Goal: Task Accomplishment & Management: Use online tool/utility

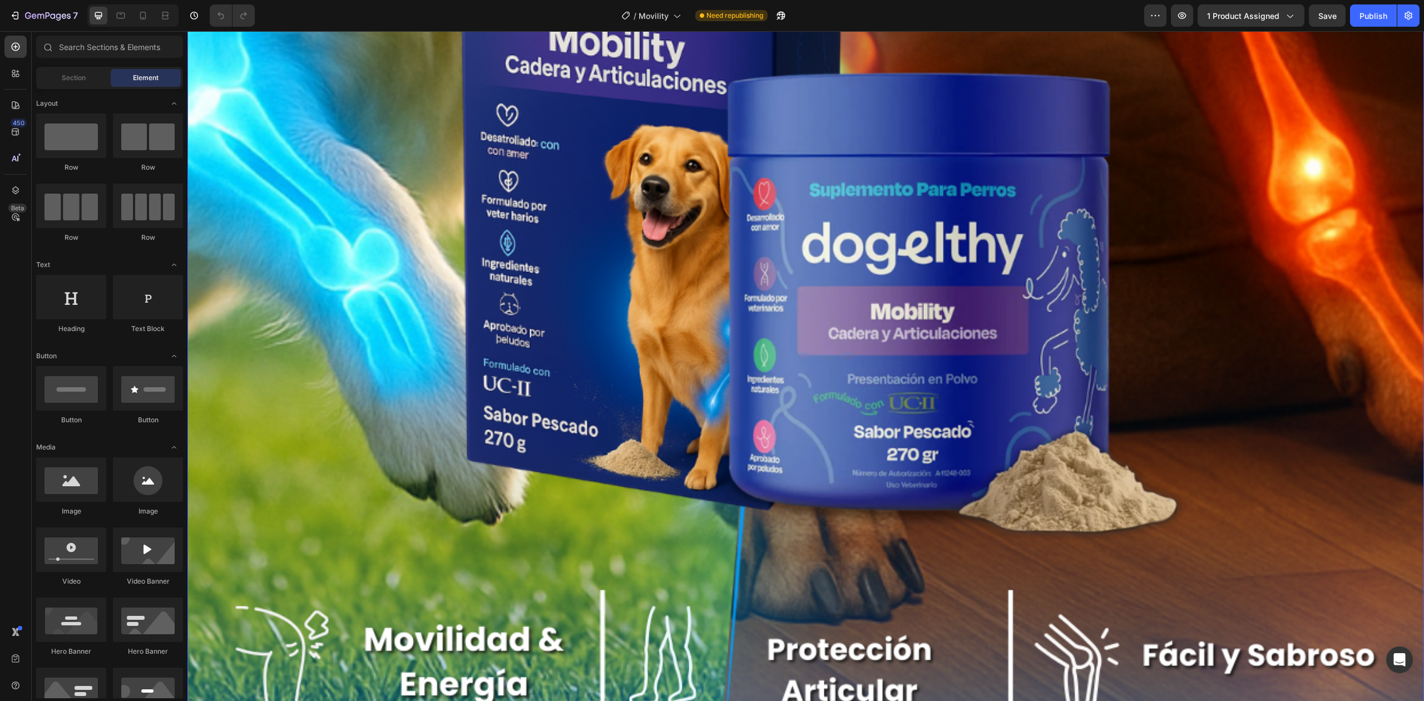
scroll to position [1191, 0]
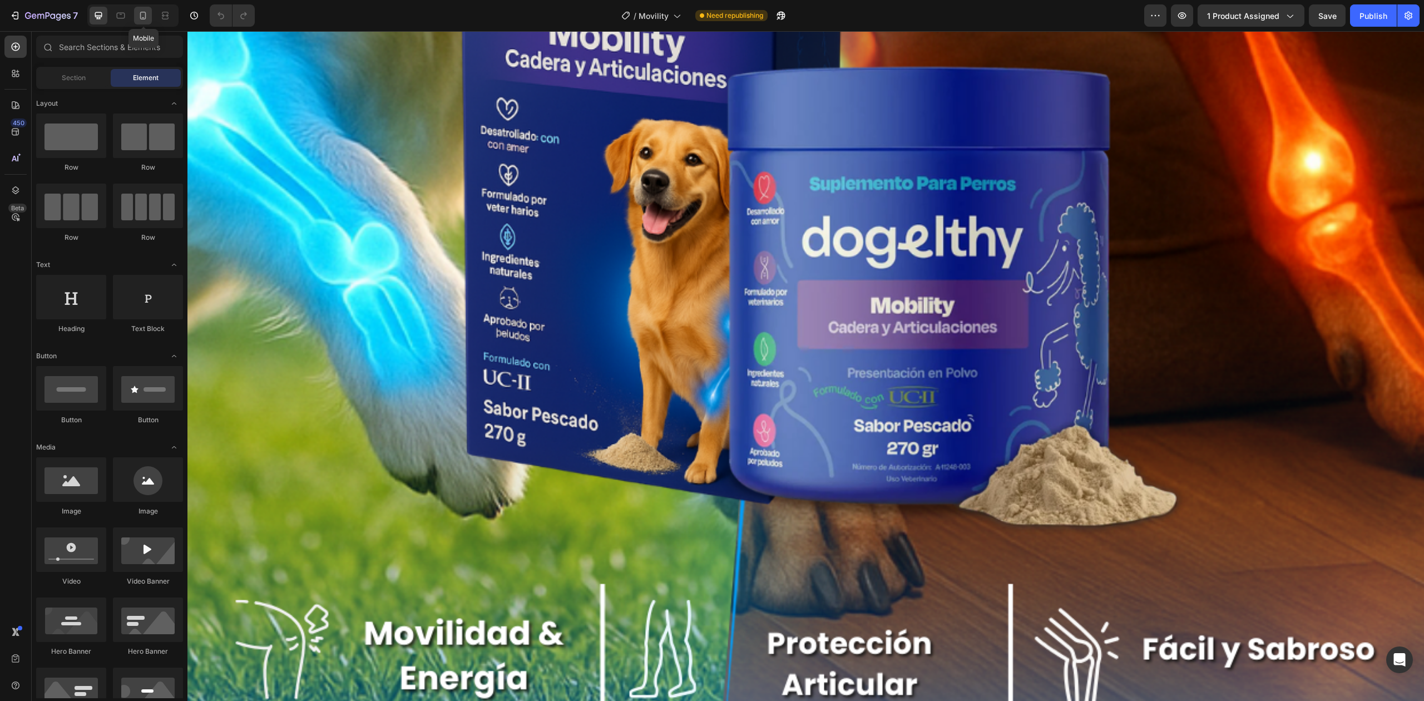
click at [141, 16] on icon at bounding box center [143, 16] width 6 height 8
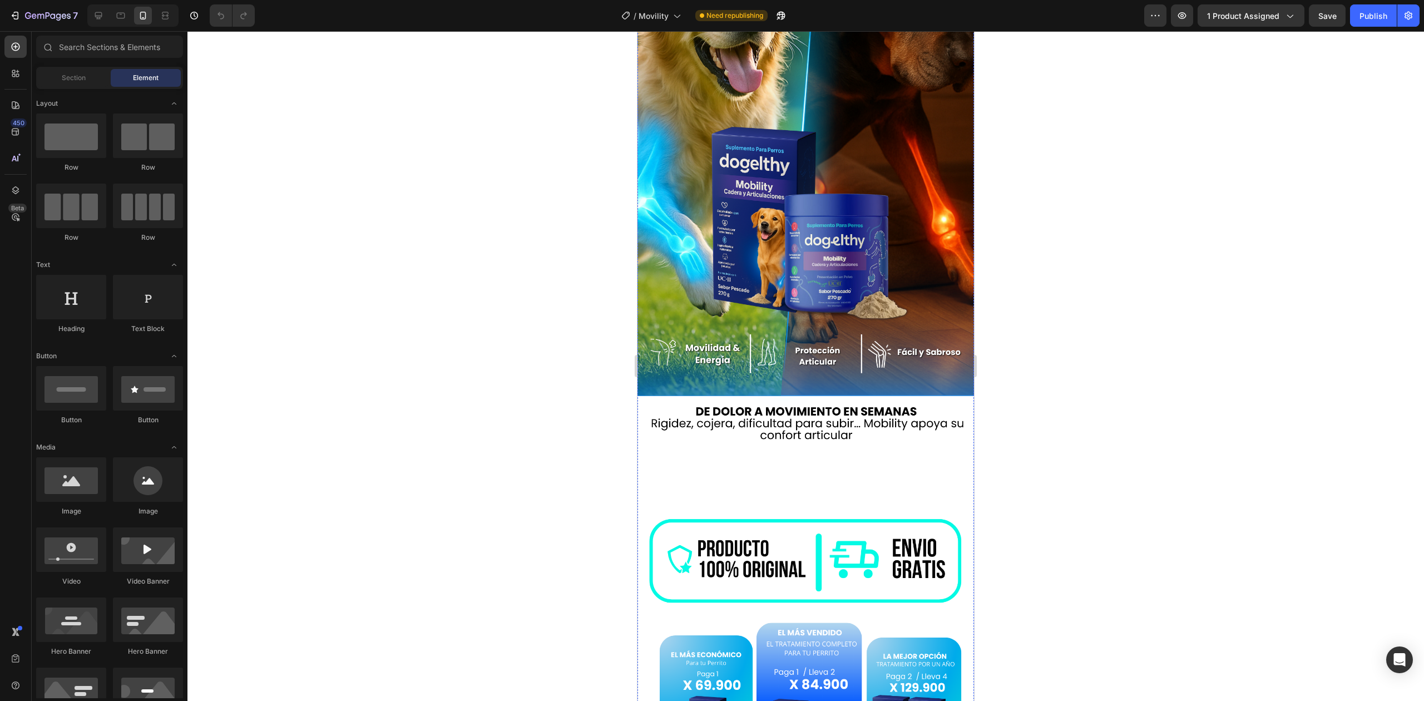
scroll to position [196, 0]
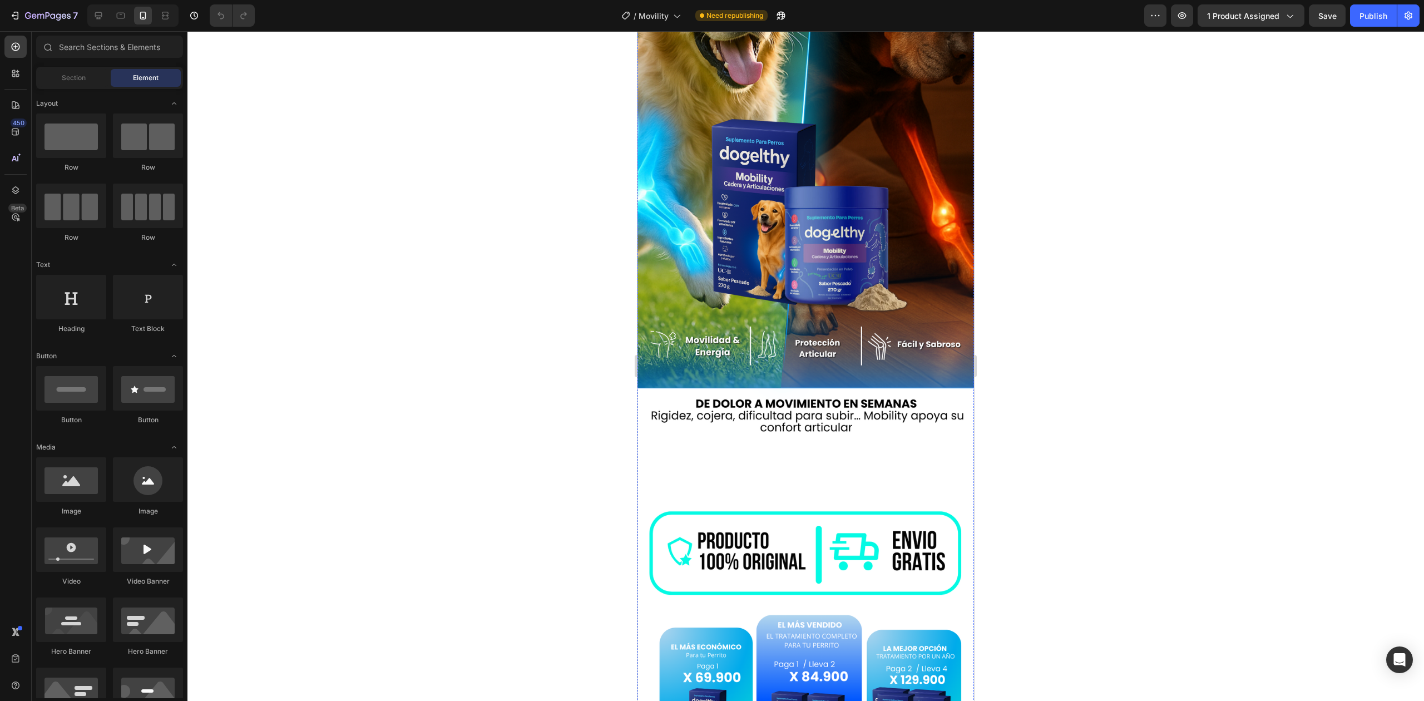
click at [865, 440] on img at bounding box center [806, 176] width 337 height 637
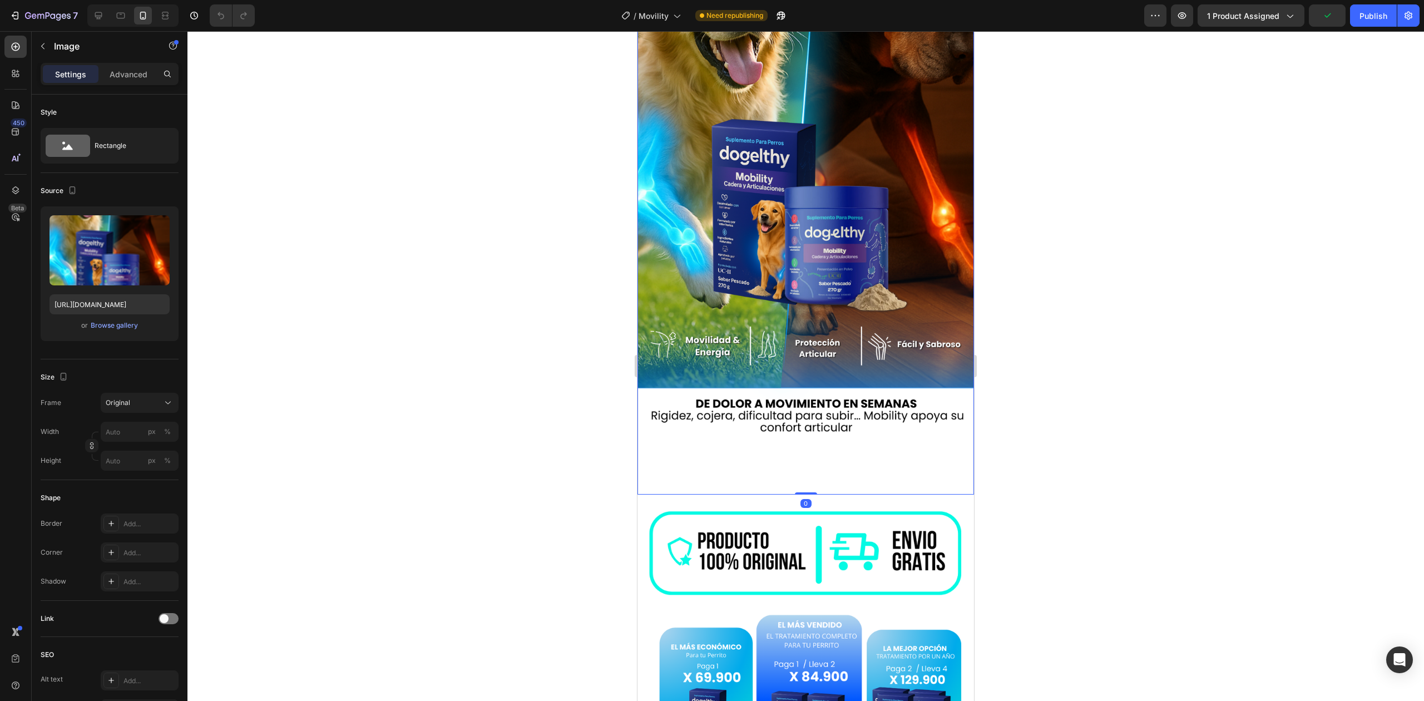
click at [796, 431] on div "Image 0" at bounding box center [806, 176] width 337 height 637
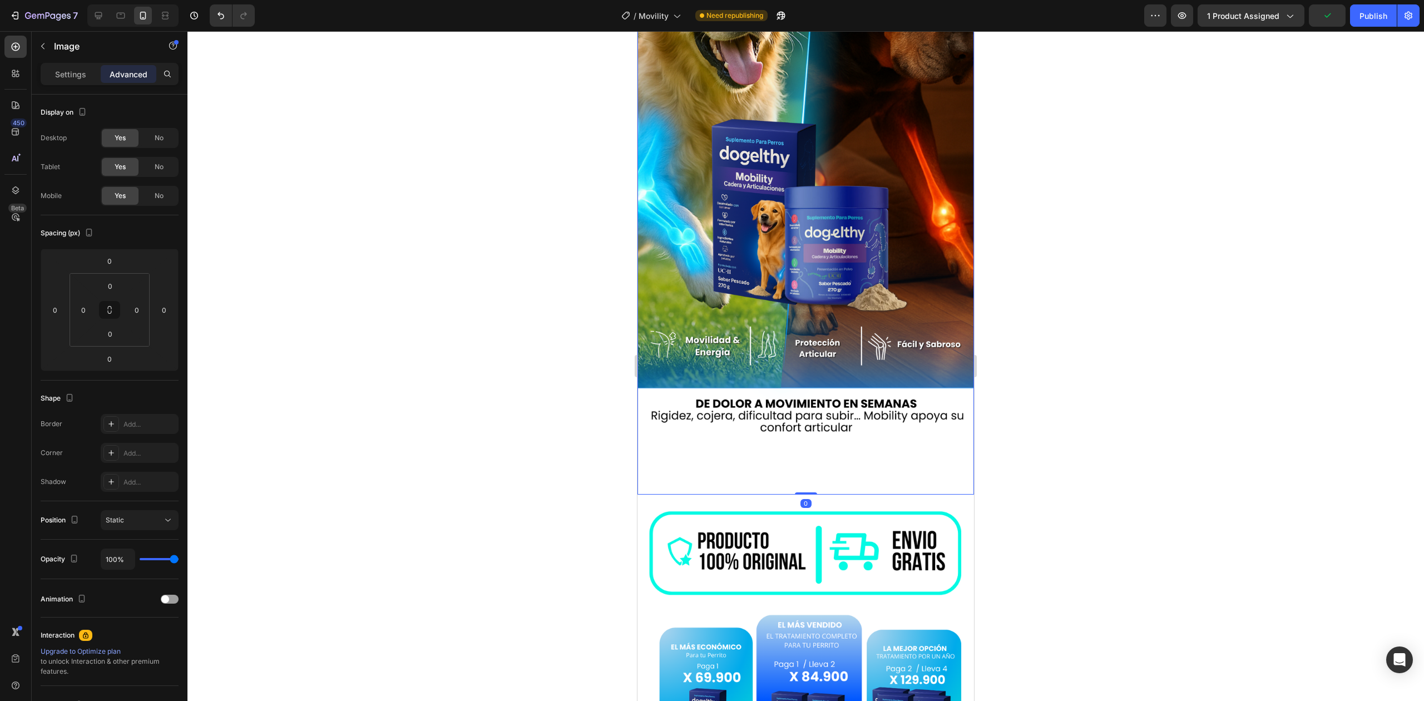
drag, startPoint x: 803, startPoint y: 473, endPoint x: 802, endPoint y: 441, distance: 32.3
click at [802, 439] on div "Image 0" at bounding box center [806, 176] width 337 height 637
click at [804, 461] on img at bounding box center [806, 176] width 337 height 637
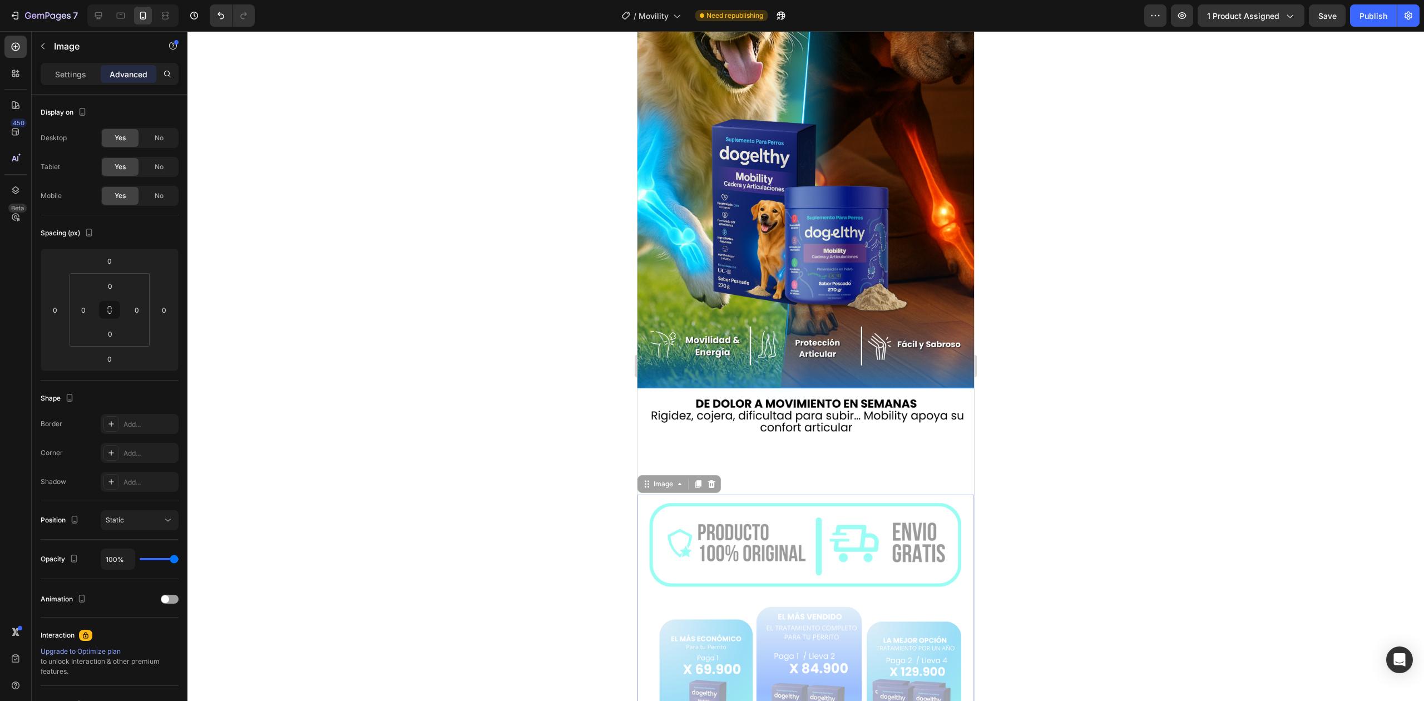
drag, startPoint x: 803, startPoint y: 475, endPoint x: 803, endPoint y: 464, distance: 10.6
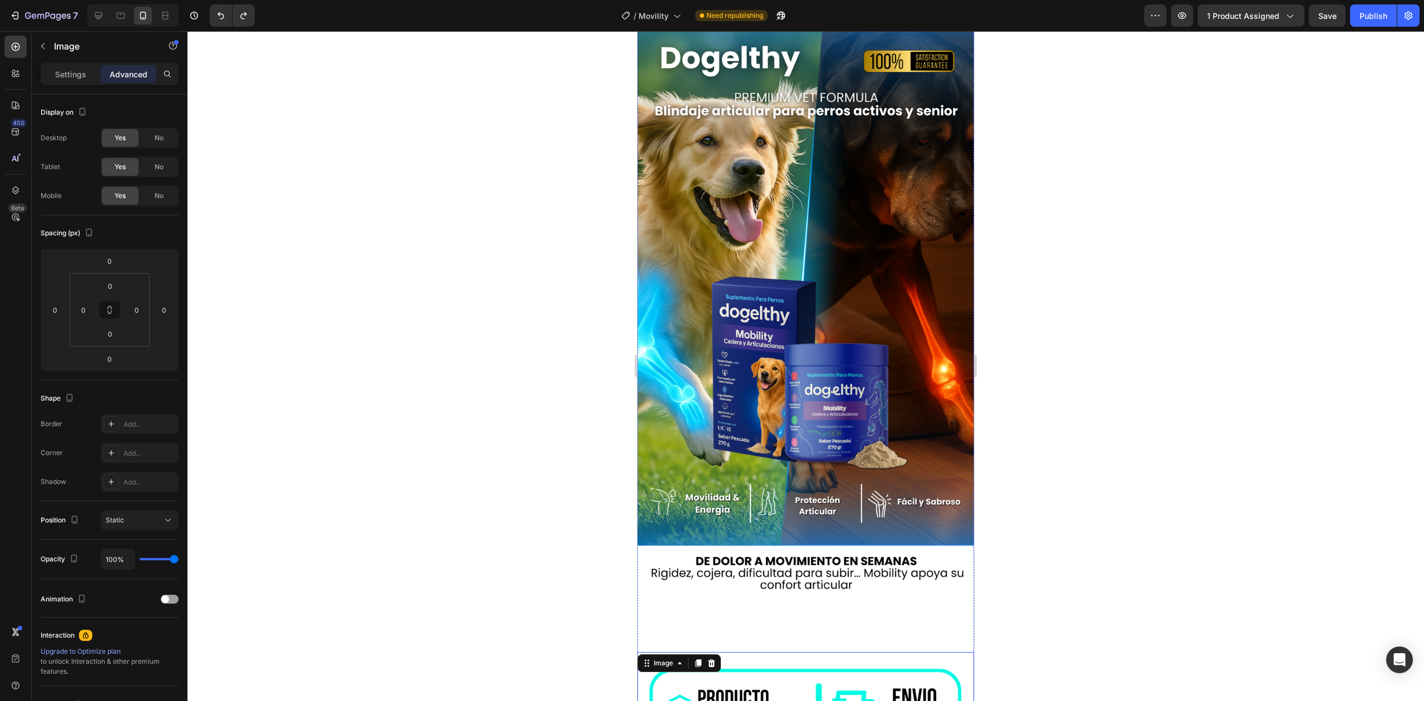
scroll to position [0, 0]
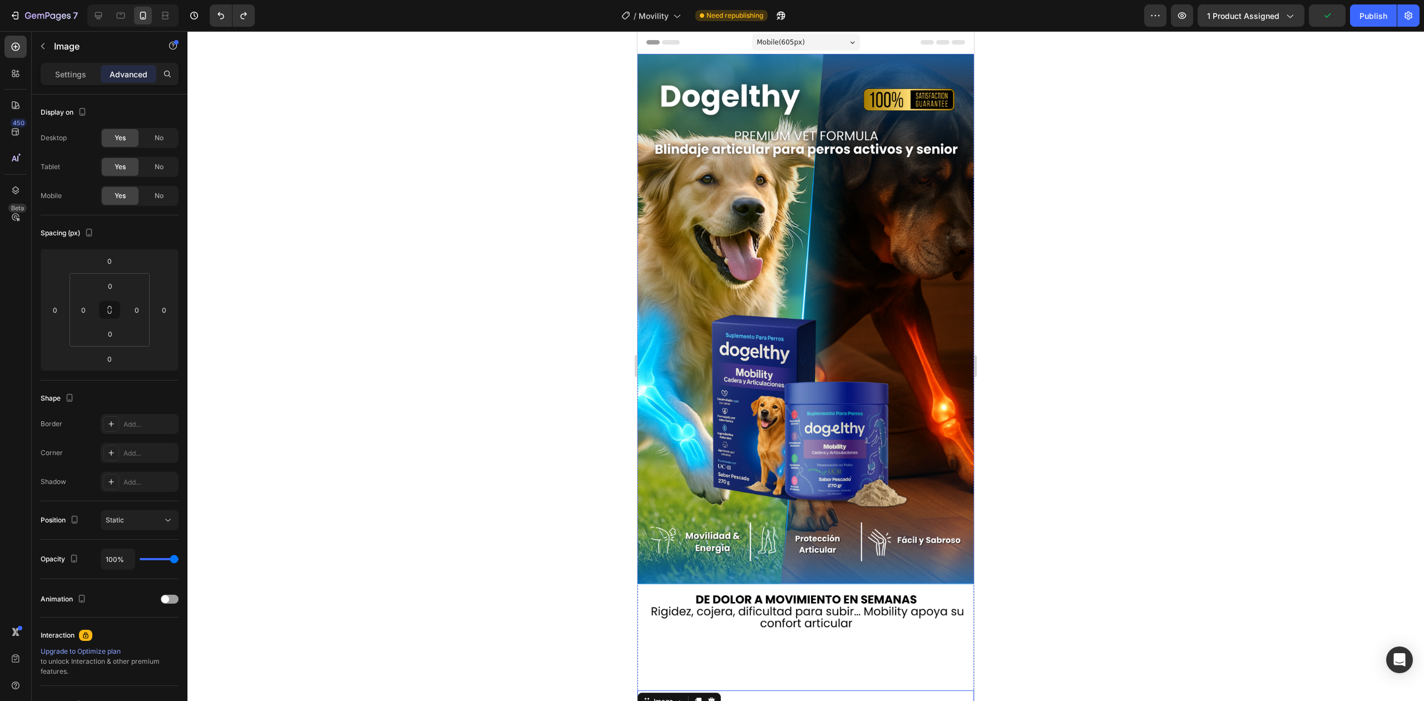
click at [841, 499] on img at bounding box center [806, 372] width 337 height 637
drag, startPoint x: 807, startPoint y: 667, endPoint x: 807, endPoint y: 633, distance: 33.4
click at [804, 625] on div "Image 0" at bounding box center [806, 372] width 337 height 637
click at [807, 633] on img at bounding box center [806, 372] width 337 height 637
click at [717, 645] on img at bounding box center [806, 372] width 337 height 637
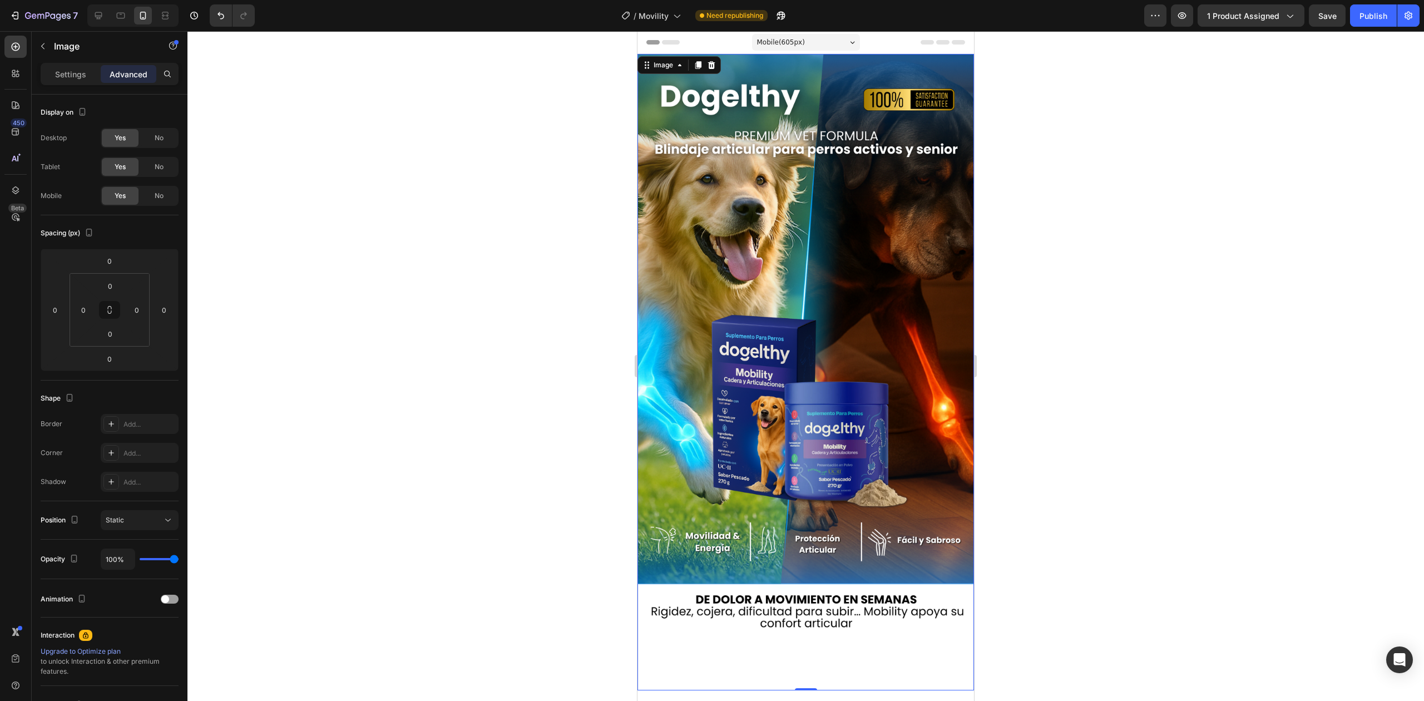
click at [675, 613] on img at bounding box center [806, 372] width 337 height 637
click at [744, 613] on img at bounding box center [806, 372] width 337 height 637
drag, startPoint x: 807, startPoint y: 668, endPoint x: 812, endPoint y: 622, distance: 47.1
click at [812, 622] on div "Image 0" at bounding box center [806, 372] width 337 height 637
click at [811, 621] on img at bounding box center [806, 372] width 337 height 637
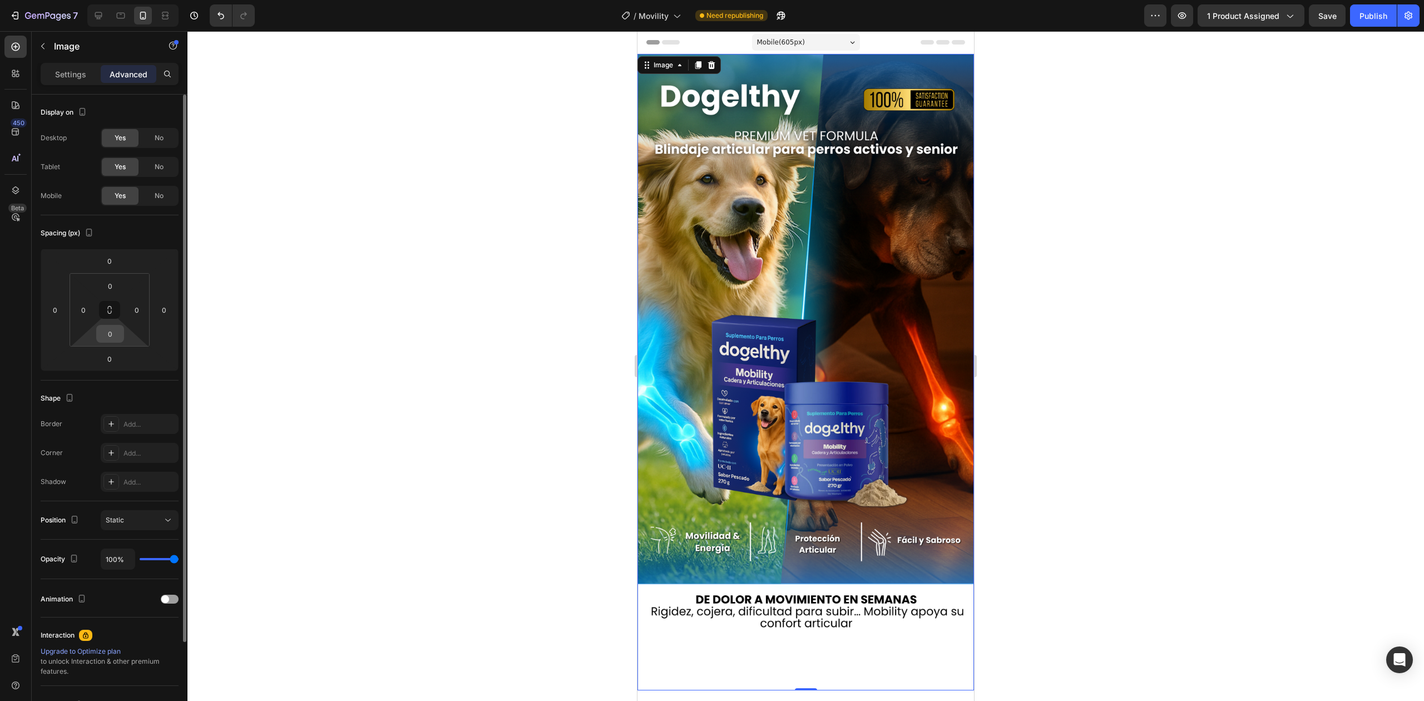
click at [120, 339] on input "0" at bounding box center [110, 333] width 22 height 17
click at [0, 0] on div "Spacing (px) 0 0 0 0 0 0 0 0" at bounding box center [0, 0] width 0 height 0
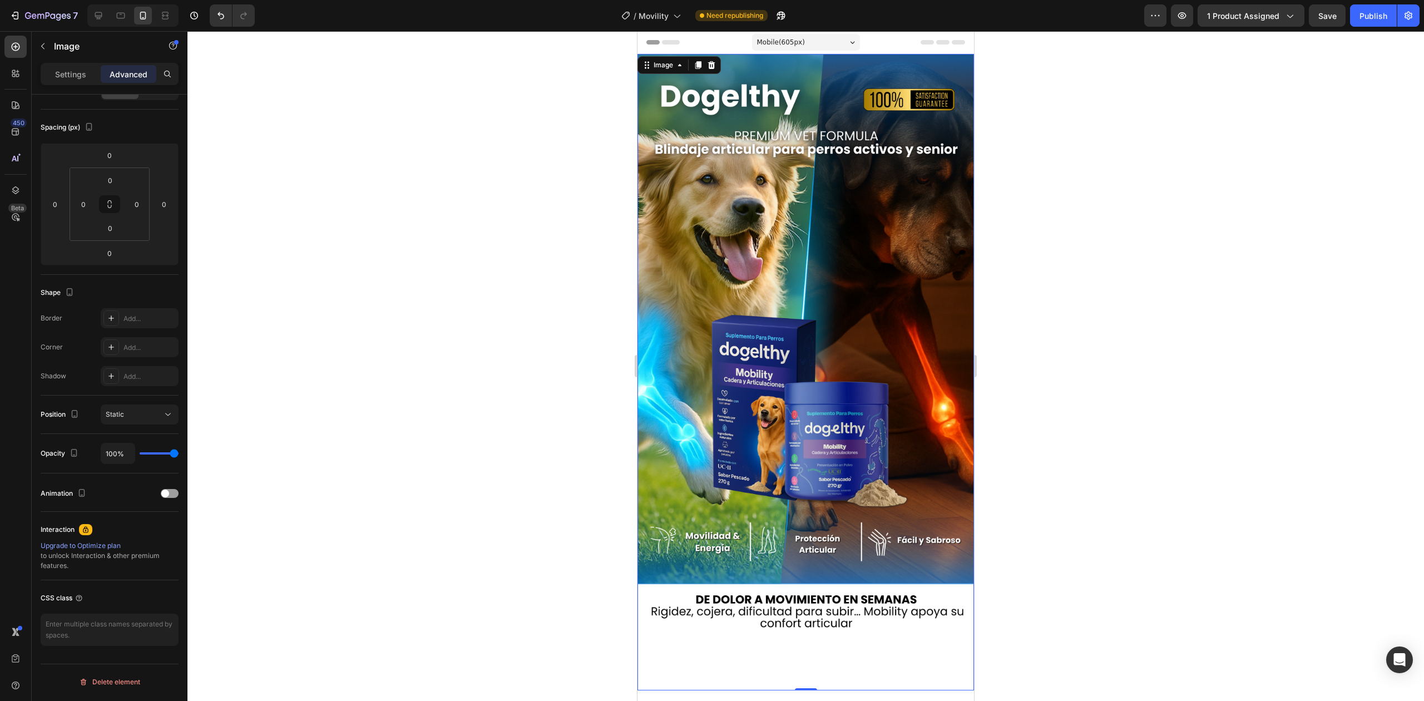
click at [779, 629] on img at bounding box center [806, 372] width 337 height 637
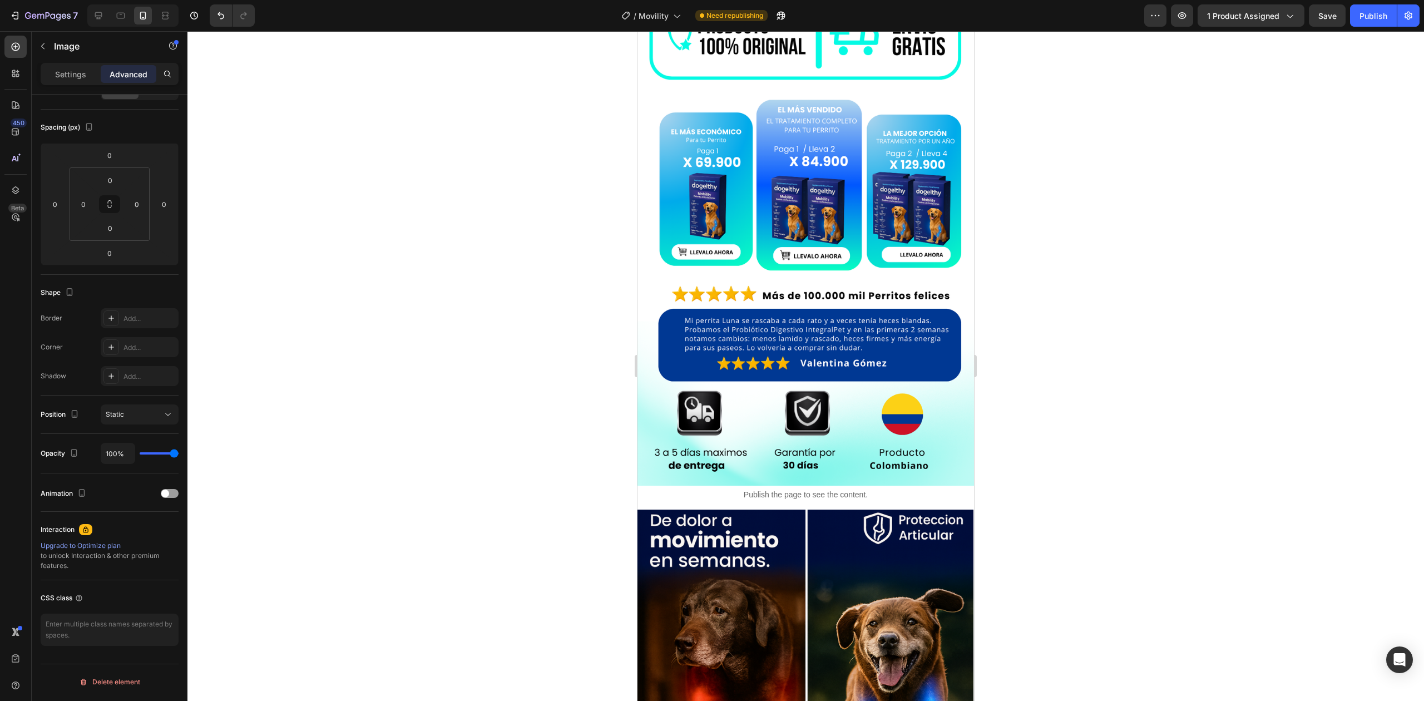
scroll to position [711, 0]
click at [837, 431] on img at bounding box center [806, 233] width 337 height 507
click at [1193, 23] on button "button" at bounding box center [1182, 15] width 22 height 22
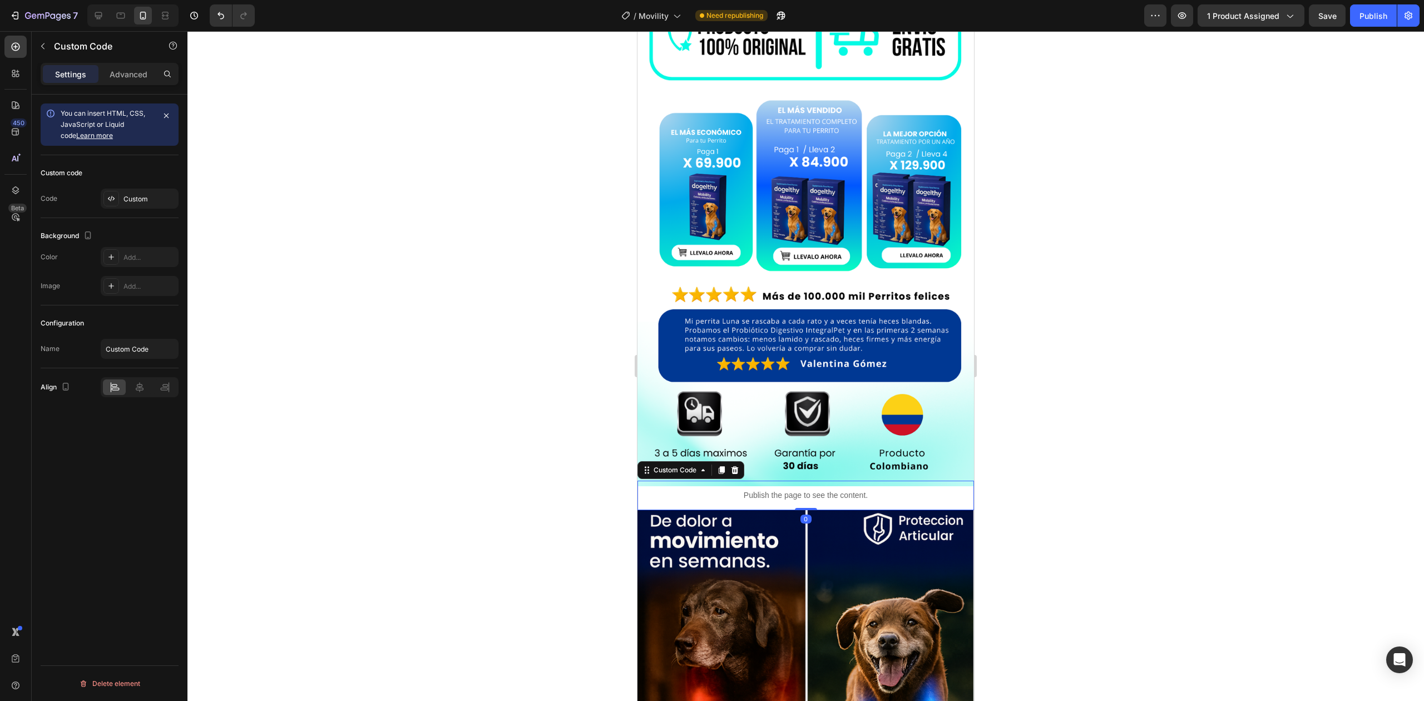
click at [651, 481] on div "Publish the page to see the content." at bounding box center [806, 495] width 337 height 29
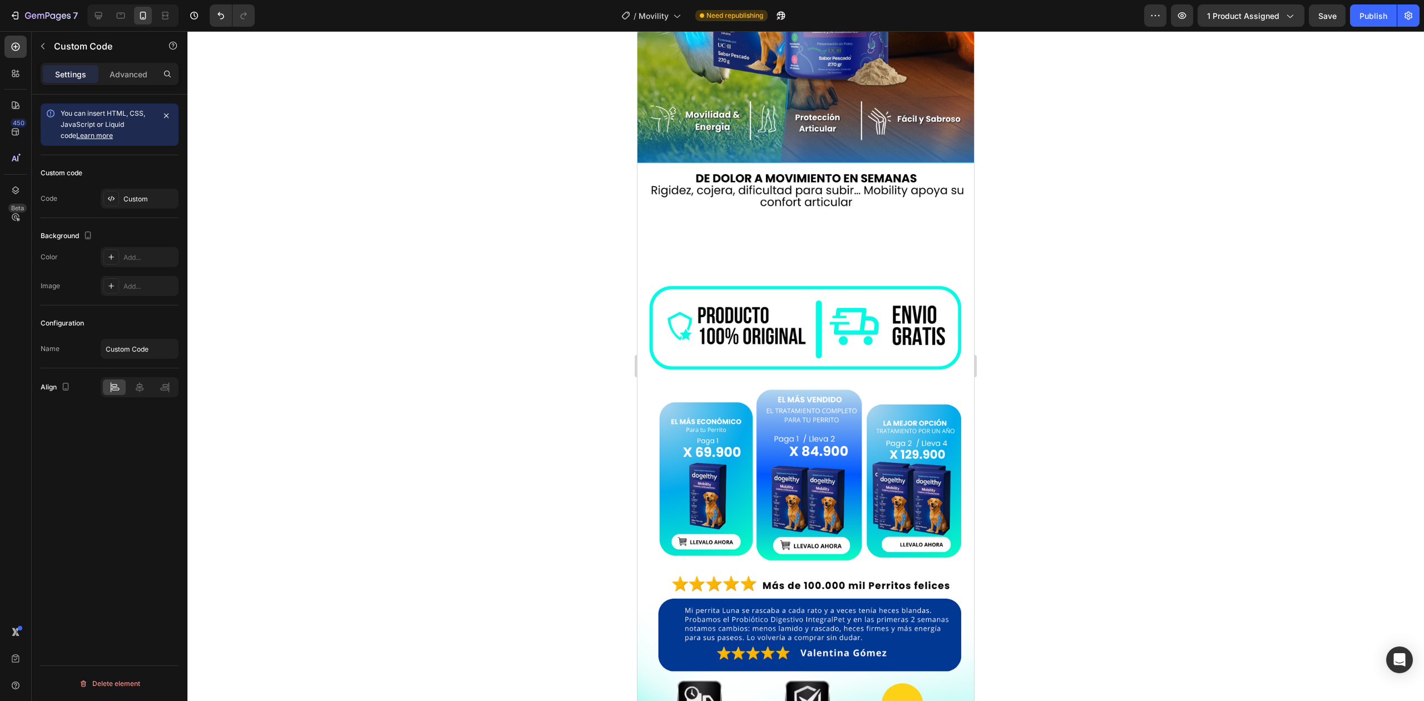
scroll to position [397, 0]
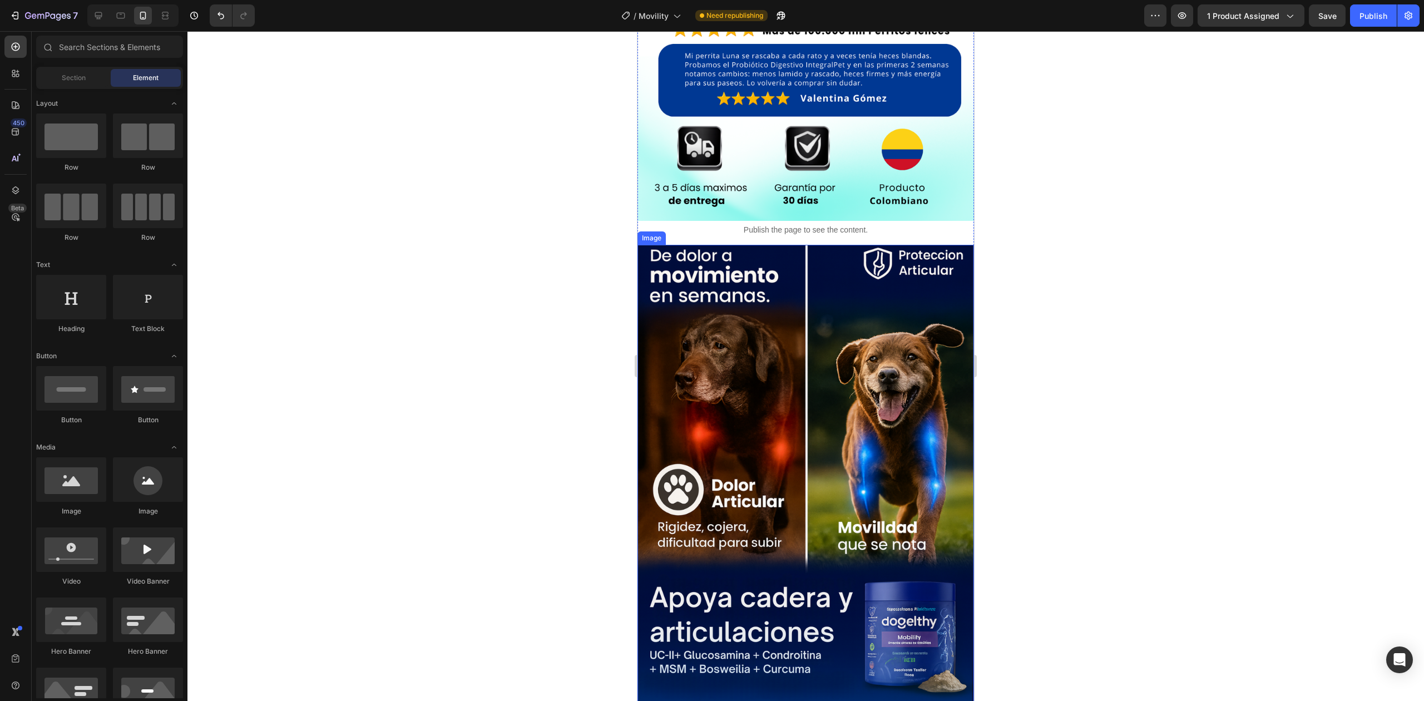
scroll to position [943, 0]
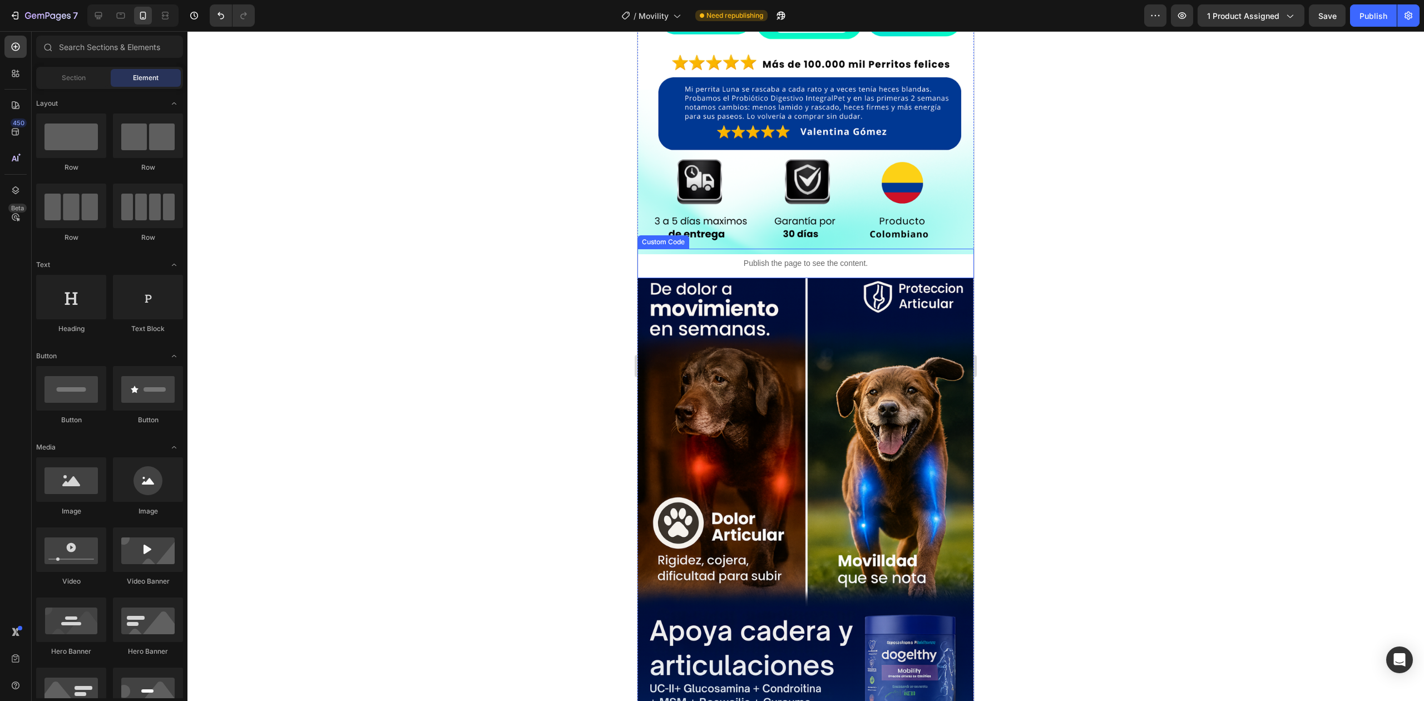
click at [938, 258] on p "Publish the page to see the content." at bounding box center [806, 264] width 337 height 12
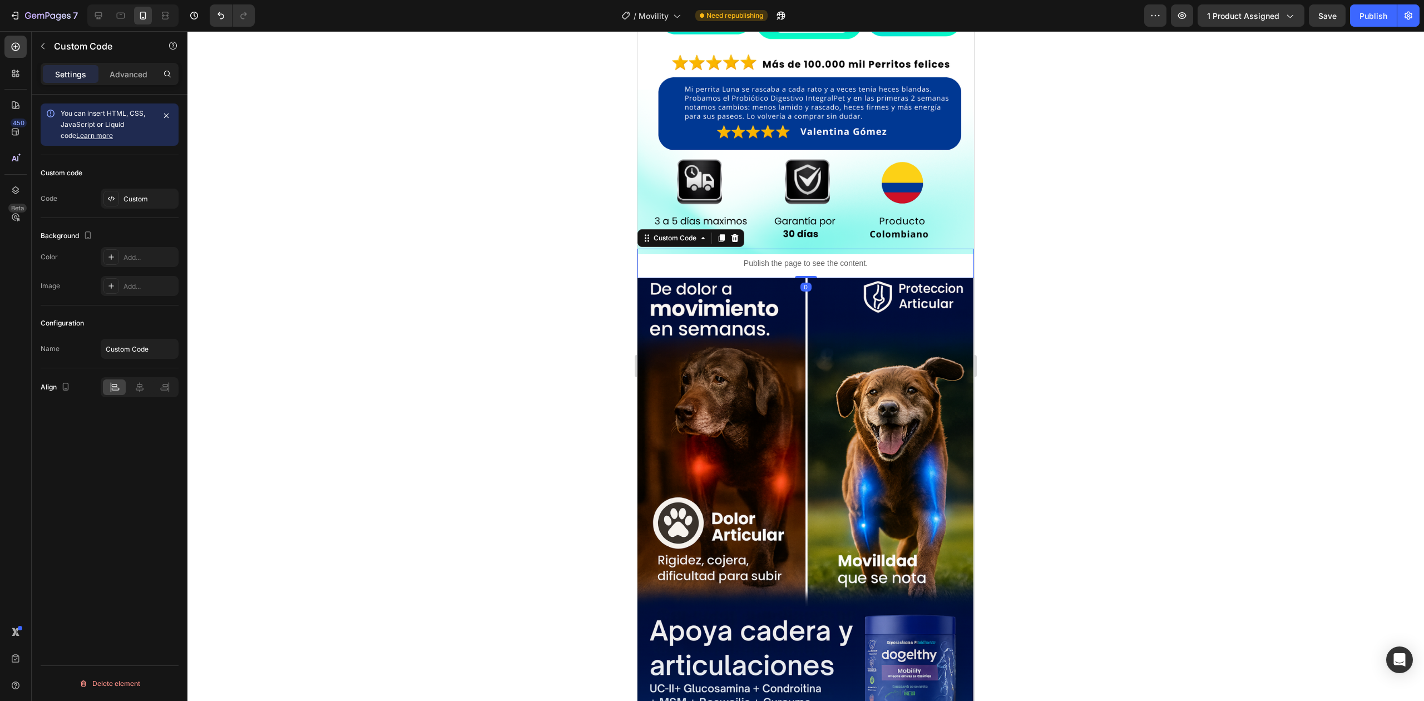
click at [77, 72] on p "Settings" at bounding box center [70, 74] width 31 height 12
click at [115, 259] on icon at bounding box center [111, 257] width 9 height 9
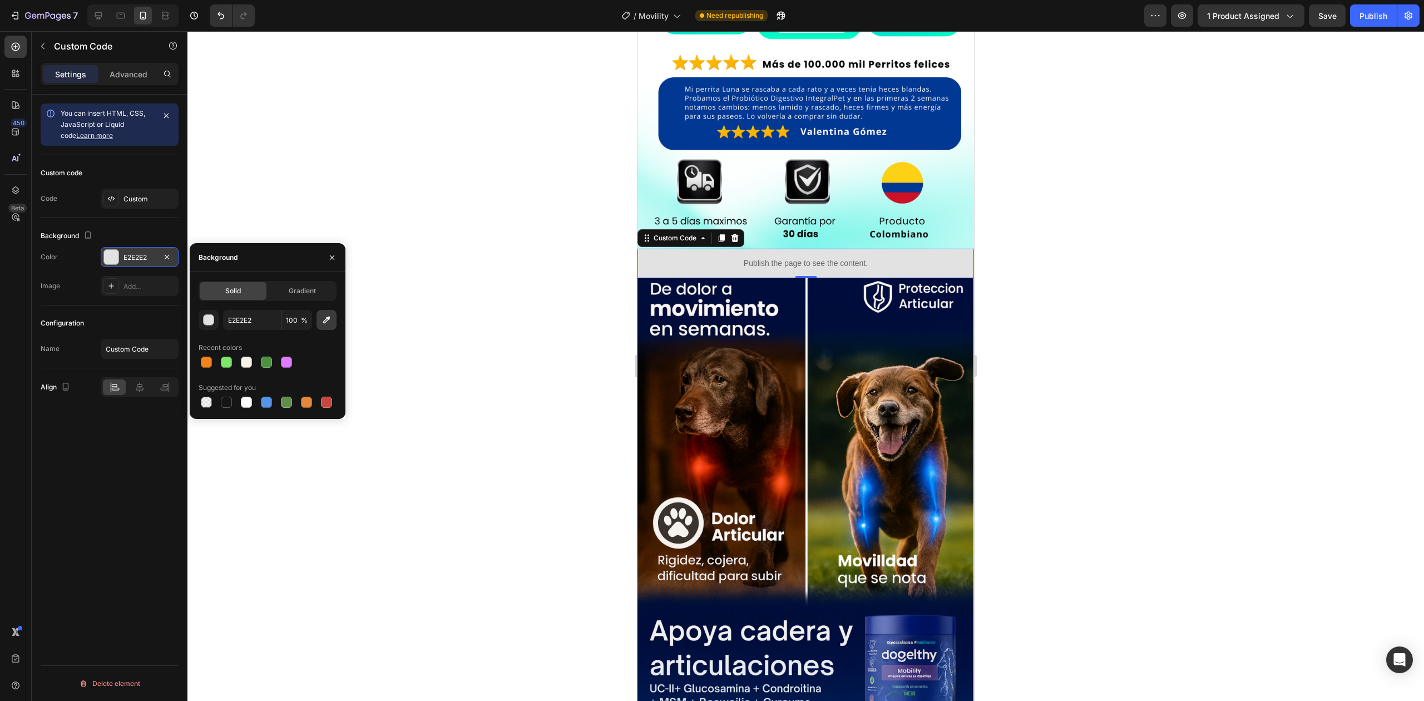
click at [332, 321] on button "button" at bounding box center [327, 320] width 20 height 20
type input "A1F9F0"
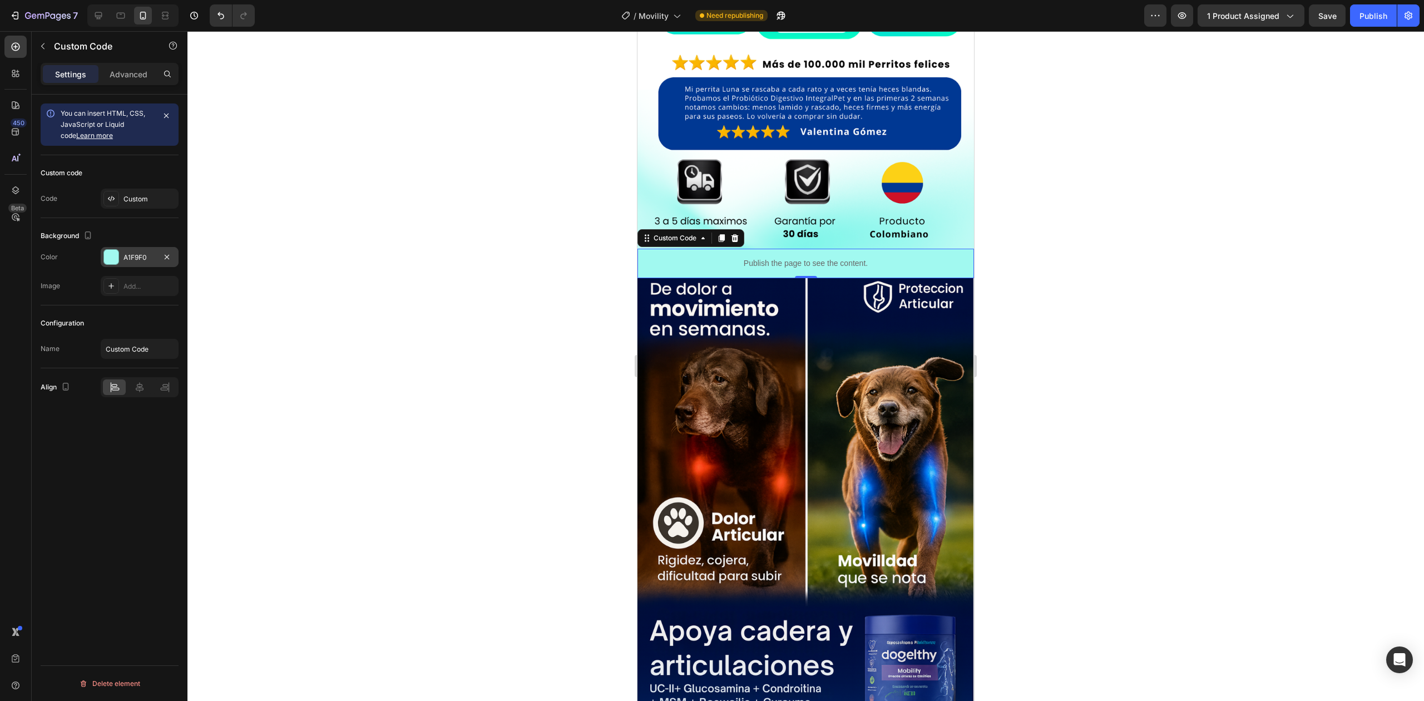
click at [516, 197] on div at bounding box center [806, 366] width 1237 height 670
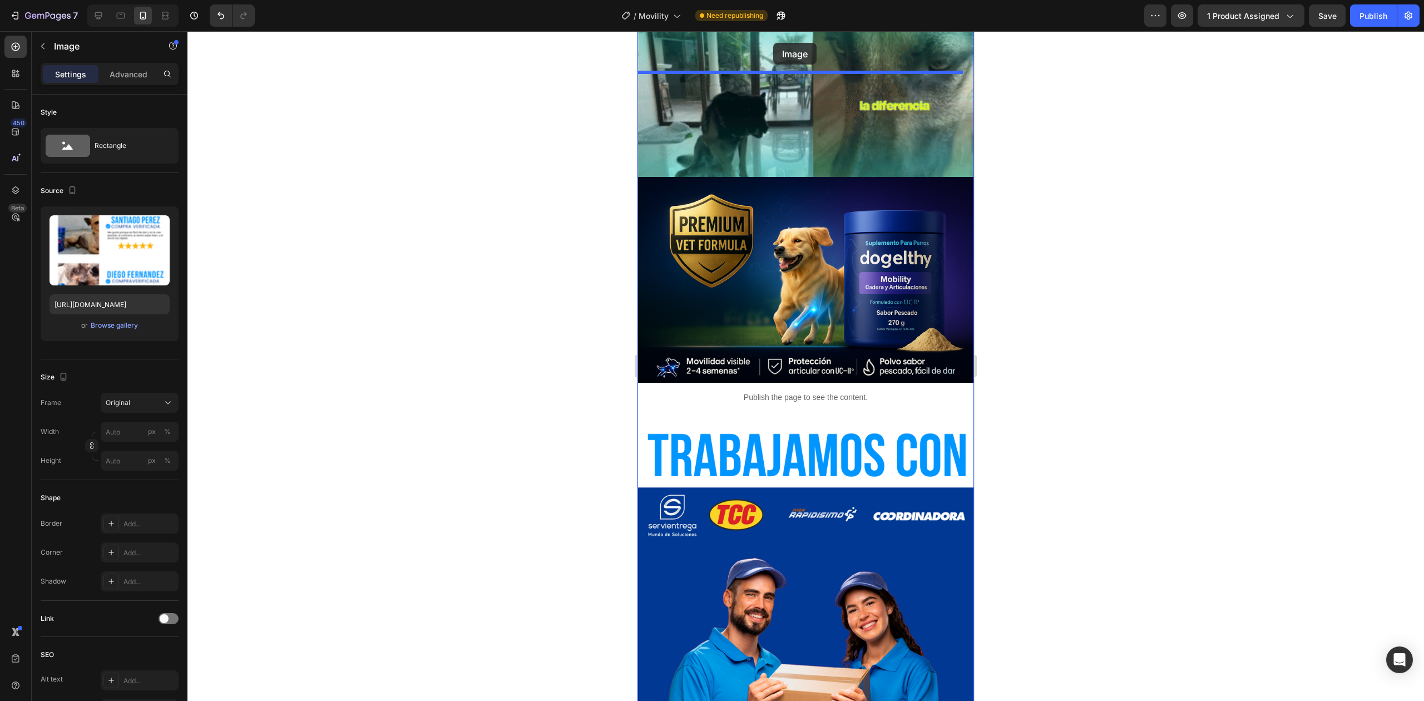
scroll to position [2990, 0]
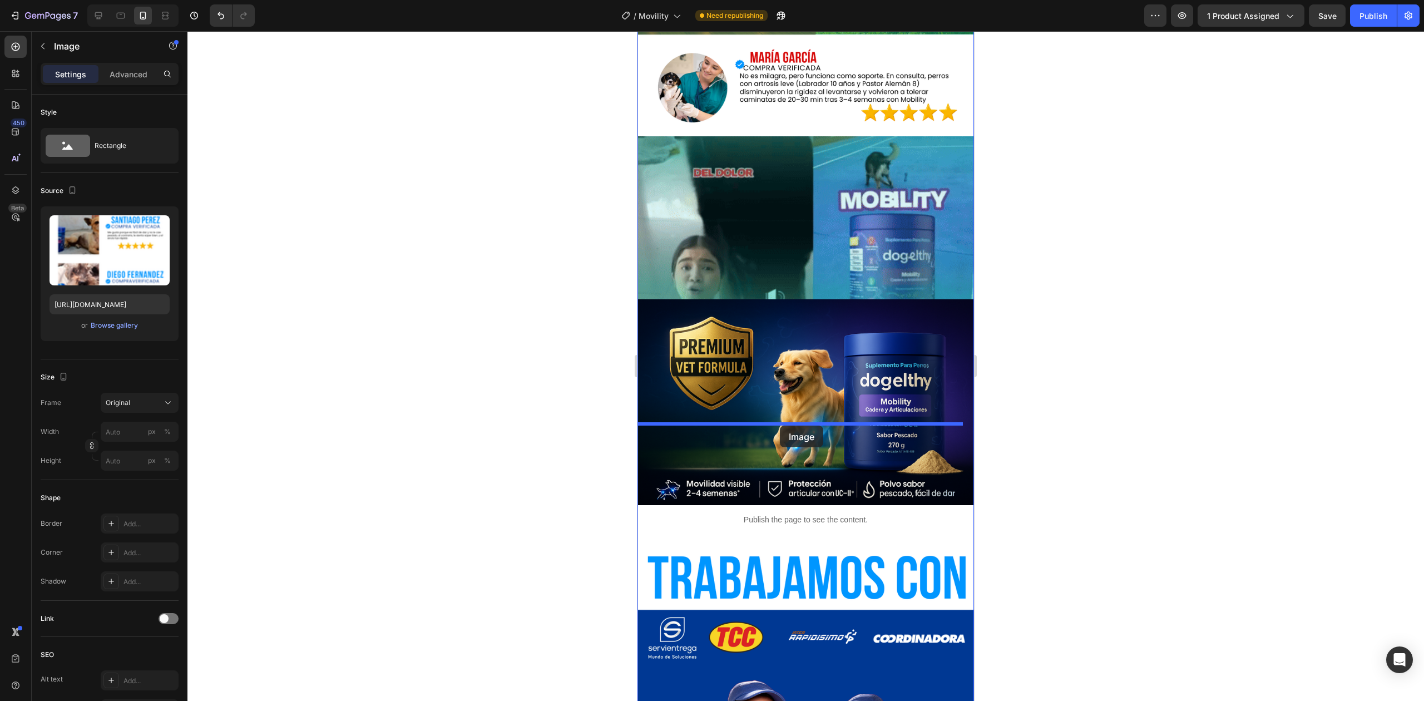
drag, startPoint x: 792, startPoint y: 452, endPoint x: 780, endPoint y: 426, distance: 28.9
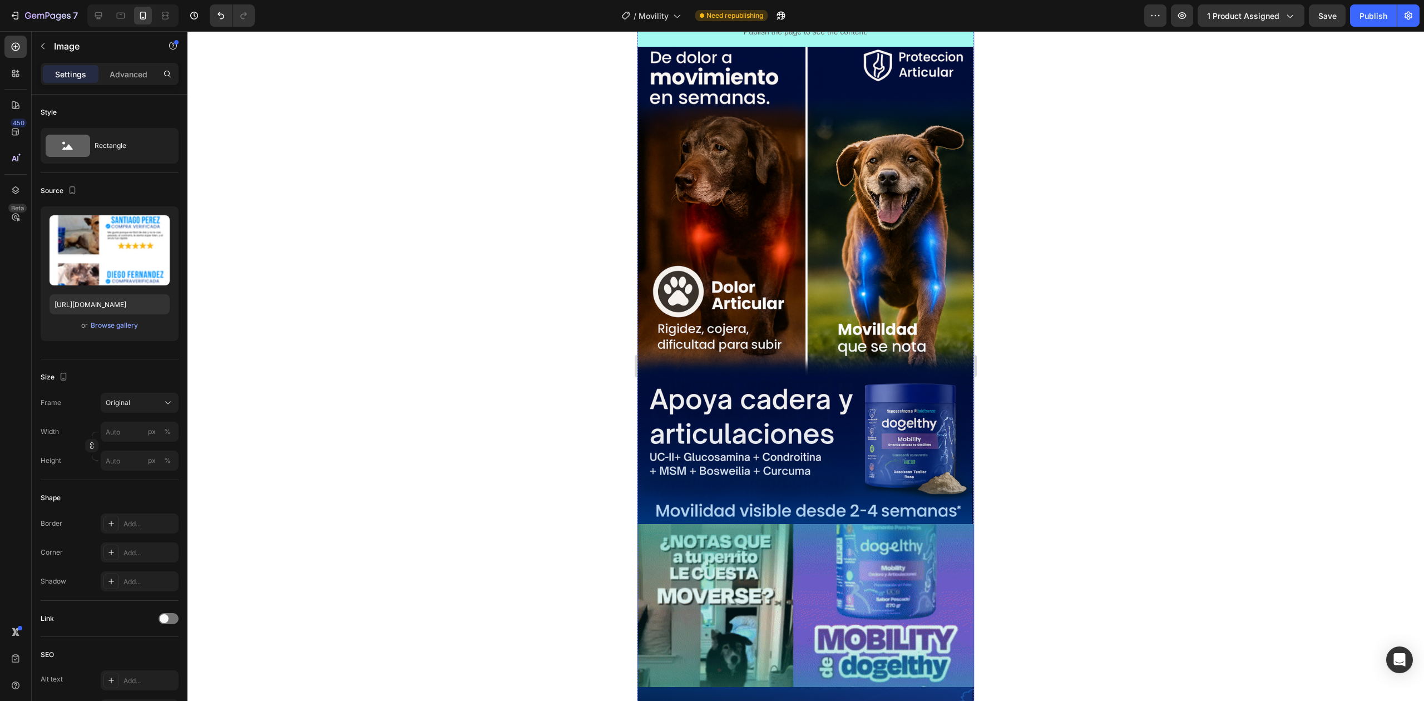
scroll to position [1172, 0]
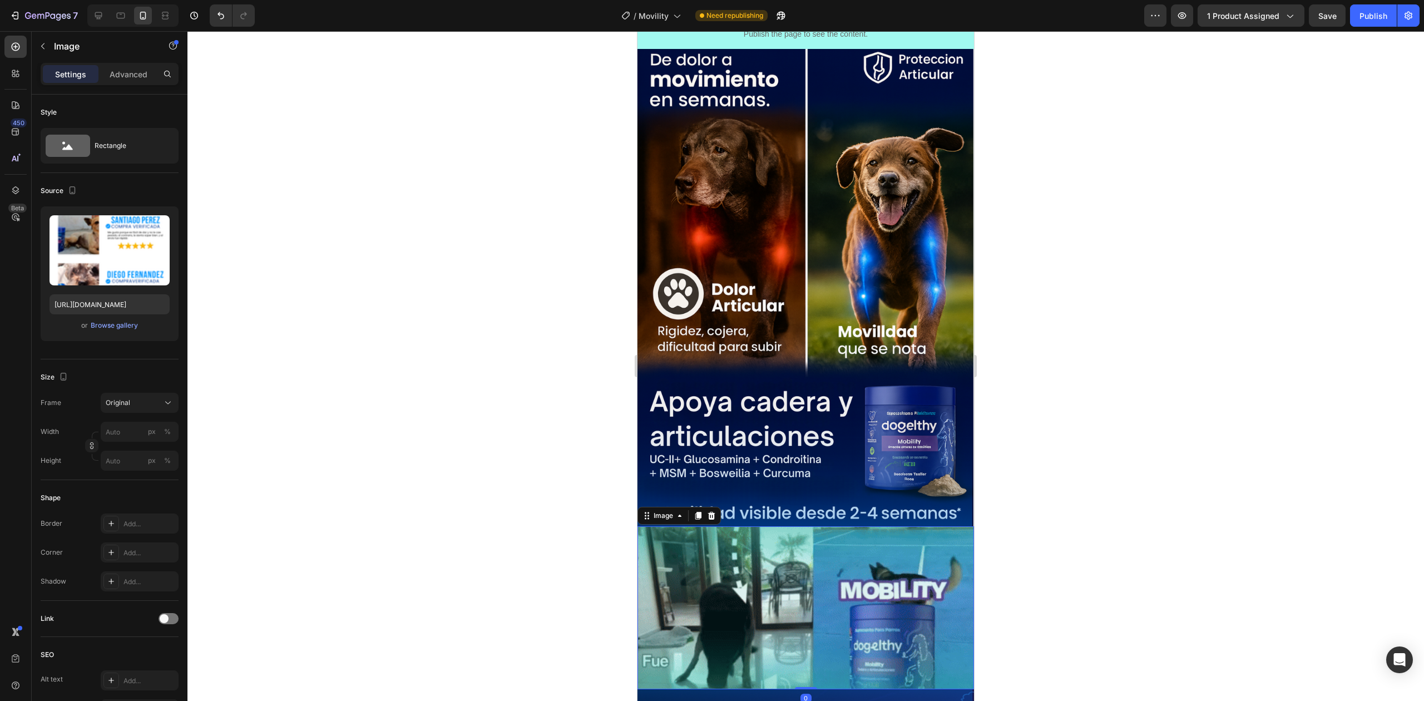
click at [757, 535] on img at bounding box center [806, 607] width 337 height 162
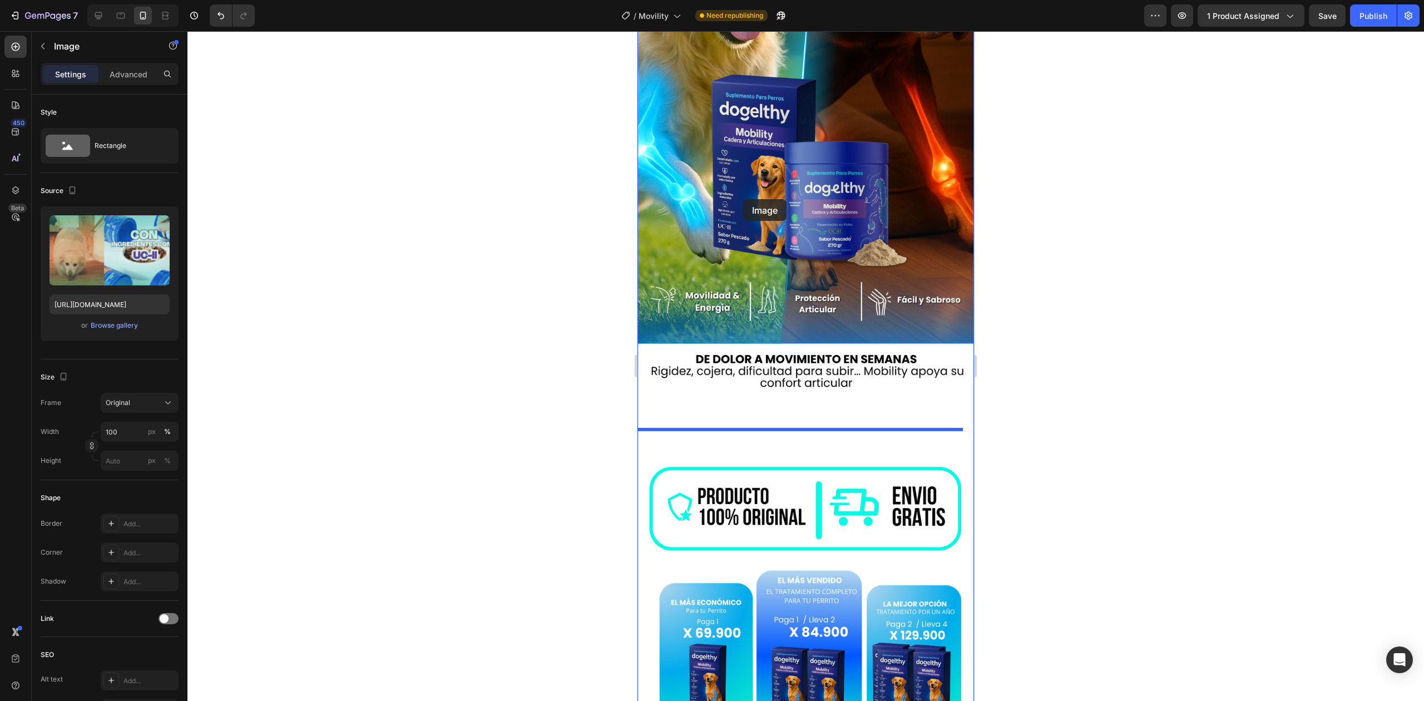
scroll to position [77, 0]
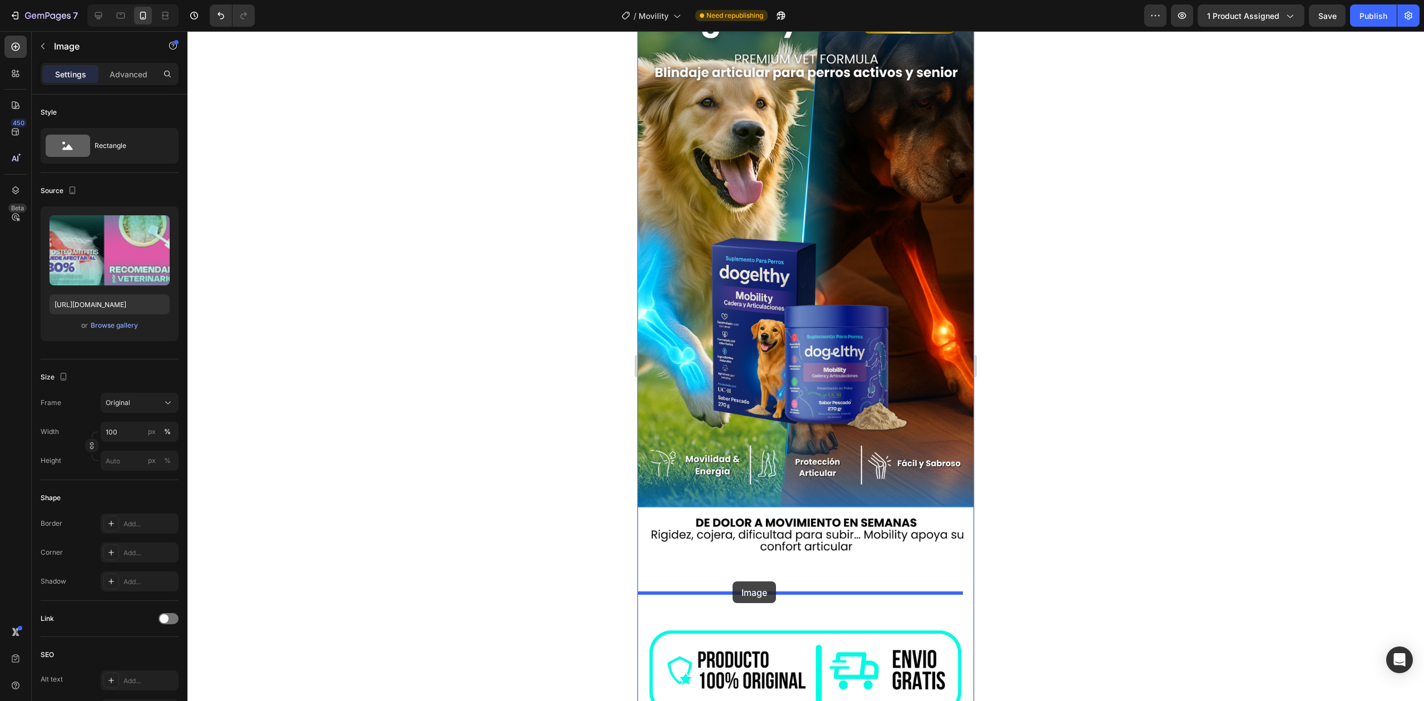
drag, startPoint x: 773, startPoint y: 534, endPoint x: 733, endPoint y: 588, distance: 66.8
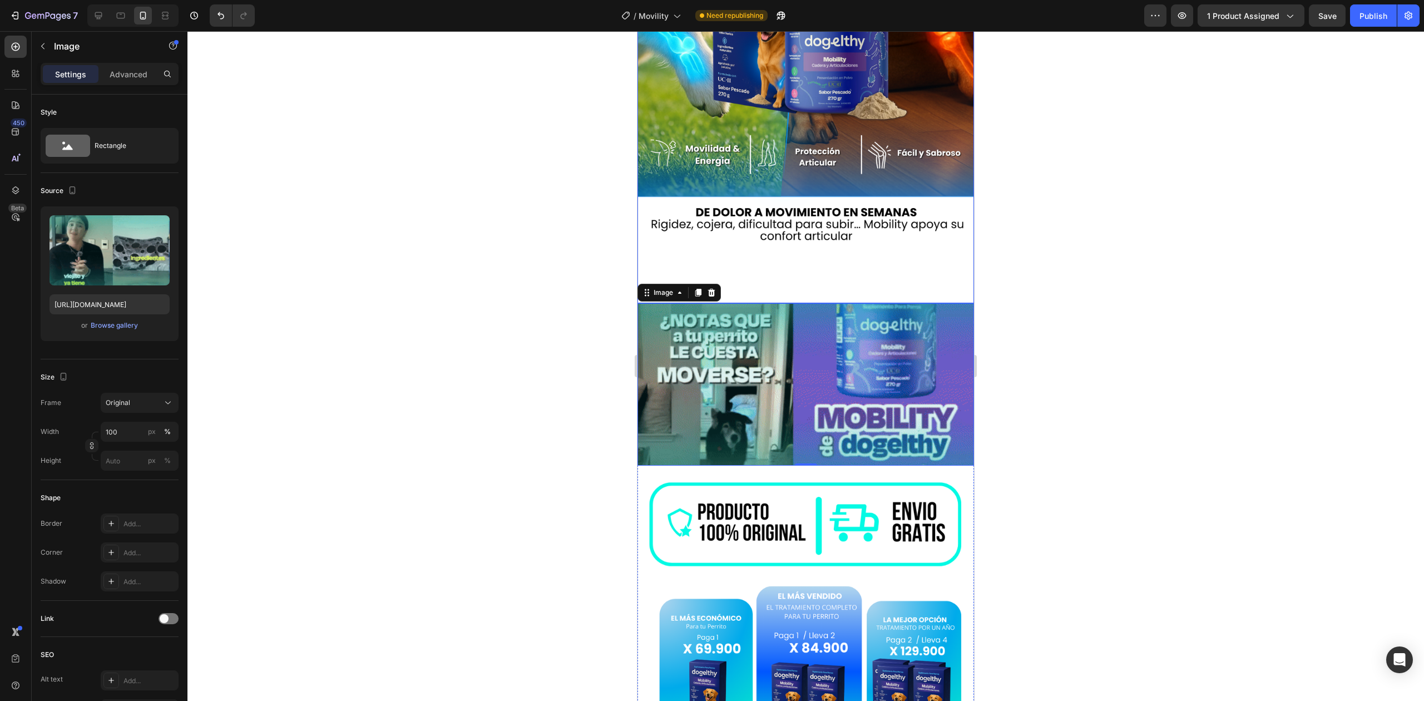
scroll to position [394, 0]
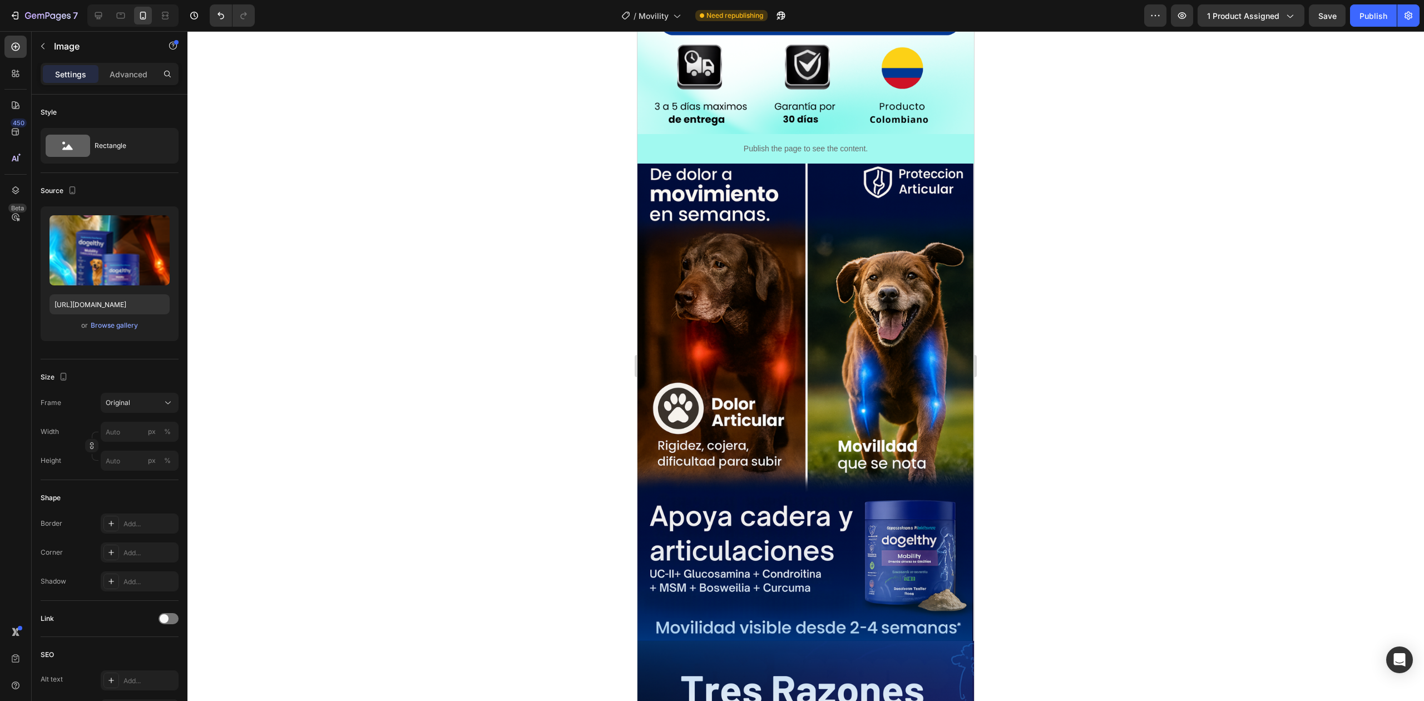
scroll to position [1221, 0]
click at [688, 142] on p "Publish the page to see the content." at bounding box center [806, 148] width 337 height 12
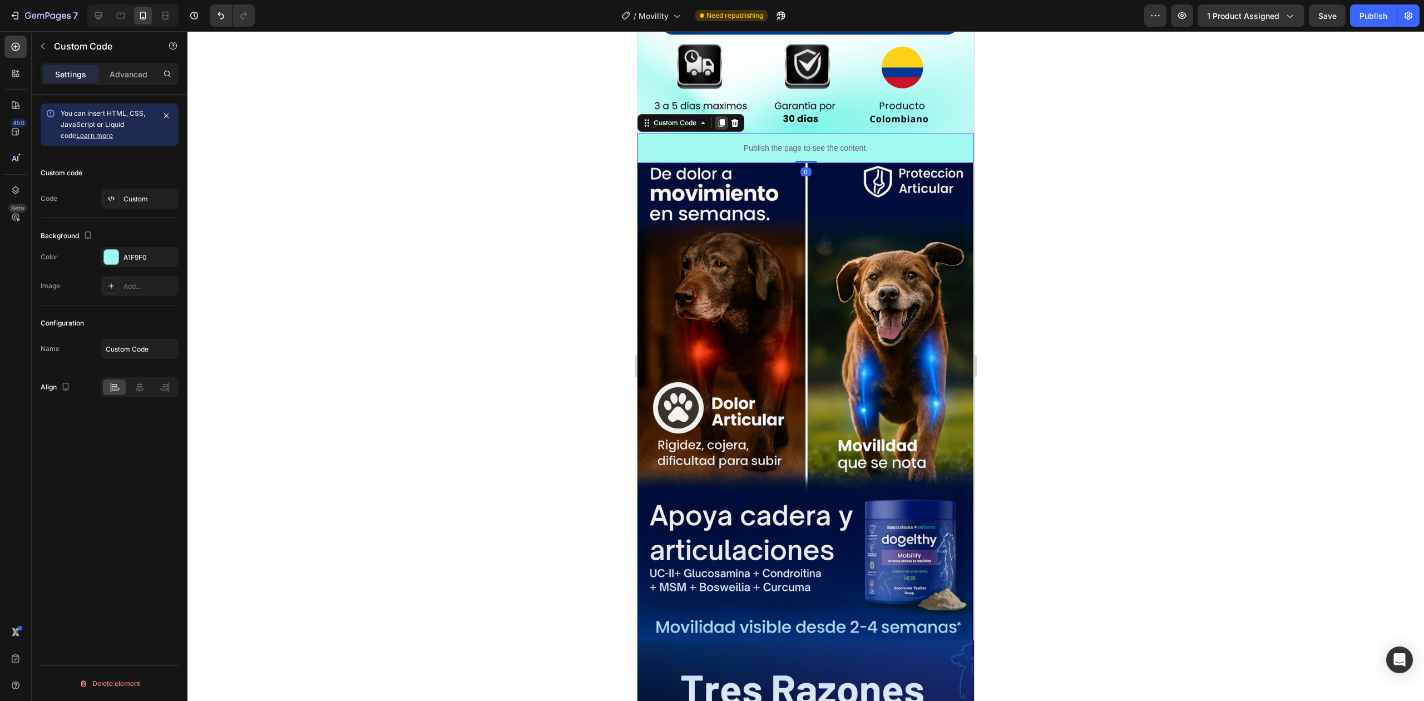
click at [722, 119] on icon at bounding box center [722, 123] width 6 height 8
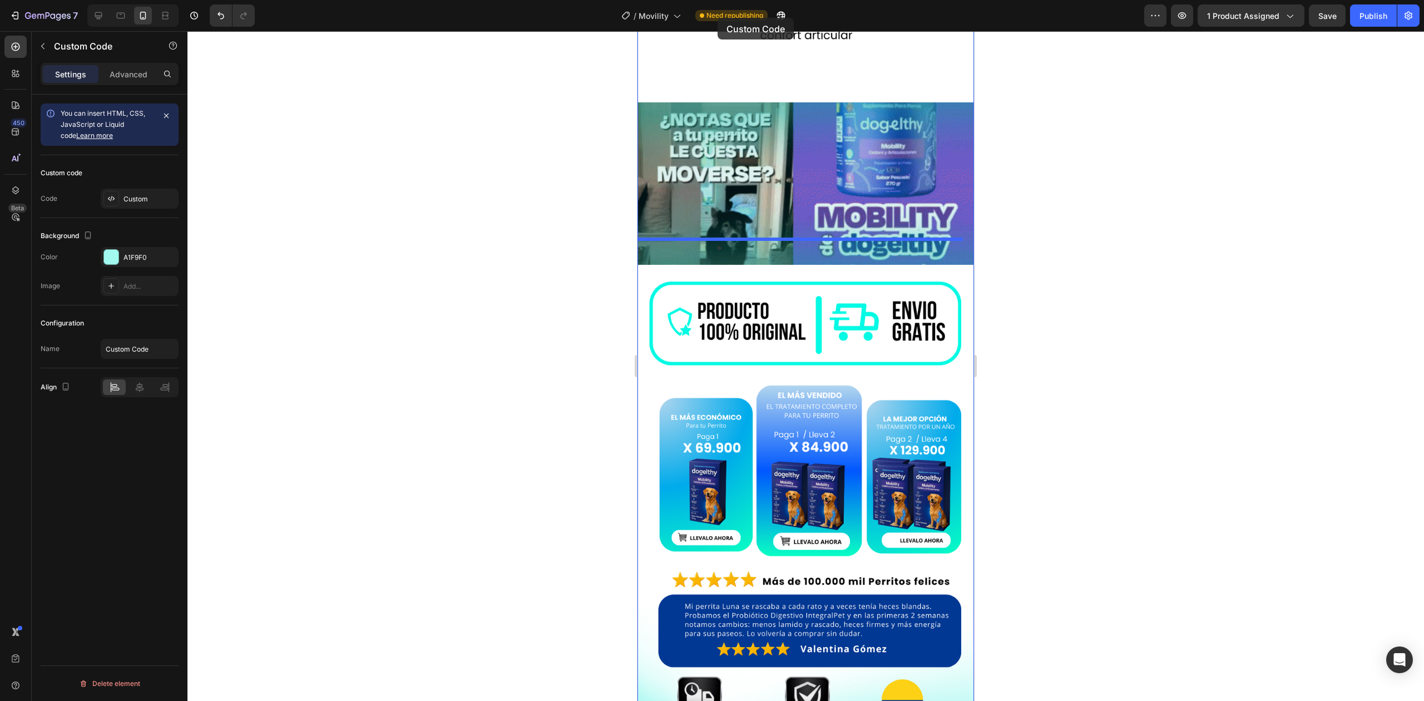
scroll to position [306, 0]
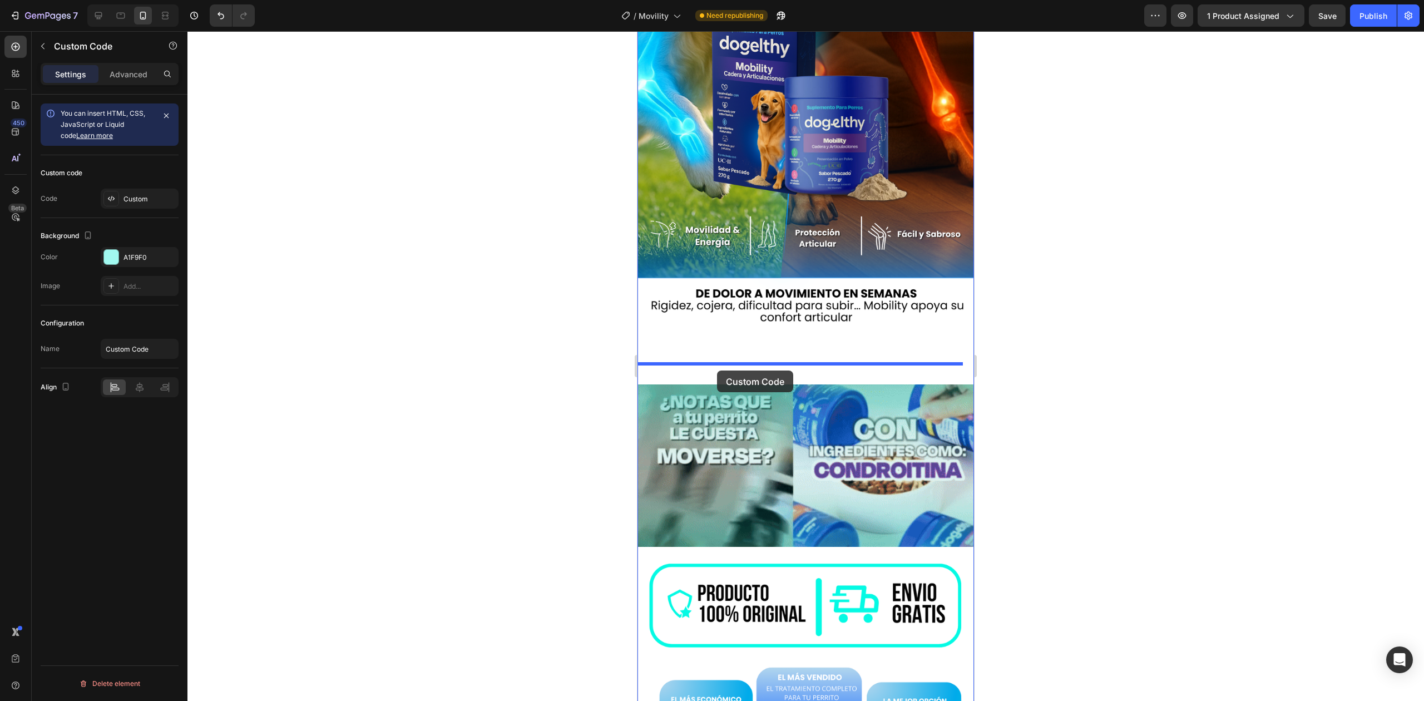
drag, startPoint x: 723, startPoint y: 131, endPoint x: 717, endPoint y: 371, distance: 239.3
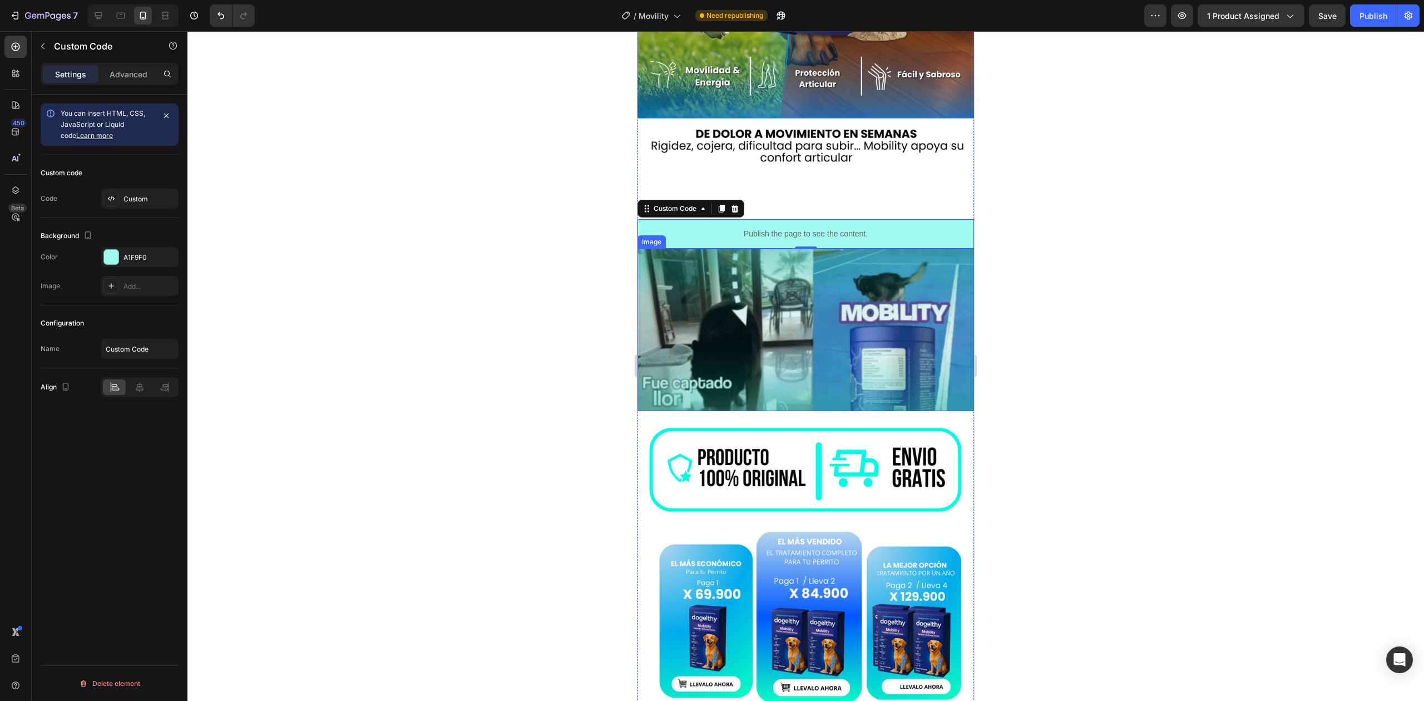
scroll to position [465, 0]
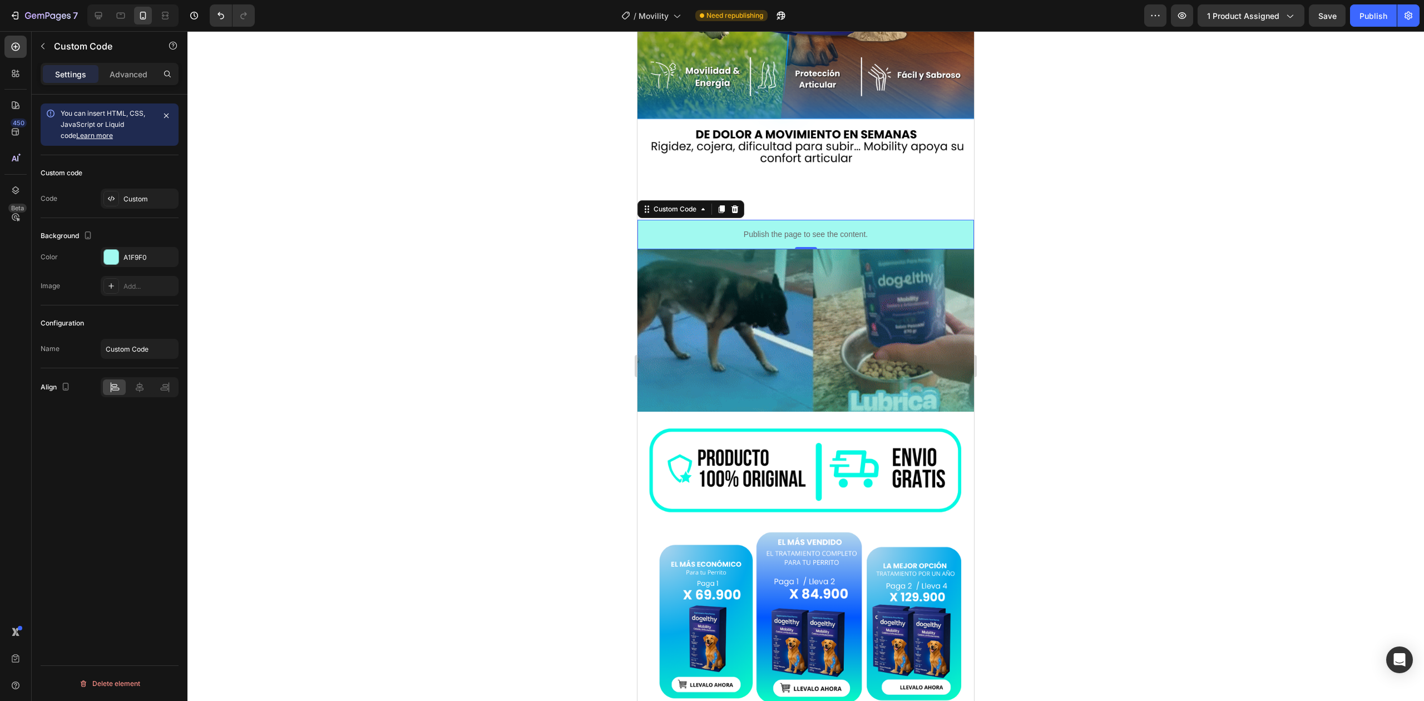
click at [891, 229] on p "Publish the page to see the content." at bounding box center [806, 235] width 337 height 12
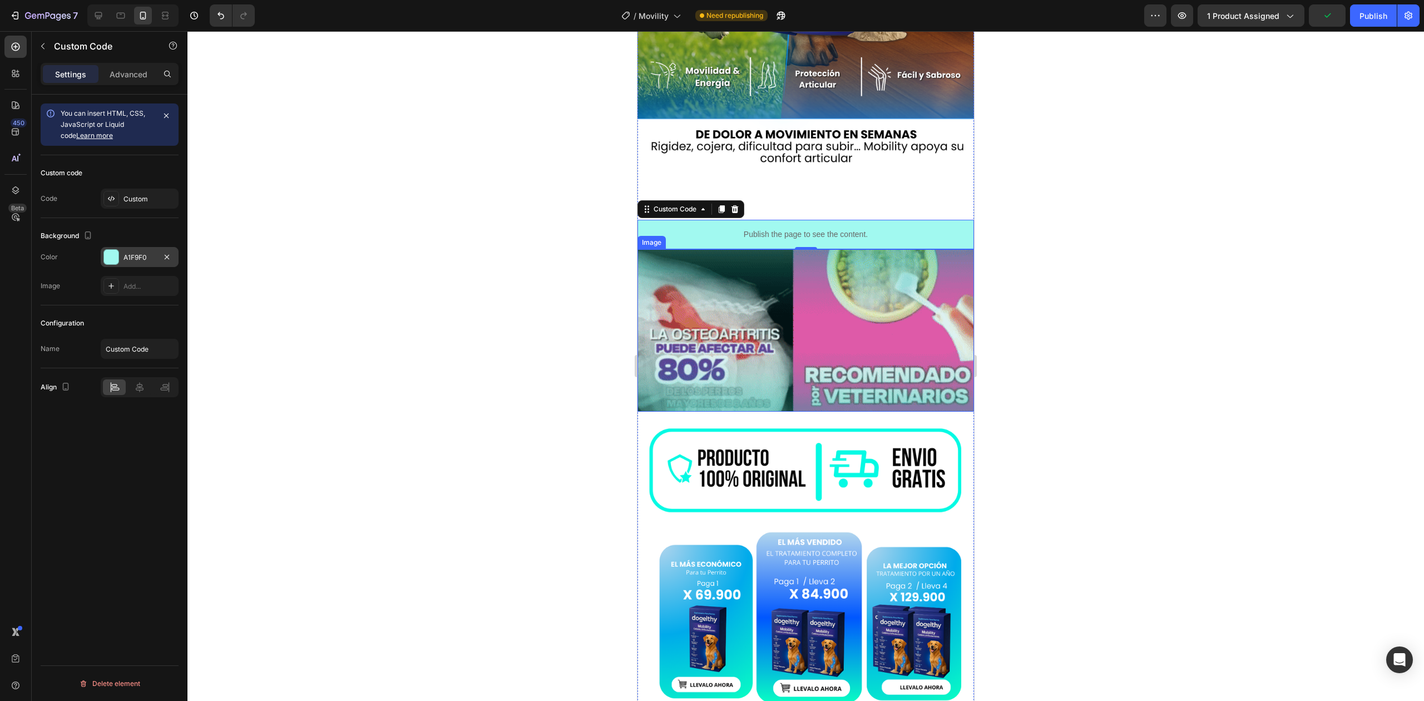
click at [111, 259] on div at bounding box center [111, 257] width 14 height 14
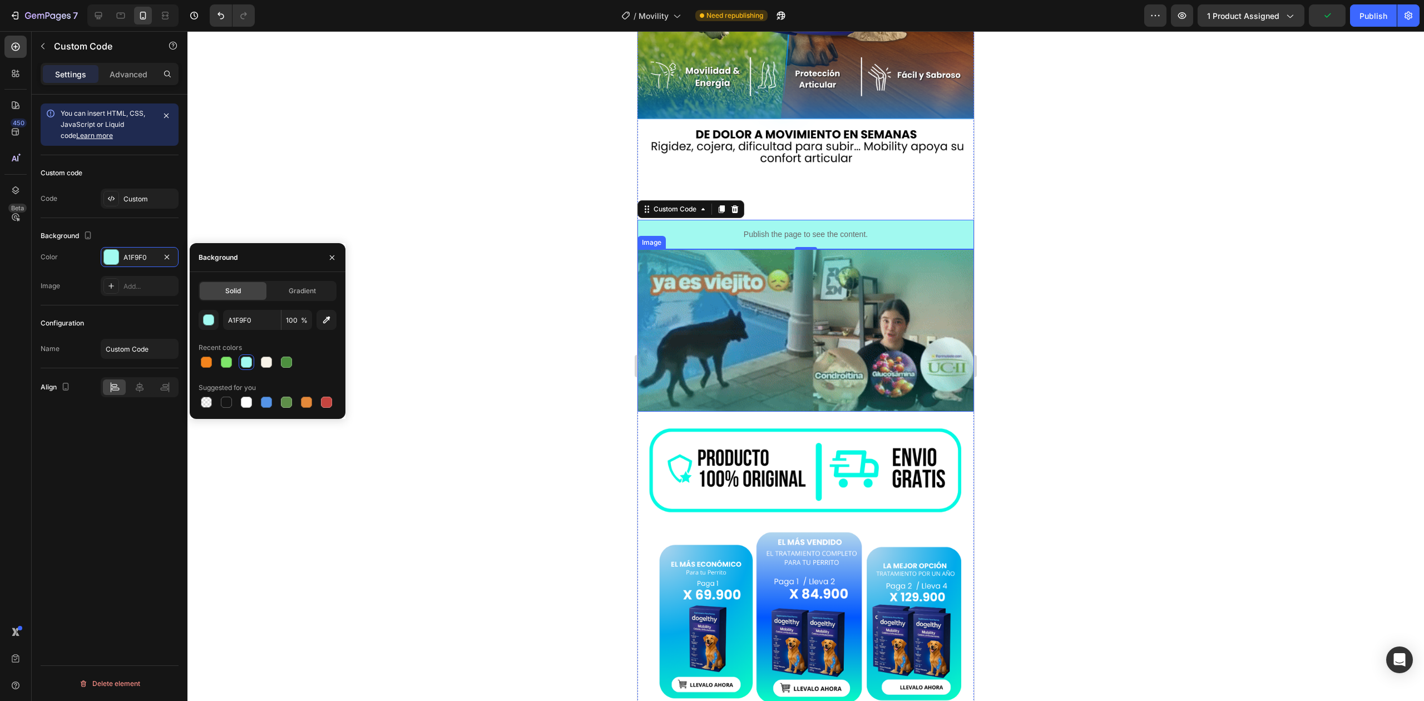
click at [264, 374] on div "A1F9F0 100 % Recent colors Suggested for you" at bounding box center [268, 360] width 138 height 100
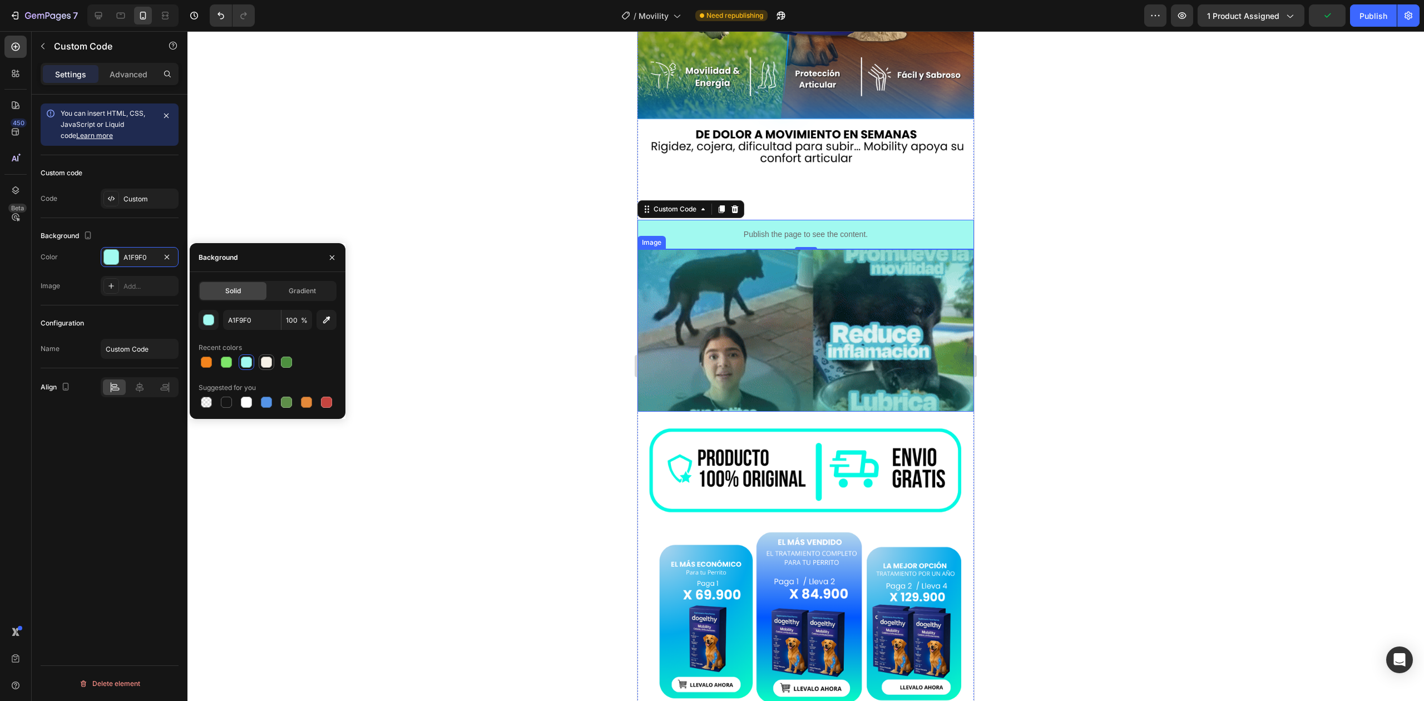
click at [263, 369] on div at bounding box center [267, 362] width 16 height 16
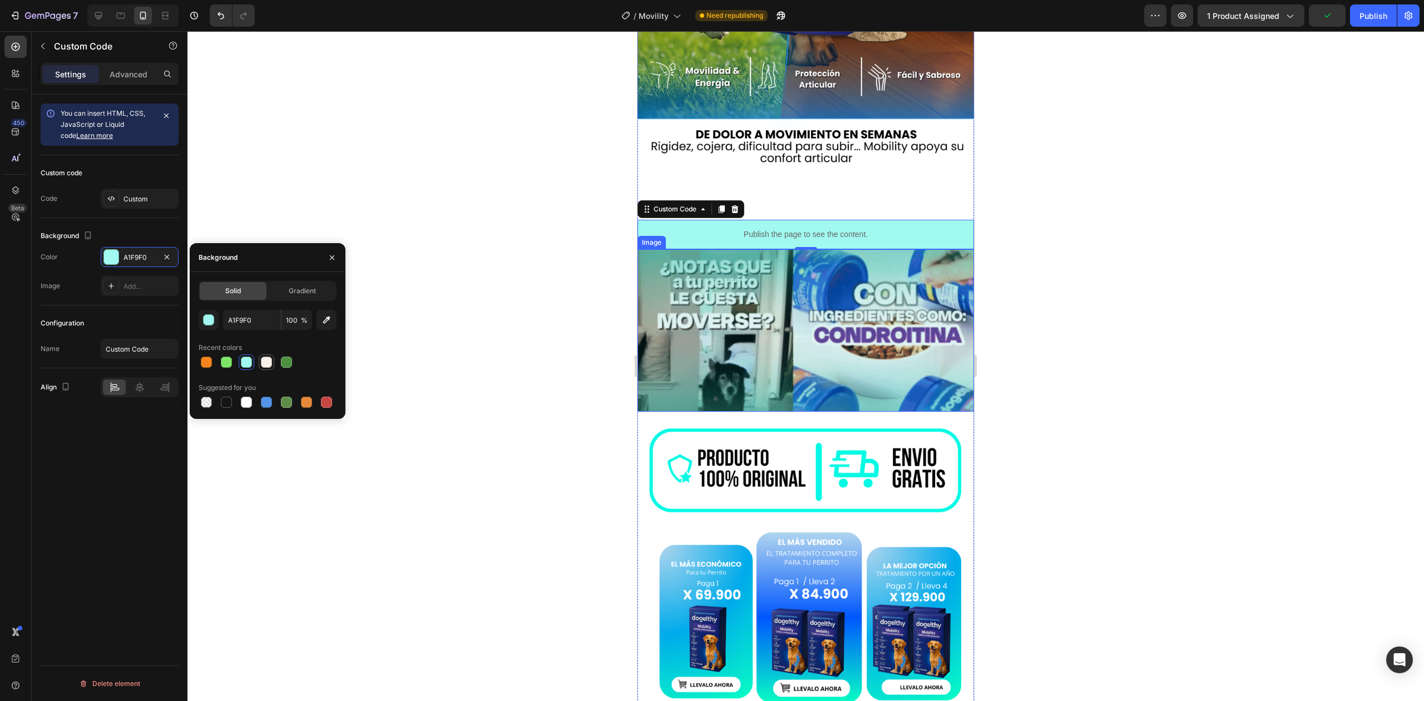
type input "F7F2E8"
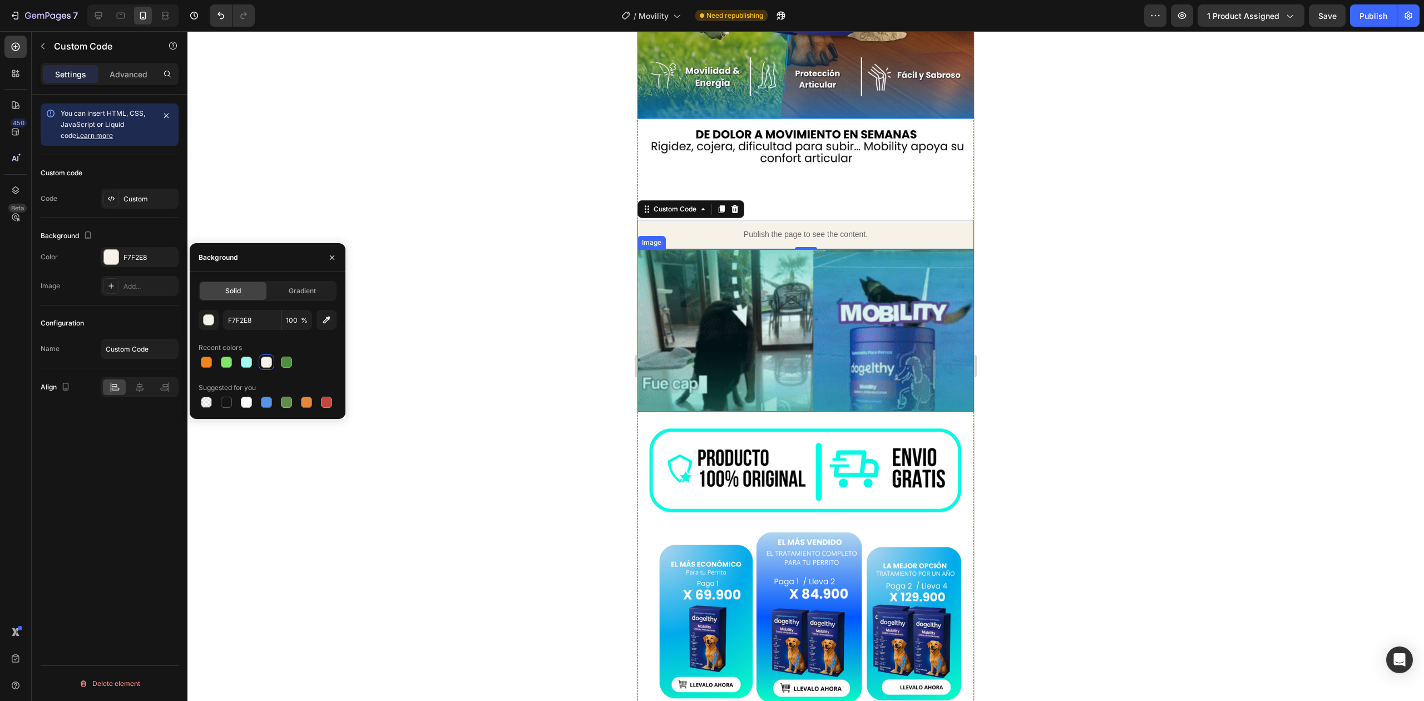
click at [484, 335] on div at bounding box center [806, 366] width 1237 height 670
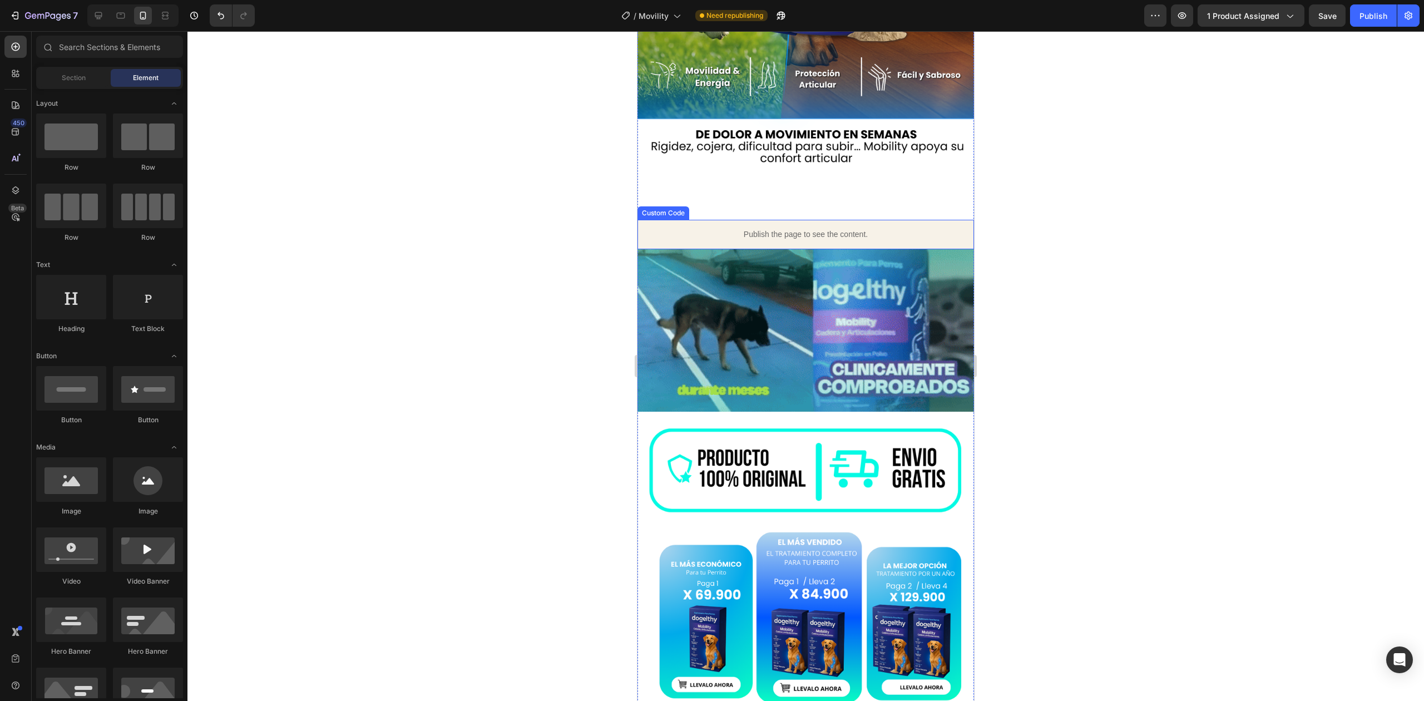
click at [691, 229] on p "Publish the page to see the content." at bounding box center [806, 235] width 337 height 12
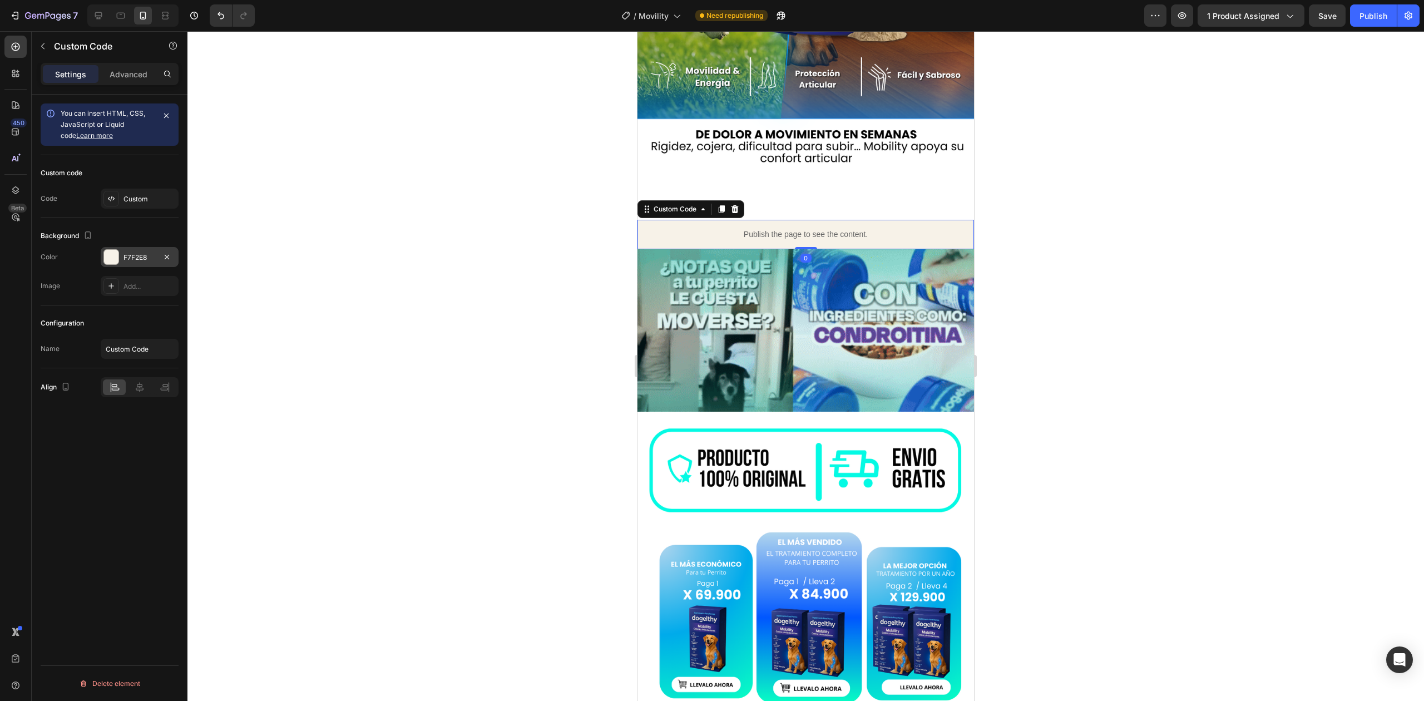
click at [108, 265] on div at bounding box center [111, 257] width 16 height 16
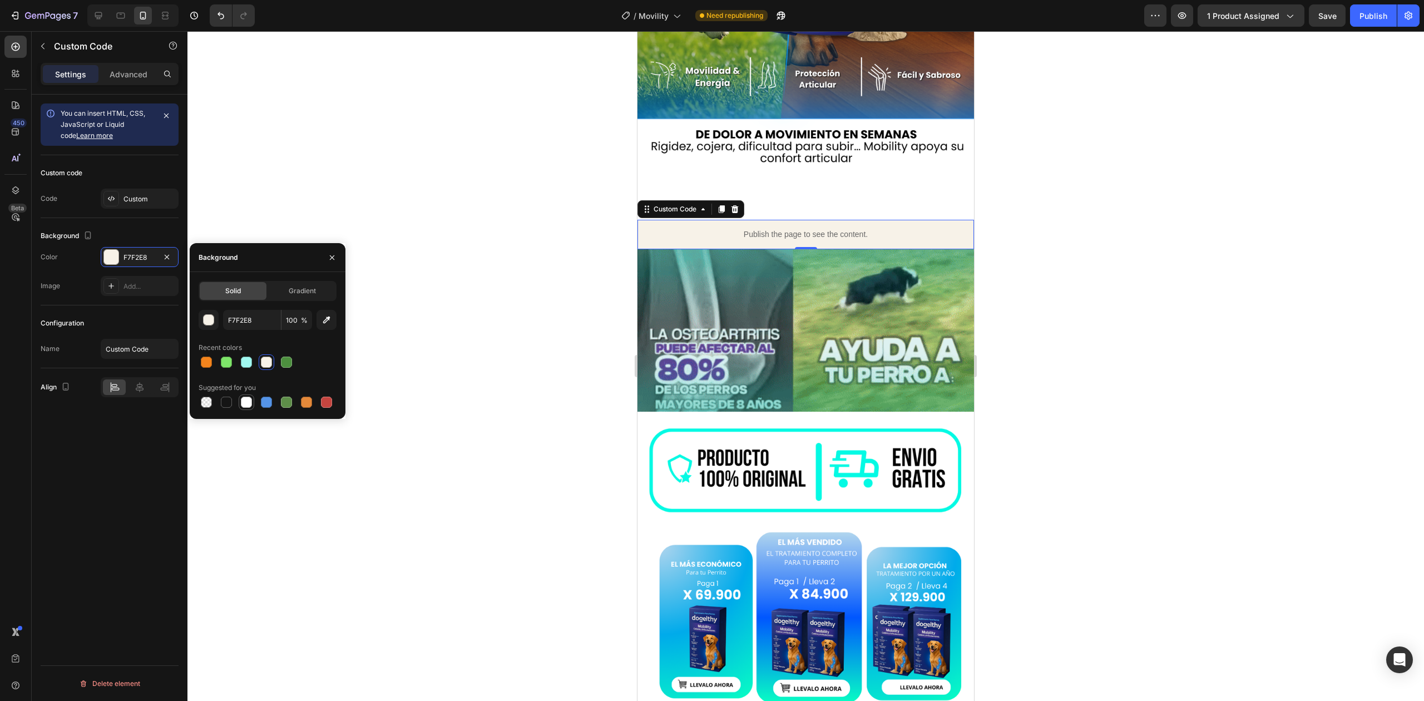
click at [243, 405] on div at bounding box center [246, 402] width 11 height 11
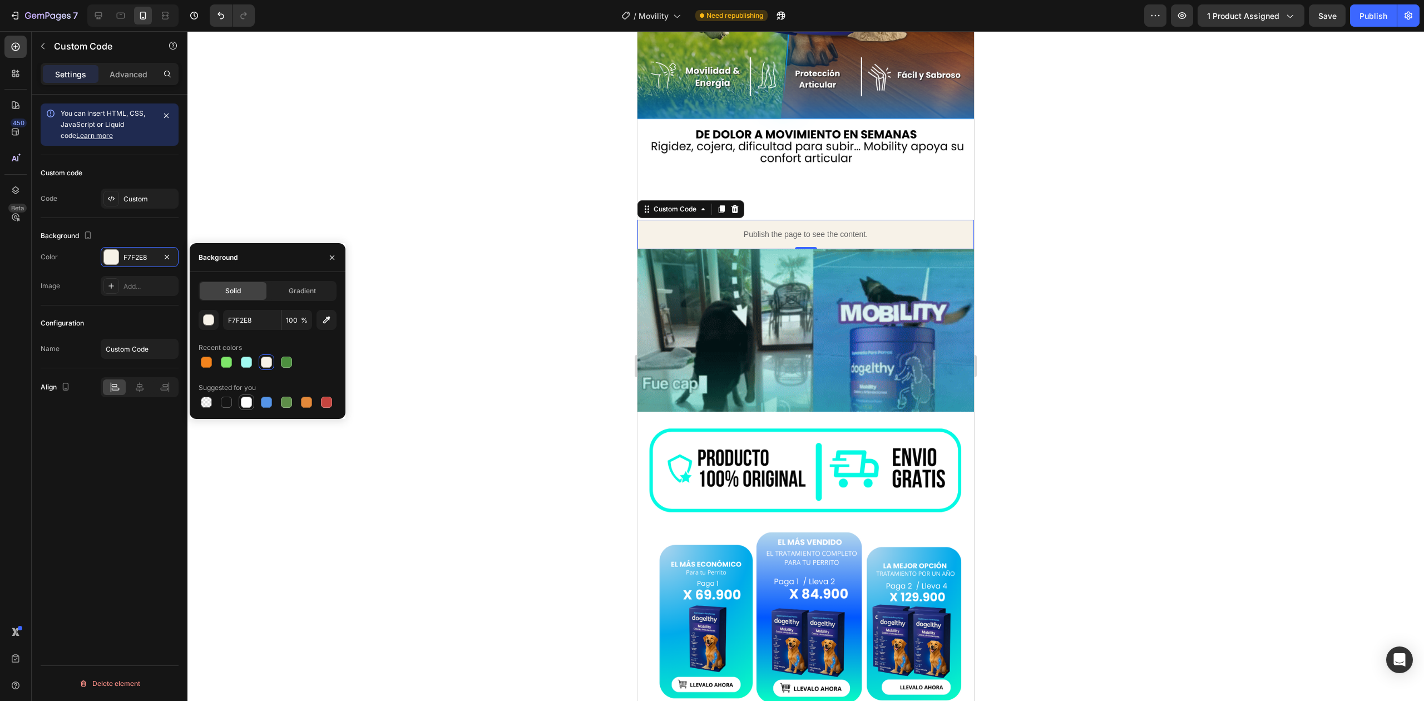
type input "FFFFFF"
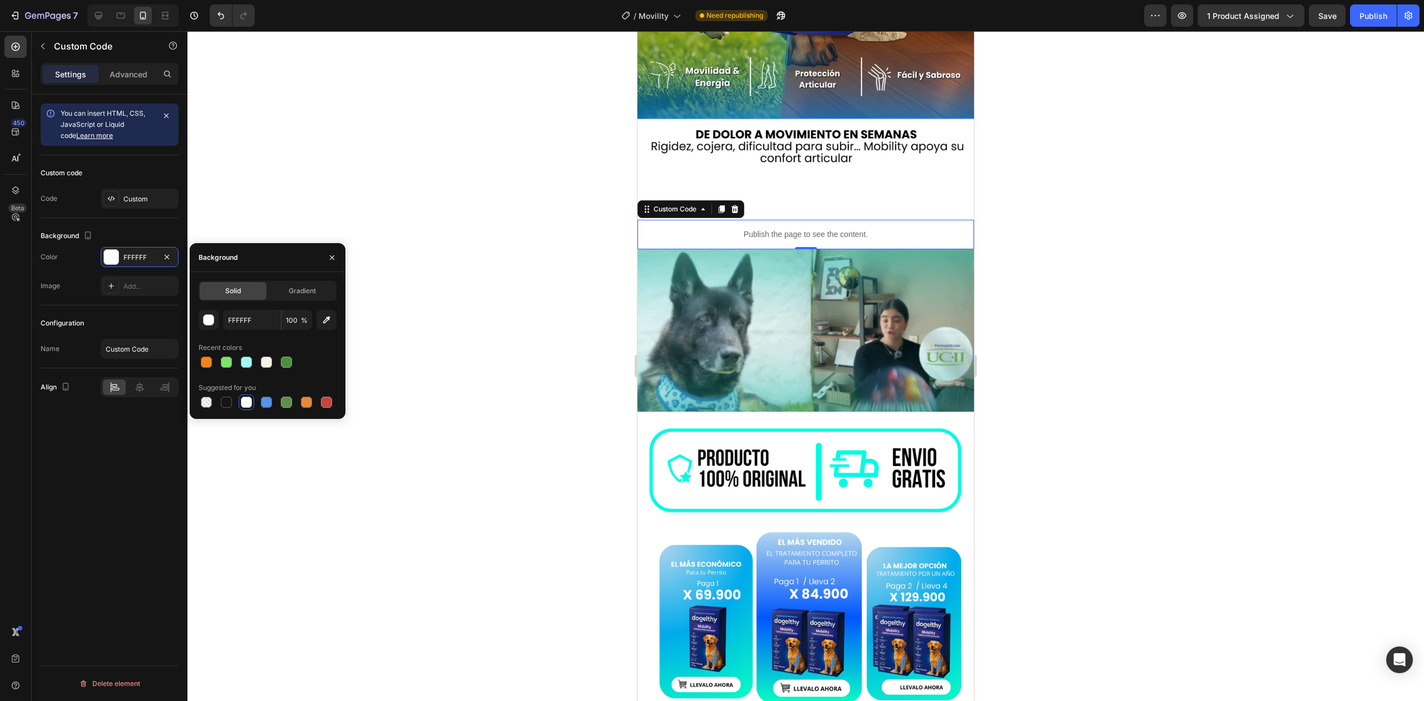
click at [483, 319] on div at bounding box center [806, 366] width 1237 height 670
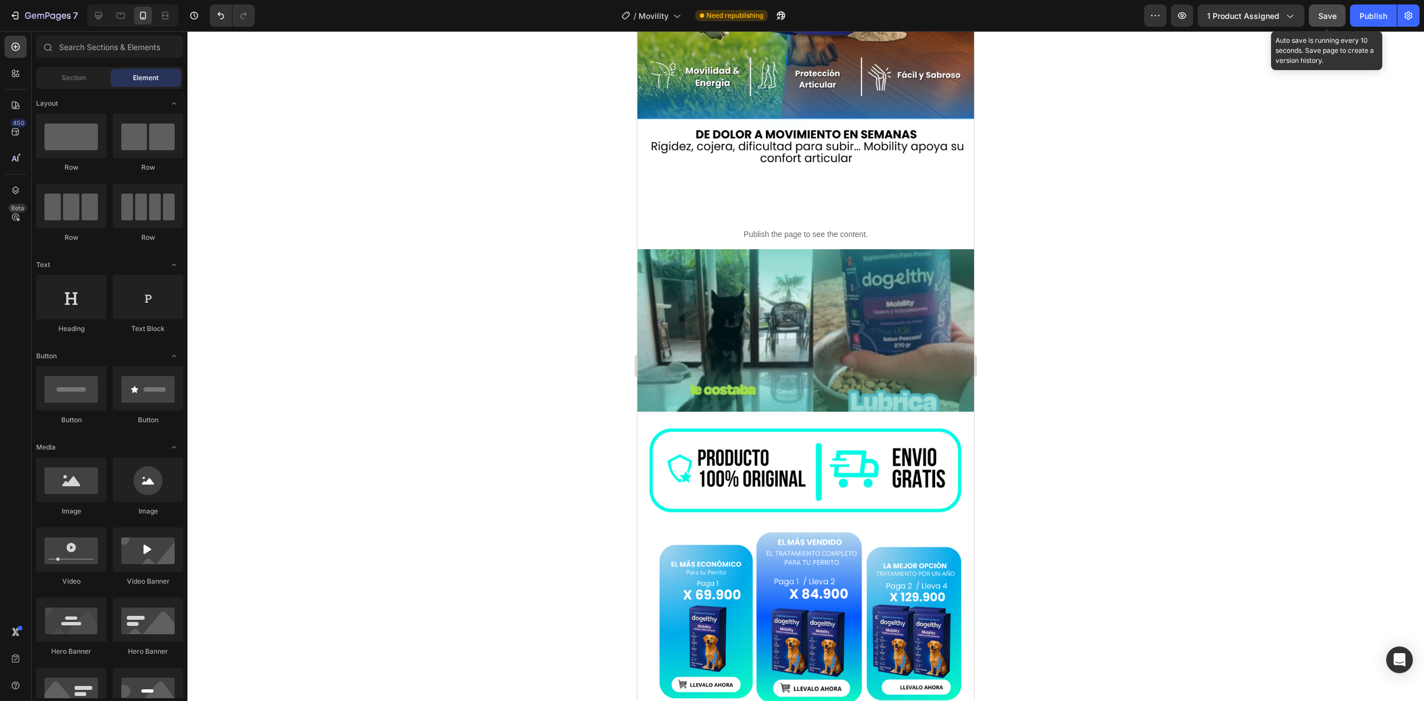
click at [1330, 12] on span "Save" at bounding box center [1328, 15] width 18 height 9
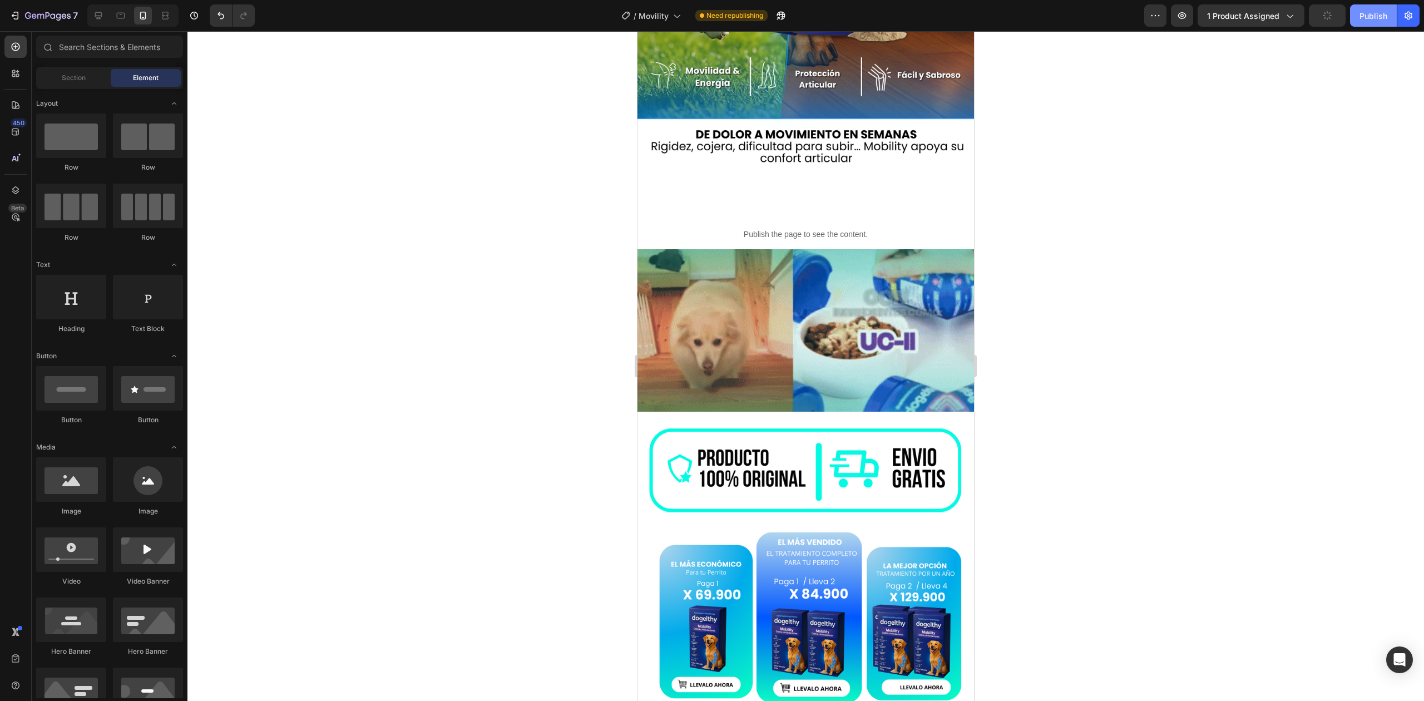
click at [1372, 18] on div "Publish" at bounding box center [1374, 16] width 28 height 12
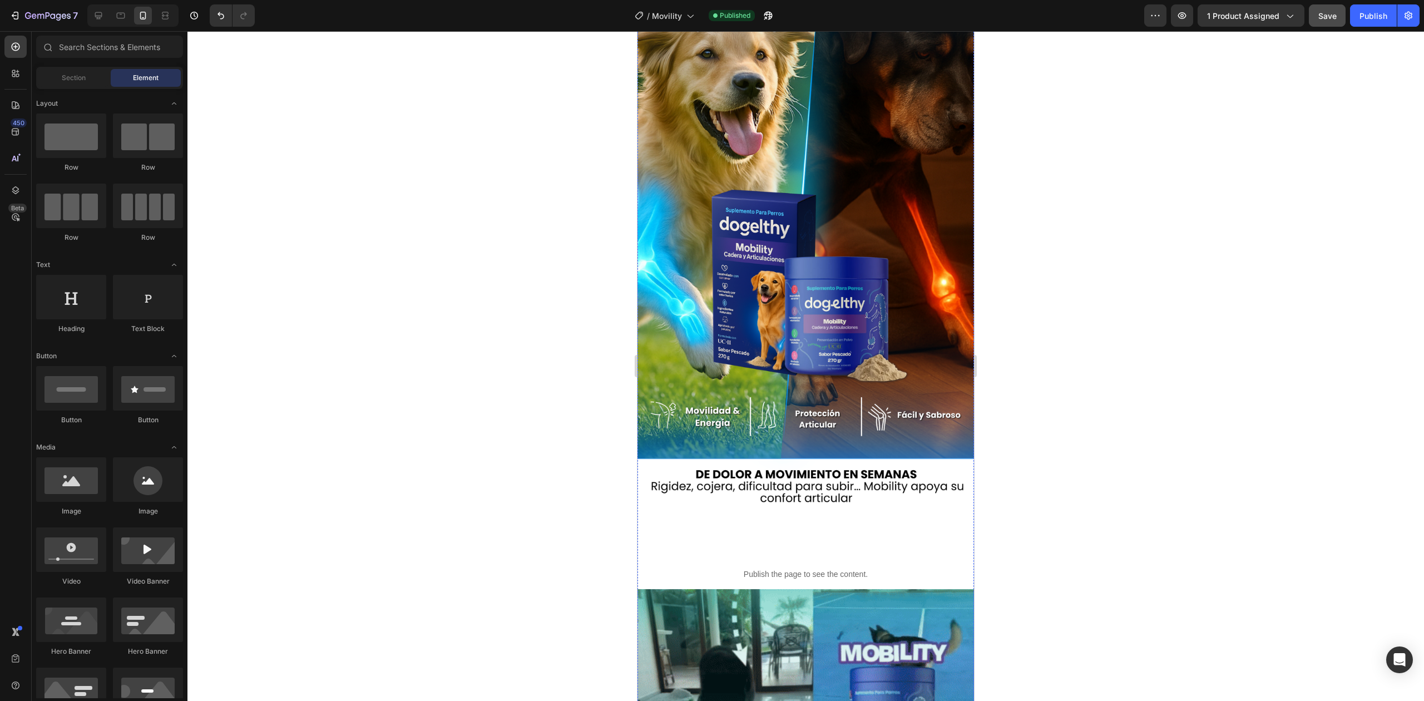
scroll to position [0, 0]
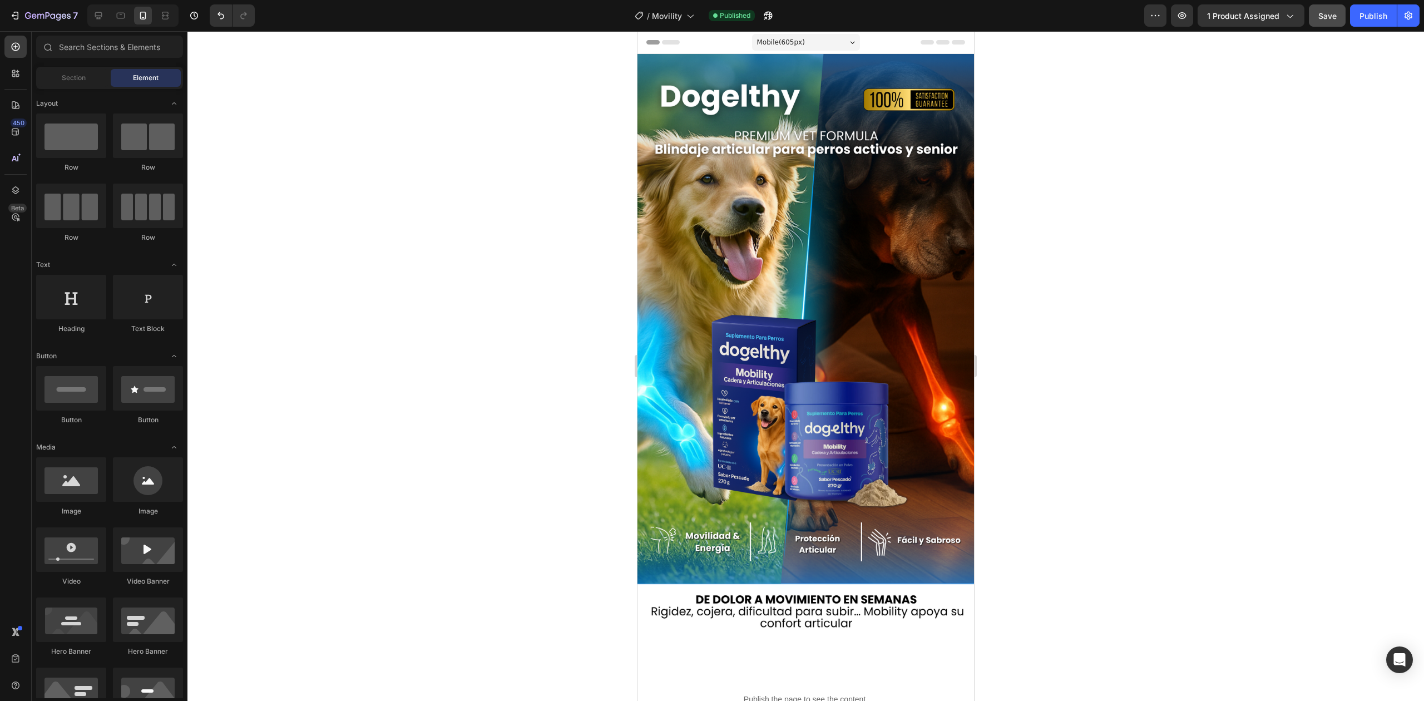
click at [285, 416] on div at bounding box center [806, 366] width 1237 height 670
click at [272, 229] on div at bounding box center [806, 366] width 1237 height 670
click at [751, 239] on img at bounding box center [806, 372] width 337 height 637
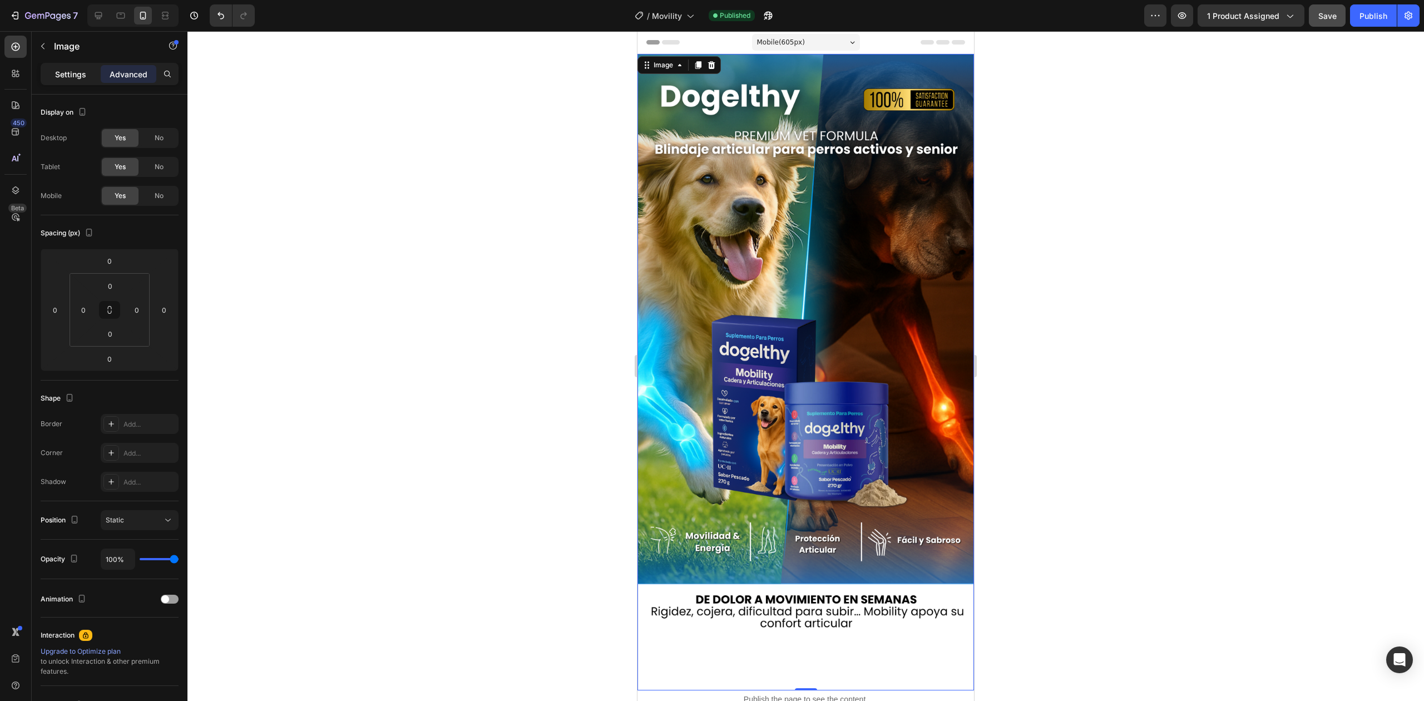
click at [68, 70] on p "Settings" at bounding box center [70, 74] width 31 height 12
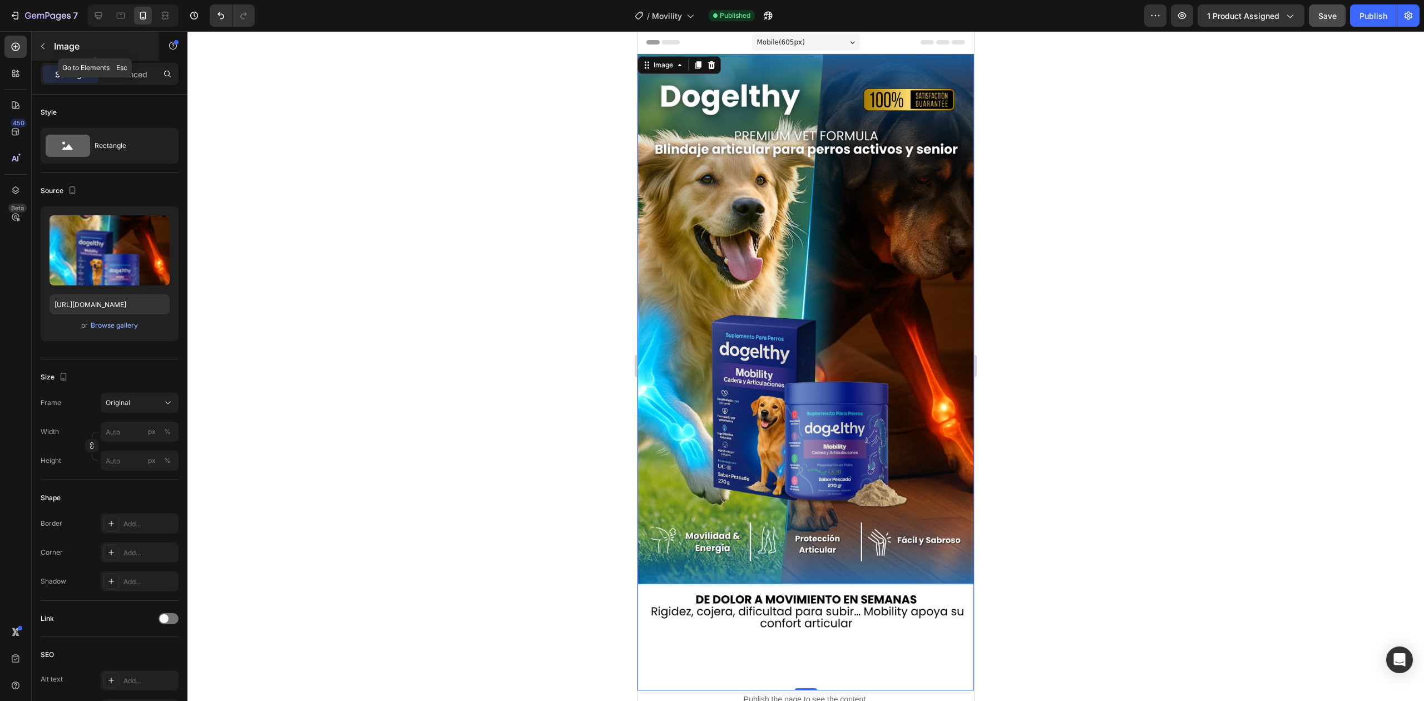
click at [34, 42] on button "button" at bounding box center [43, 46] width 18 height 18
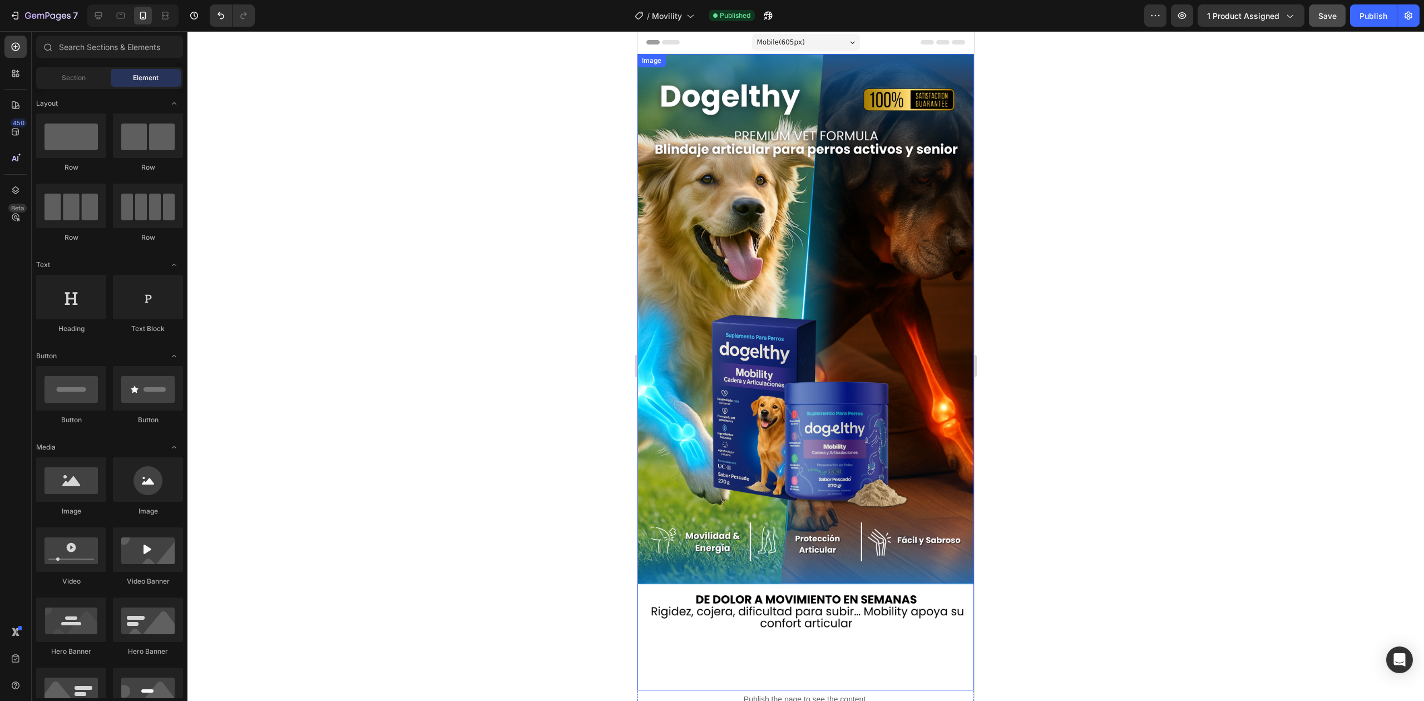
click at [738, 298] on img at bounding box center [806, 372] width 337 height 637
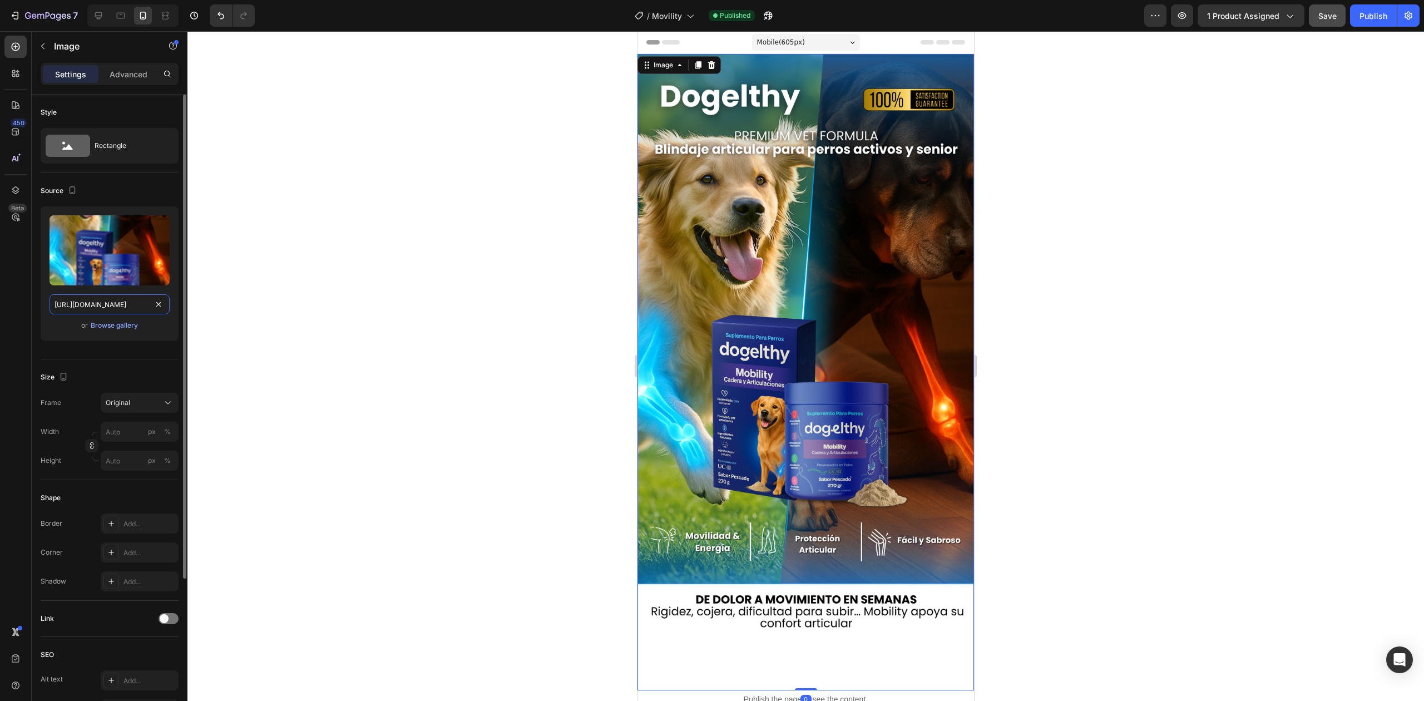
click at [141, 303] on input "[URL][DOMAIN_NAME]" at bounding box center [110, 304] width 120 height 20
paste input "51a88ef-2967-4df1-a180-78f71c82d9fd.jpg?v=1756330159"
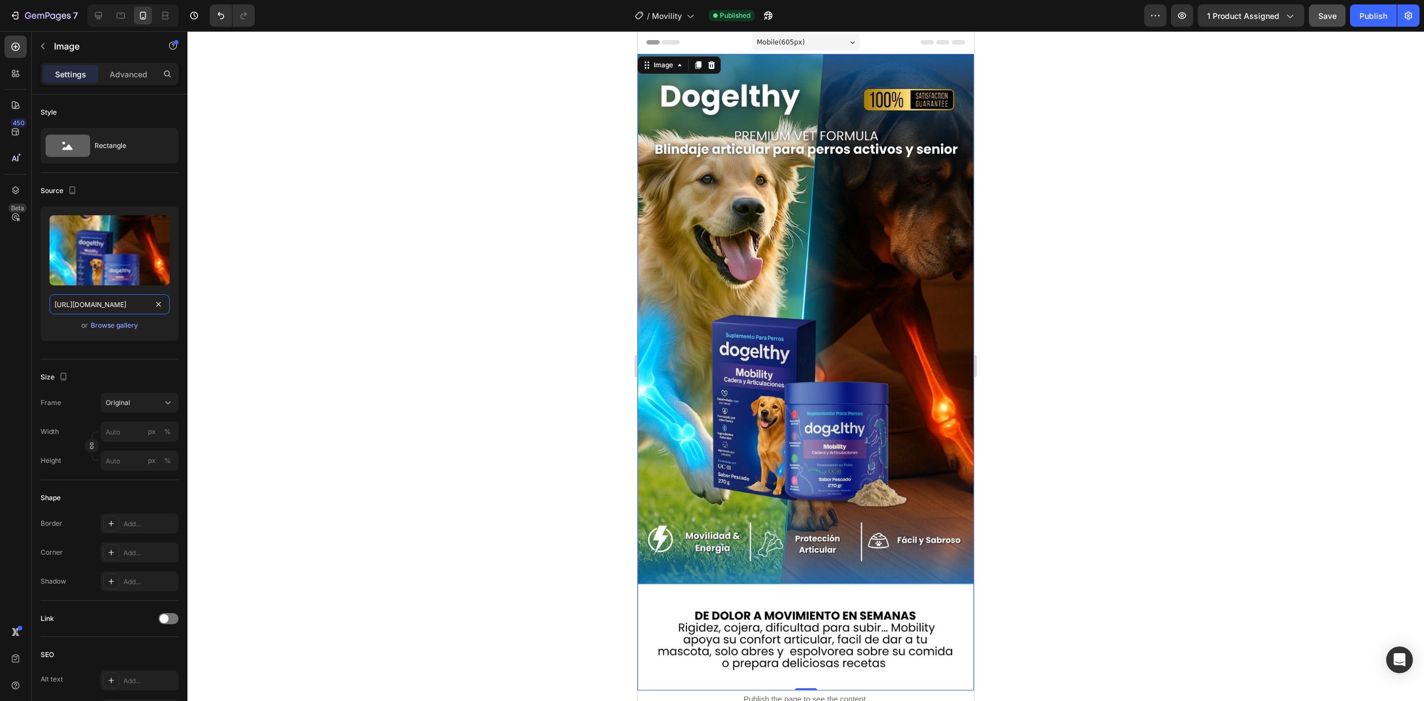
type input "[URL][DOMAIN_NAME]"
click at [596, 511] on div at bounding box center [806, 366] width 1237 height 670
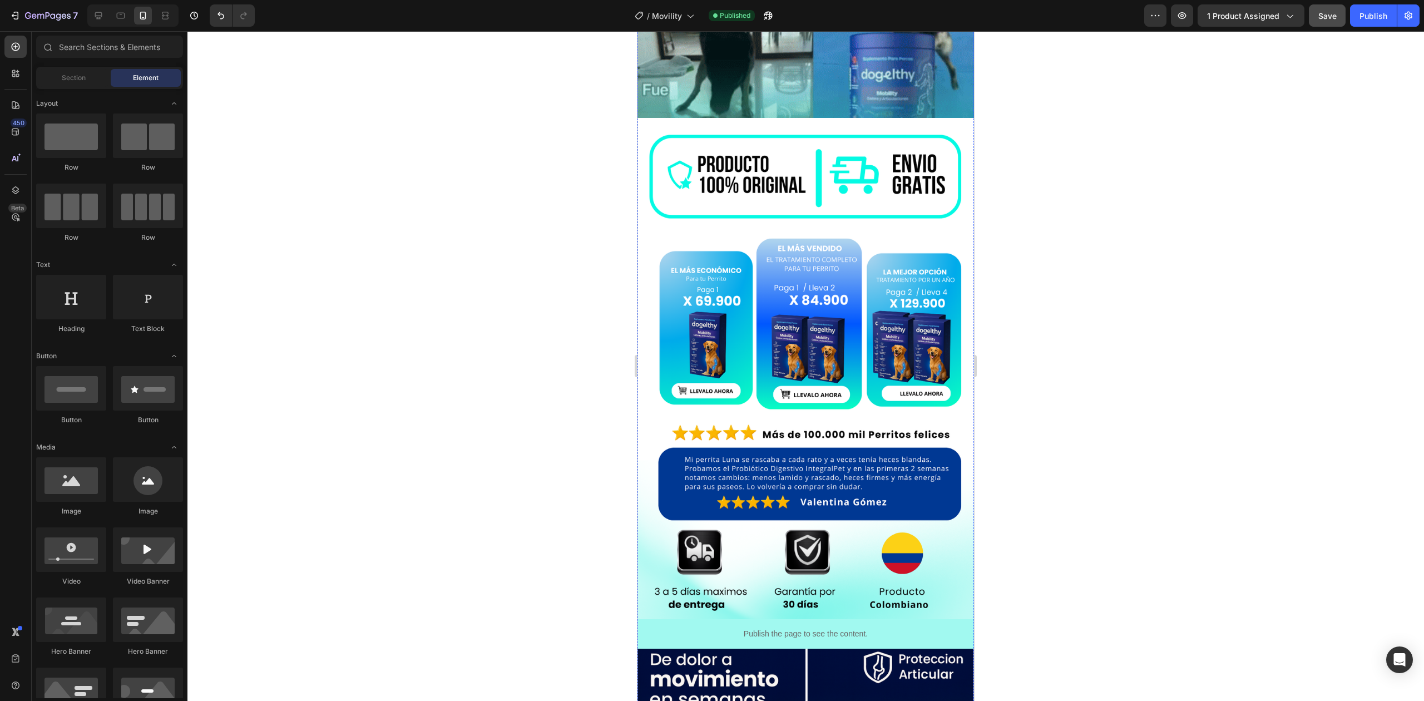
scroll to position [759, 0]
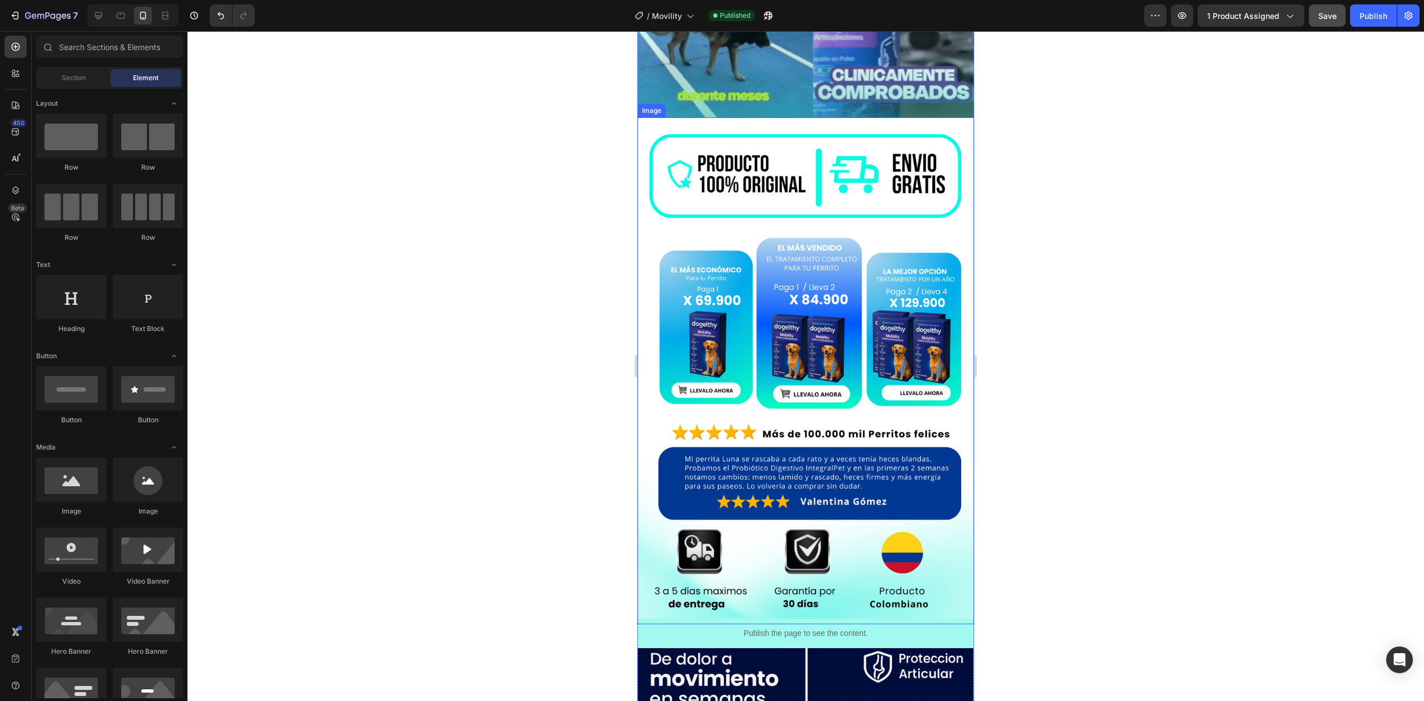
click at [765, 417] on img at bounding box center [806, 370] width 337 height 507
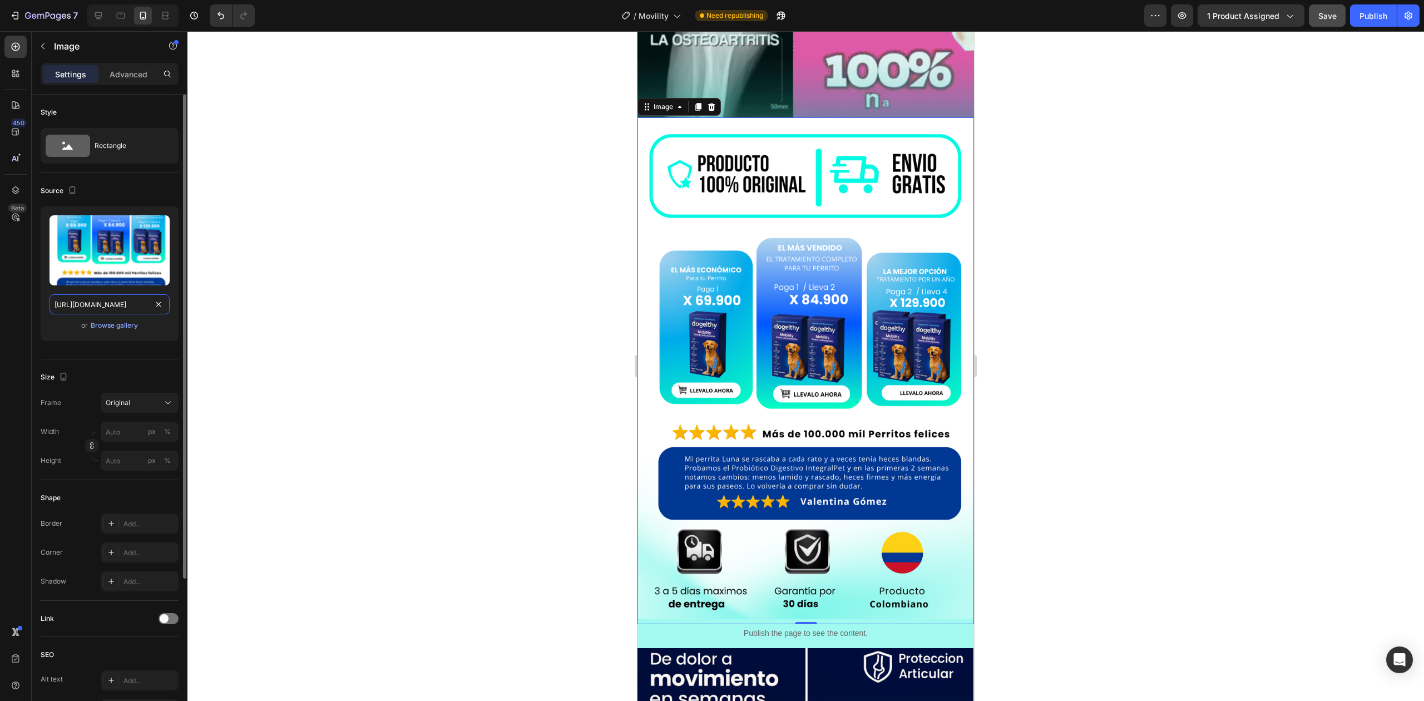
click at [119, 312] on input "[URL][DOMAIN_NAME]" at bounding box center [110, 304] width 120 height 20
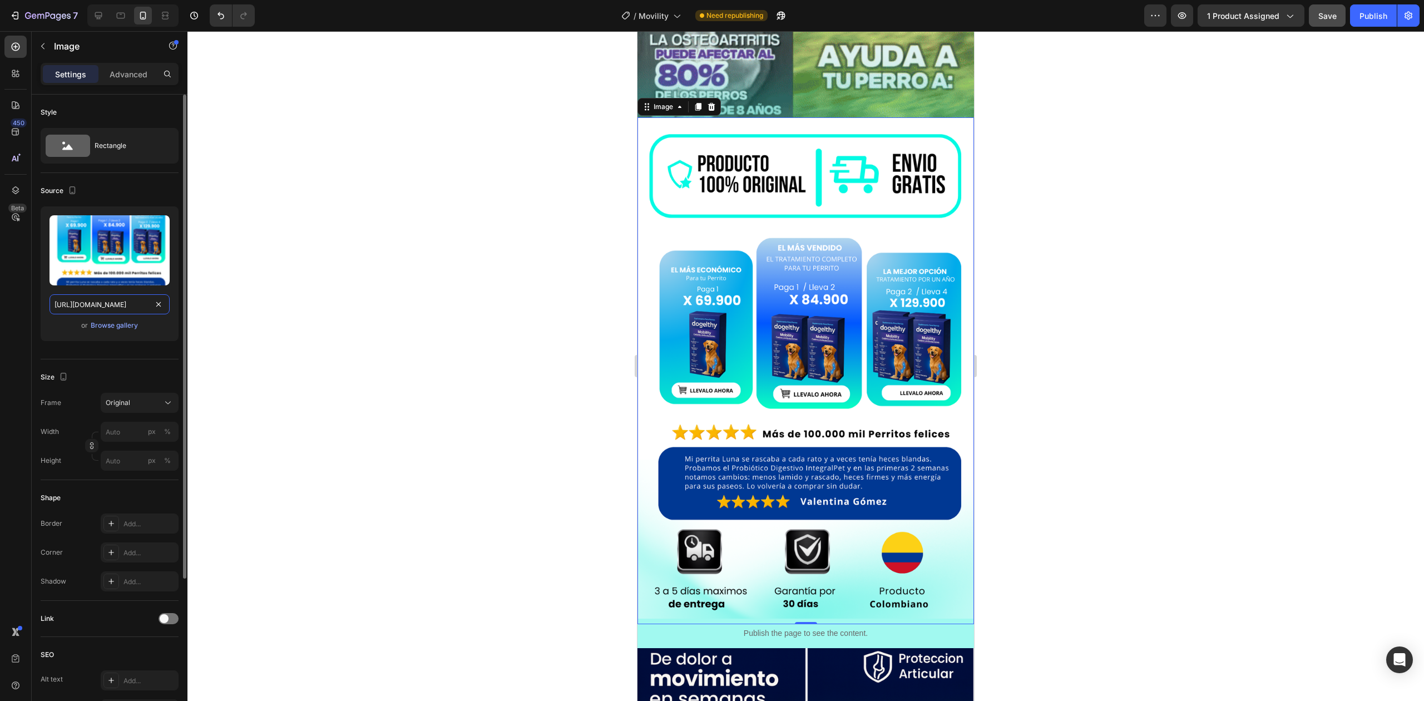
paste input ".jpg?v=1756330159"
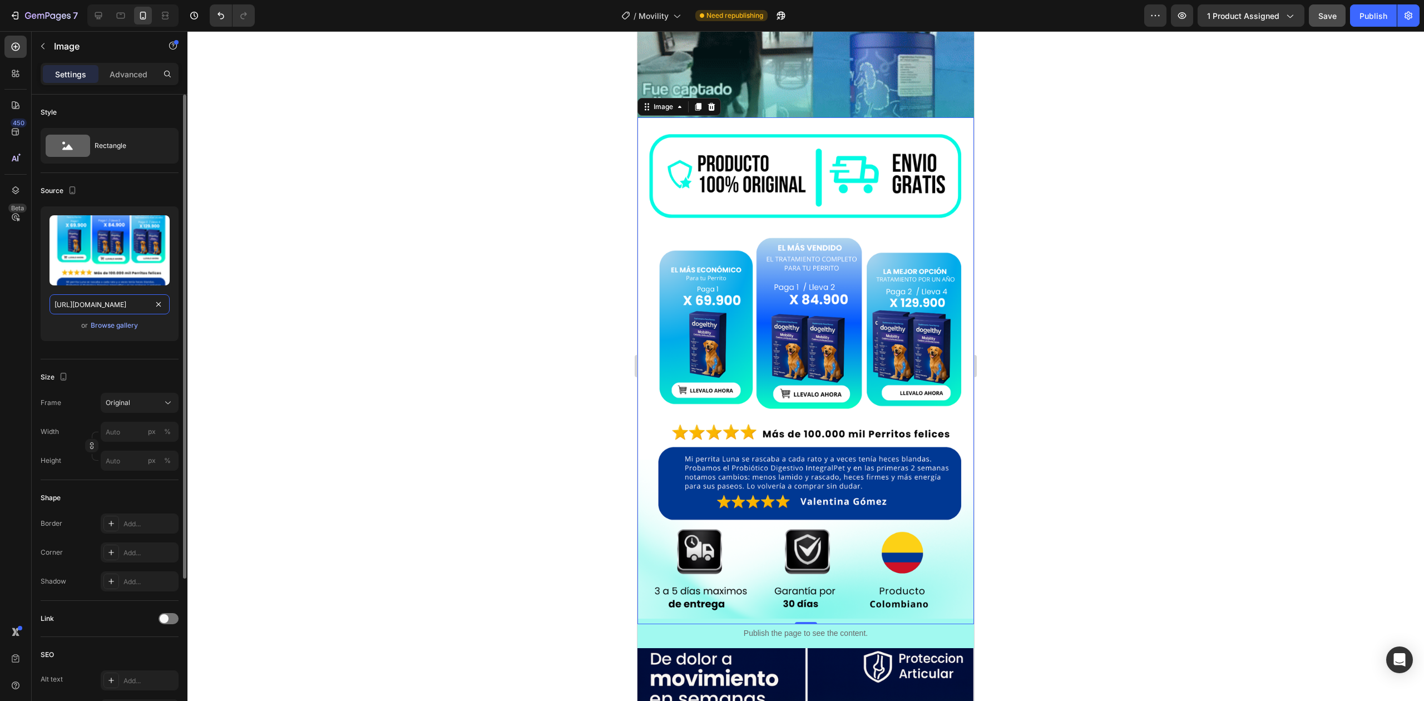
type input "[URL][DOMAIN_NAME]"
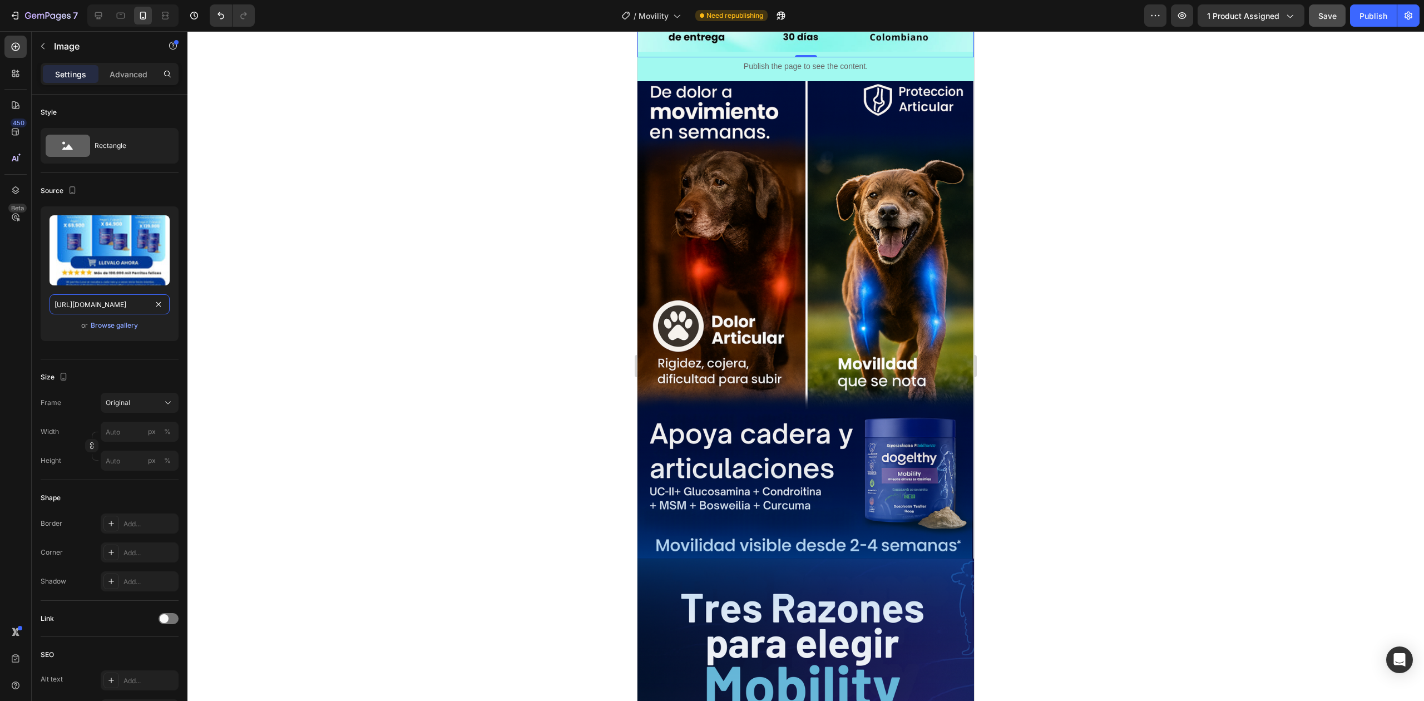
scroll to position [1363, 0]
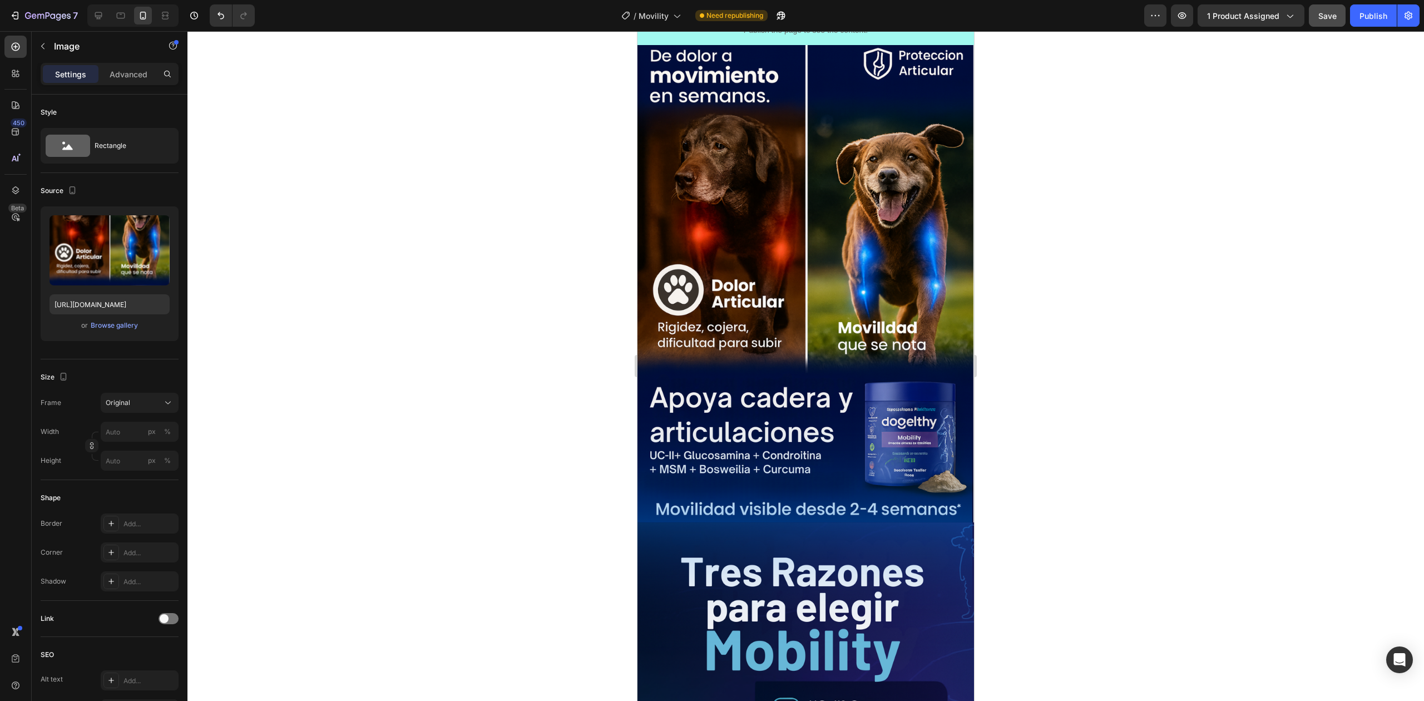
click at [858, 406] on img at bounding box center [806, 283] width 337 height 477
click at [99, 299] on input "[URL][DOMAIN_NAME]" at bounding box center [110, 304] width 120 height 20
paste input "jpg?v=1756330159"
type input "[URL][DOMAIN_NAME]"
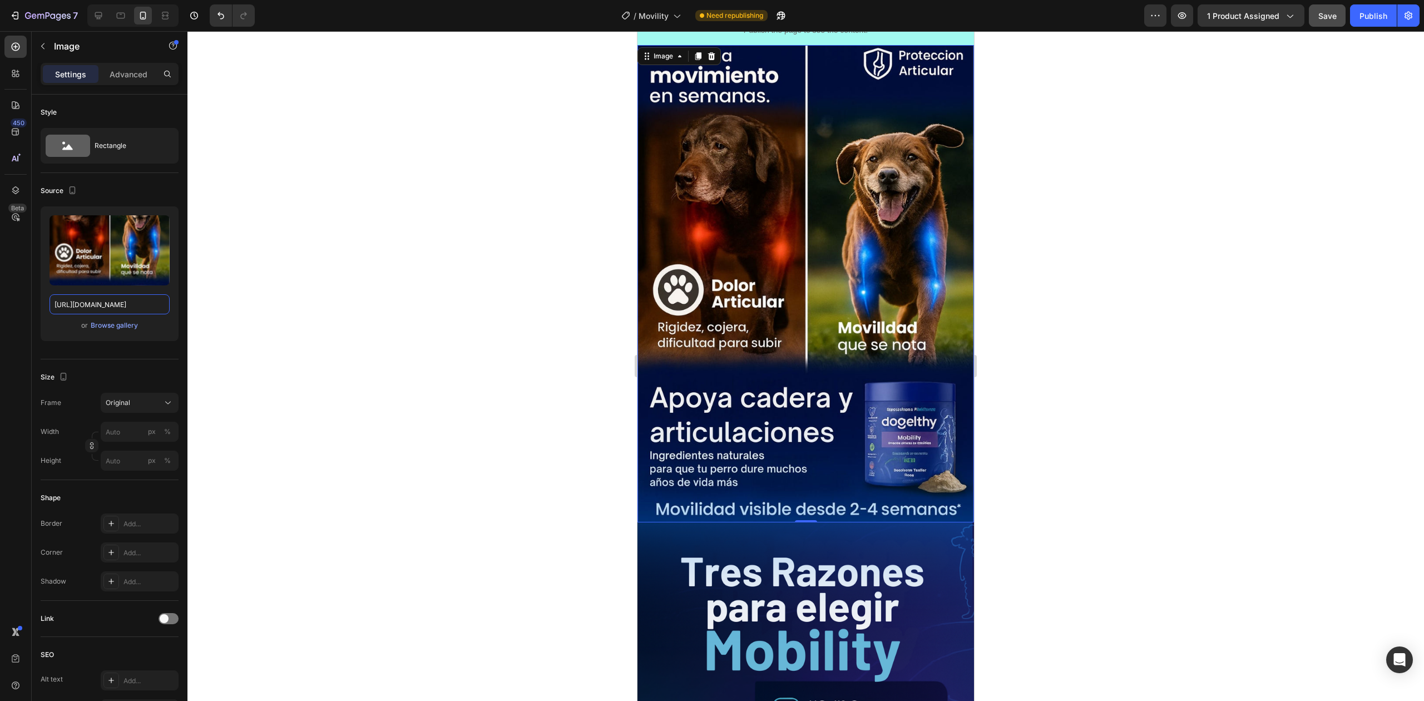
scroll to position [0, 0]
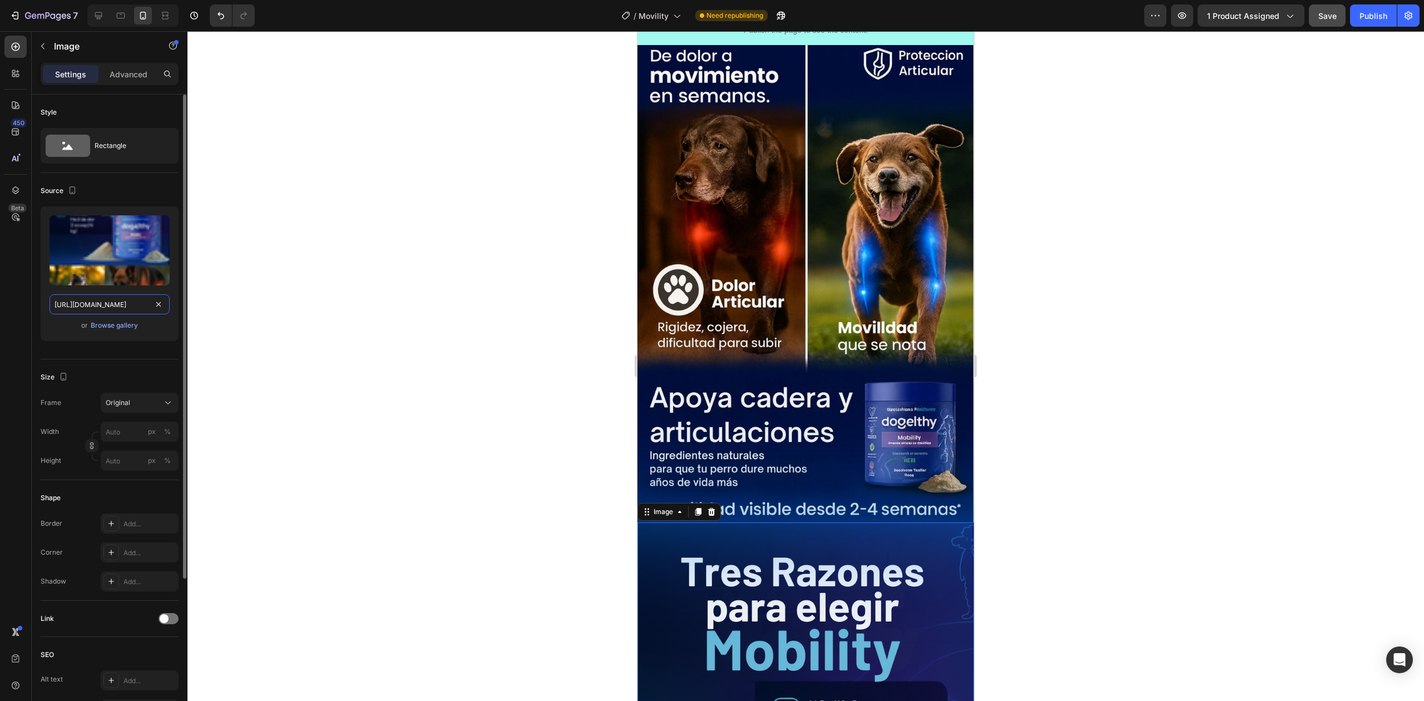
click at [101, 299] on input "[URL][DOMAIN_NAME]" at bounding box center [110, 304] width 120 height 20
paste input "jpg?v=1756330160"
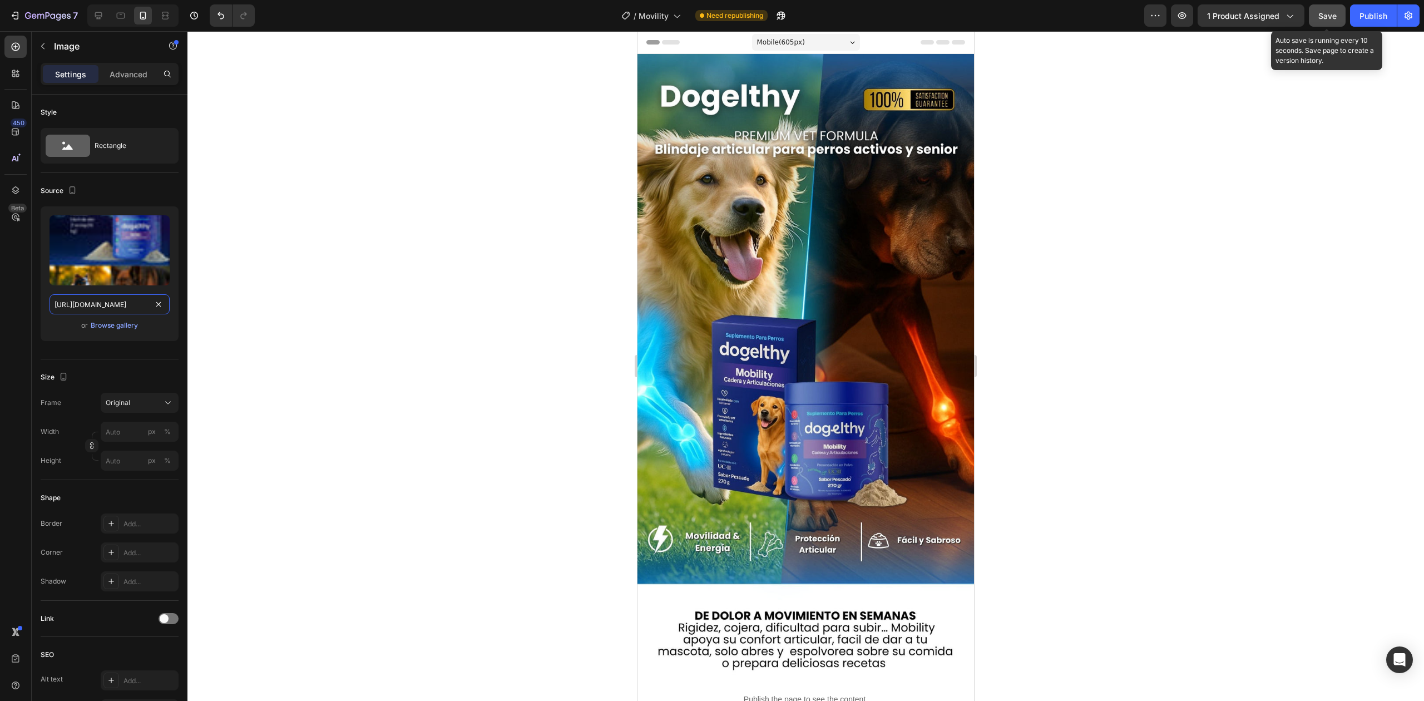
type input "[URL][DOMAIN_NAME]"
click at [1328, 7] on button "Save" at bounding box center [1327, 15] width 37 height 22
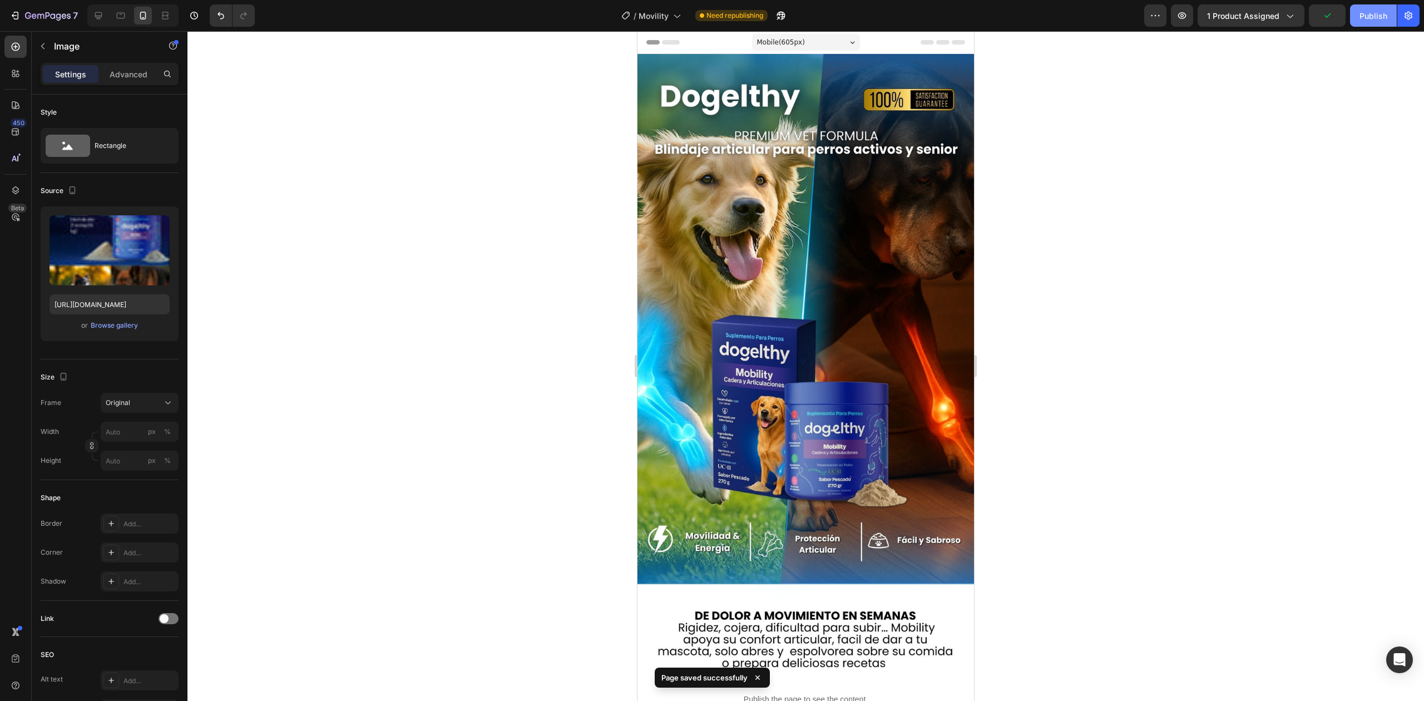
click at [1378, 14] on div "Publish" at bounding box center [1374, 16] width 28 height 12
click at [16, 12] on icon "button" at bounding box center [16, 16] width 5 height 8
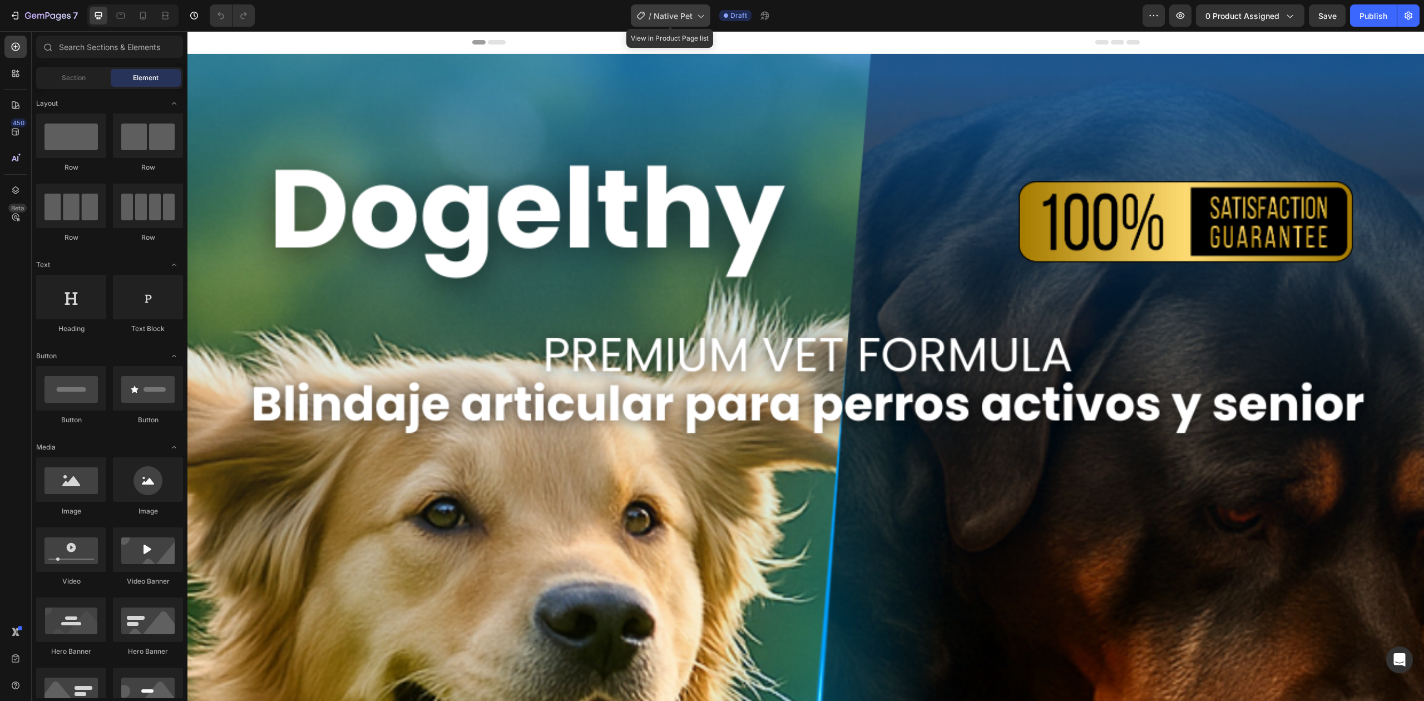
click at [680, 6] on div "/ Native Pet" at bounding box center [671, 15] width 80 height 22
click at [1260, 14] on span "0 product assigned" at bounding box center [1243, 16] width 74 height 12
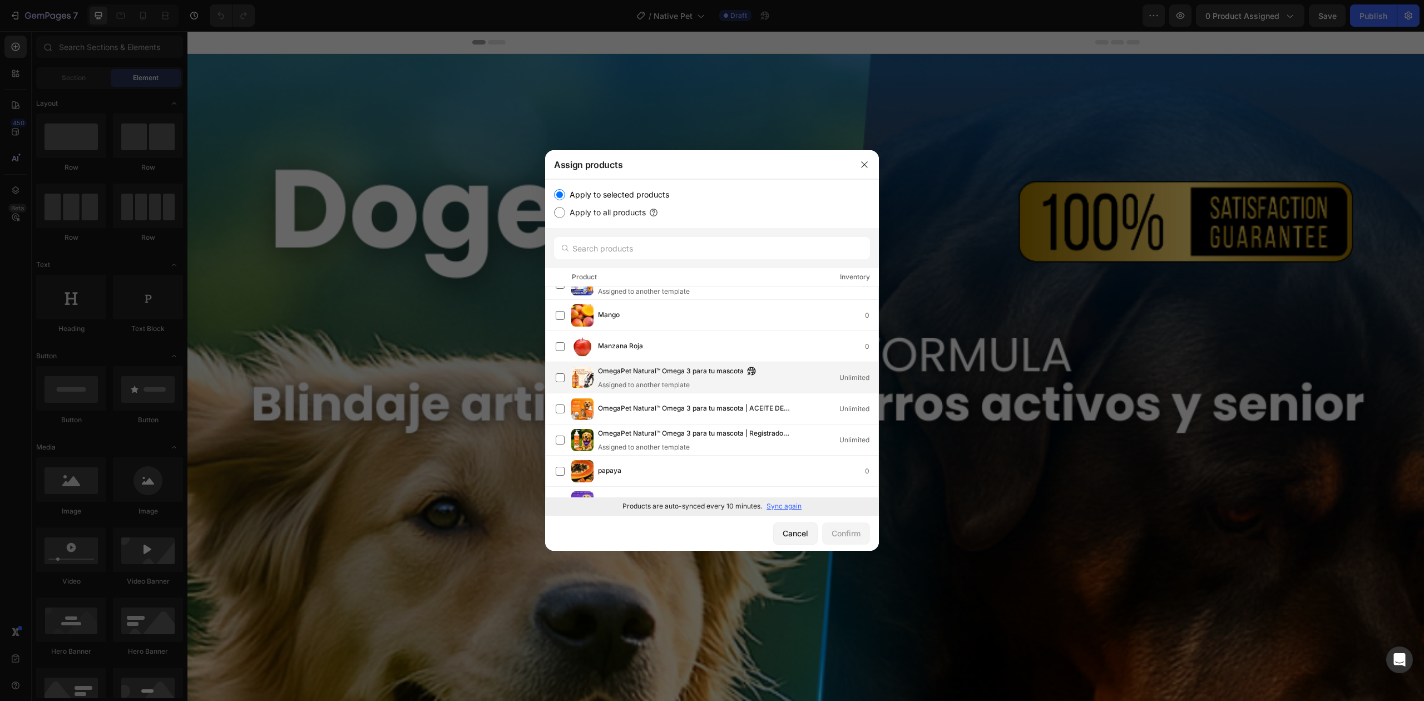
scroll to position [724, 0]
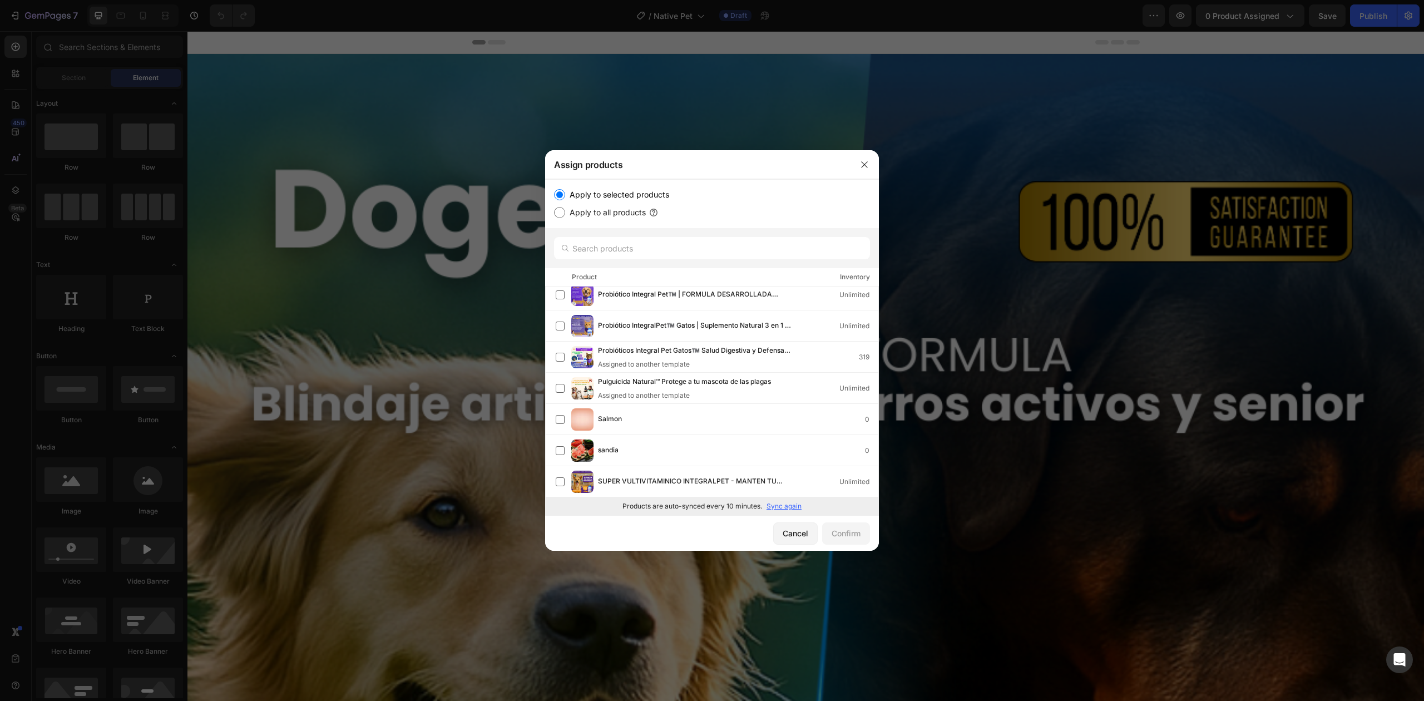
click at [789, 511] on p "Sync again" at bounding box center [784, 506] width 35 height 10
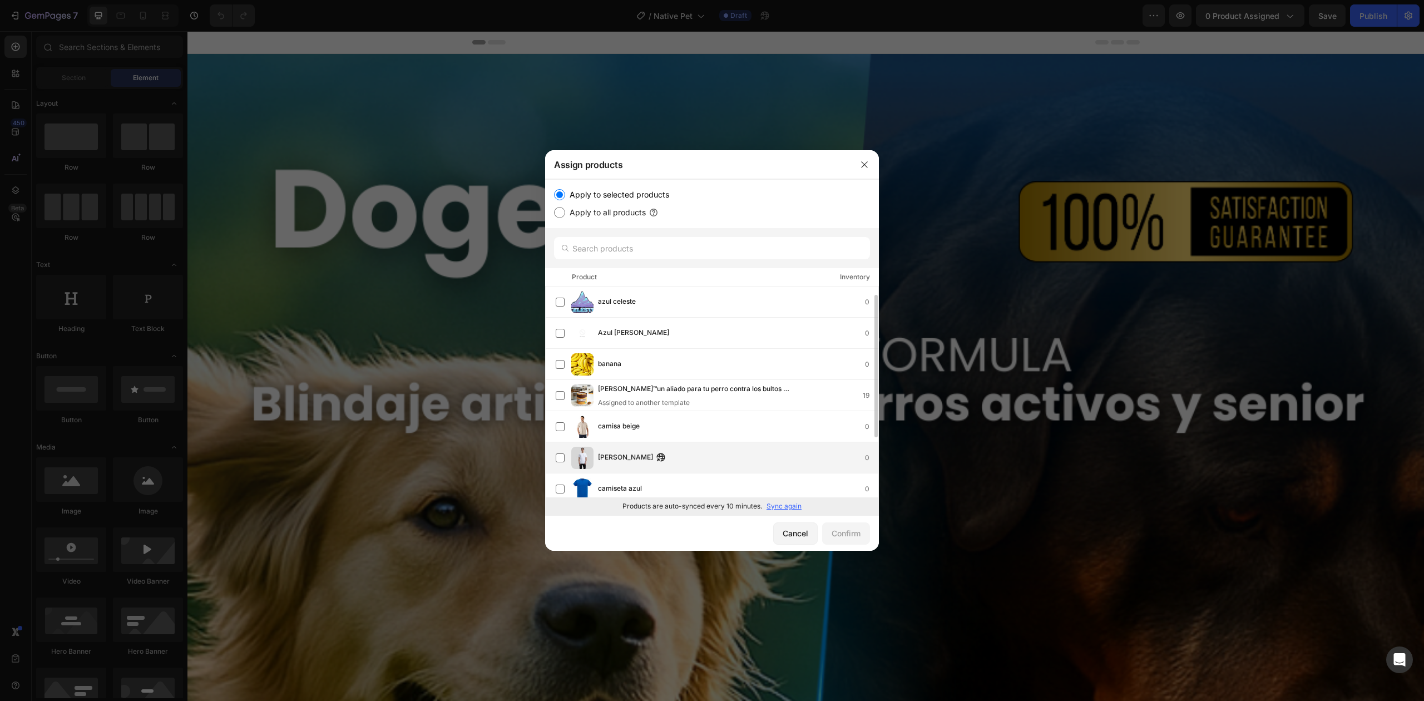
scroll to position [101, 0]
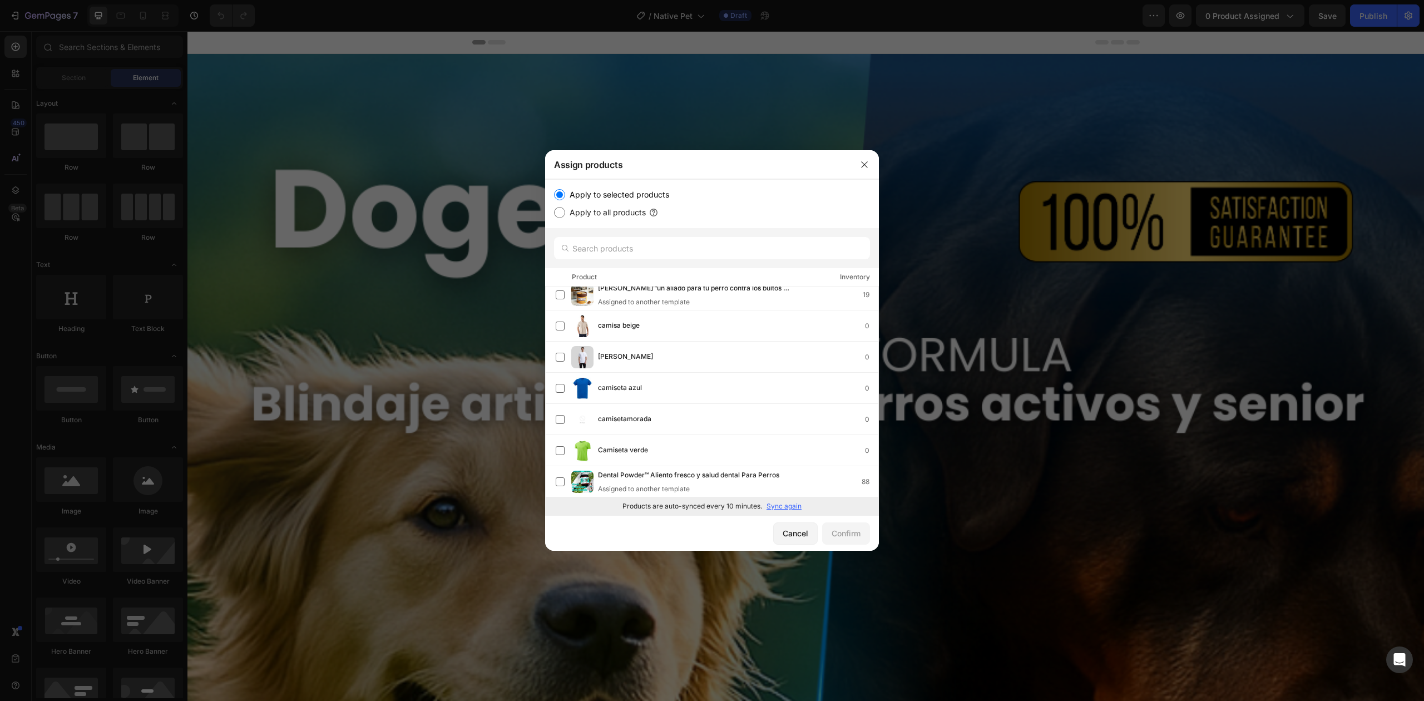
click at [780, 511] on p "Sync again" at bounding box center [784, 506] width 35 height 10
click at [678, 257] on input "text" at bounding box center [712, 248] width 316 height 22
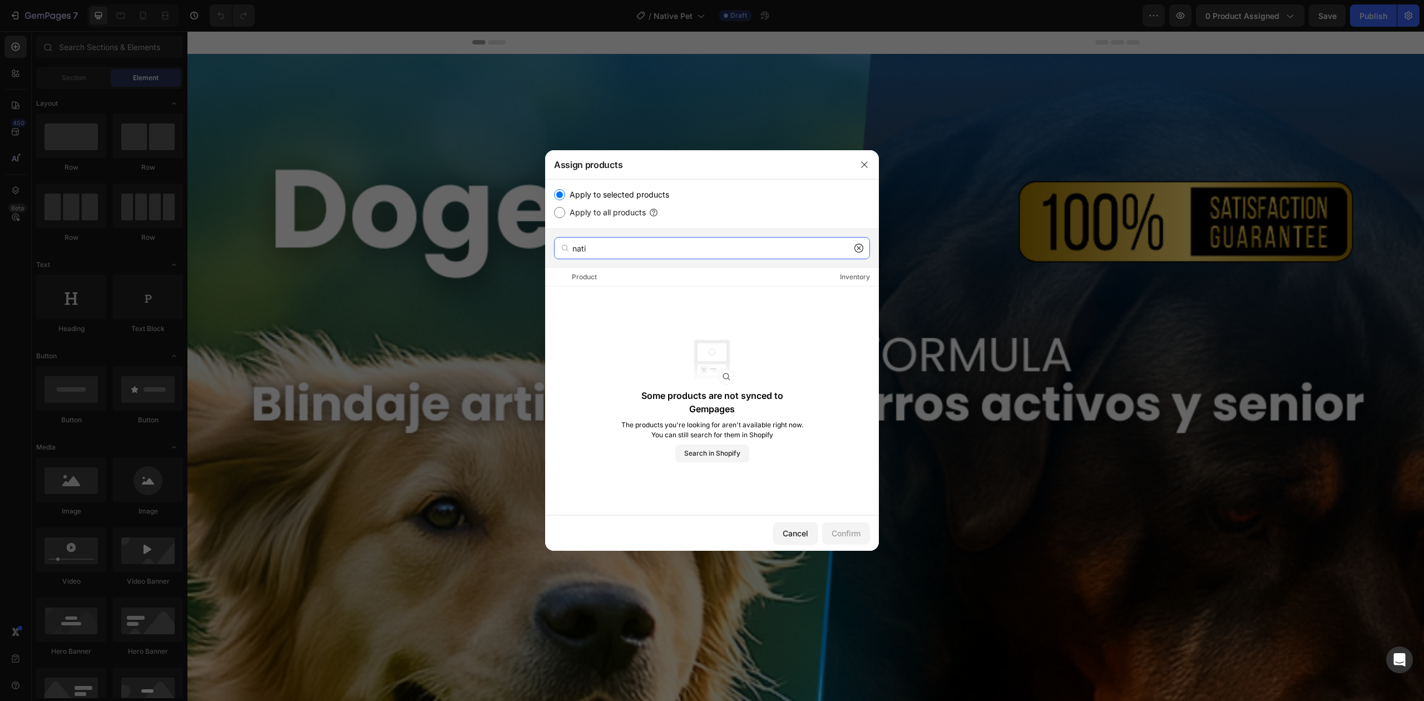
type input "nati"
click at [565, 210] on label "Apply to all products" at bounding box center [605, 212] width 81 height 13
click at [565, 210] on input "Apply to all products" at bounding box center [559, 212] width 11 height 11
radio input "true"
click at [562, 210] on input "Apply to all products" at bounding box center [559, 212] width 11 height 11
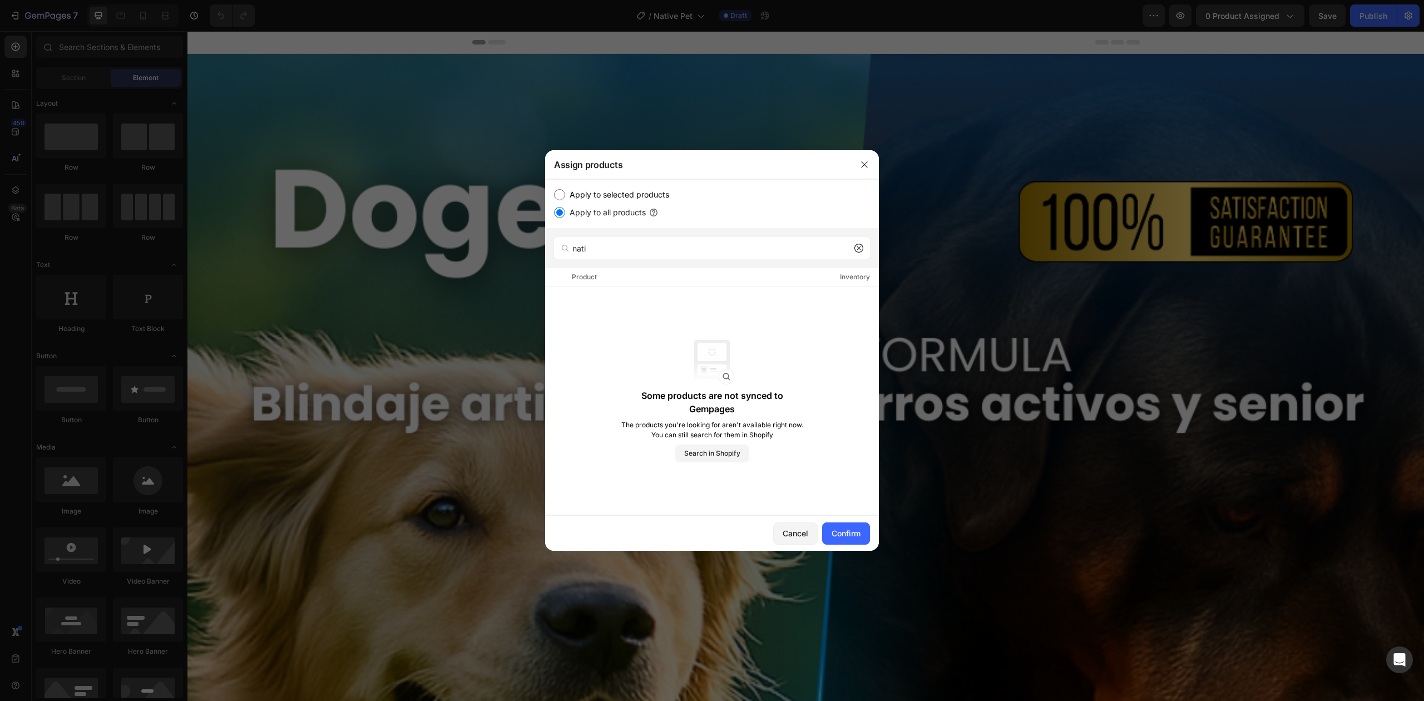
click at [562, 194] on input "Apply to selected products" at bounding box center [559, 194] width 11 height 11
radio input "true"
click at [595, 247] on input "nati" at bounding box center [712, 248] width 316 height 22
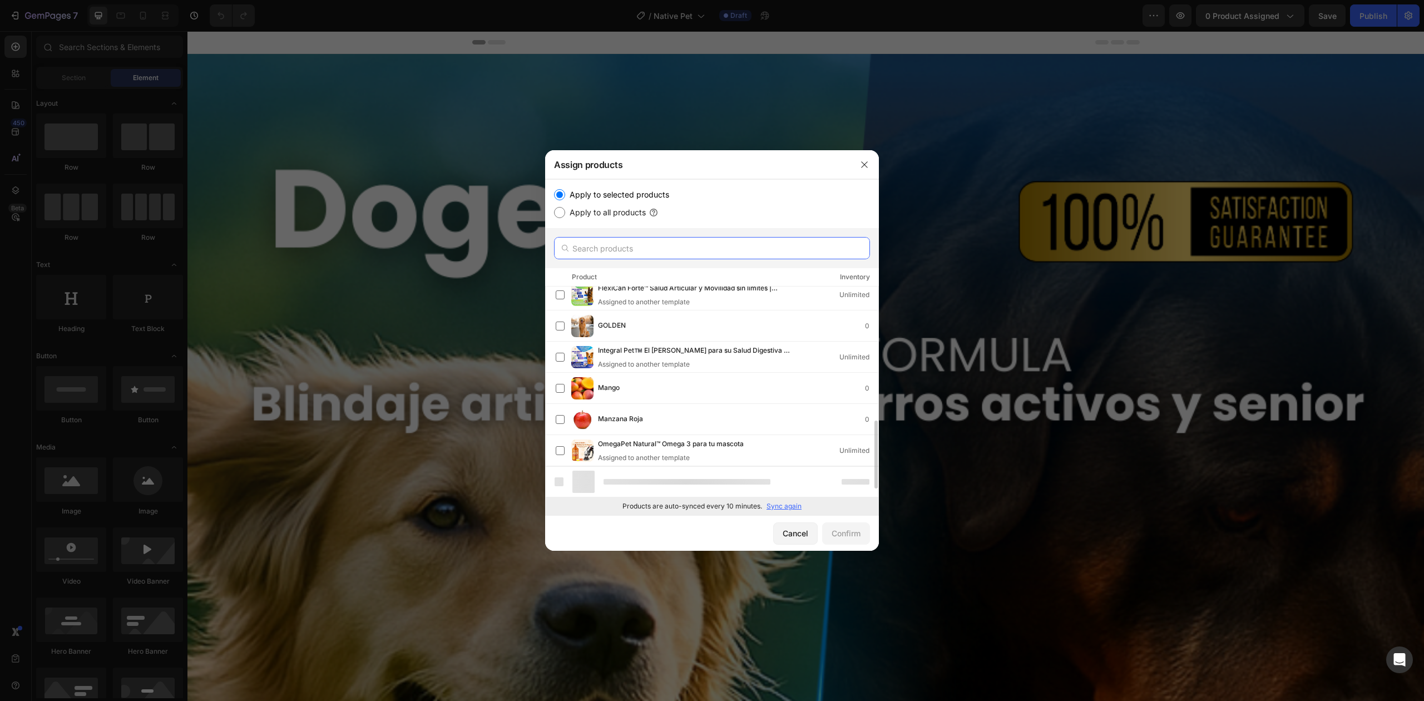
scroll to position [724, 0]
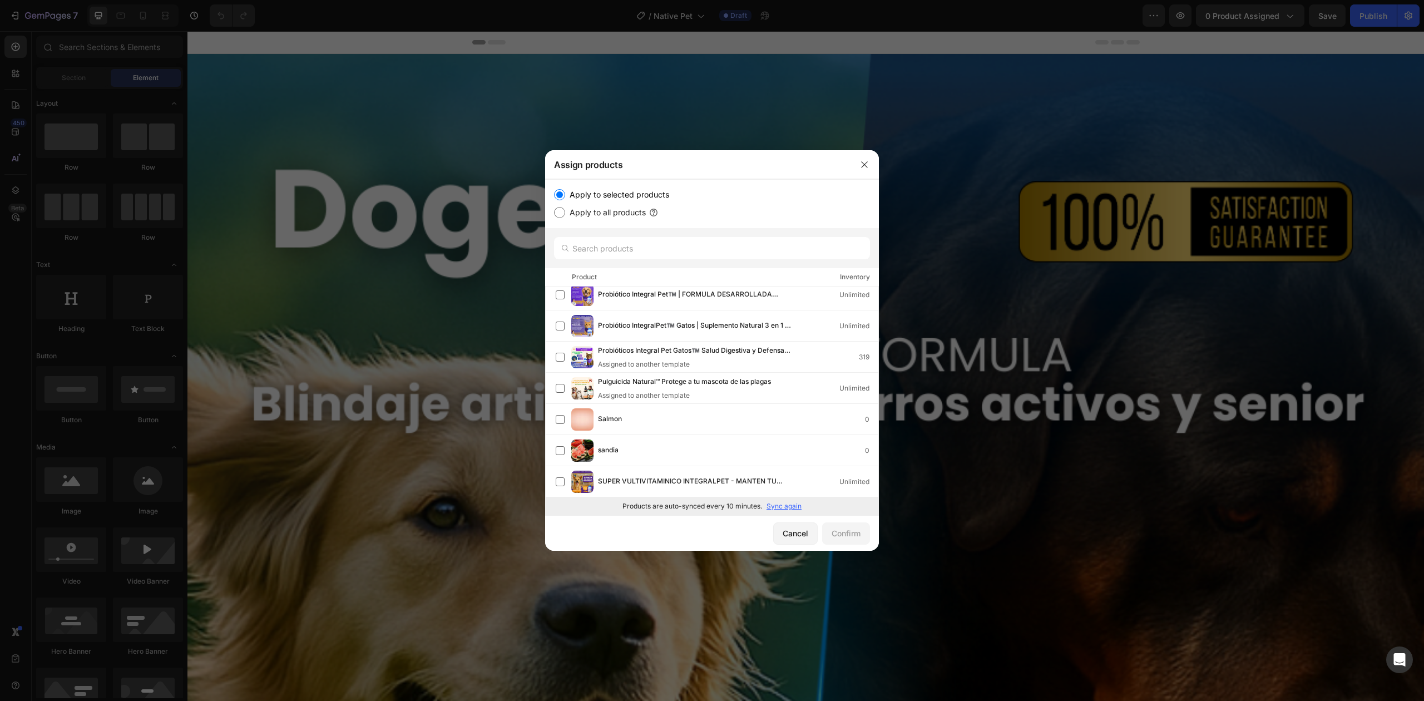
click at [779, 508] on p "Sync again" at bounding box center [784, 506] width 35 height 10
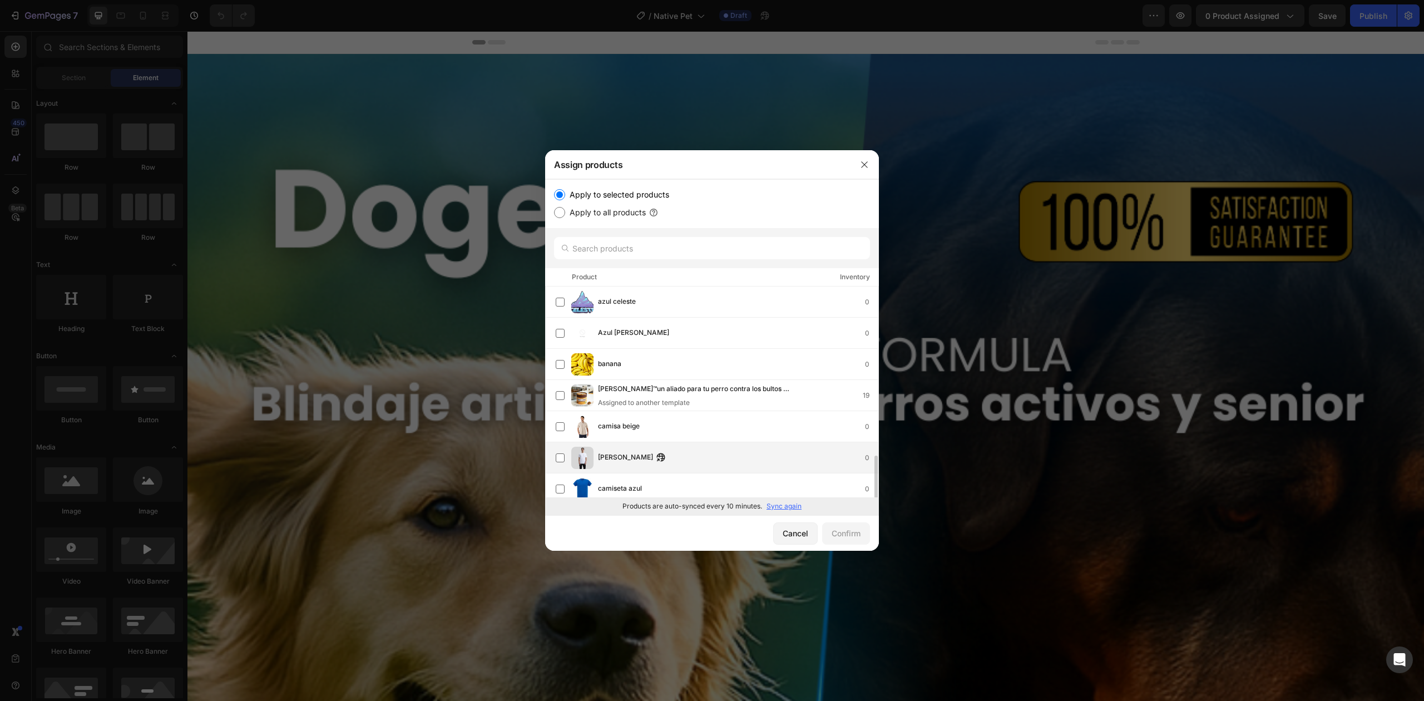
scroll to position [101, 0]
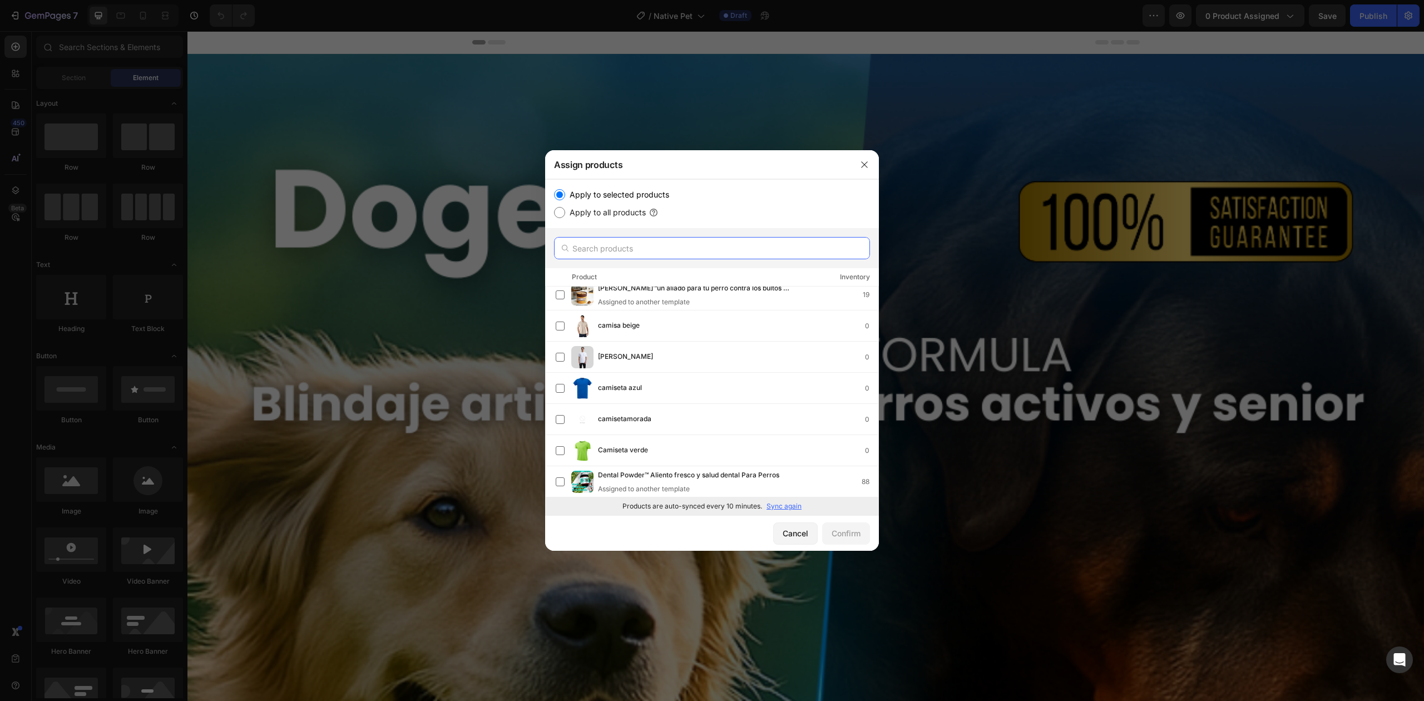
click at [668, 248] on input "text" at bounding box center [712, 248] width 316 height 22
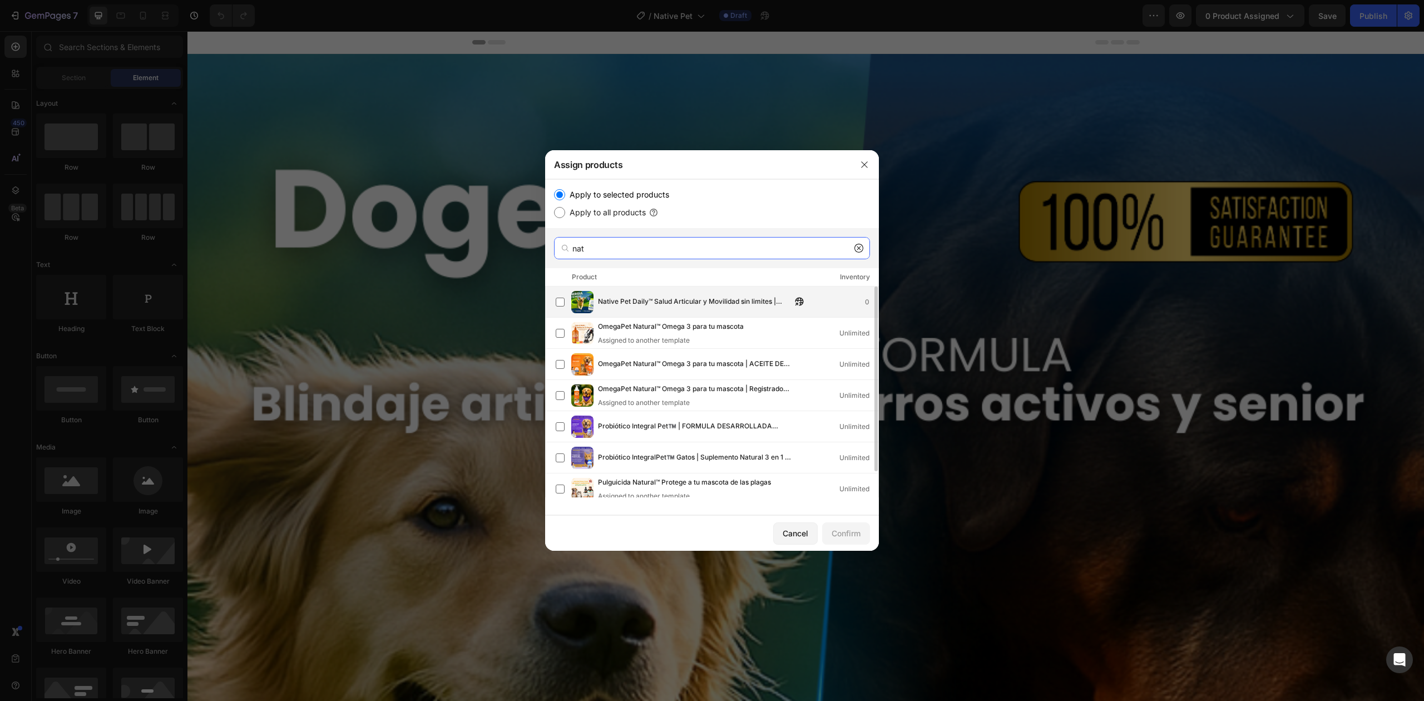
type input "nat"
click at [689, 303] on span "Native Pet Daily™ Salud Articular y Movilidad sin limites | PROMO 2x1 🎁" at bounding box center [695, 302] width 194 height 12
click at [841, 534] on div "Confirm" at bounding box center [846, 533] width 29 height 12
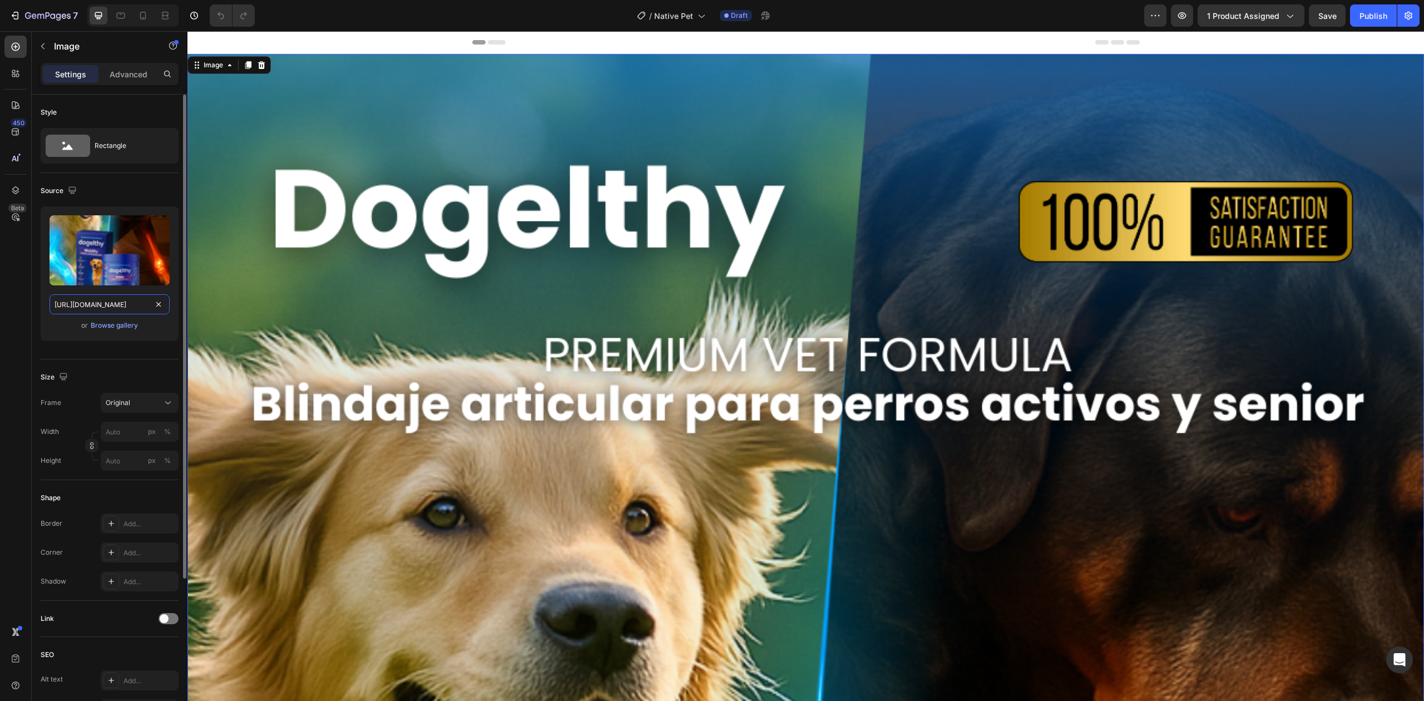
click at [114, 301] on input "[URL][DOMAIN_NAME]" at bounding box center [110, 304] width 120 height 20
paste input "9aedf9a3-279d-4266-81a8-93e3457ef439.jpg?v=175633044"
type input "[URL][DOMAIN_NAME]"
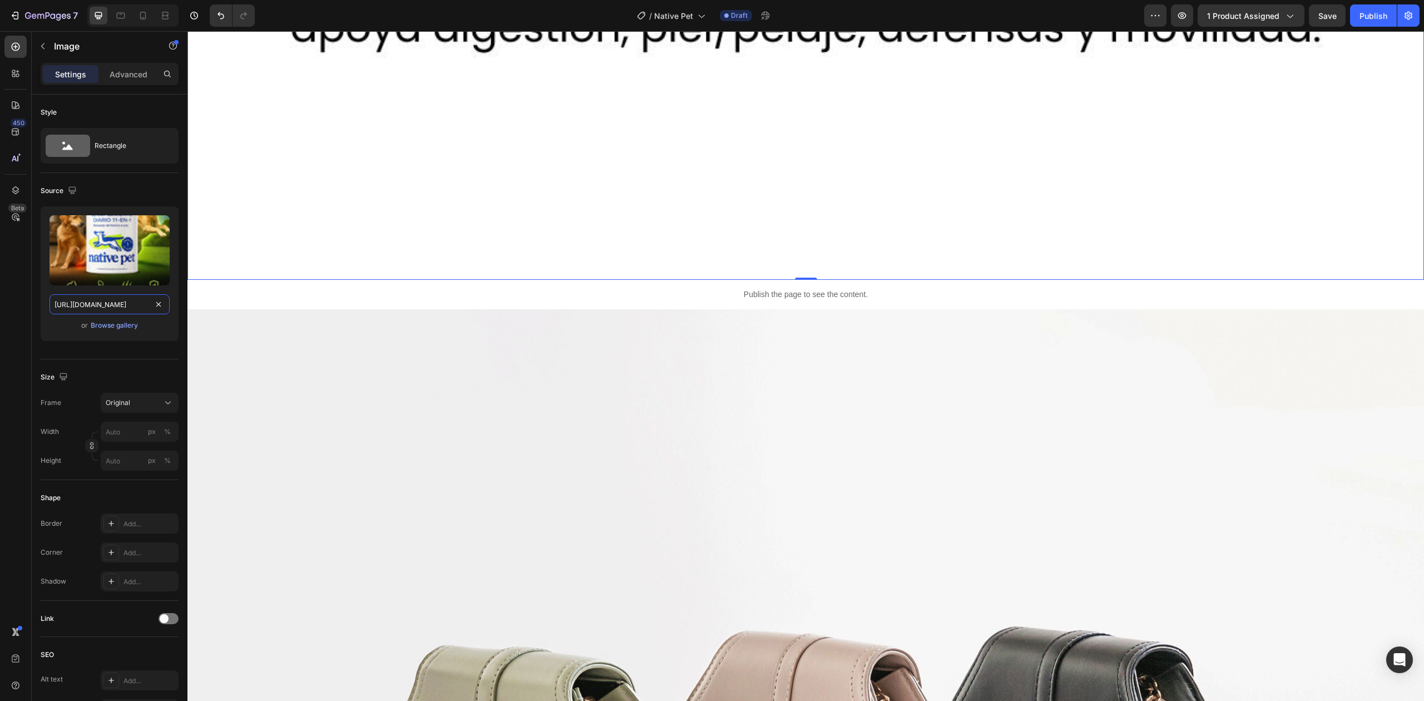
scroll to position [2113, 0]
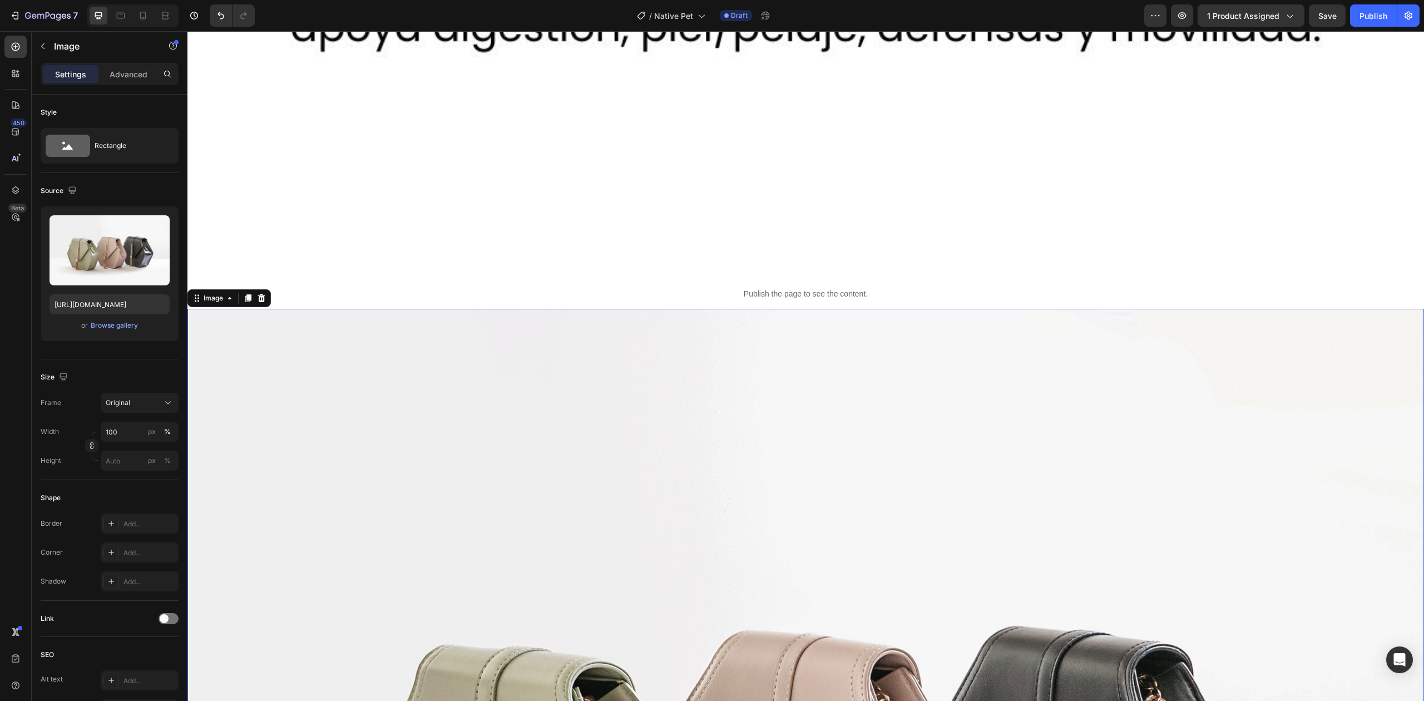
click at [146, 23] on div at bounding box center [143, 16] width 18 height 18
type input "[URL][DOMAIN_NAME]"
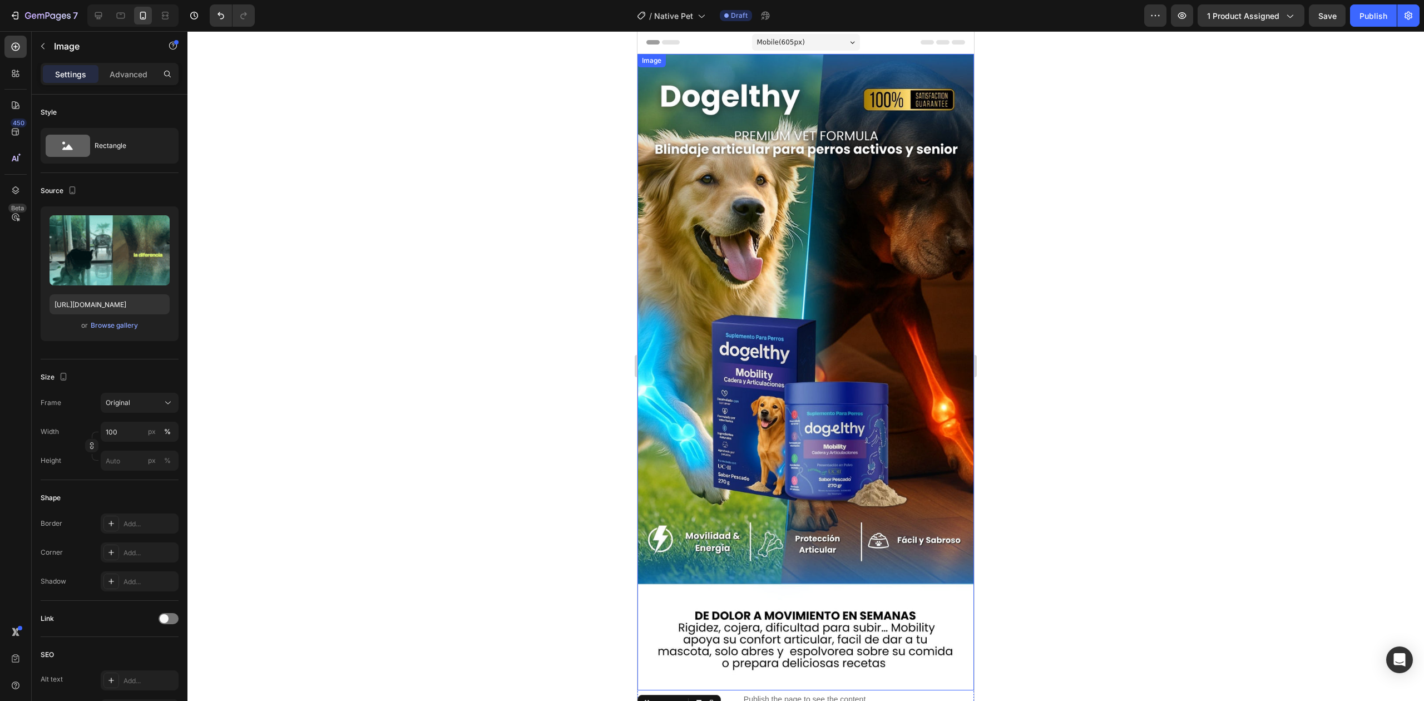
click at [699, 252] on img at bounding box center [806, 372] width 337 height 637
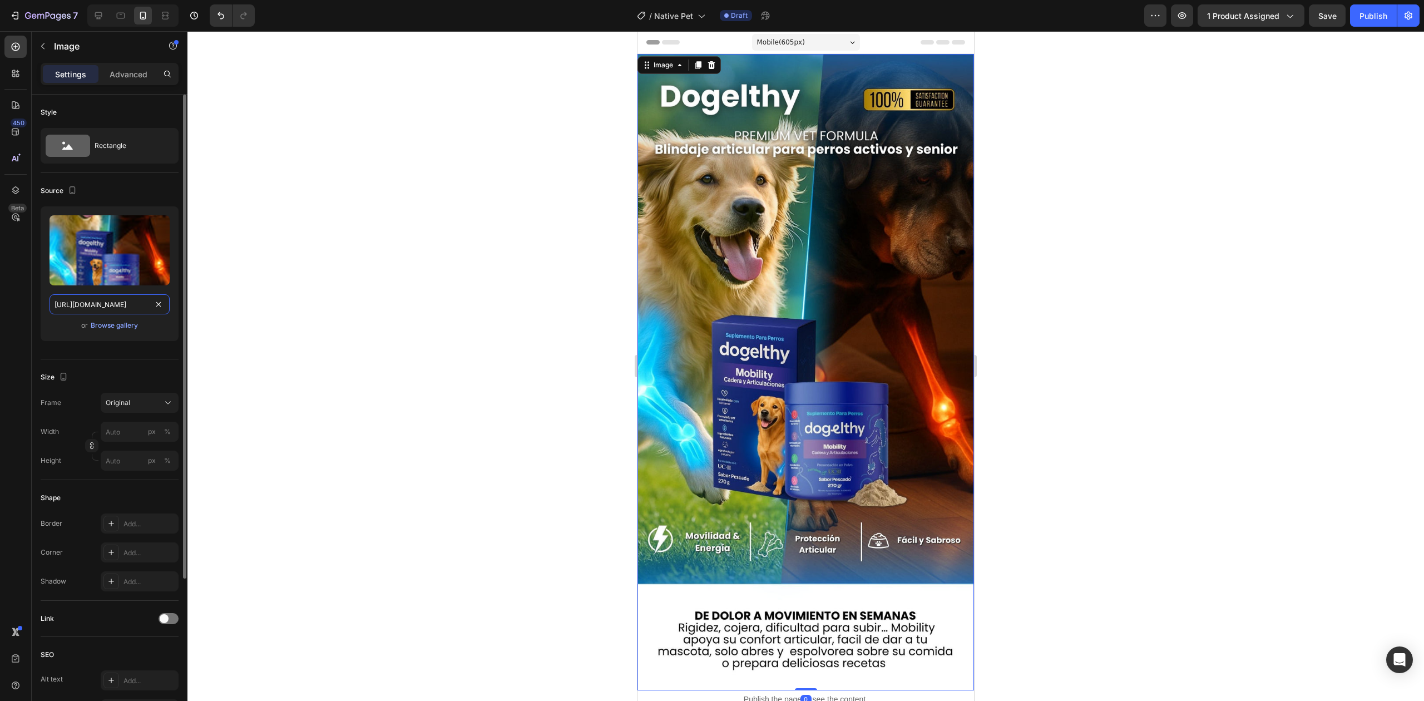
click at [105, 299] on input "[URL][DOMAIN_NAME]" at bounding box center [110, 304] width 120 height 20
paste input "9aedf9a3-279d-4266-81a8-93e3457ef439.jpg?v=1756330441"
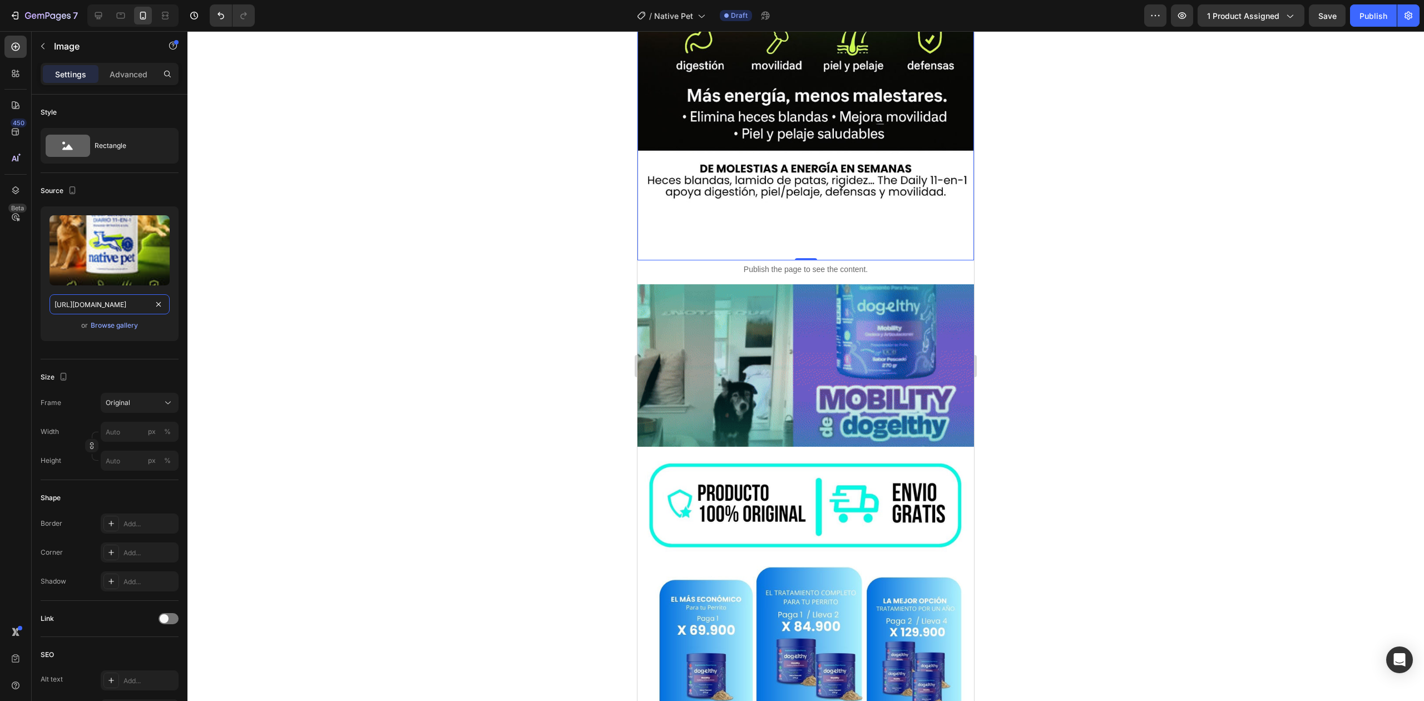
scroll to position [437, 0]
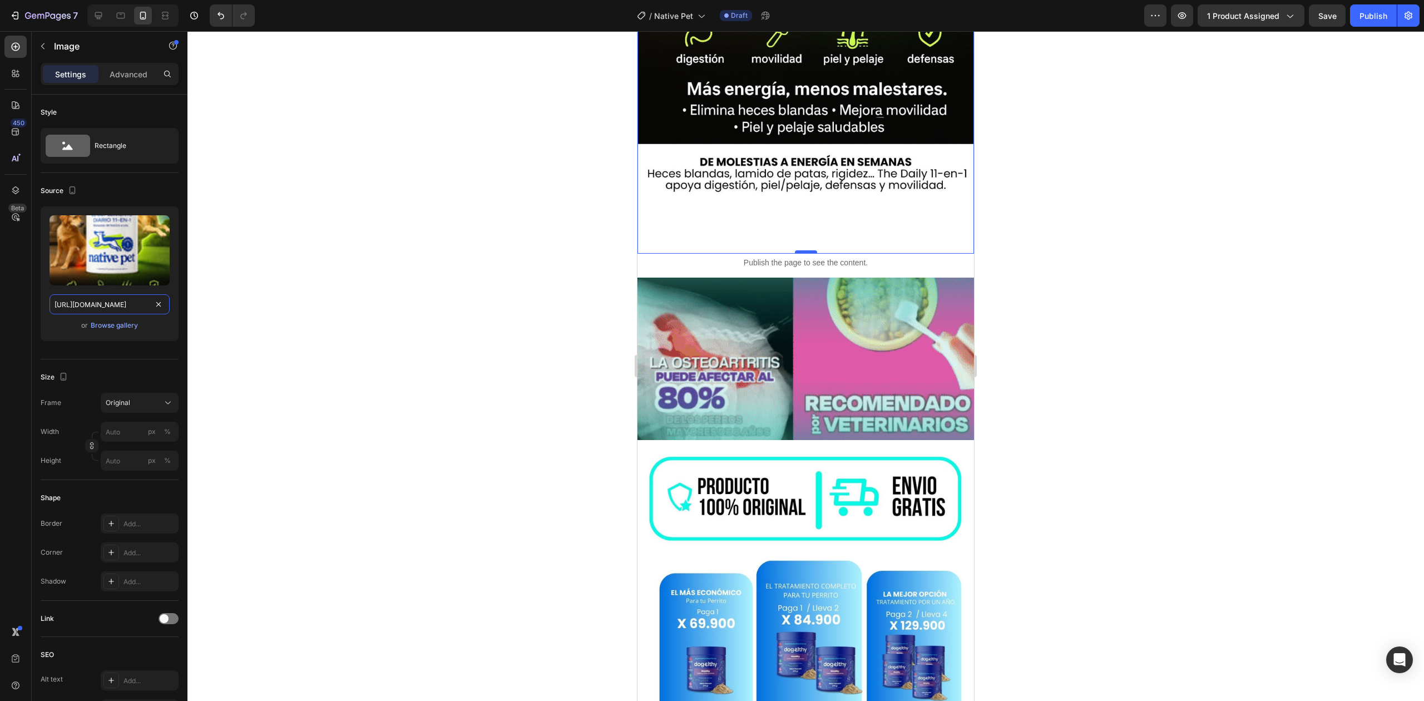
type input "[URL][DOMAIN_NAME]"
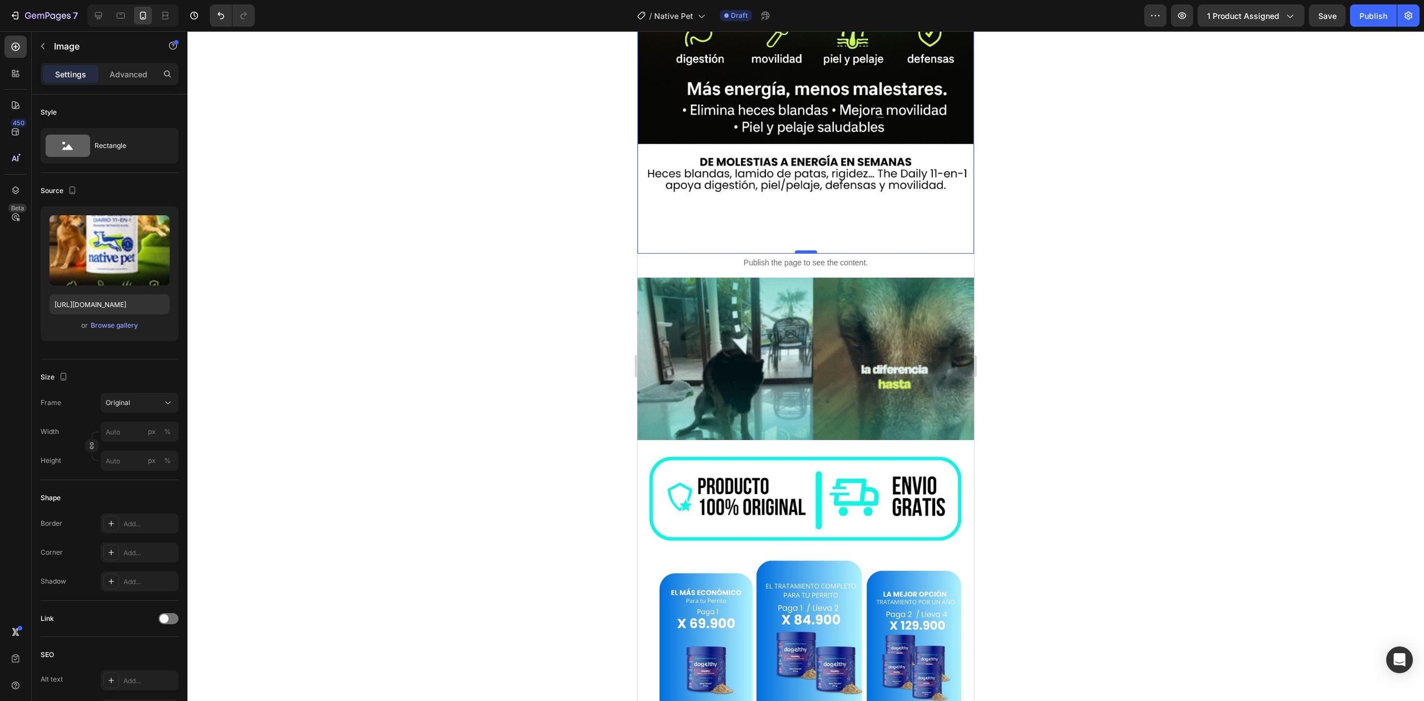
scroll to position [0, 0]
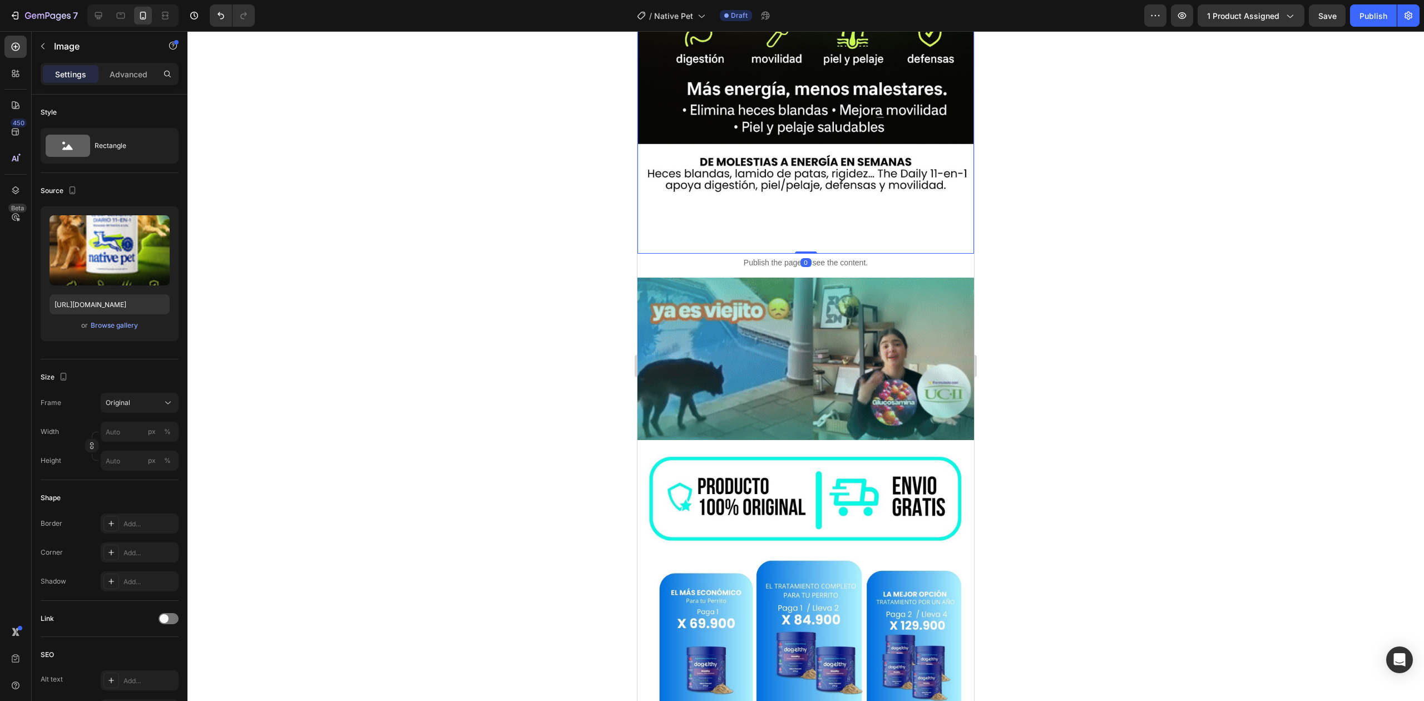
drag, startPoint x: 798, startPoint y: 230, endPoint x: 797, endPoint y: 195, distance: 35.6
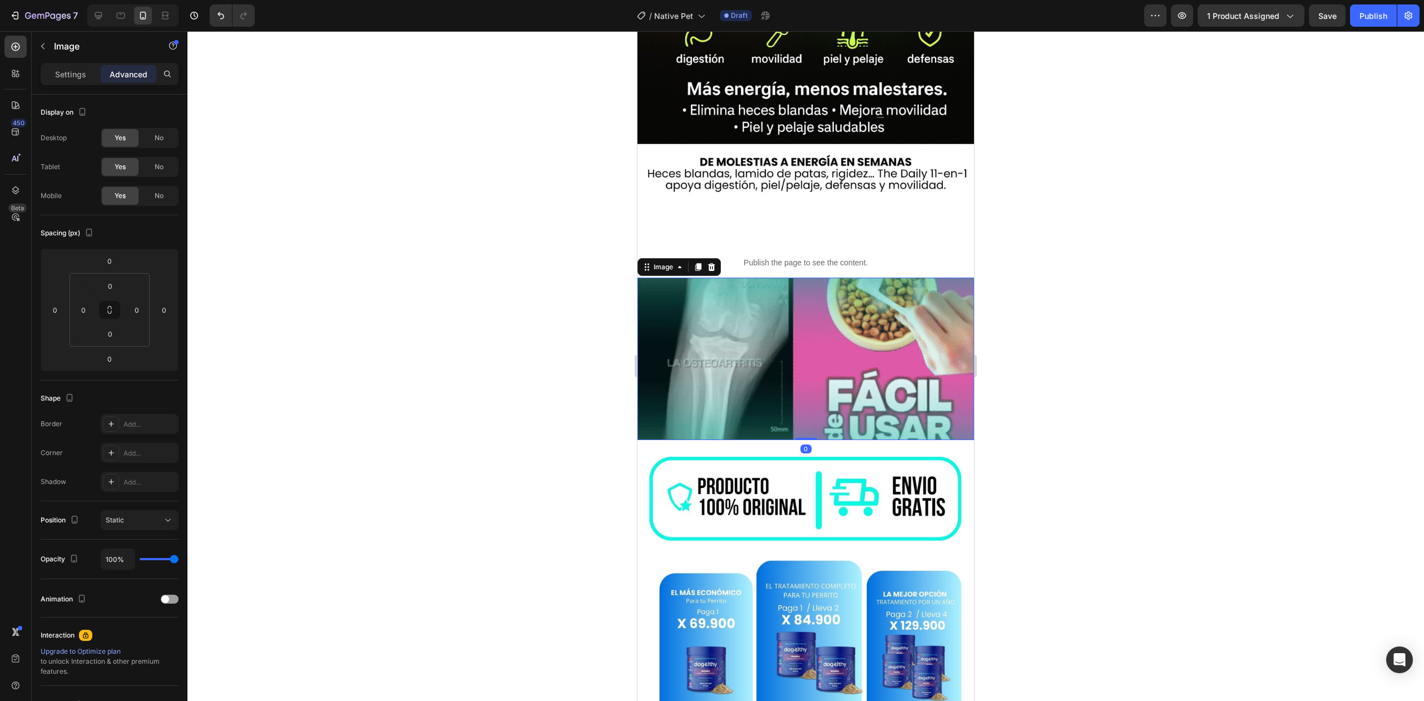
click at [831, 339] on img at bounding box center [806, 359] width 337 height 162
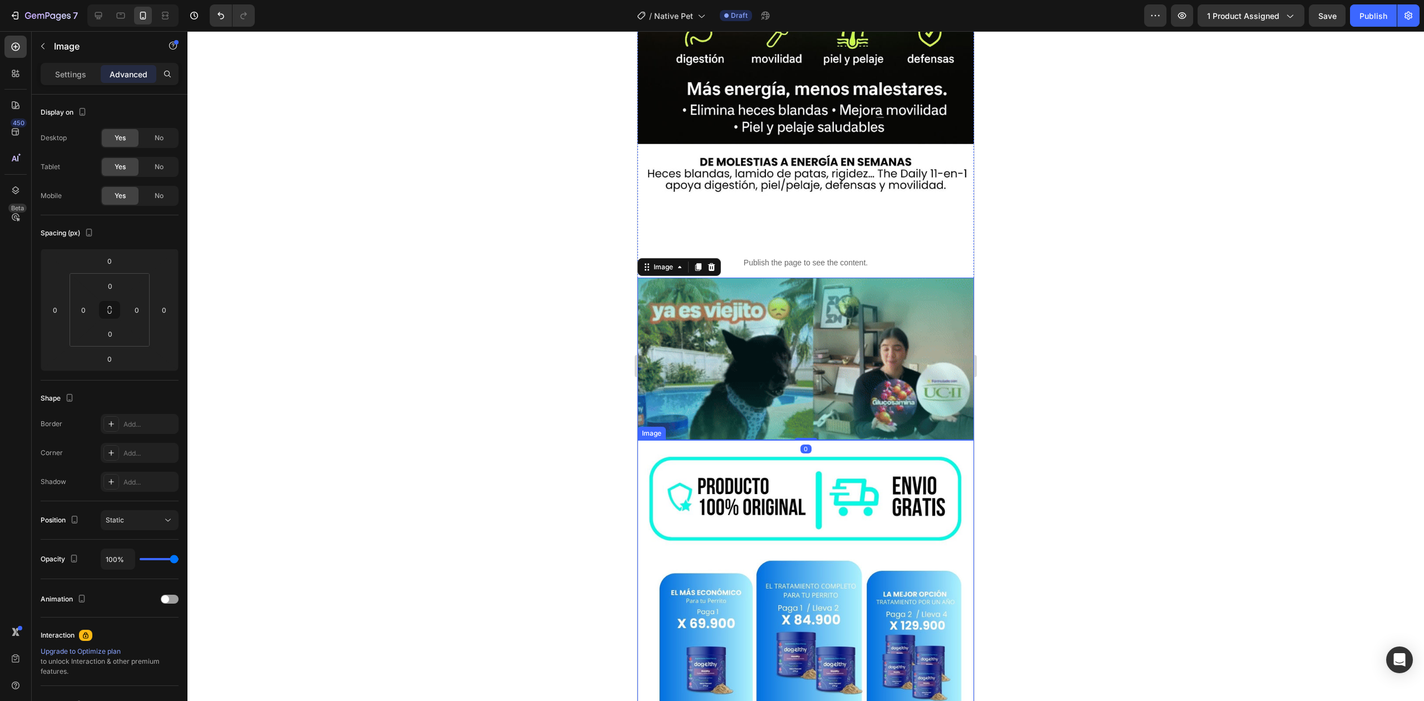
click at [815, 455] on img at bounding box center [806, 693] width 337 height 507
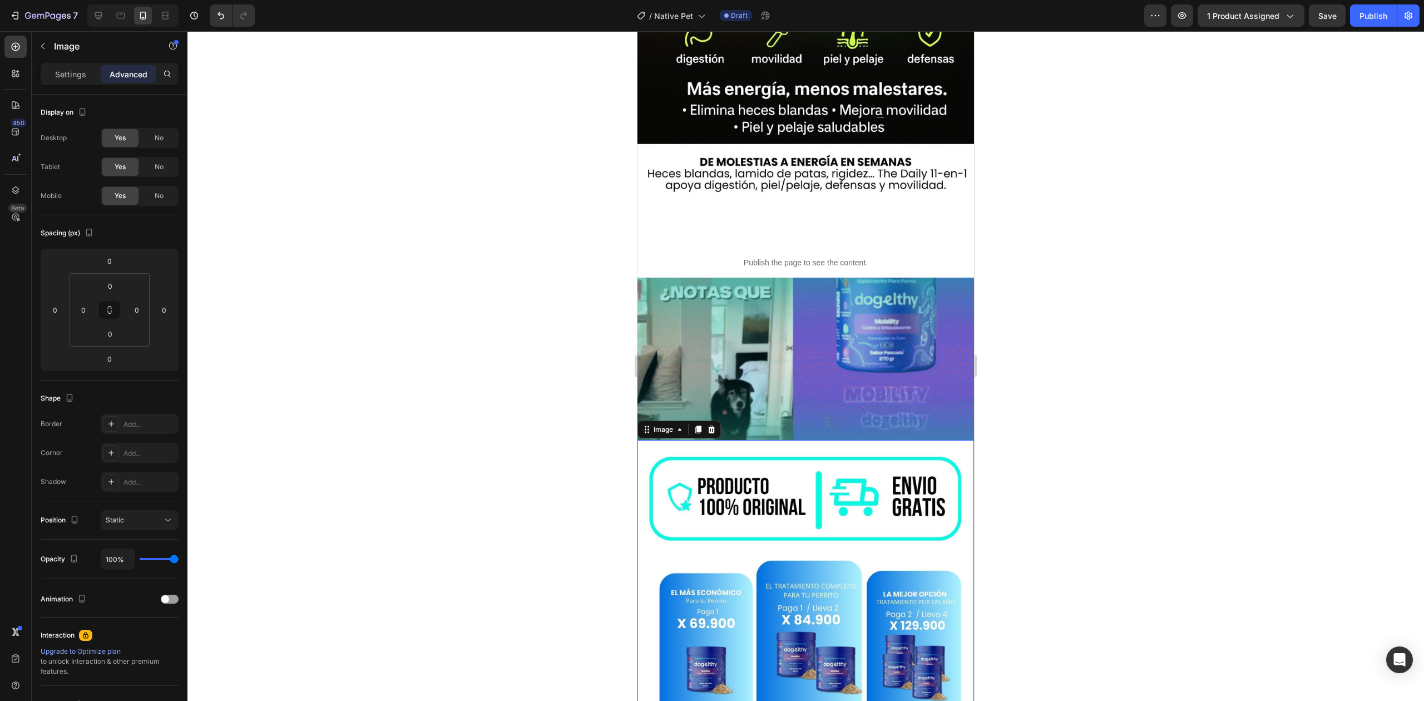
click at [709, 440] on img at bounding box center [806, 693] width 337 height 507
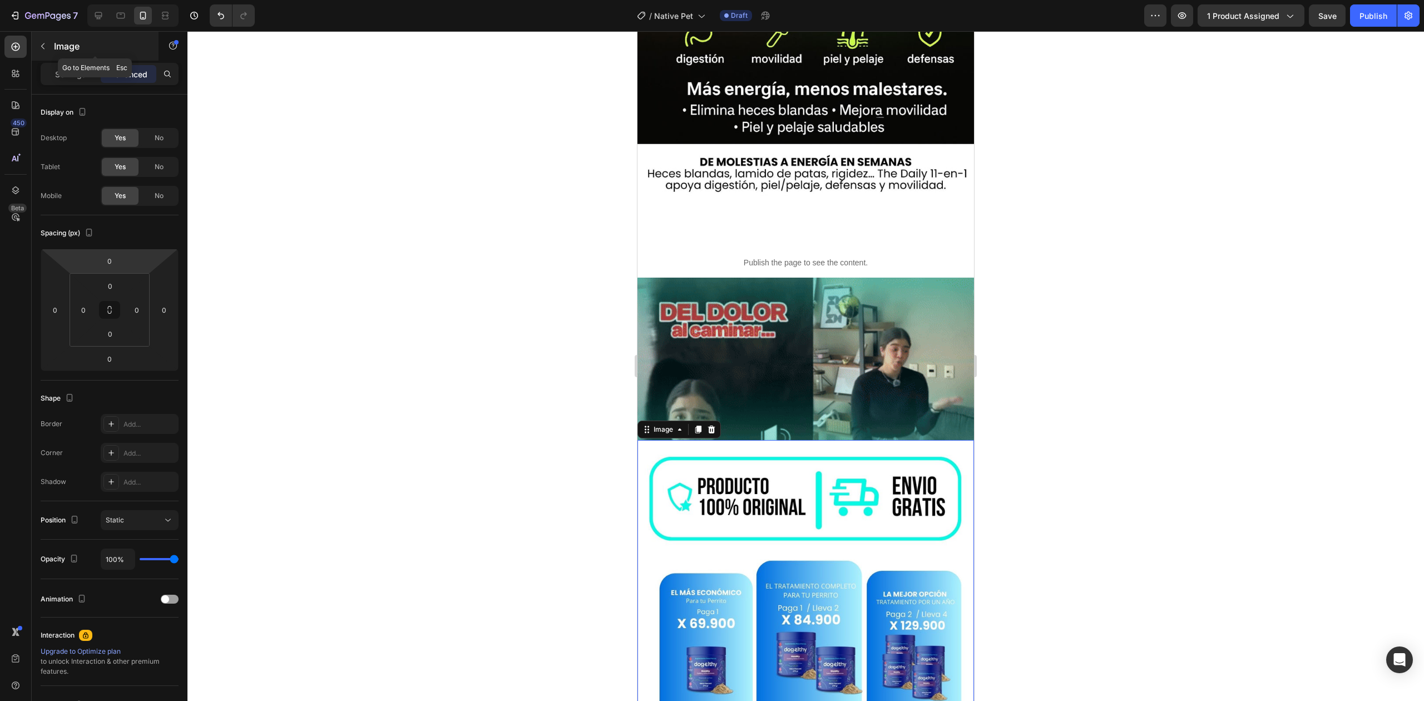
click at [41, 45] on icon "button" at bounding box center [42, 46] width 9 height 9
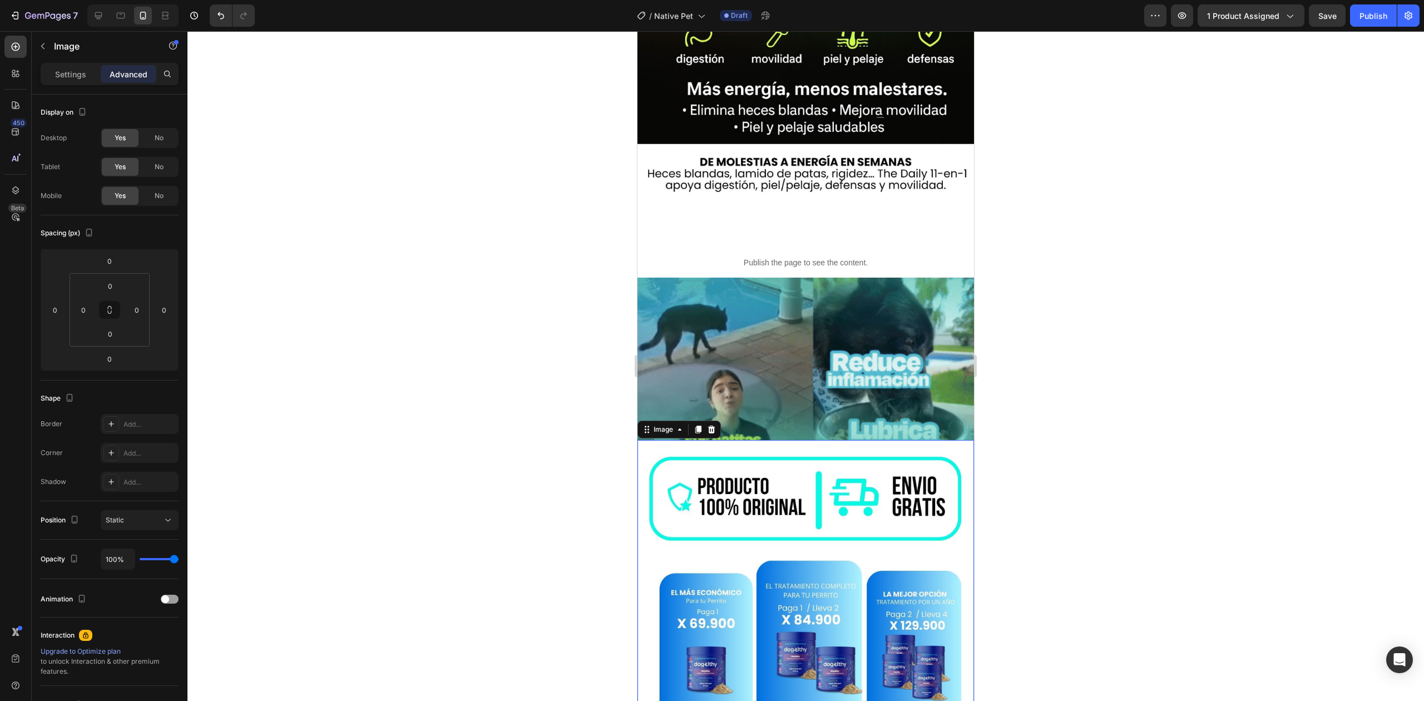
click at [670, 440] on img at bounding box center [806, 693] width 337 height 507
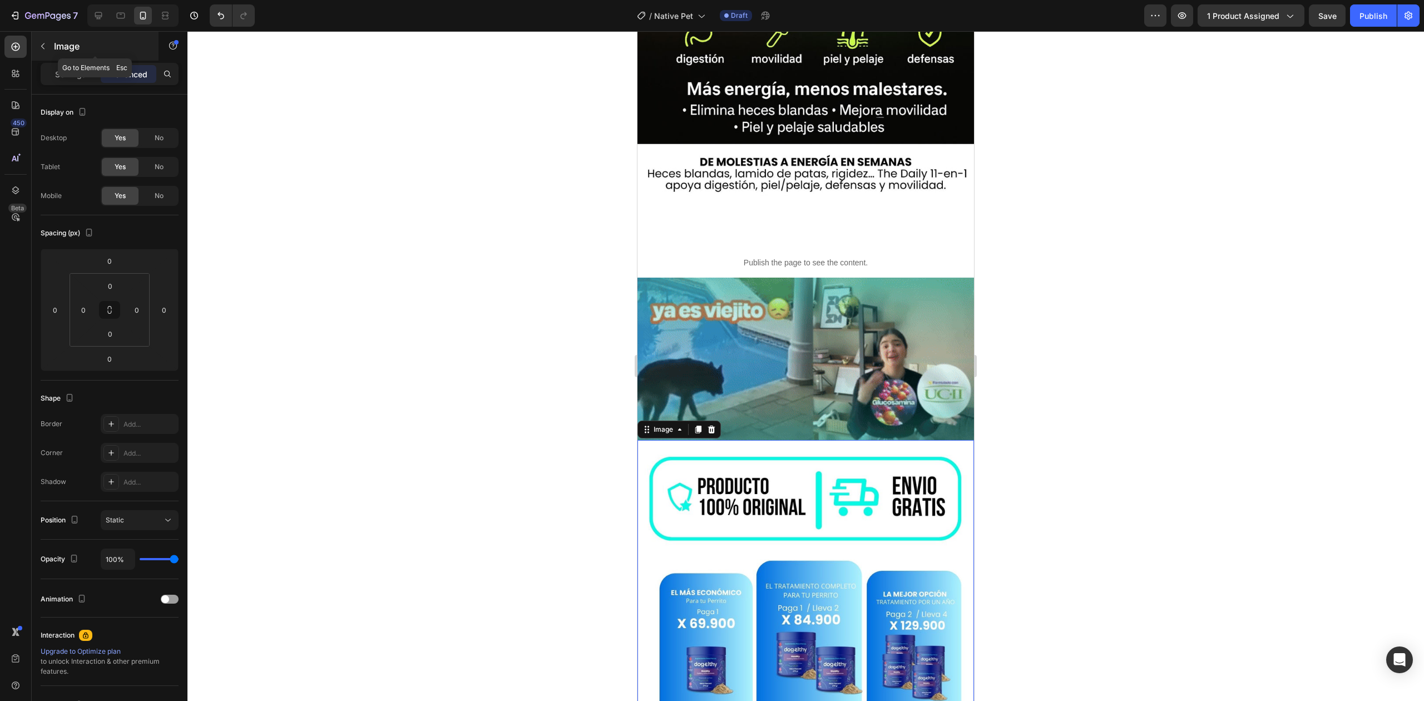
click at [50, 38] on button "button" at bounding box center [43, 46] width 18 height 18
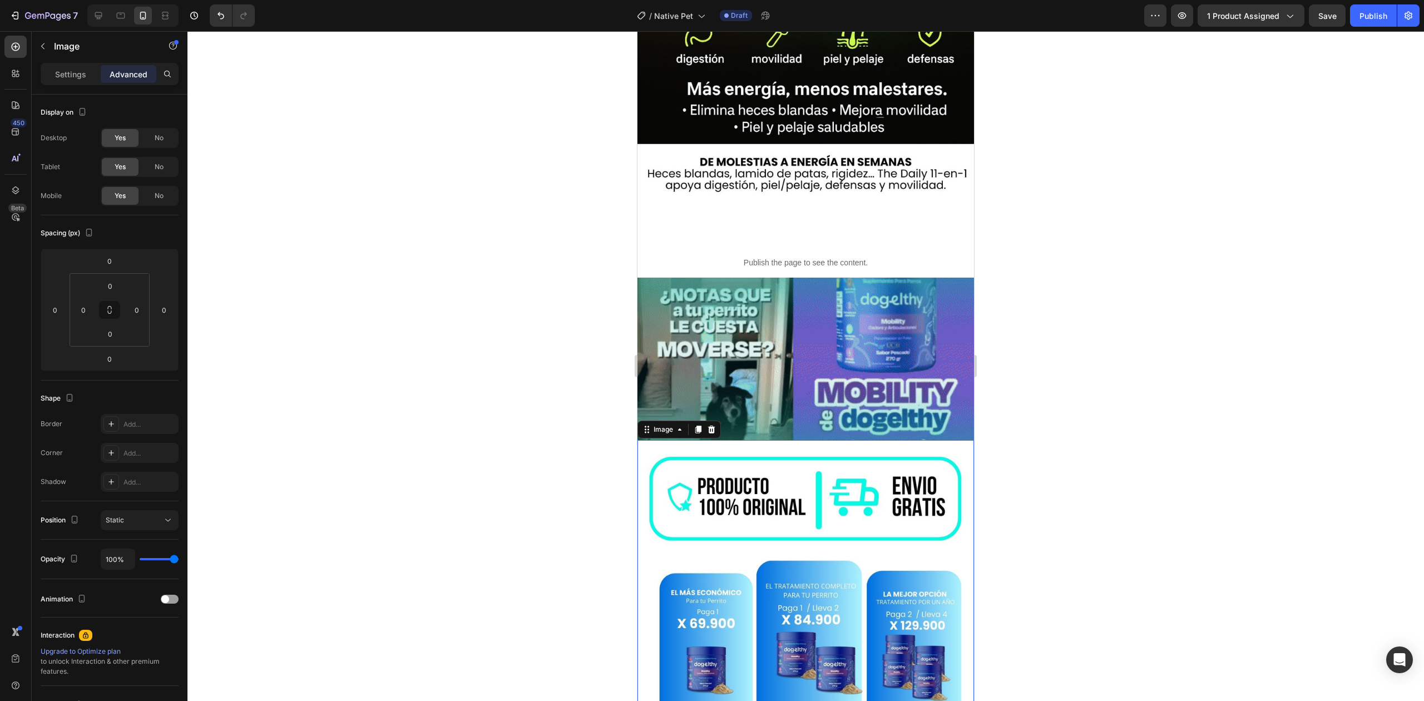
click at [702, 535] on img at bounding box center [806, 693] width 337 height 507
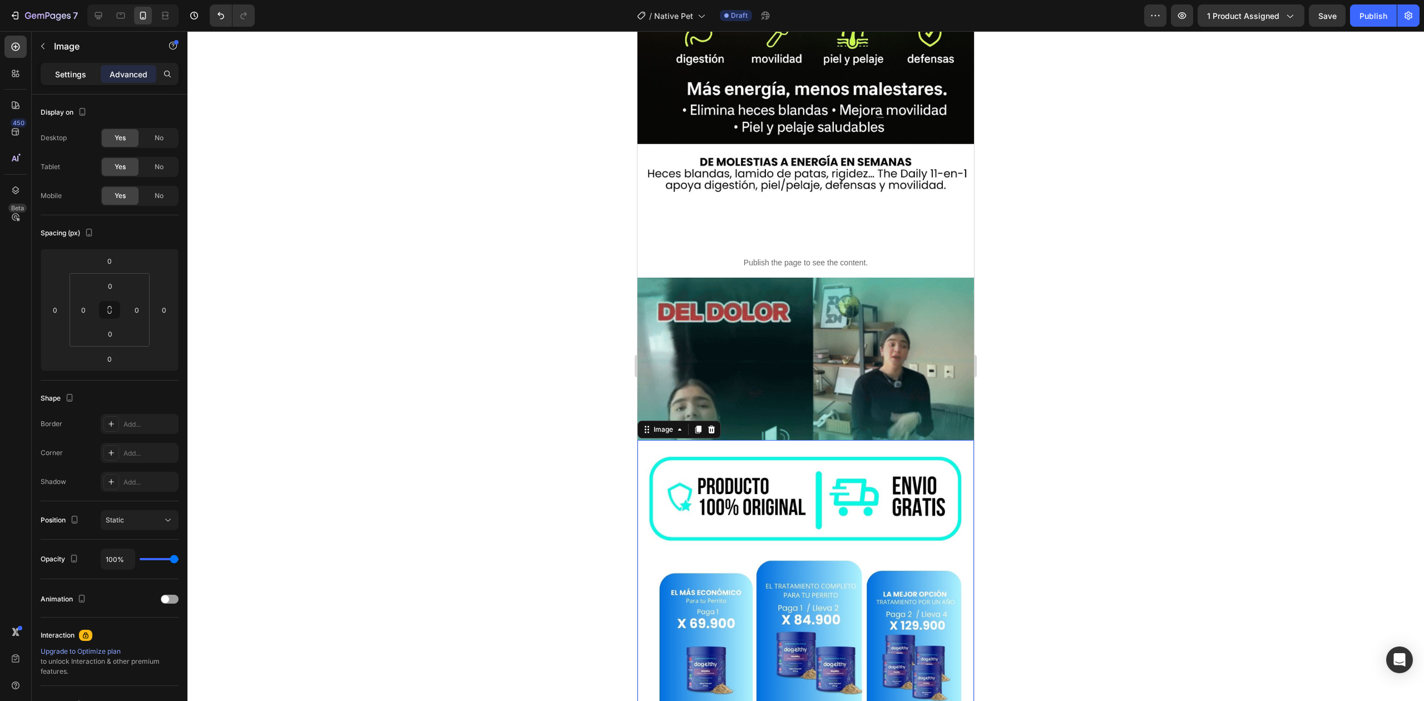
click at [76, 73] on p "Settings" at bounding box center [70, 74] width 31 height 12
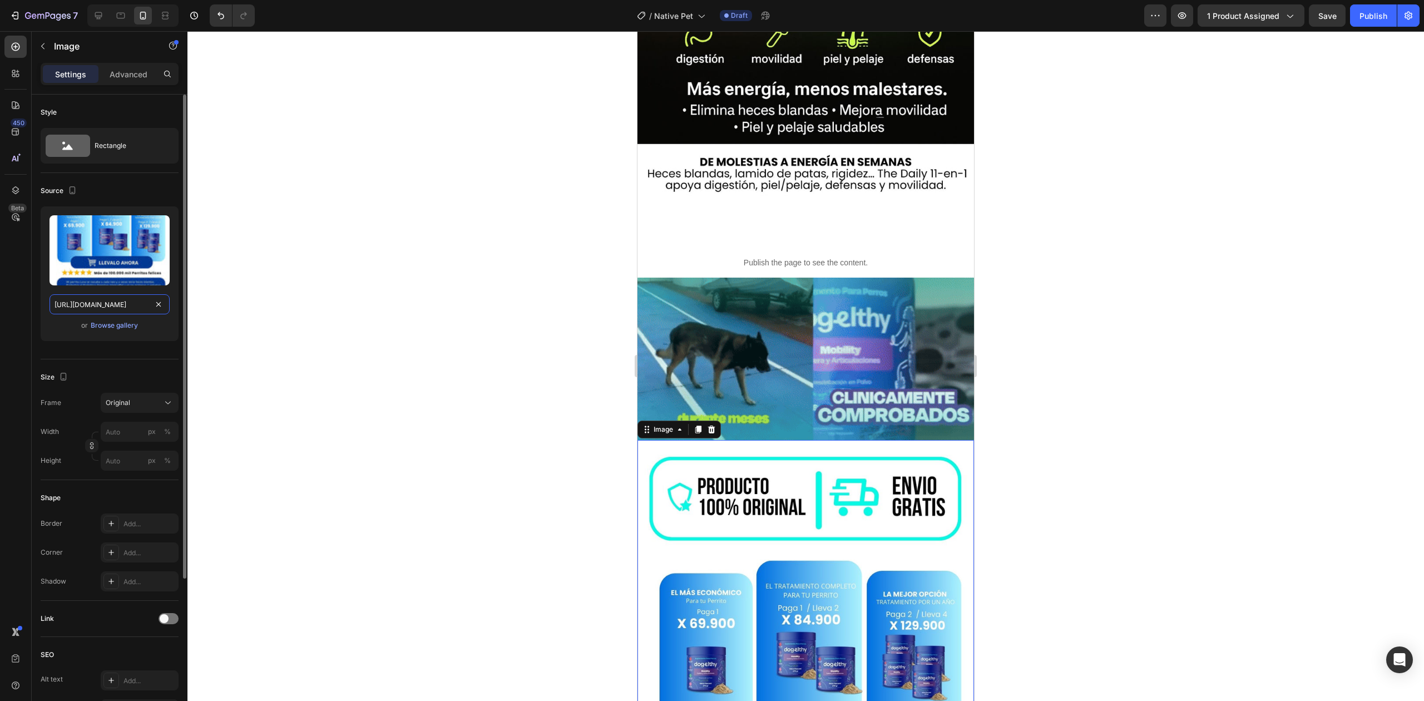
click at [118, 309] on input "[URL][DOMAIN_NAME]" at bounding box center [110, 304] width 120 height 20
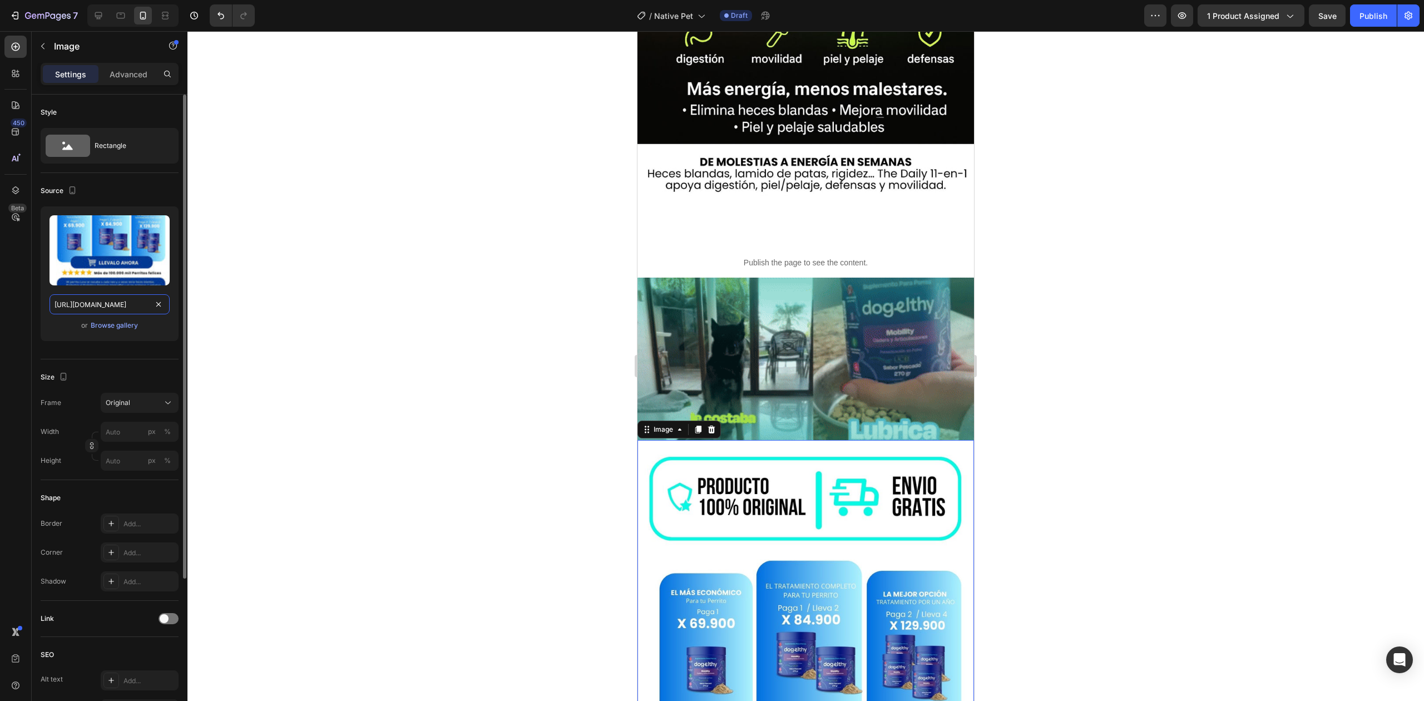
paste input "_fee93654-8ed1-4473-a238-19139f299f8a.jpg?v=1756330441"
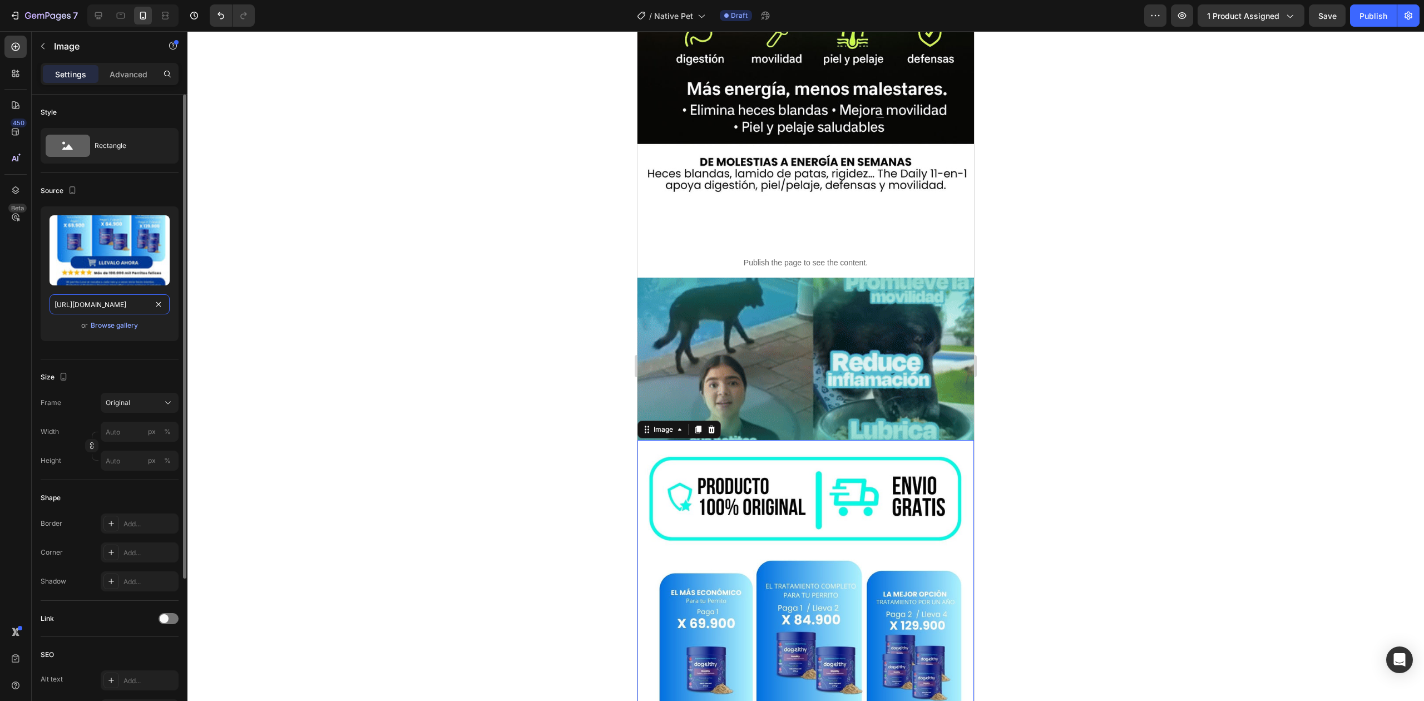
type input "[URL][DOMAIN_NAME]"
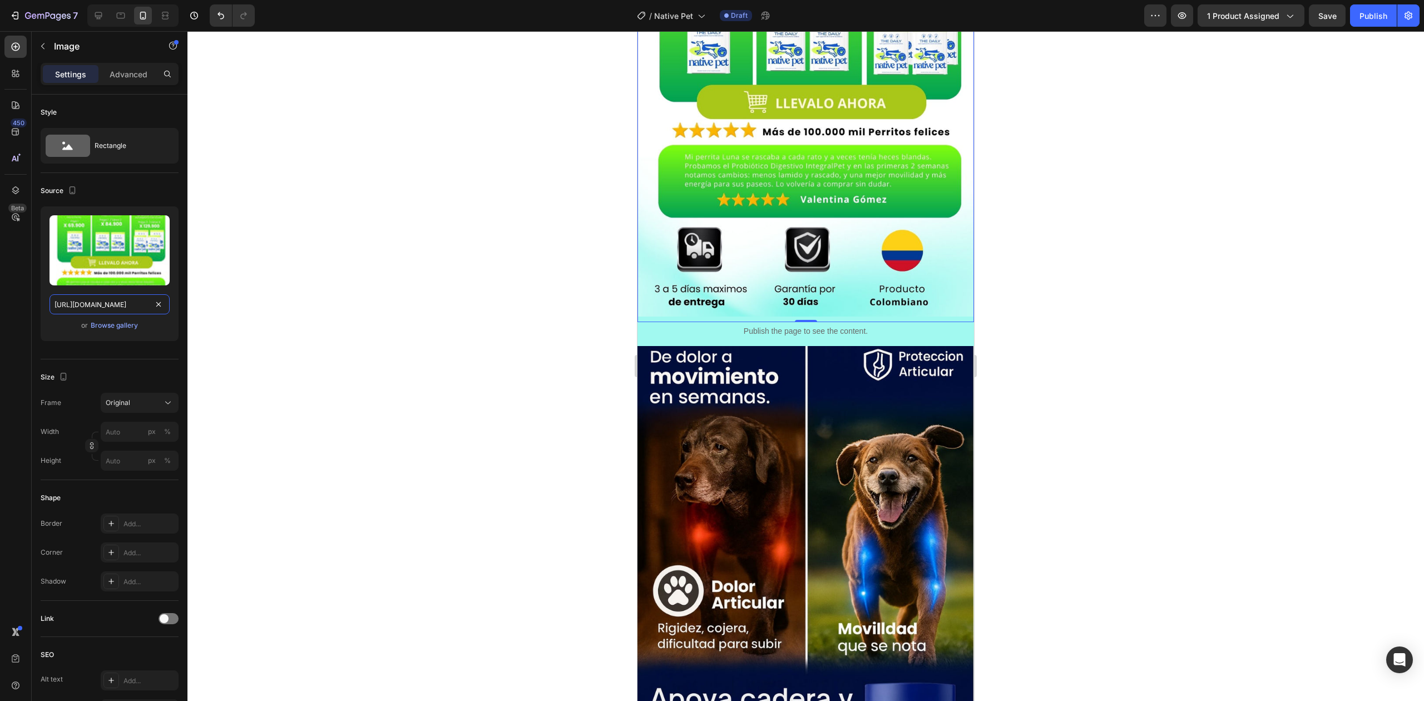
scroll to position [1064, 0]
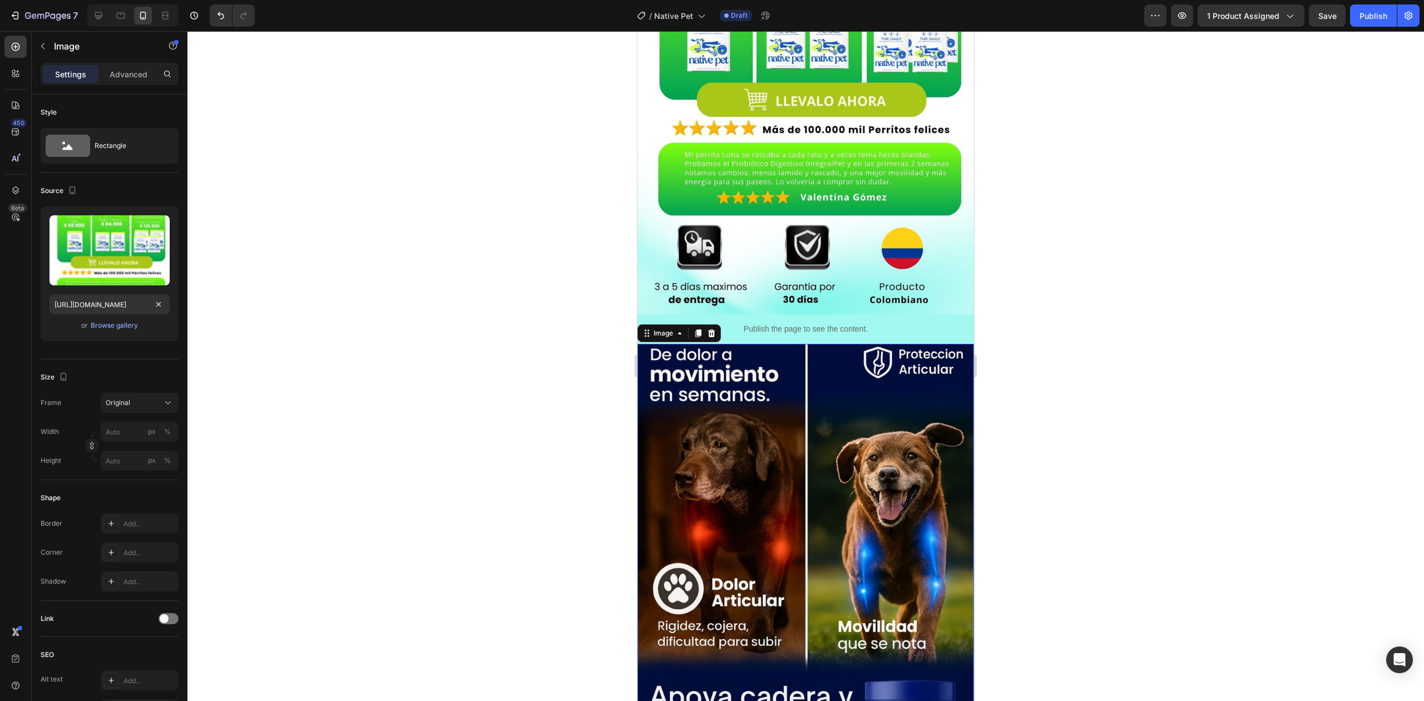
click at [820, 441] on img at bounding box center [806, 582] width 337 height 477
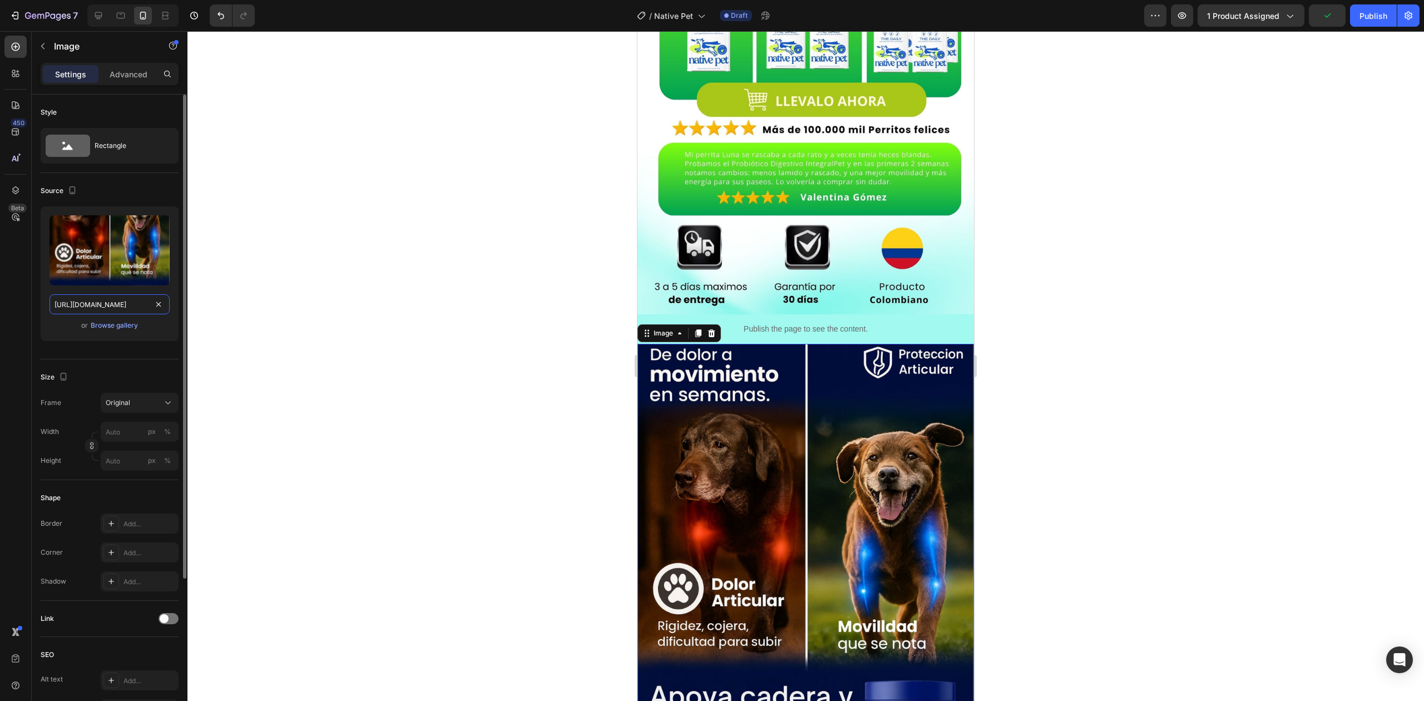
click at [121, 301] on input "[URL][DOMAIN_NAME]" at bounding box center [110, 304] width 120 height 20
paste input "_e08b08eb-7e48-463f-995f-68abed69ec0c.jpg?v=1756330441"
type input "[URL][DOMAIN_NAME]"
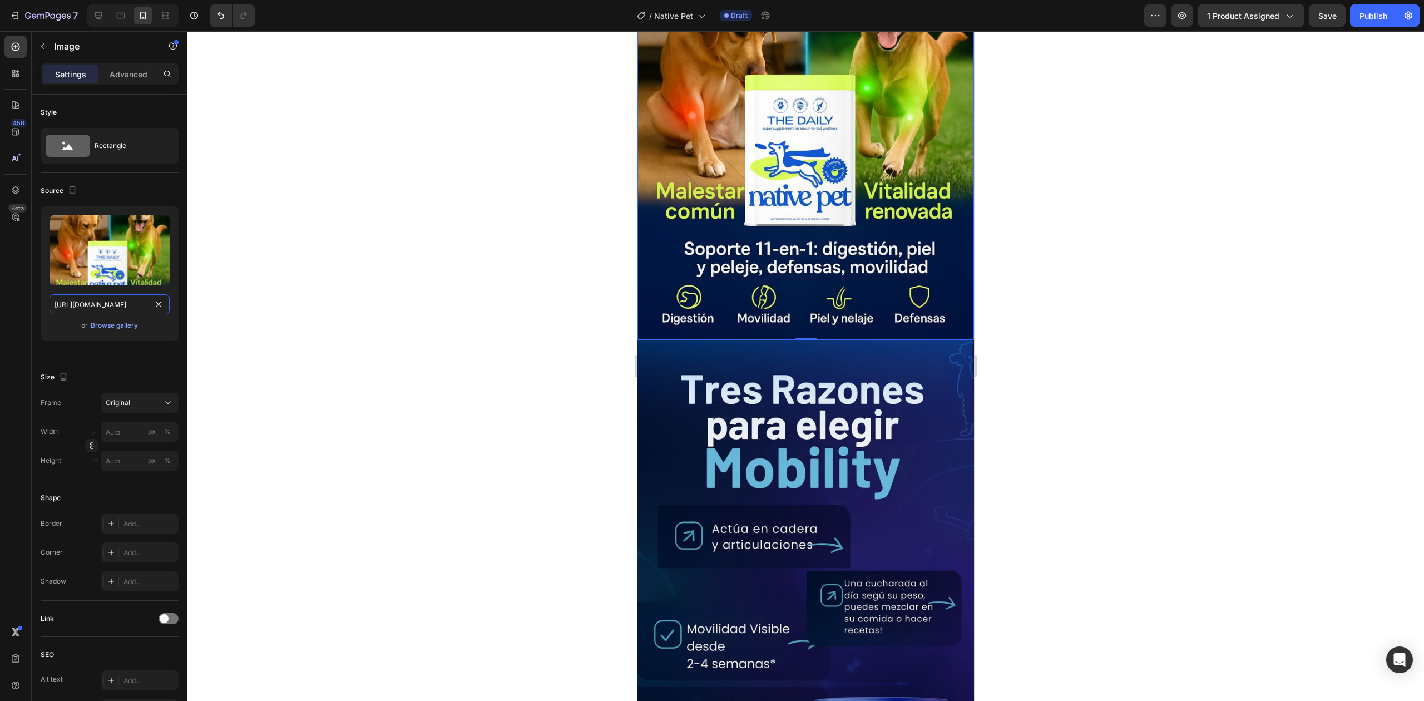
scroll to position [1546, 0]
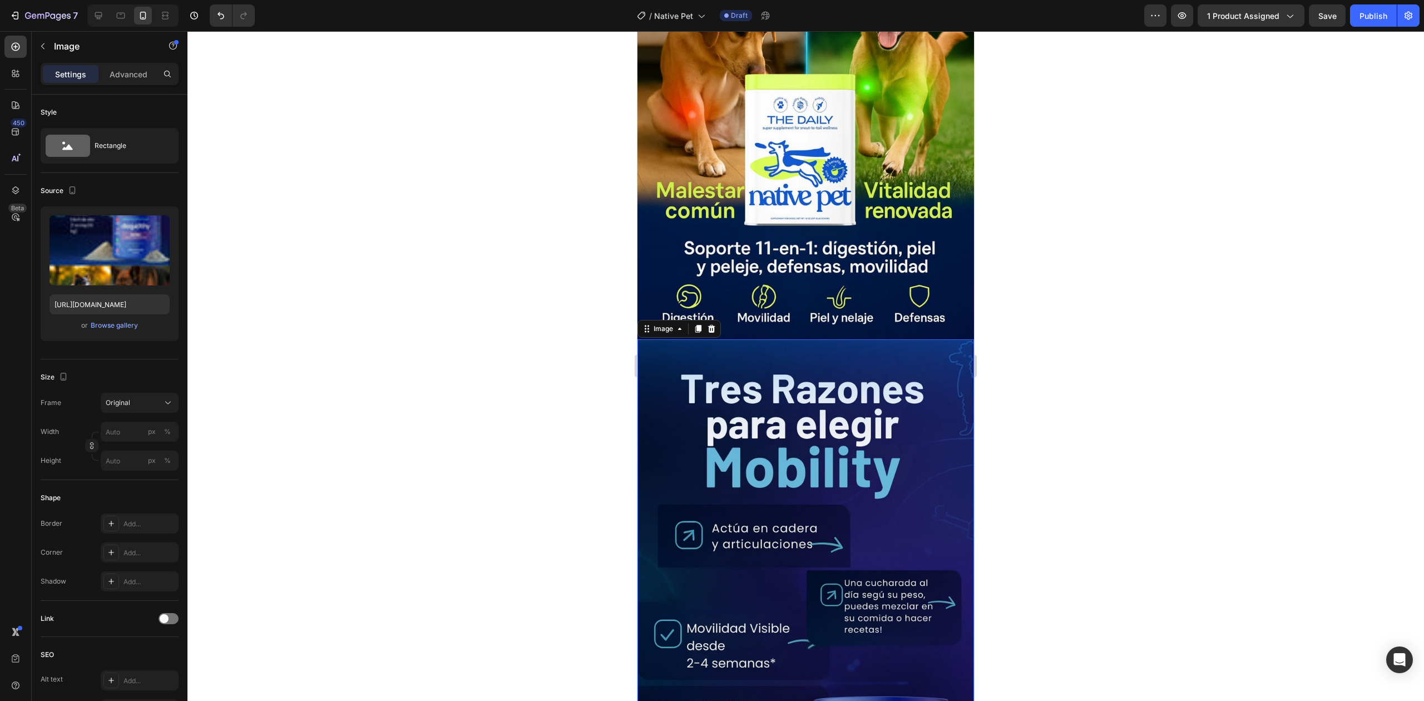
click at [111, 303] on input "[URL][DOMAIN_NAME]" at bounding box center [110, 304] width 120 height 20
paste input "_f56711b3-3079-486b-9ac3-551d1f9f7c55.jpg?v=1756330441"
type input "[URL][DOMAIN_NAME]"
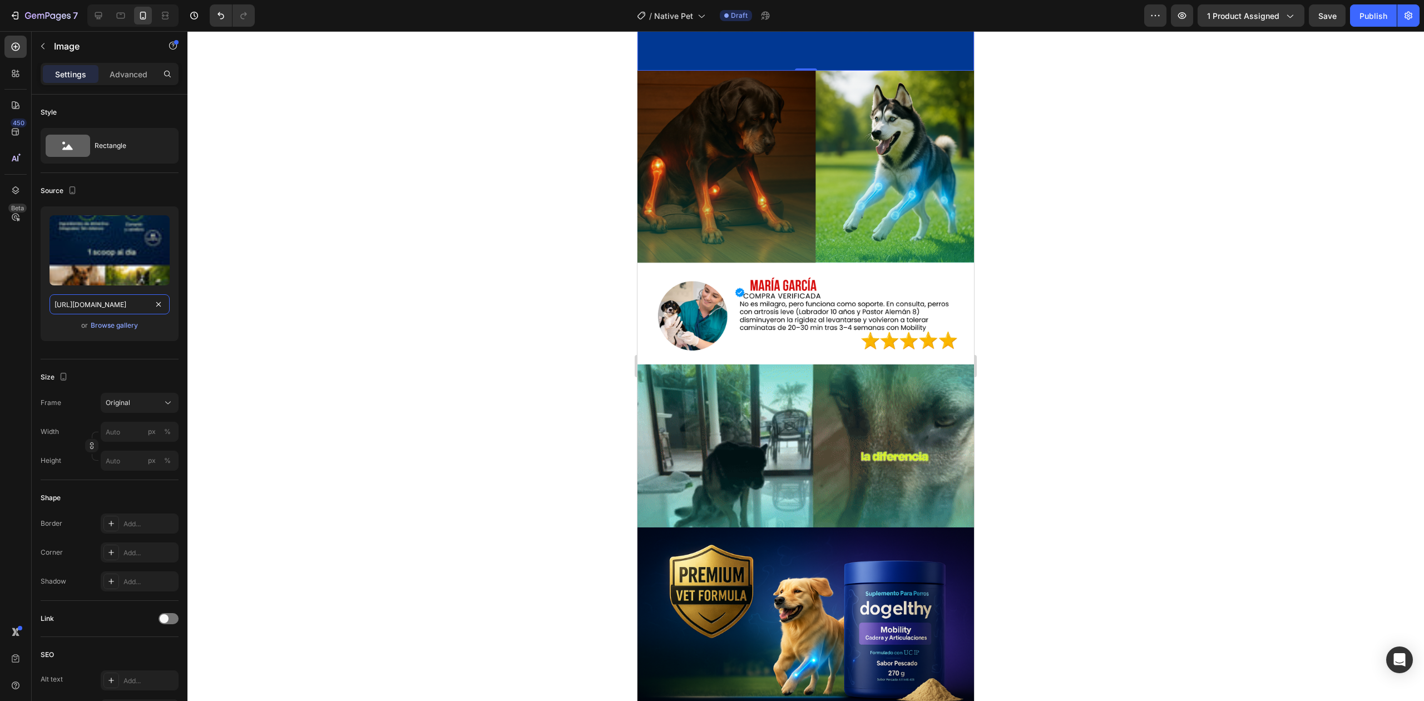
scroll to position [2787, 0]
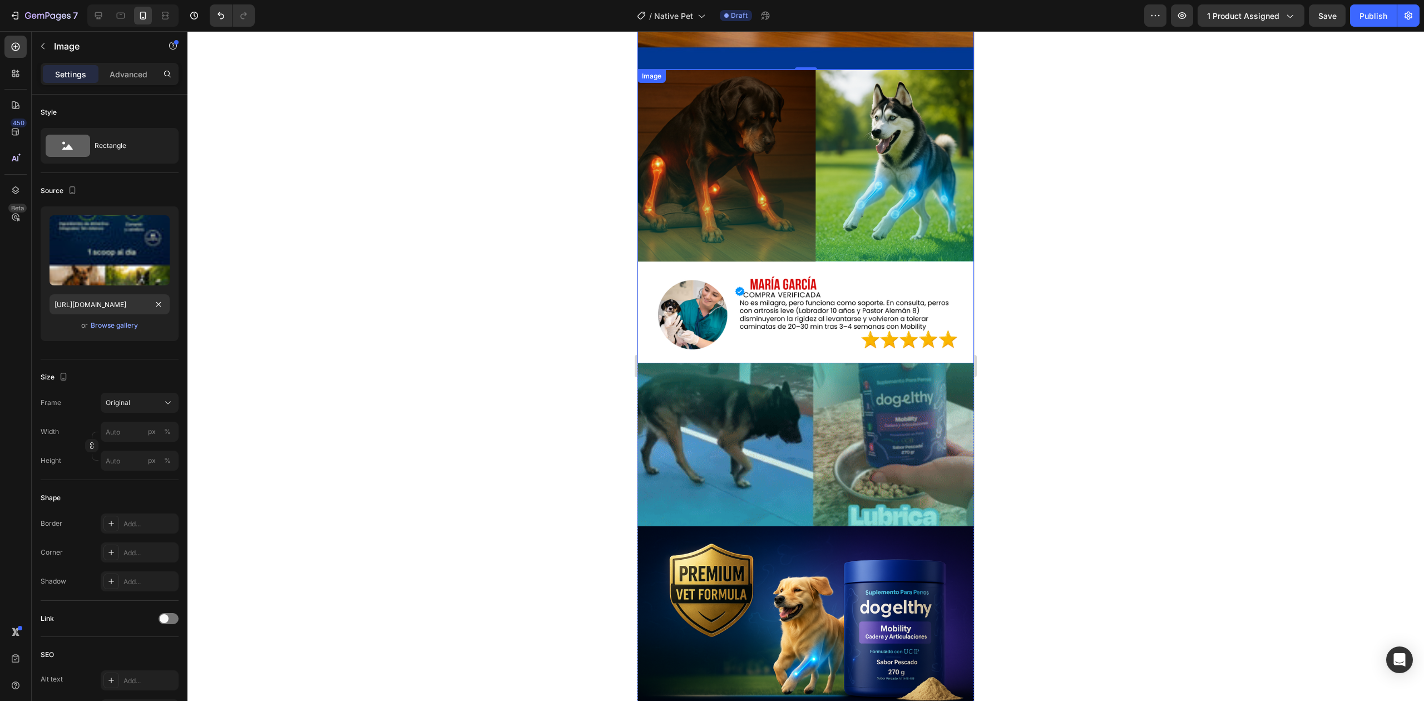
click at [697, 146] on img at bounding box center [806, 217] width 337 height 294
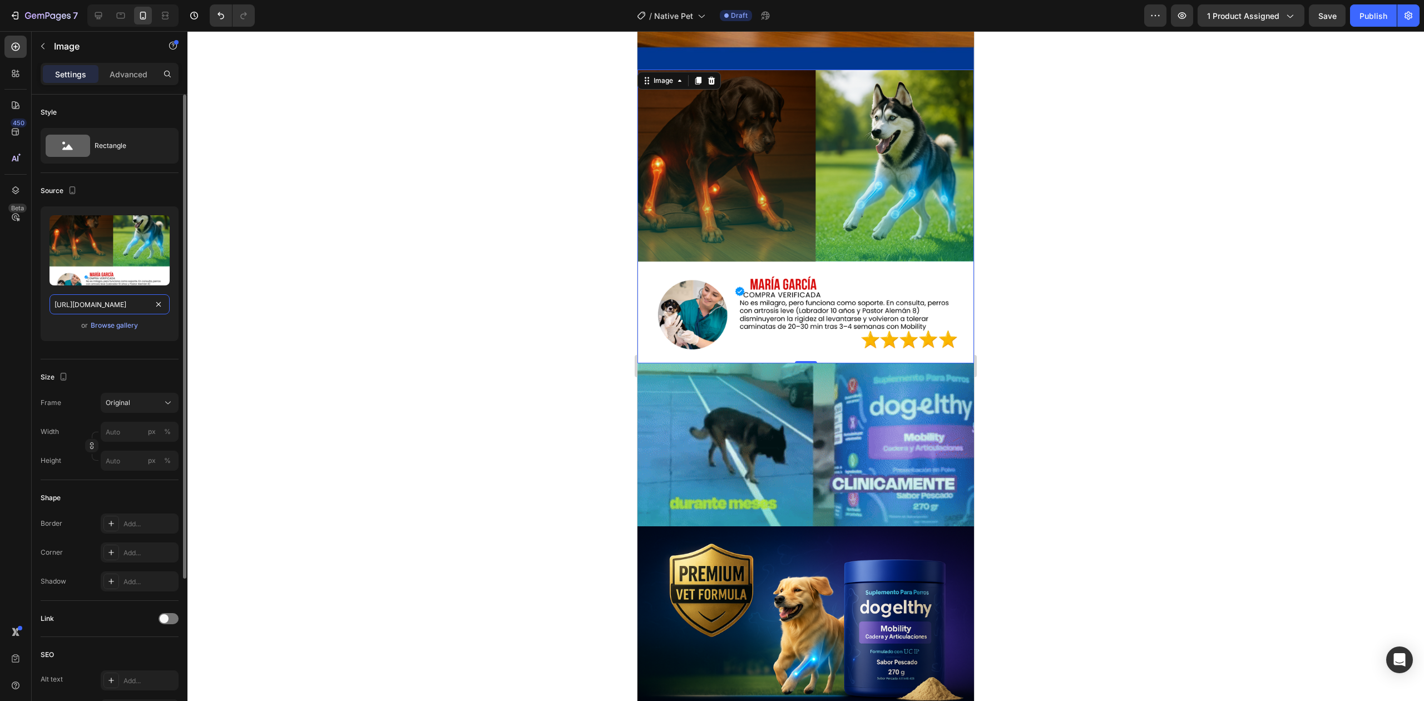
click at [131, 298] on input "[URL][DOMAIN_NAME]" at bounding box center [110, 304] width 120 height 20
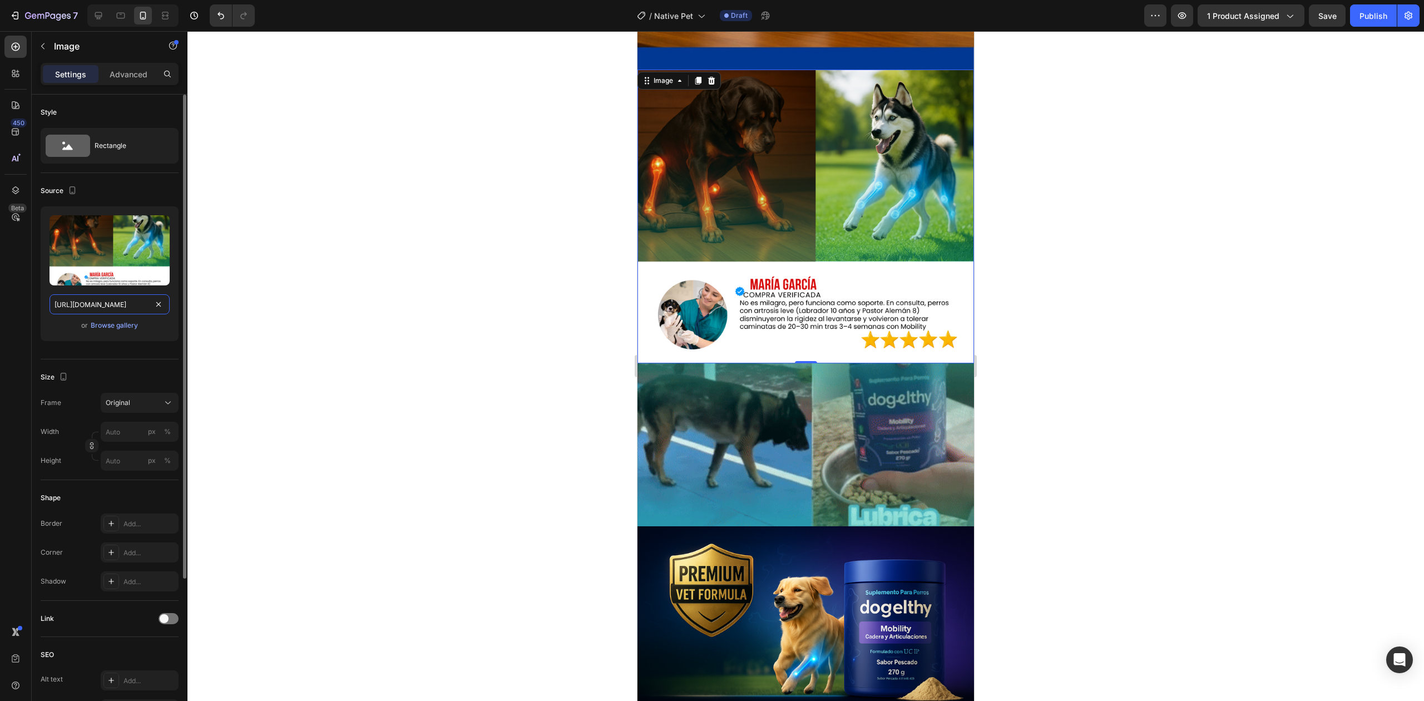
paste input ".jpg?v=1756330441"
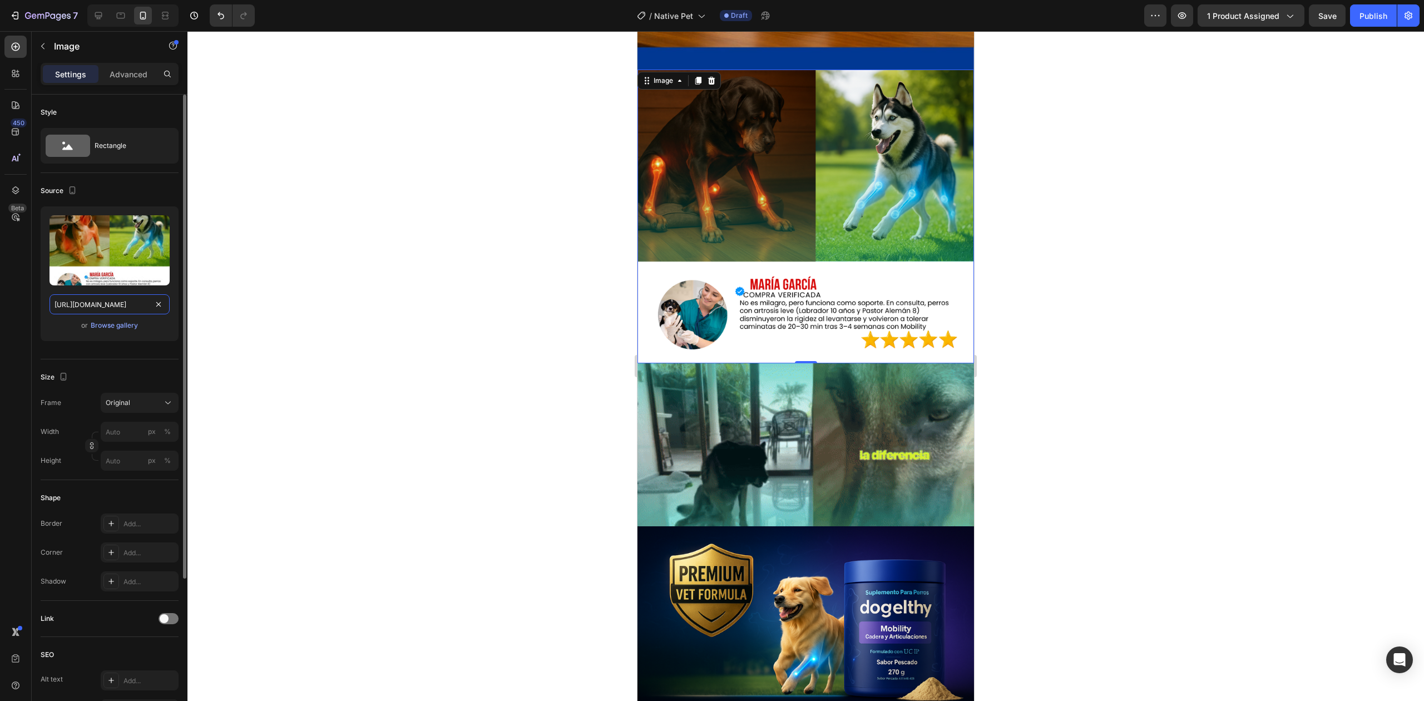
scroll to position [0, 146]
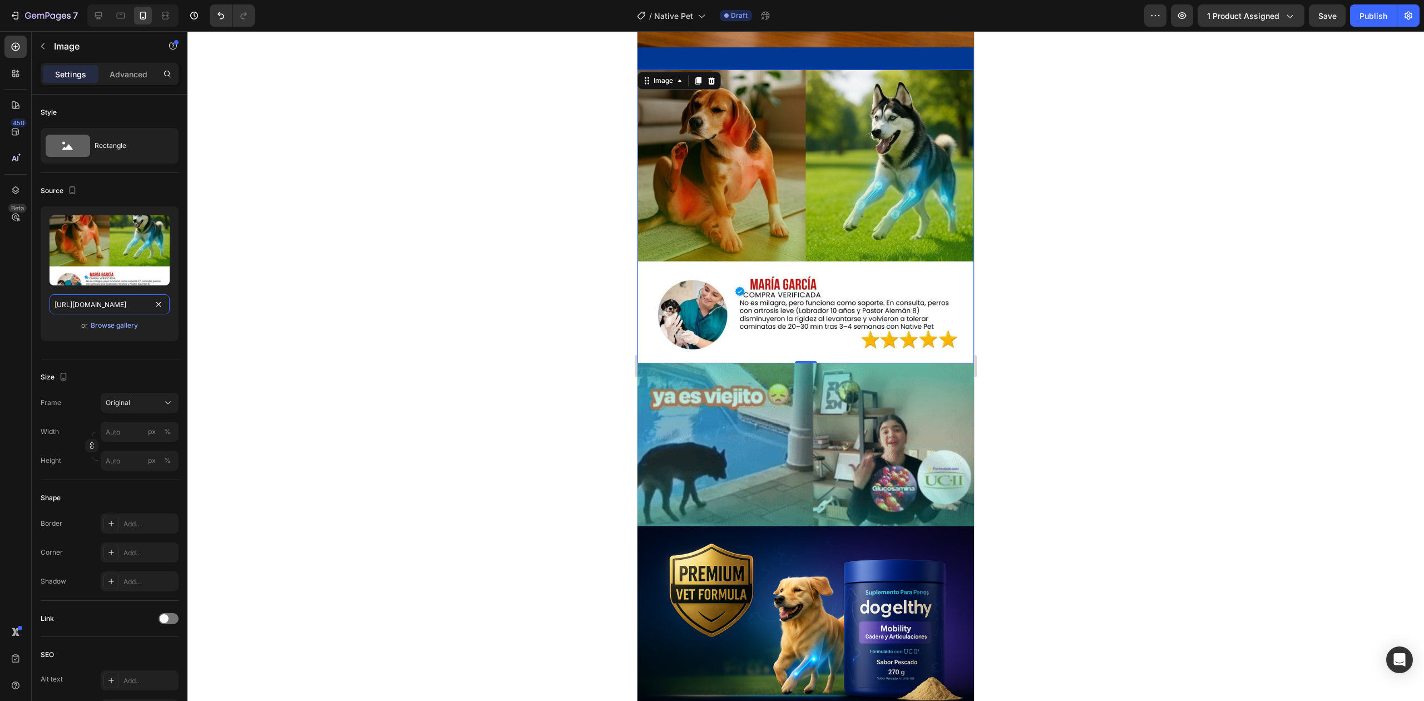
type input "[URL][DOMAIN_NAME]"
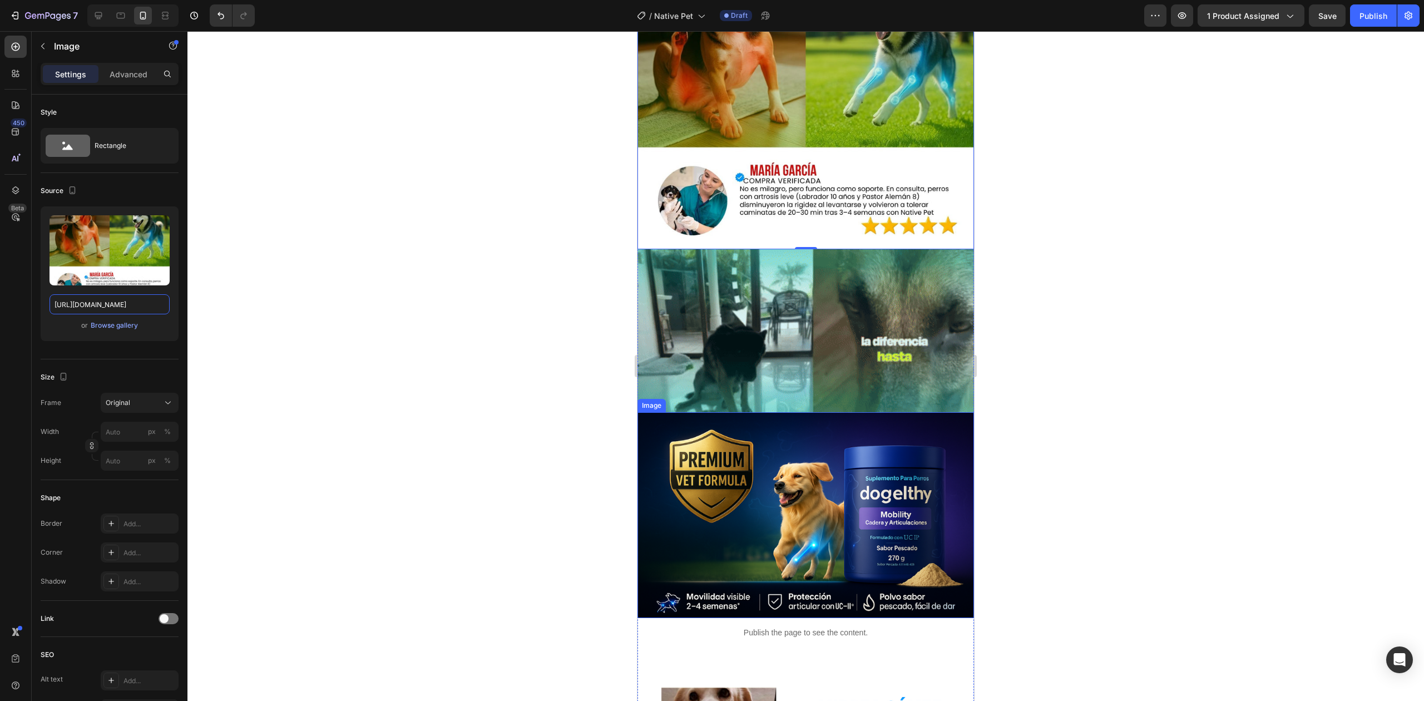
scroll to position [2901, 0]
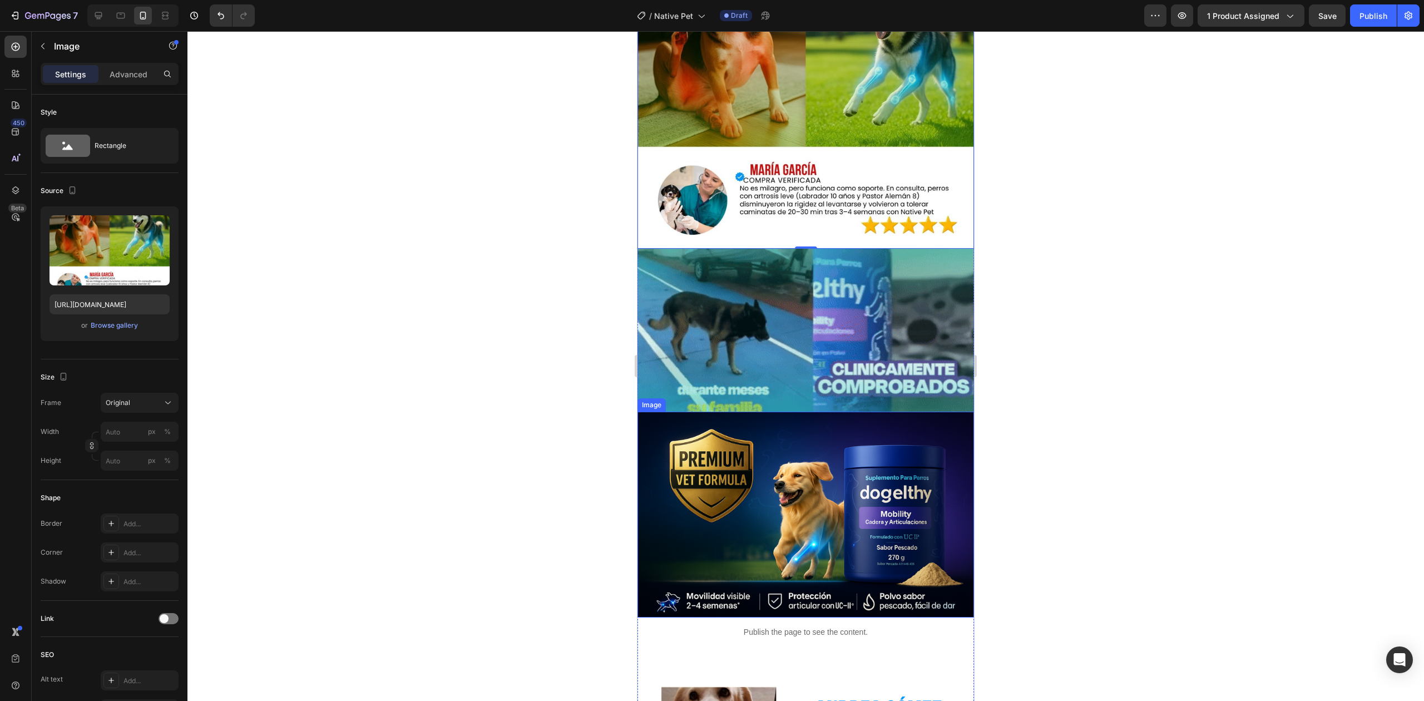
click at [766, 412] on img at bounding box center [806, 515] width 337 height 206
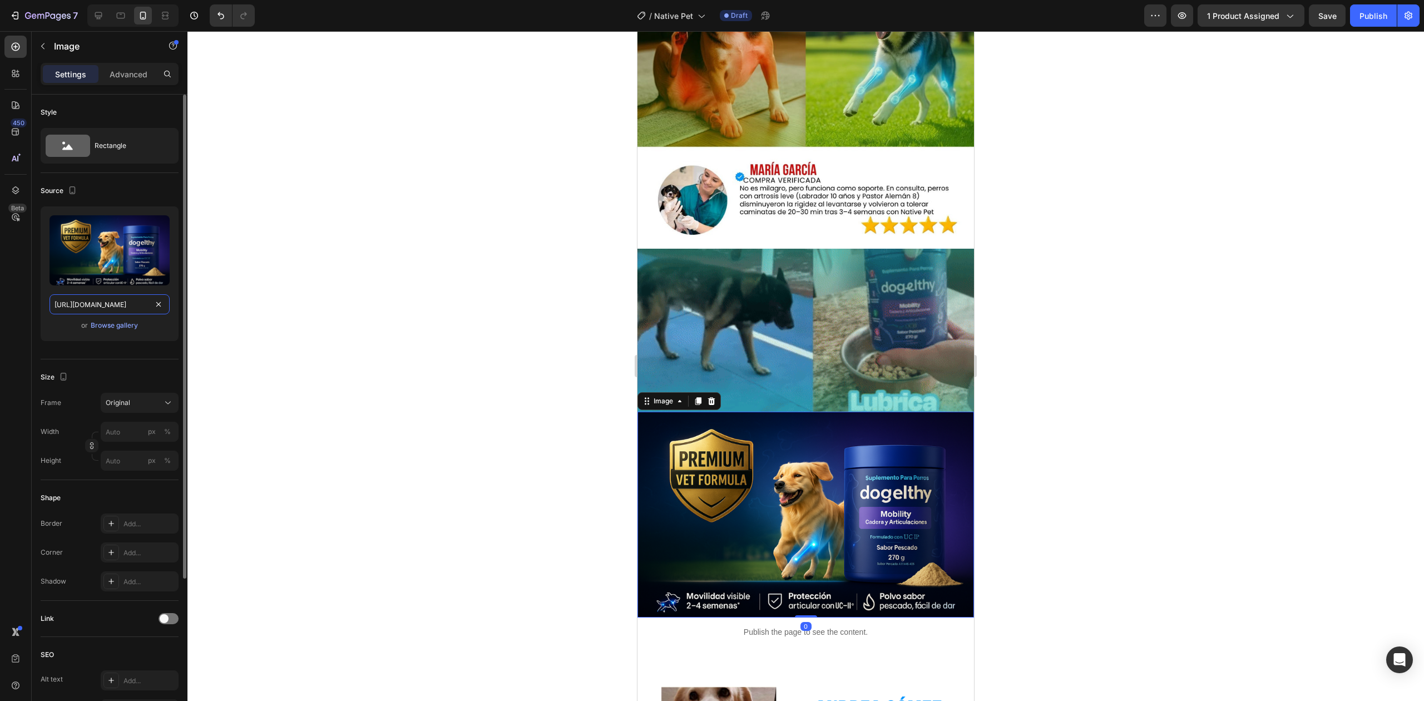
click at [101, 306] on input "[URL][DOMAIN_NAME]" at bounding box center [110, 304] width 120 height 20
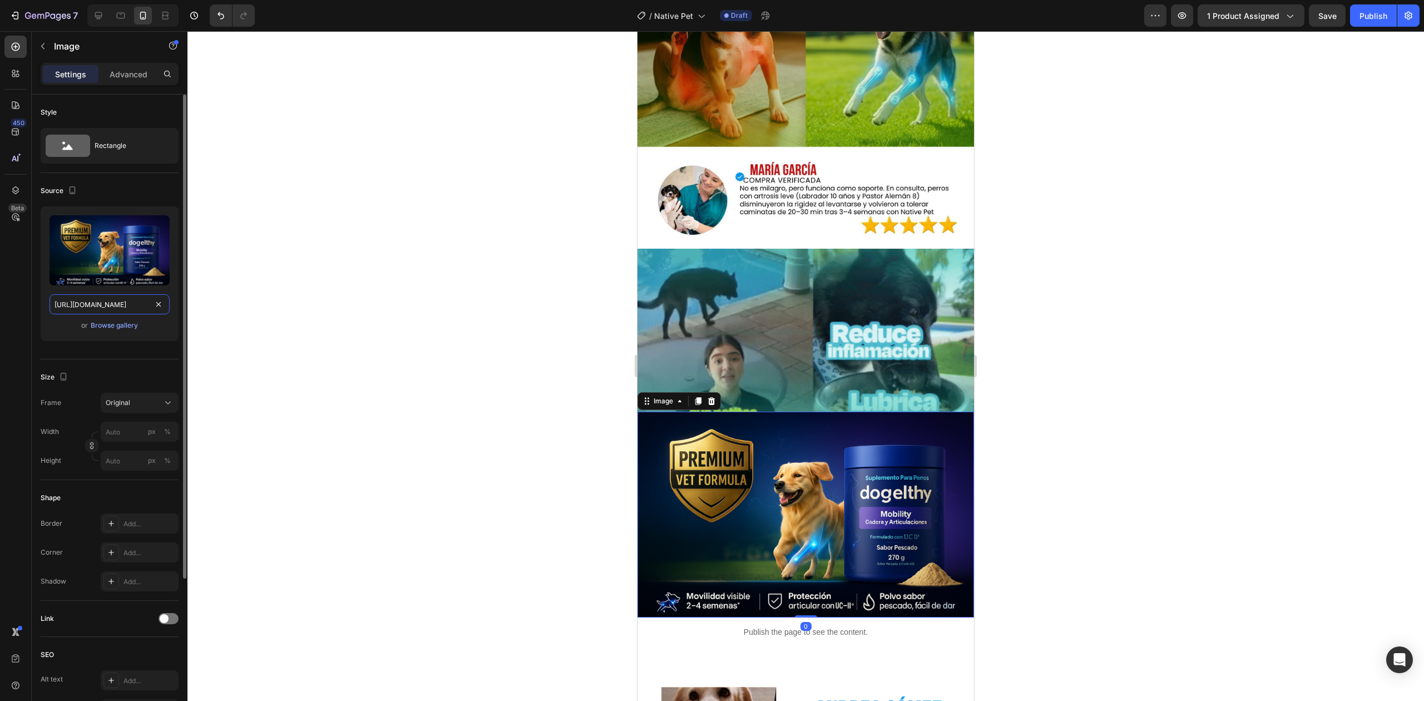
paste input "d628d830-71d0-4ba0-baca-75ba13de6303.jpg?v=1756330440"
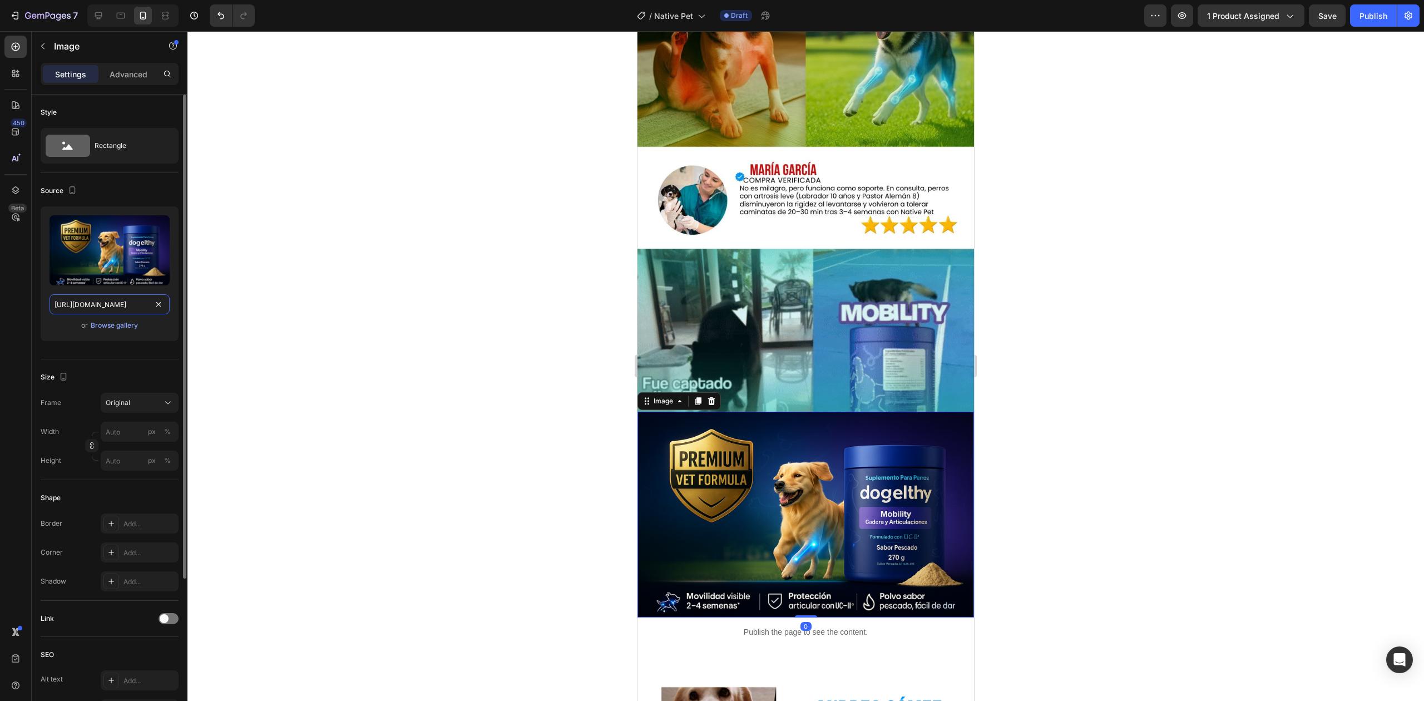
type input "[URL][DOMAIN_NAME]"
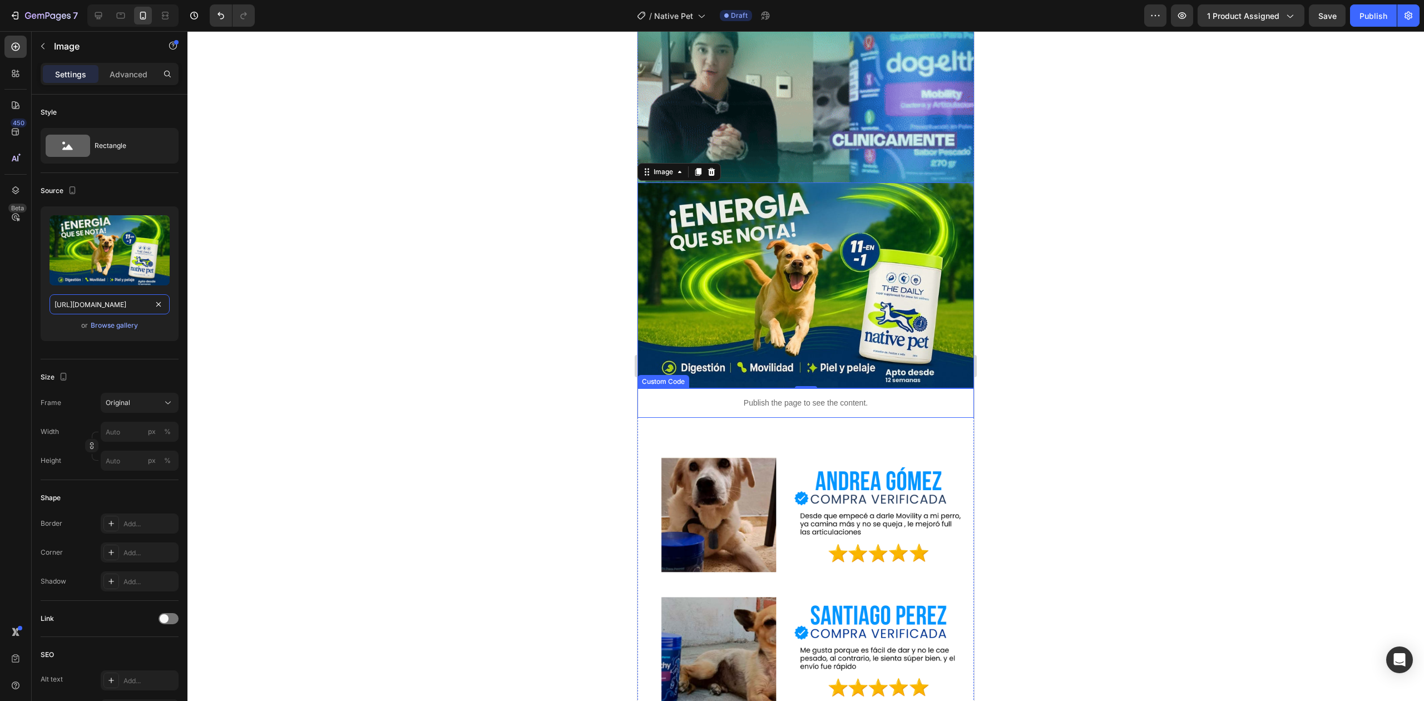
scroll to position [3132, 0]
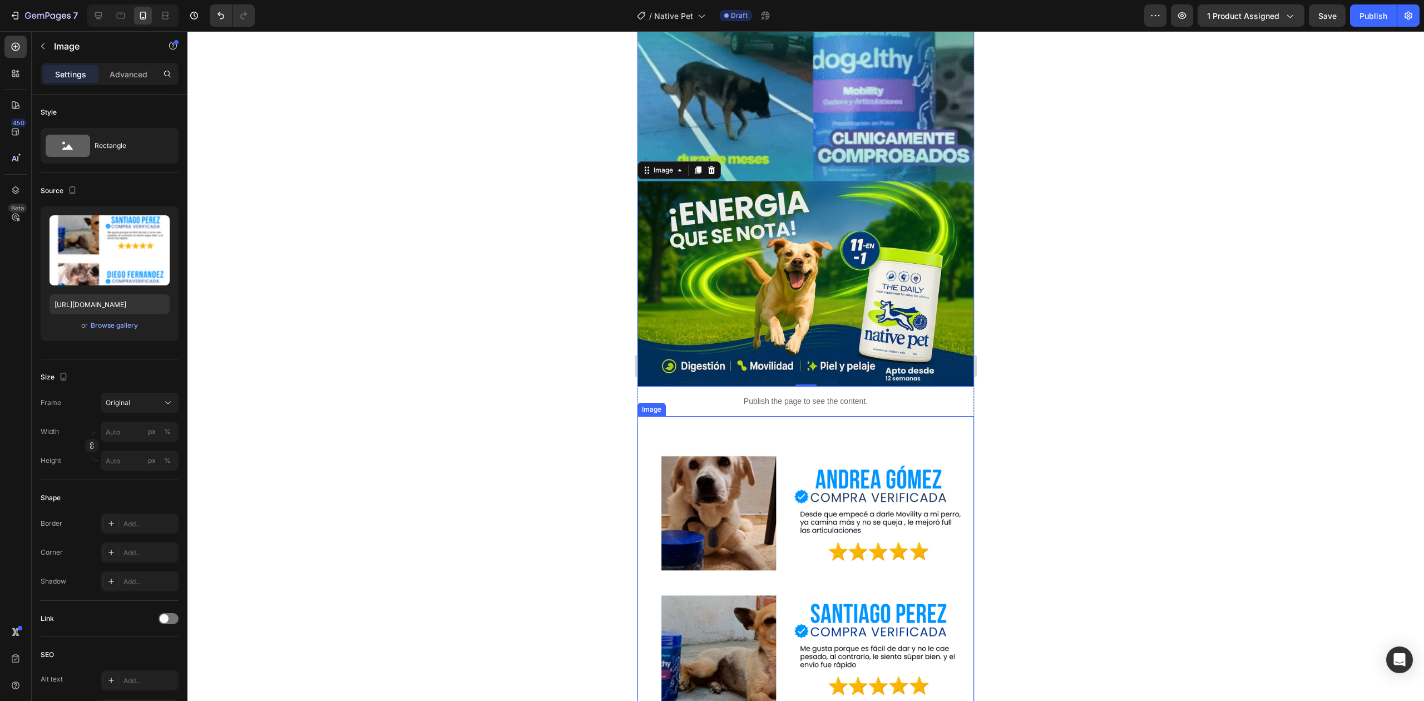
click at [765, 454] on img at bounding box center [806, 699] width 337 height 566
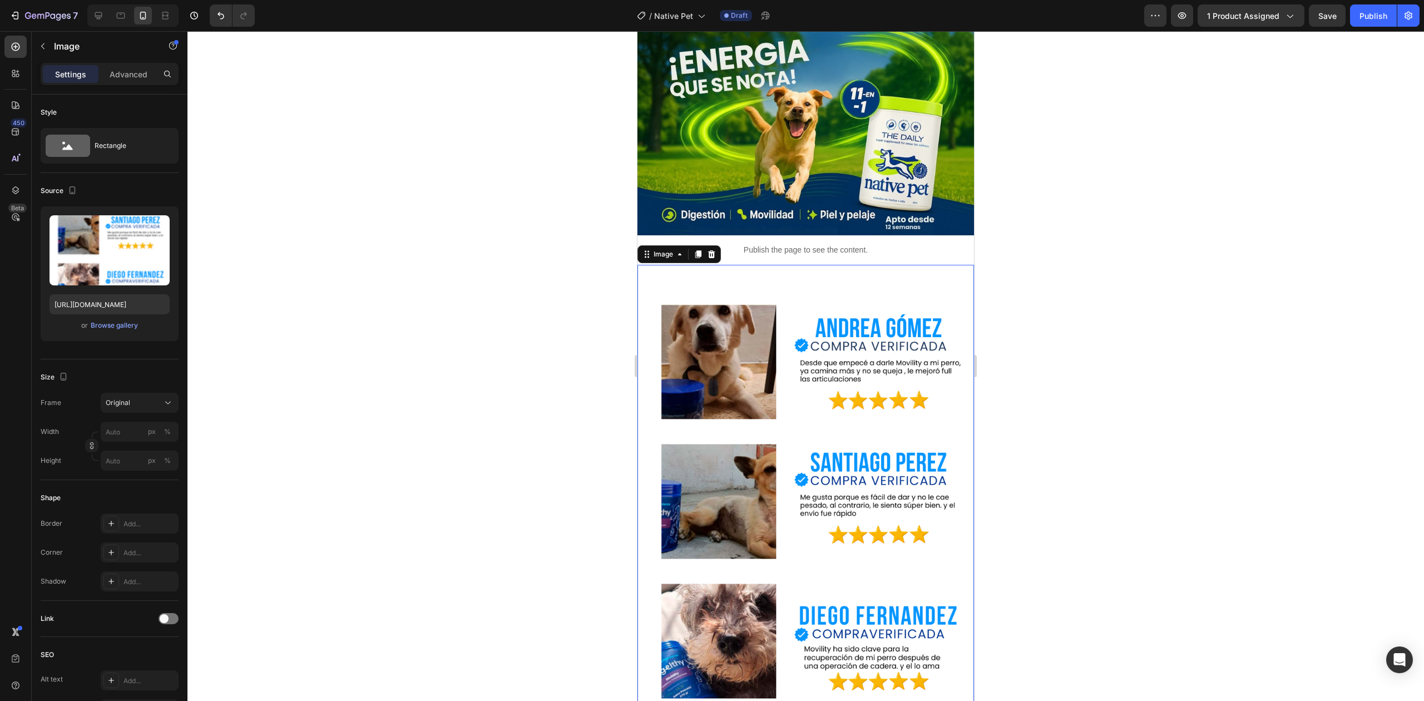
scroll to position [3285, 0]
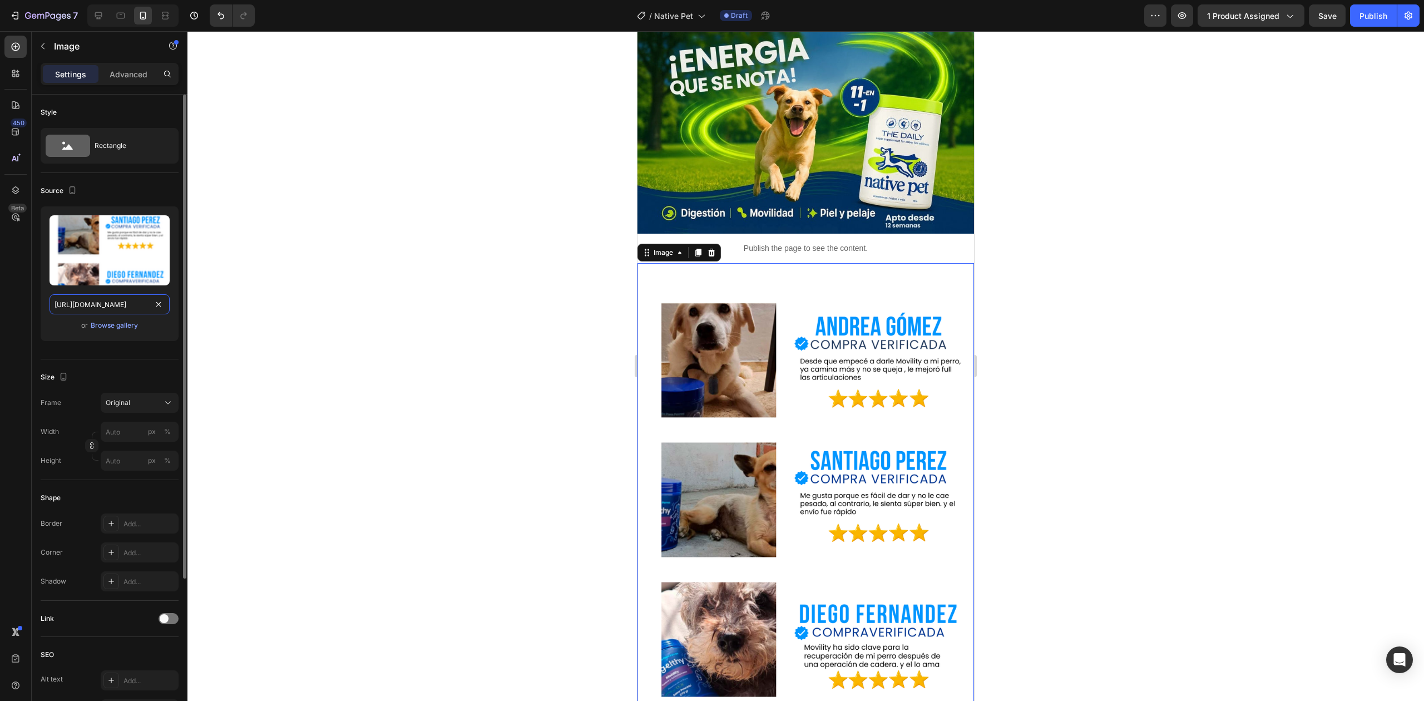
click at [135, 299] on input "[URL][DOMAIN_NAME]" at bounding box center [110, 304] width 120 height 20
paste input ".jpg?v=1756330441"
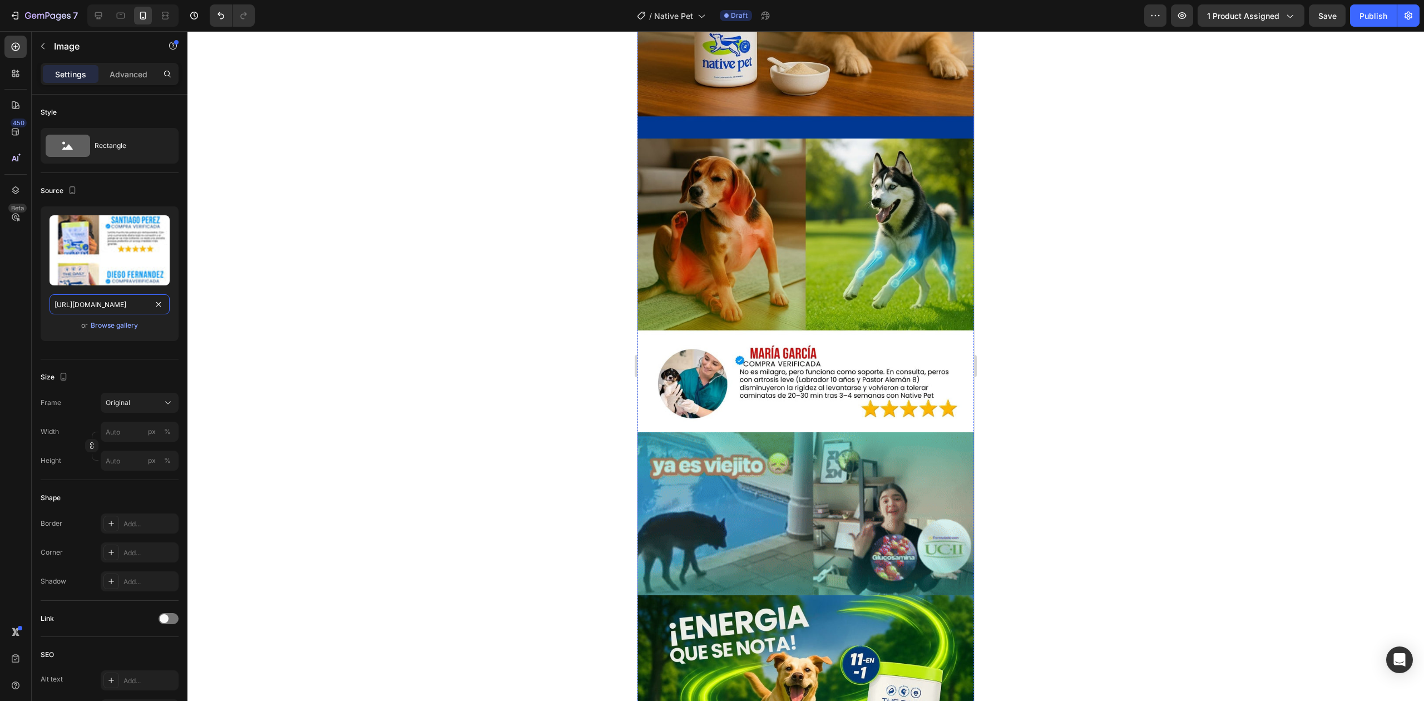
scroll to position [2707, 0]
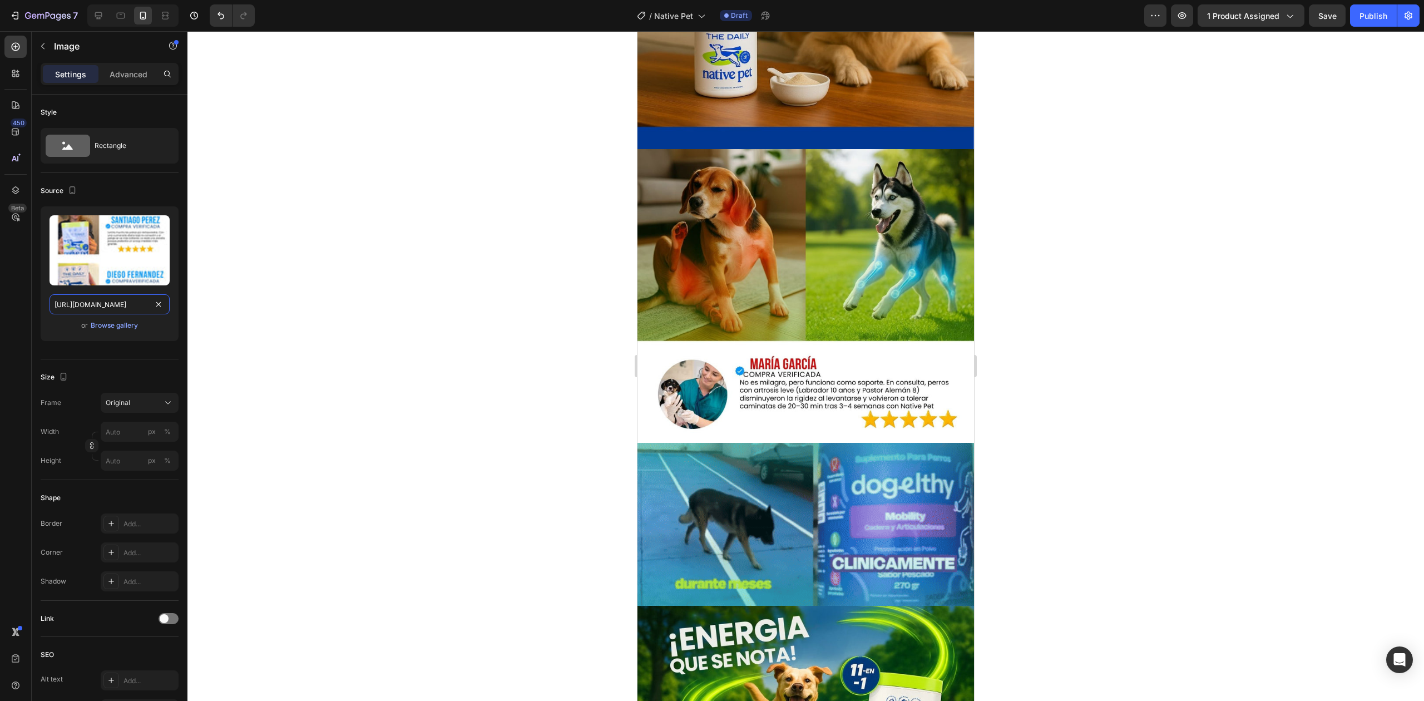
type input "[URL][DOMAIN_NAME]"
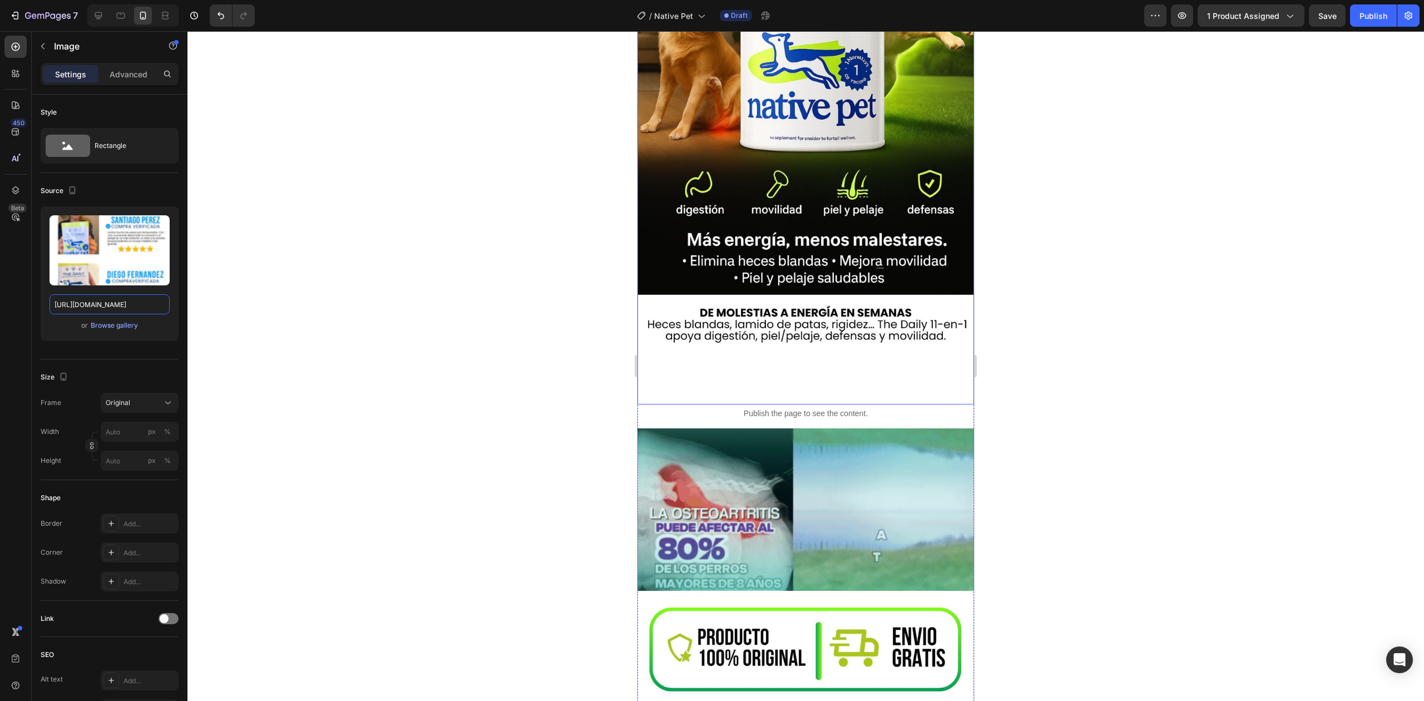
scroll to position [287, 0]
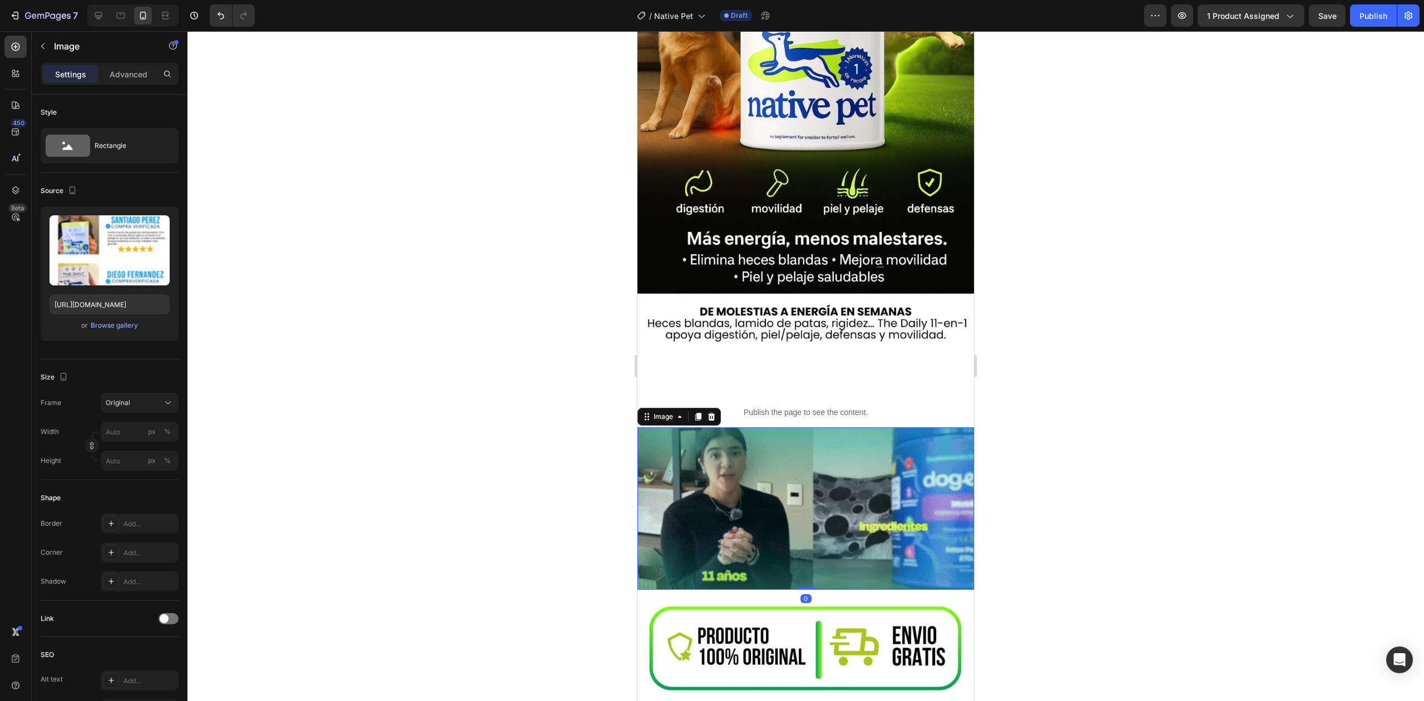
click at [732, 494] on img at bounding box center [806, 508] width 337 height 162
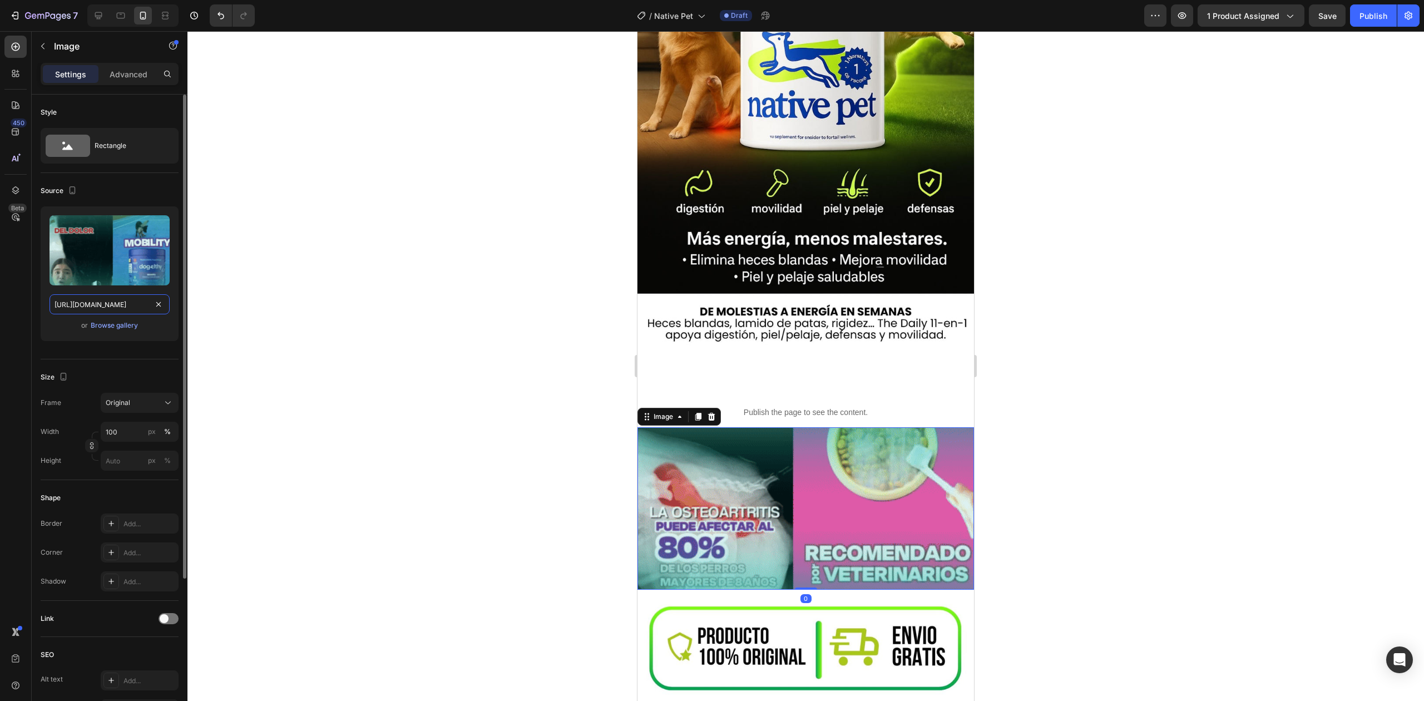
click at [125, 305] on input "[URL][DOMAIN_NAME]" at bounding box center [110, 304] width 120 height 20
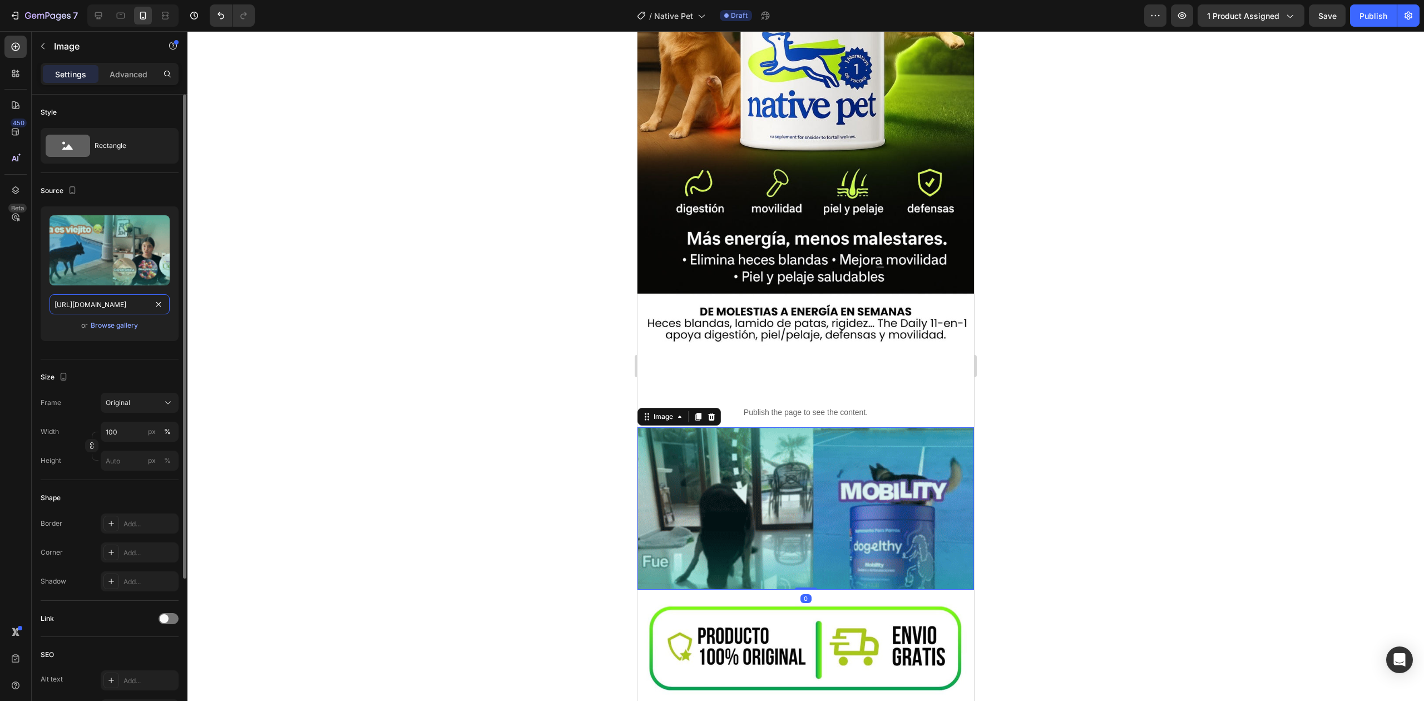
paste input "_1.gif?v=1756331057"
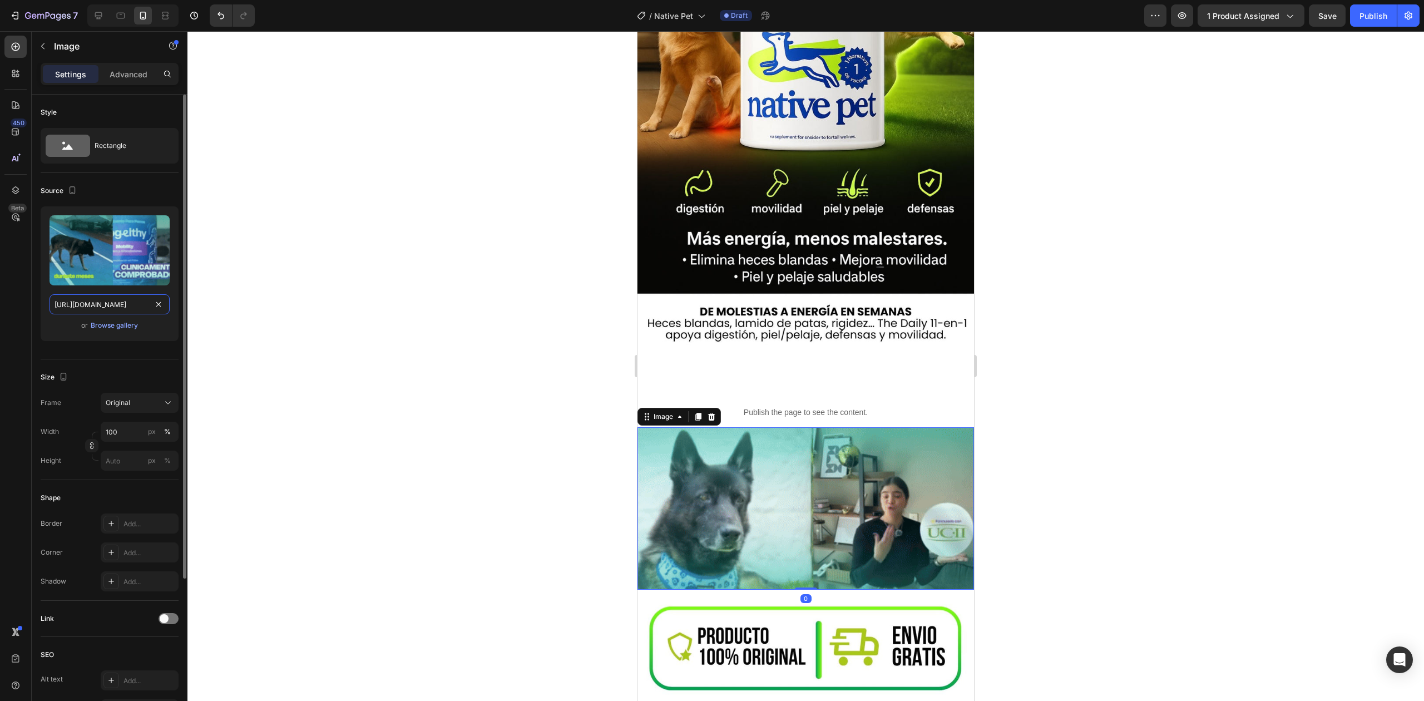
type input "[URL][DOMAIN_NAME]"
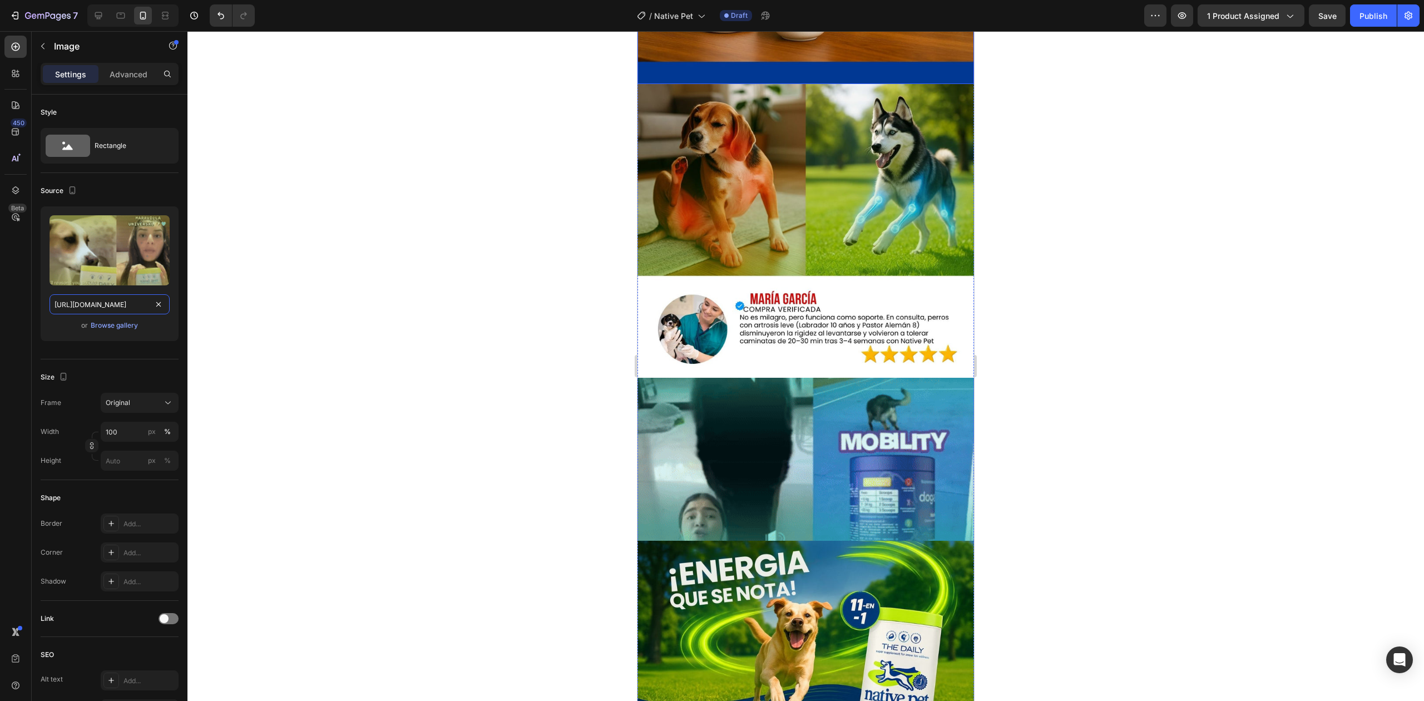
scroll to position [2774, 0]
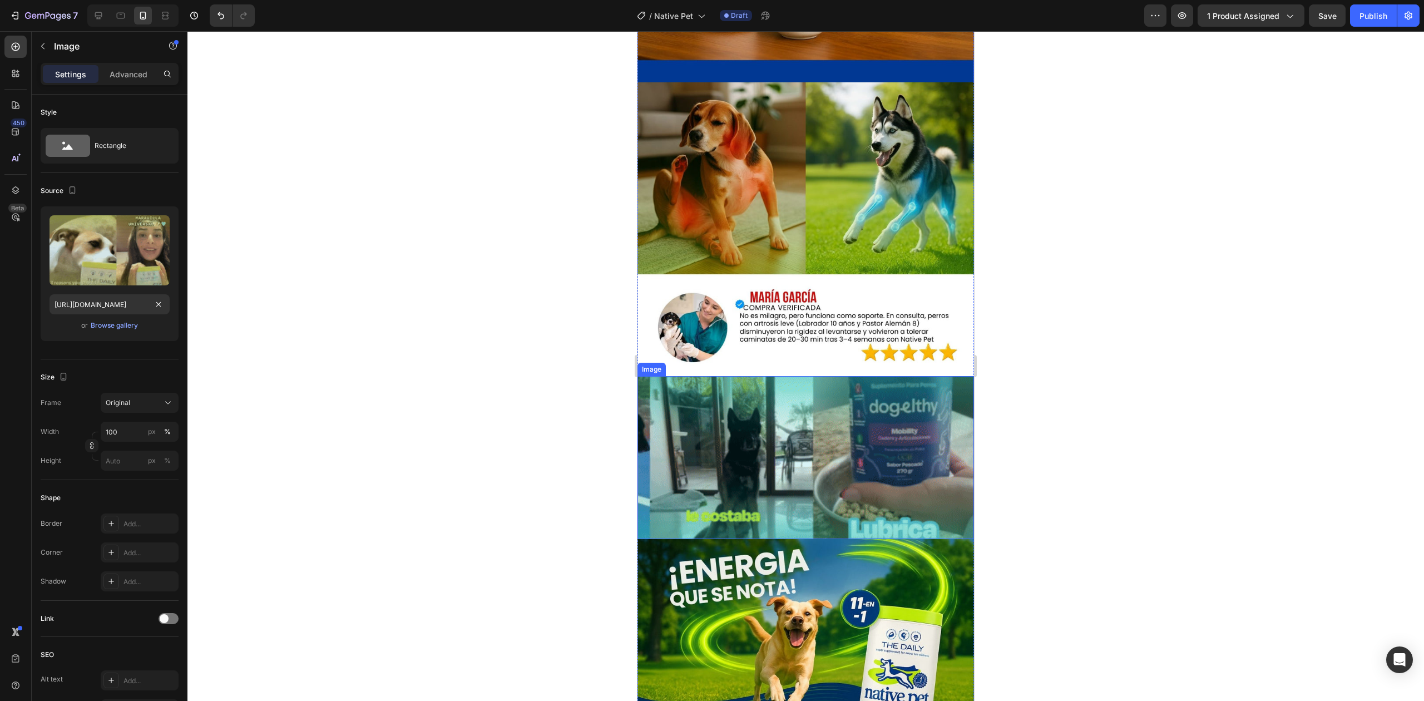
click at [812, 388] on img at bounding box center [806, 457] width 337 height 162
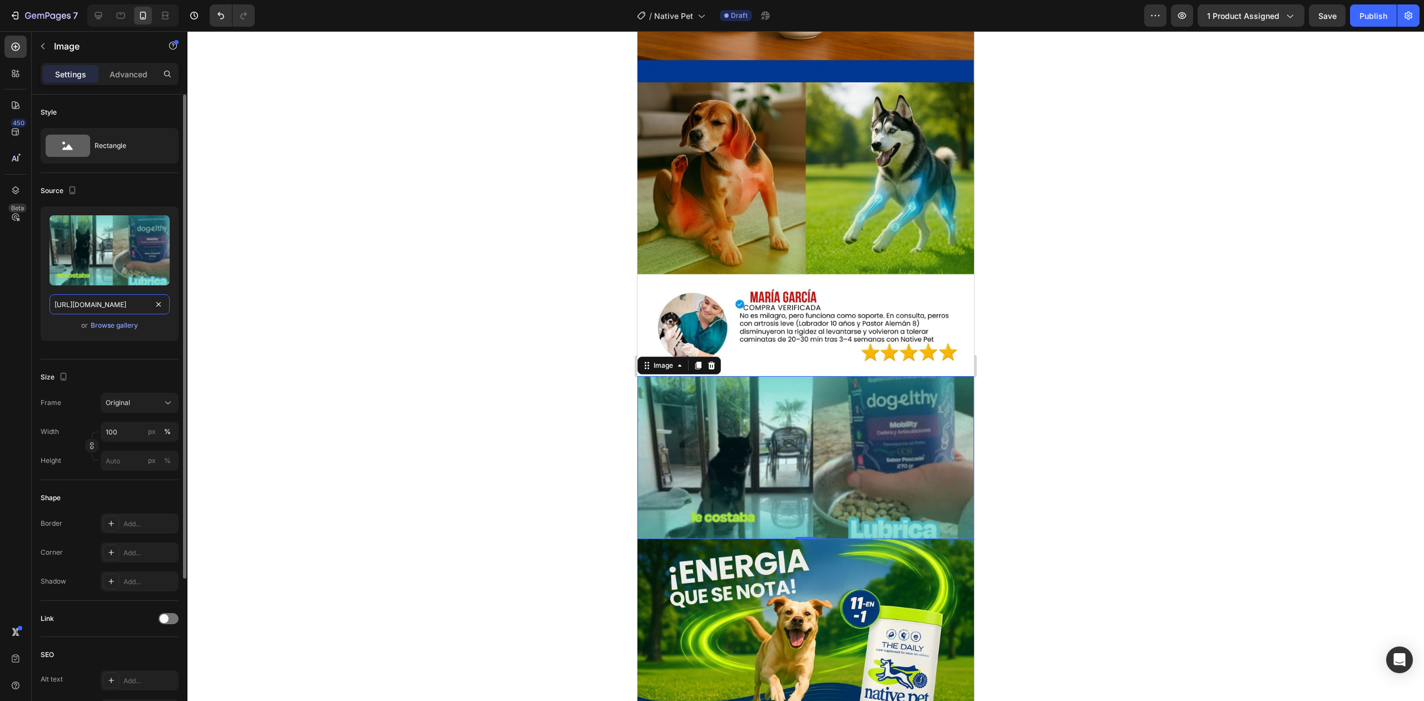
click at [85, 302] on input "[URL][DOMAIN_NAME]" at bounding box center [110, 304] width 120 height 20
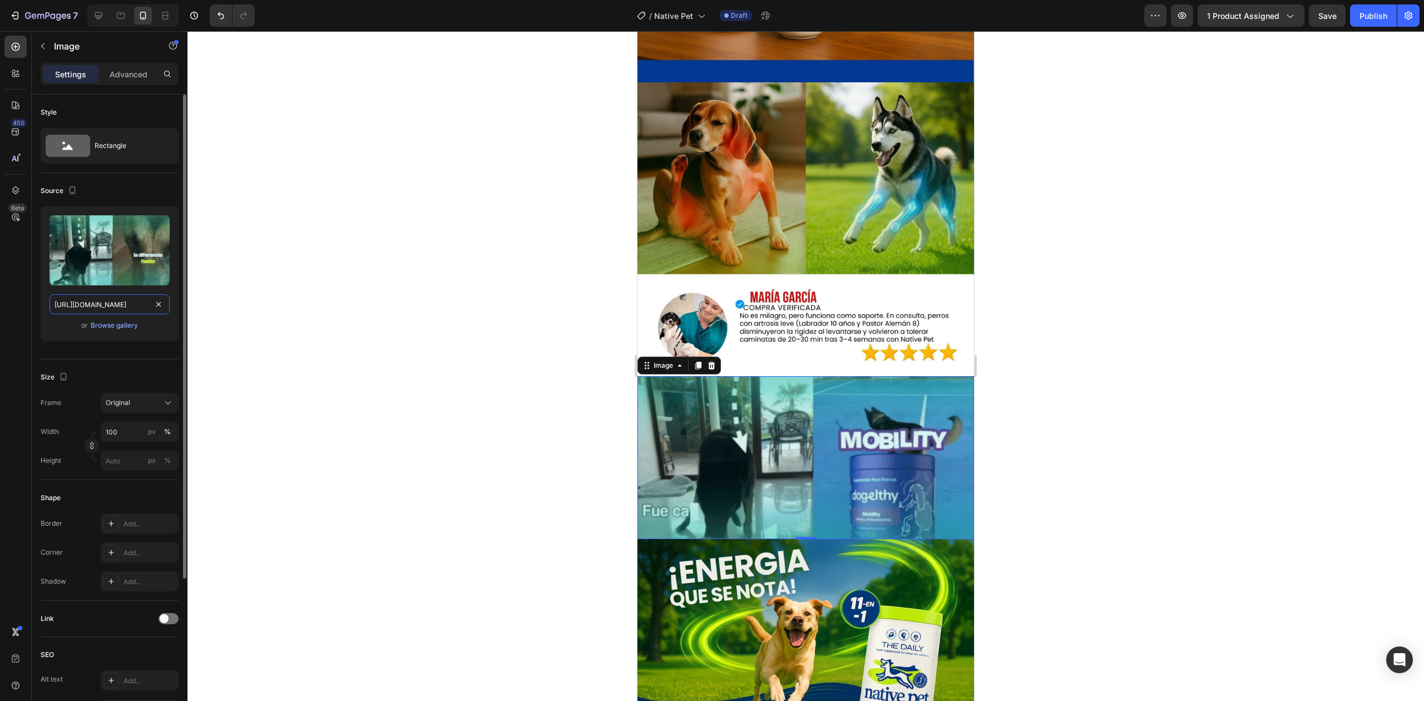
paste input "7-ezgif.com-video-to-gif-converter.gif?v=1756331057"
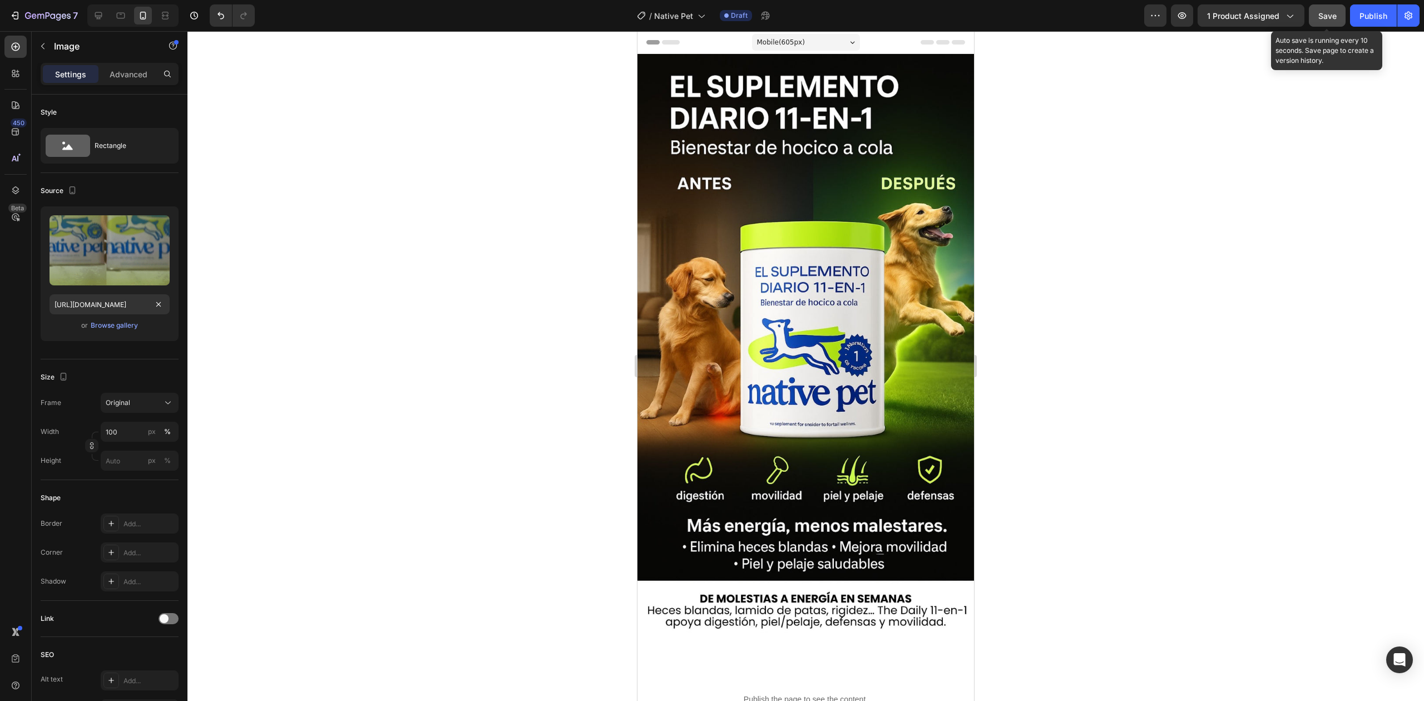
scroll to position [0, 0]
click at [1339, 12] on button "Save" at bounding box center [1327, 15] width 37 height 22
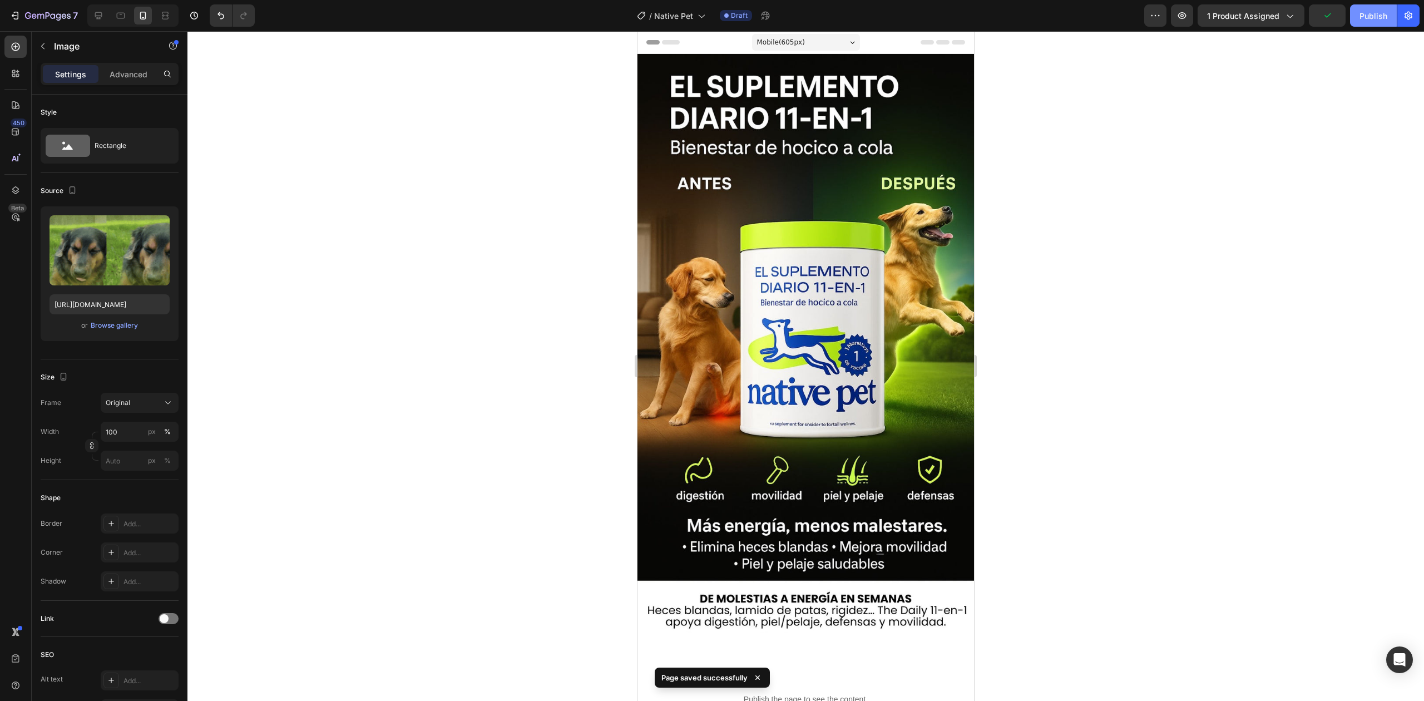
click at [1360, 17] on div "Publish" at bounding box center [1374, 16] width 28 height 12
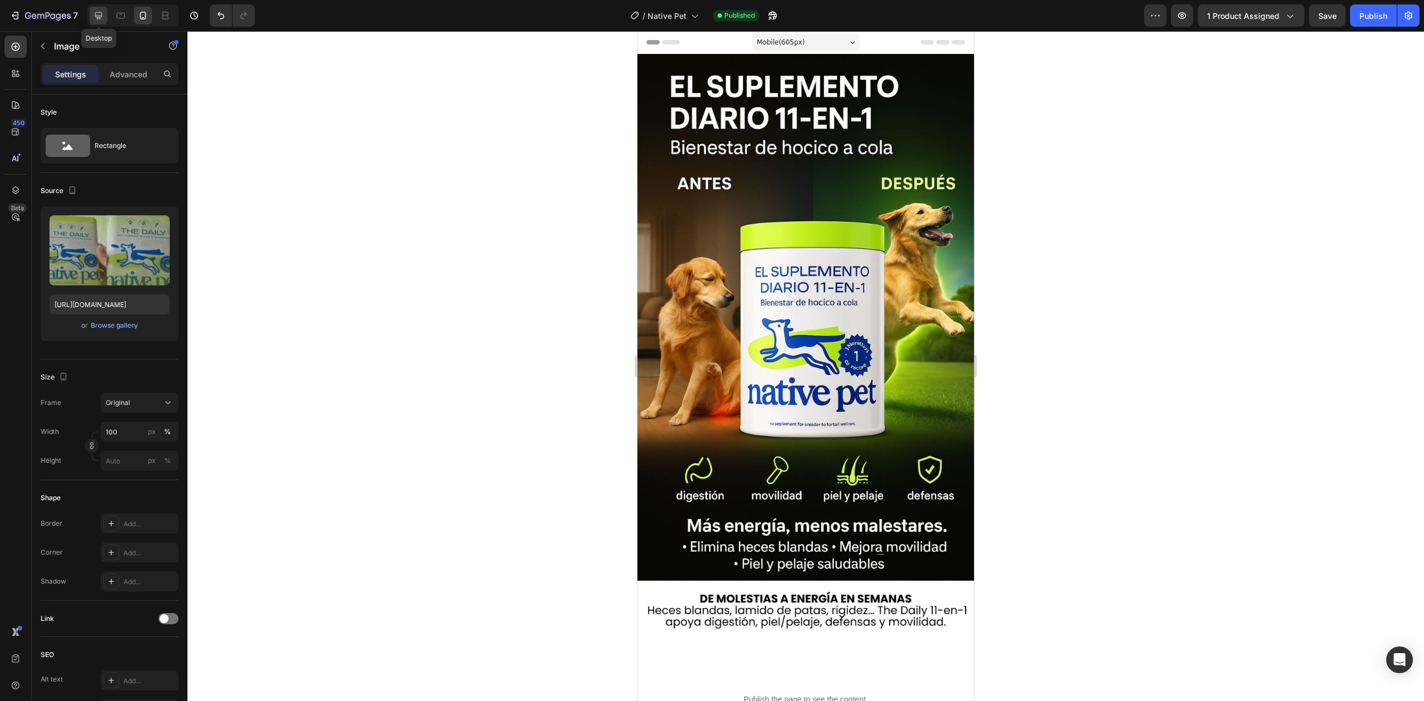
click at [101, 17] on icon at bounding box center [98, 15] width 7 height 7
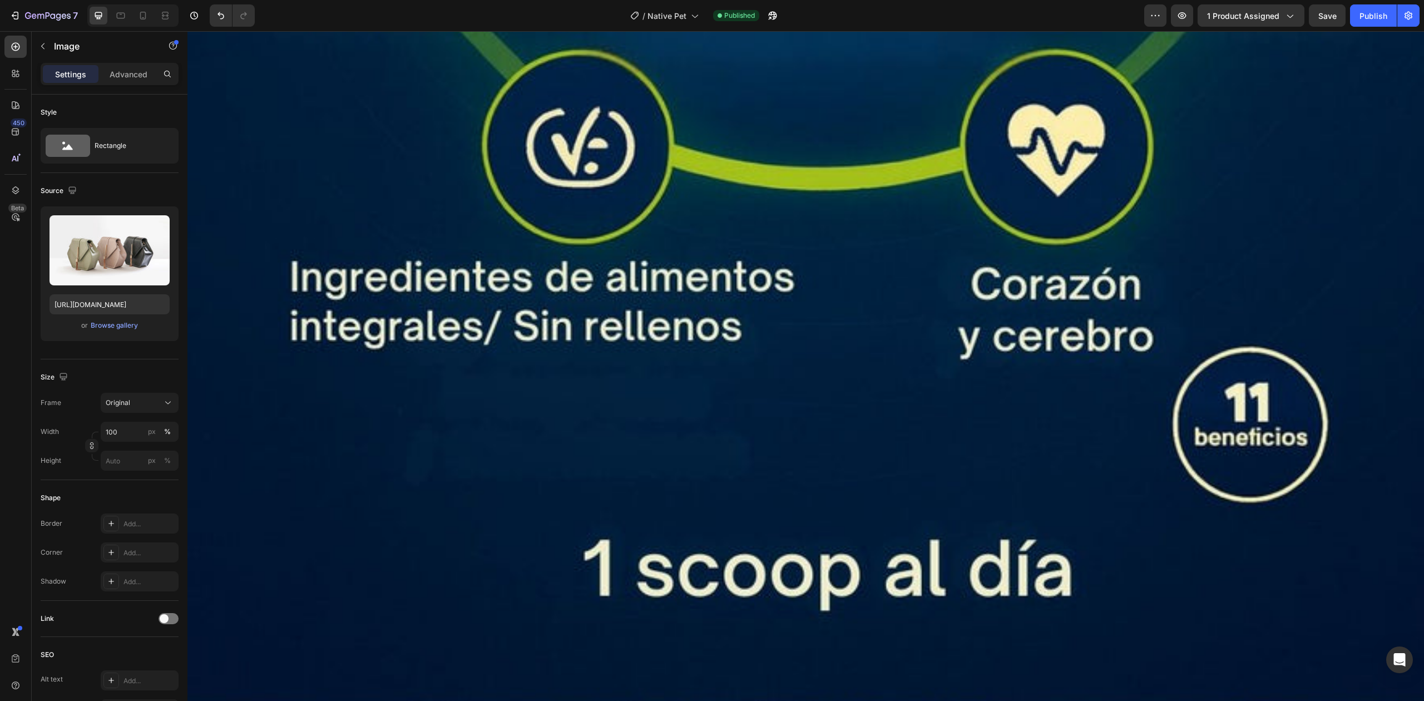
scroll to position [8180, 0]
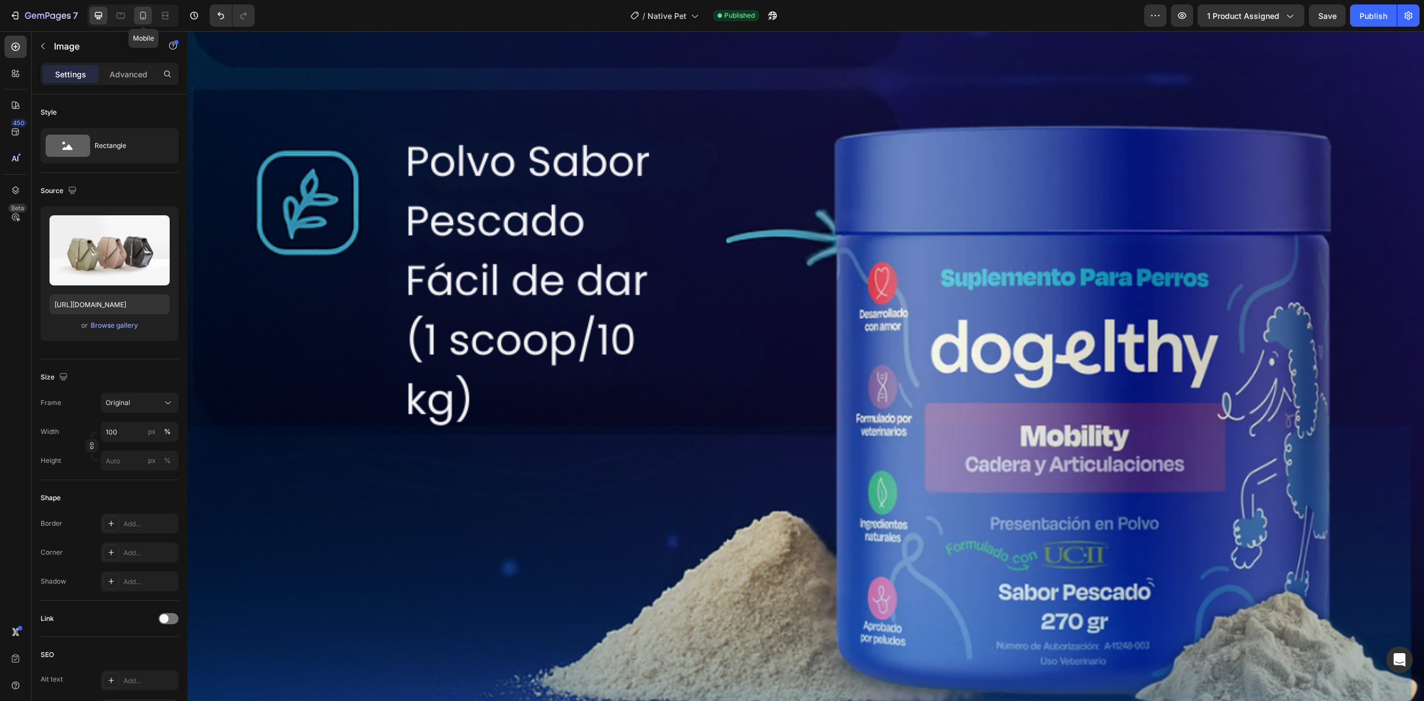
click at [147, 20] on icon at bounding box center [142, 15] width 11 height 11
type input "[URL][DOMAIN_NAME]"
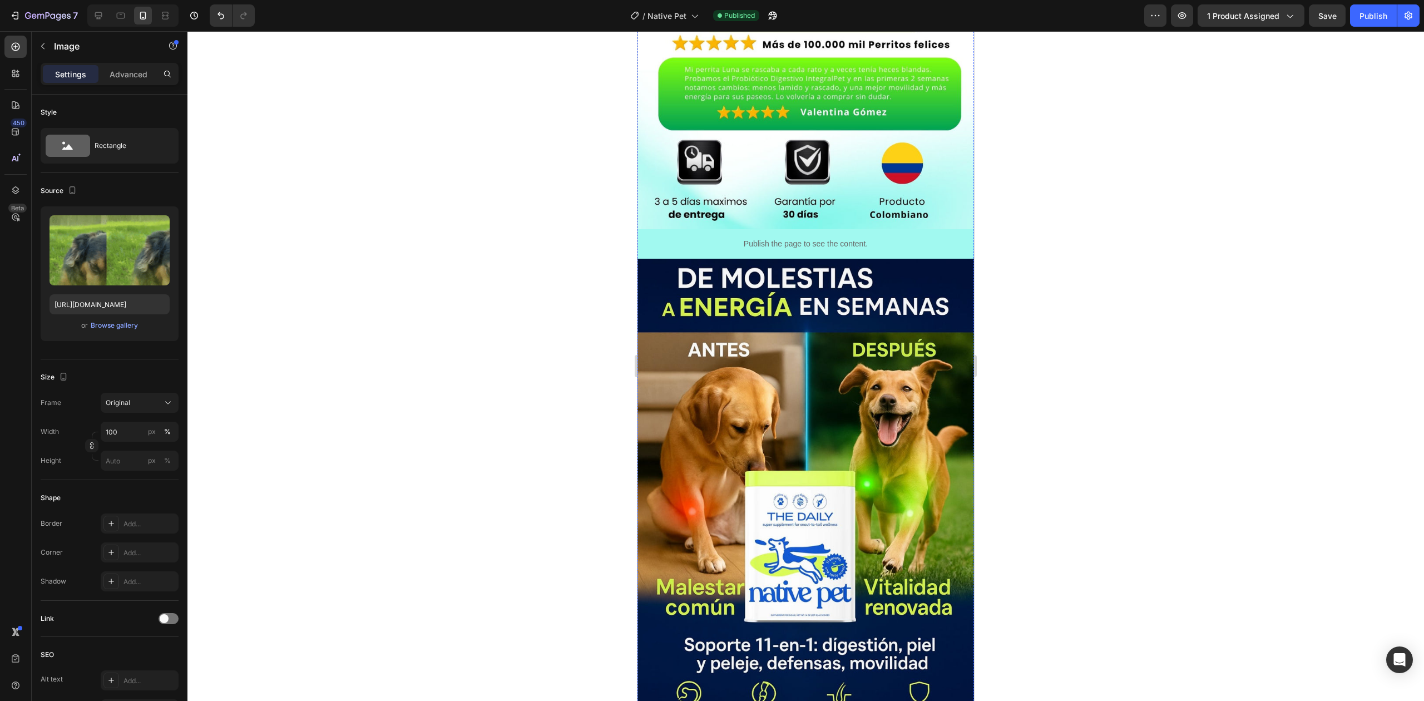
scroll to position [974, 0]
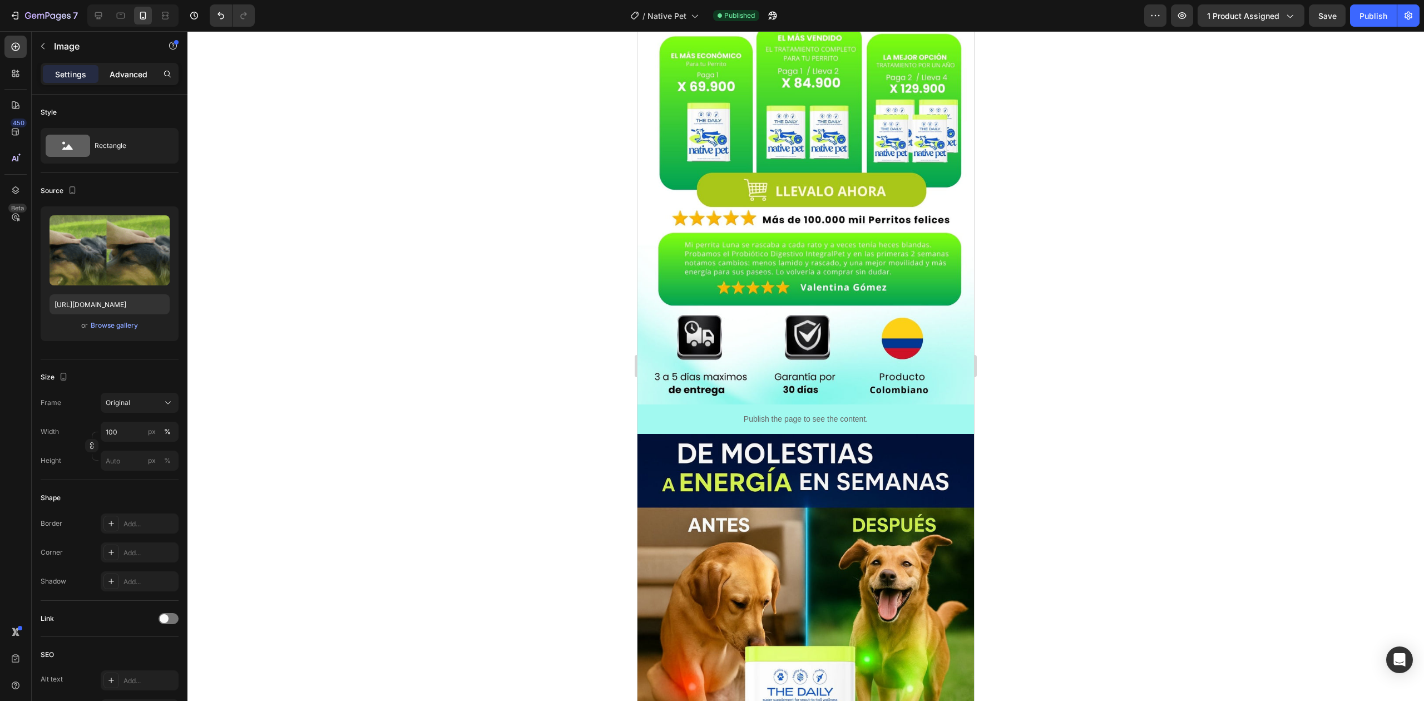
click at [132, 81] on div "Advanced" at bounding box center [129, 74] width 56 height 18
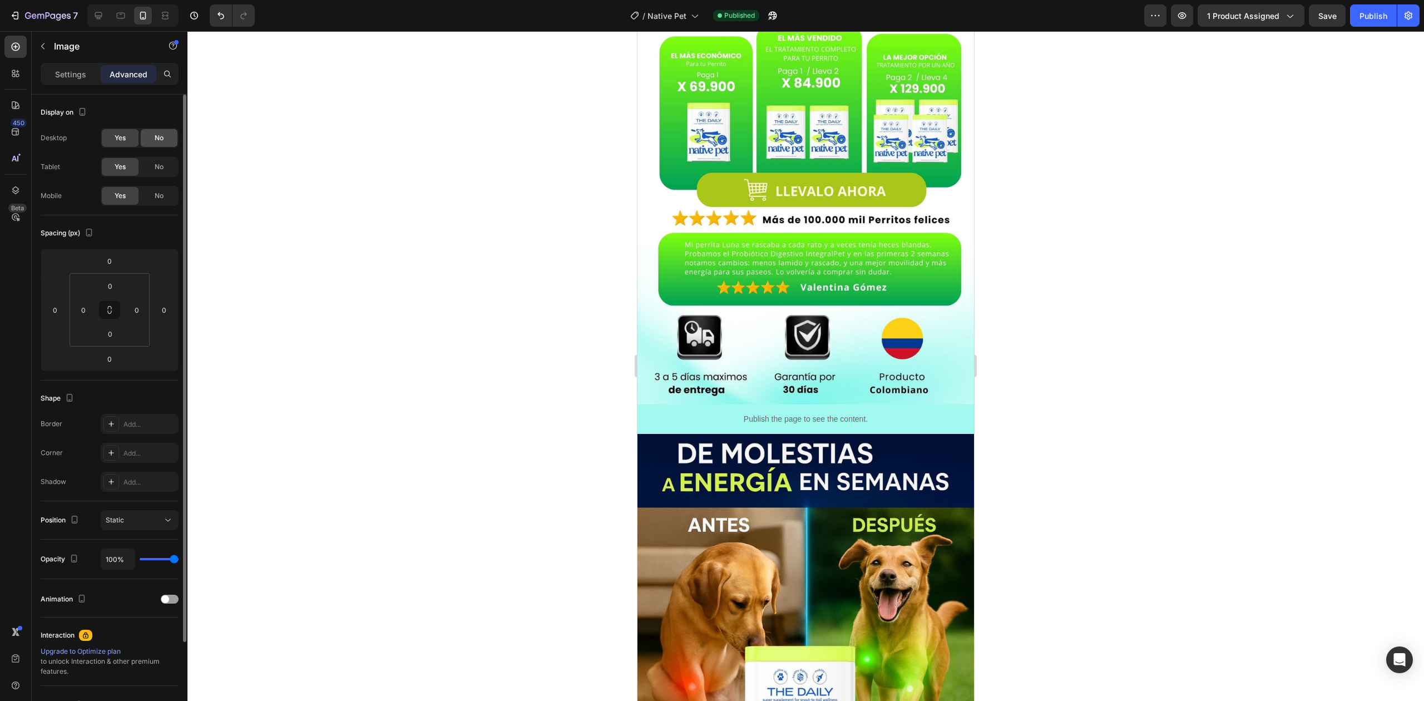
click at [152, 146] on div "No" at bounding box center [159, 138] width 37 height 18
click at [129, 132] on div "Yes" at bounding box center [120, 138] width 37 height 18
click at [155, 138] on span "No" at bounding box center [159, 138] width 9 height 10
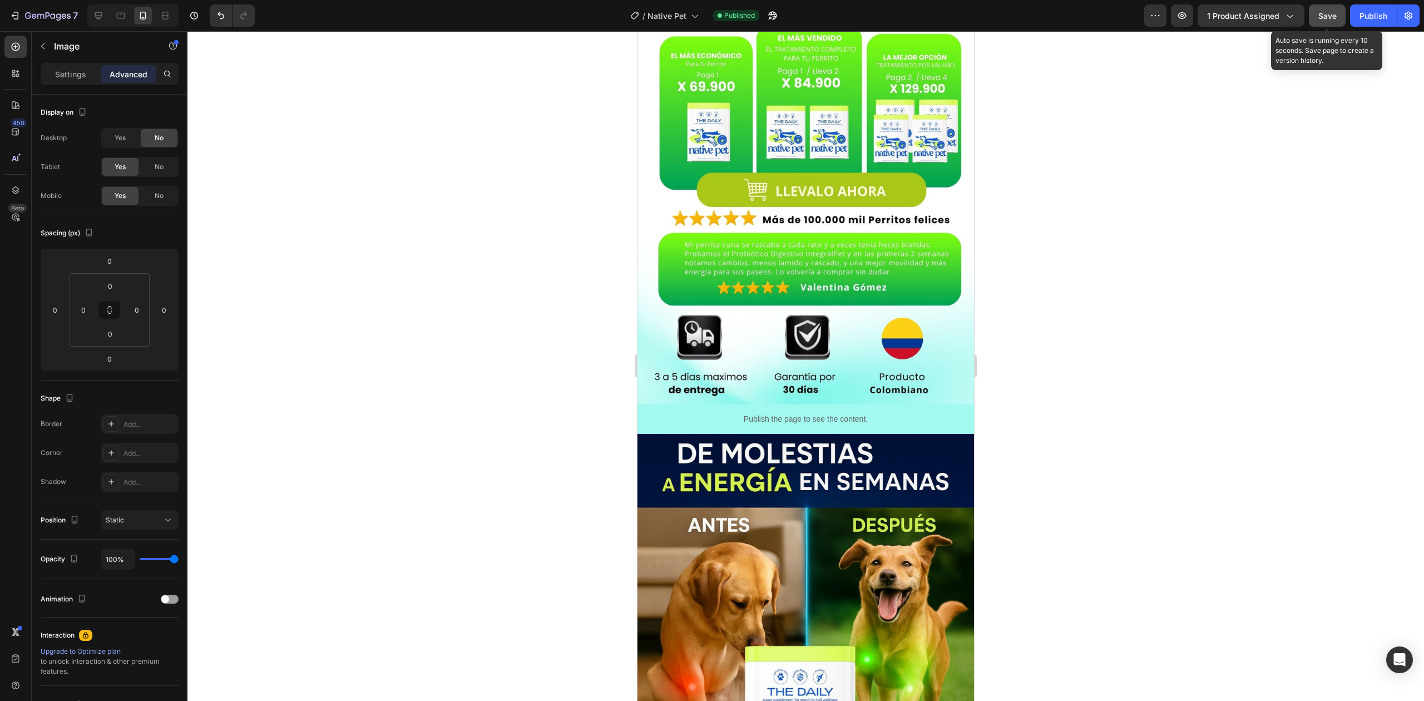
click at [1320, 11] on span "Save" at bounding box center [1328, 15] width 18 height 9
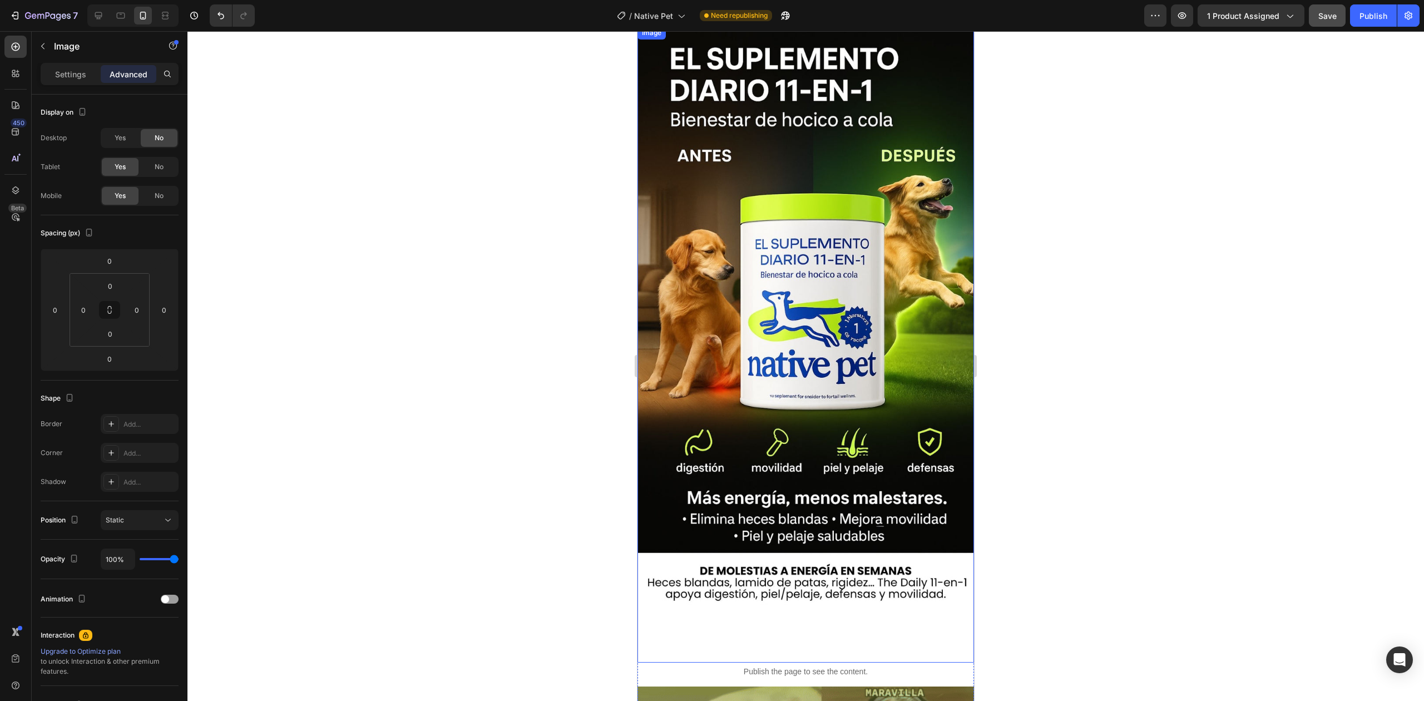
scroll to position [0, 0]
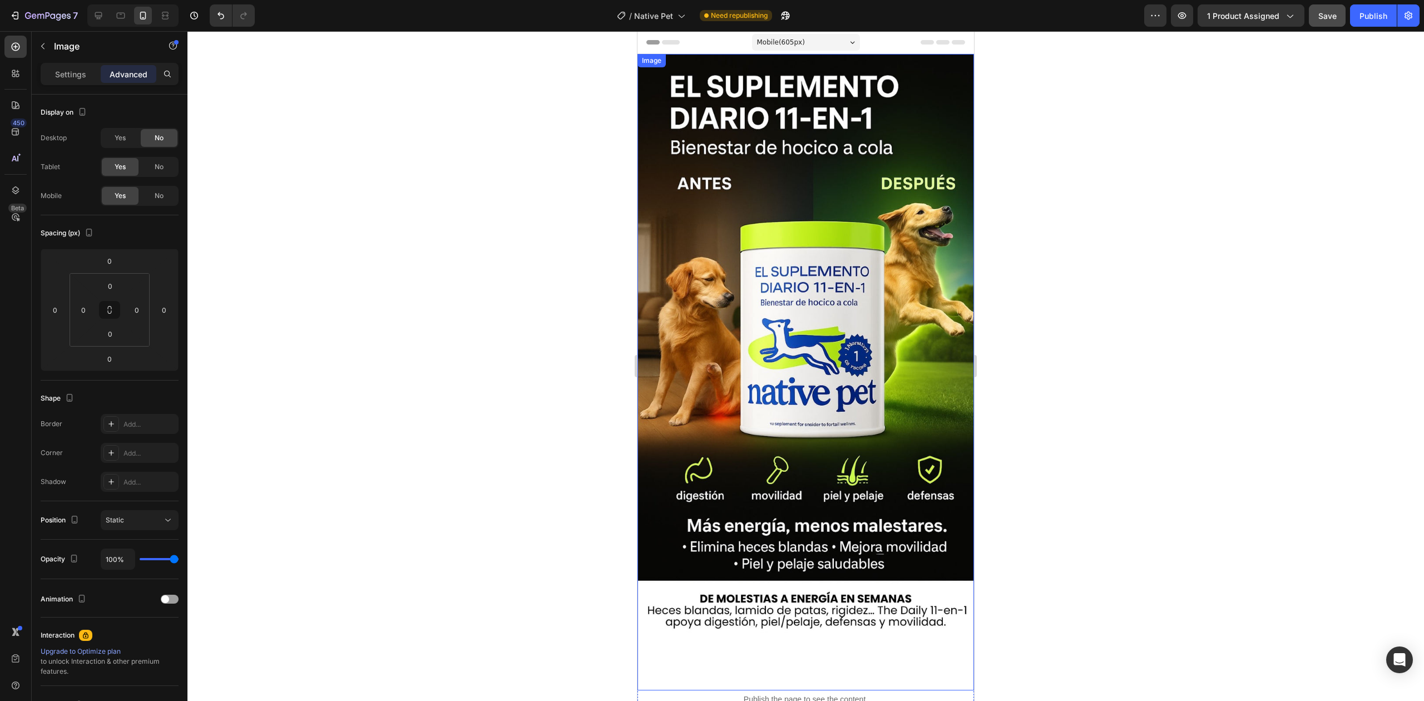
click at [828, 359] on img at bounding box center [806, 372] width 337 height 637
click at [83, 67] on div "Settings" at bounding box center [71, 74] width 56 height 18
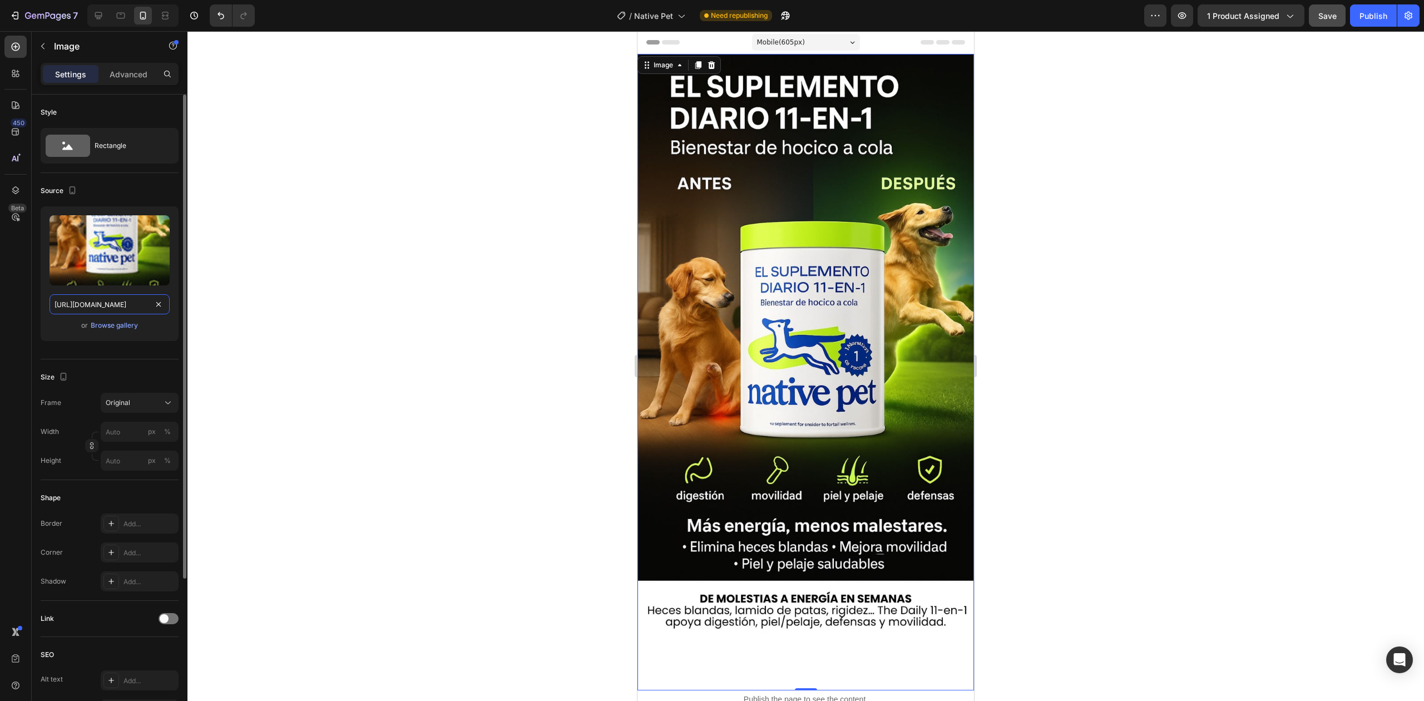
click at [91, 306] on input "[URL][DOMAIN_NAME]" at bounding box center [110, 304] width 120 height 20
drag, startPoint x: 93, startPoint y: 17, endPoint x: 254, endPoint y: 96, distance: 179.2
click at [93, 17] on icon at bounding box center [98, 15] width 11 height 11
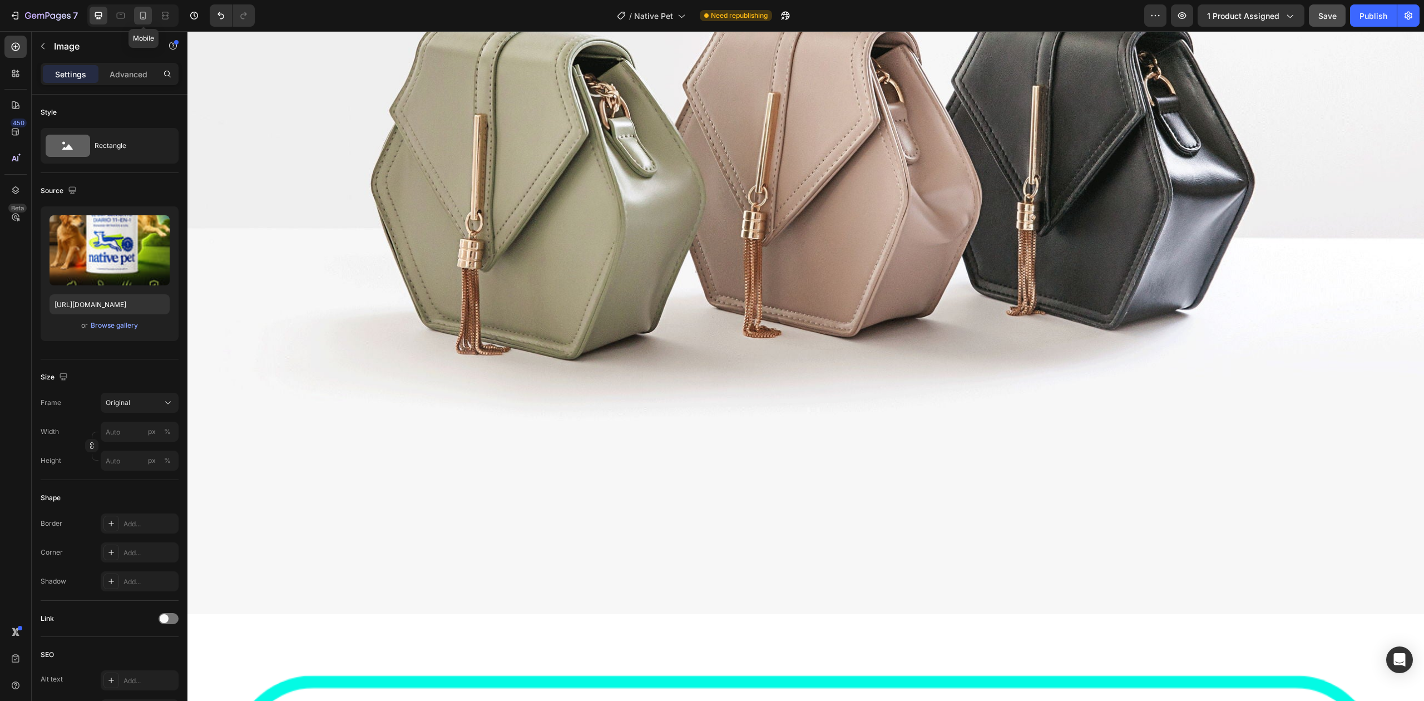
click at [141, 14] on icon at bounding box center [142, 15] width 11 height 11
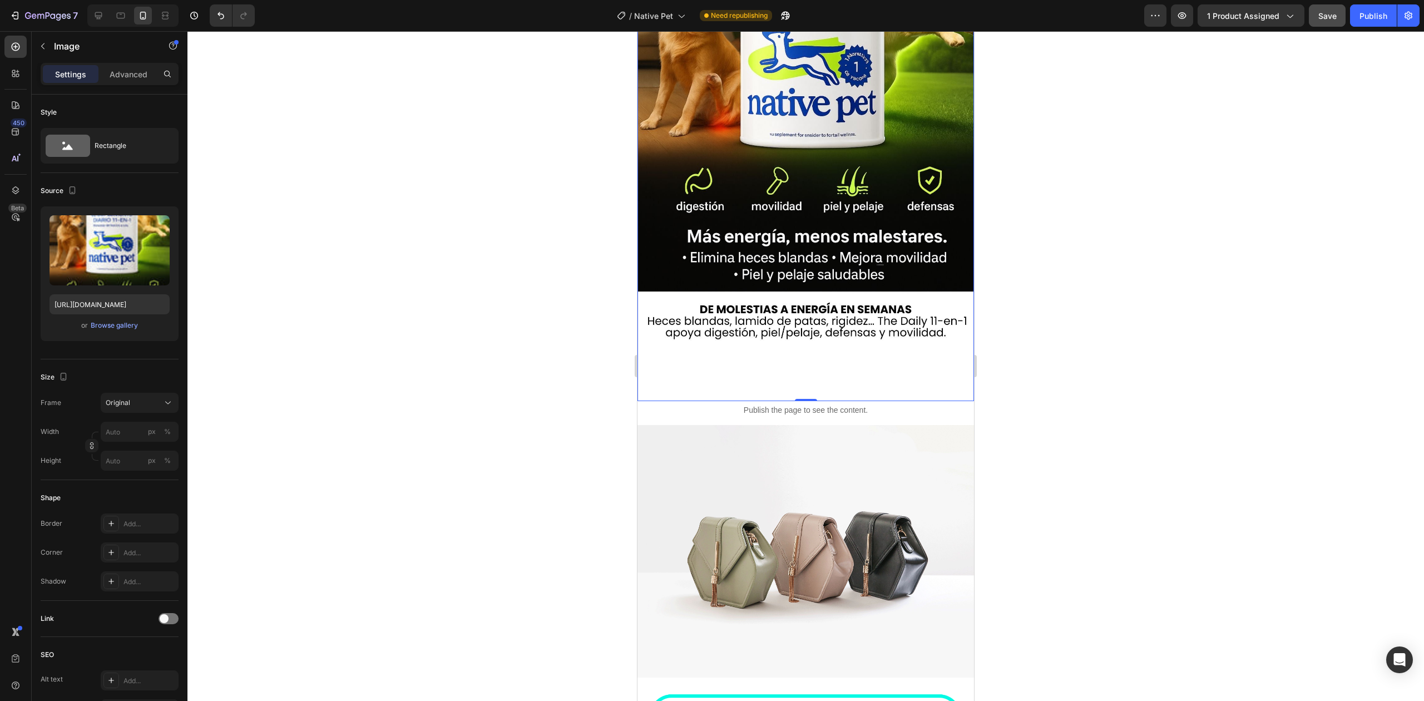
scroll to position [347, 0]
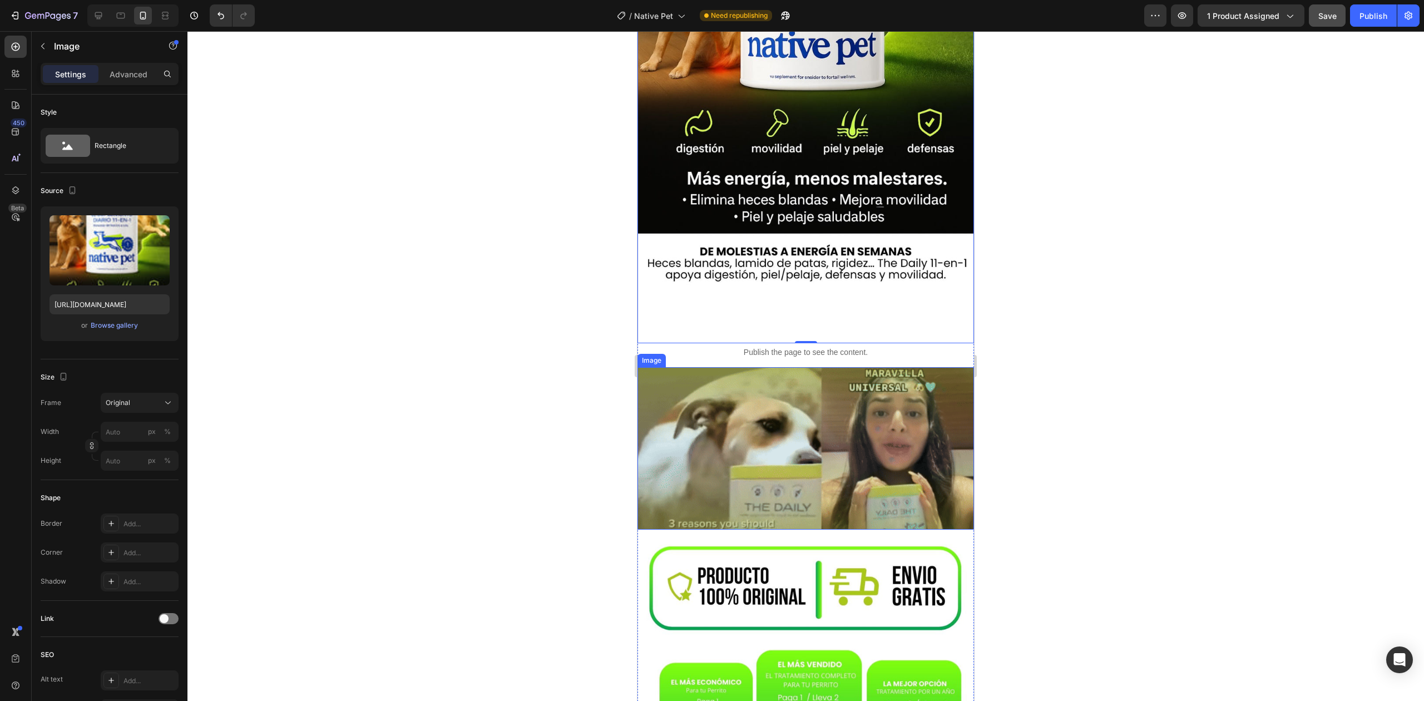
click at [817, 443] on img at bounding box center [806, 448] width 337 height 162
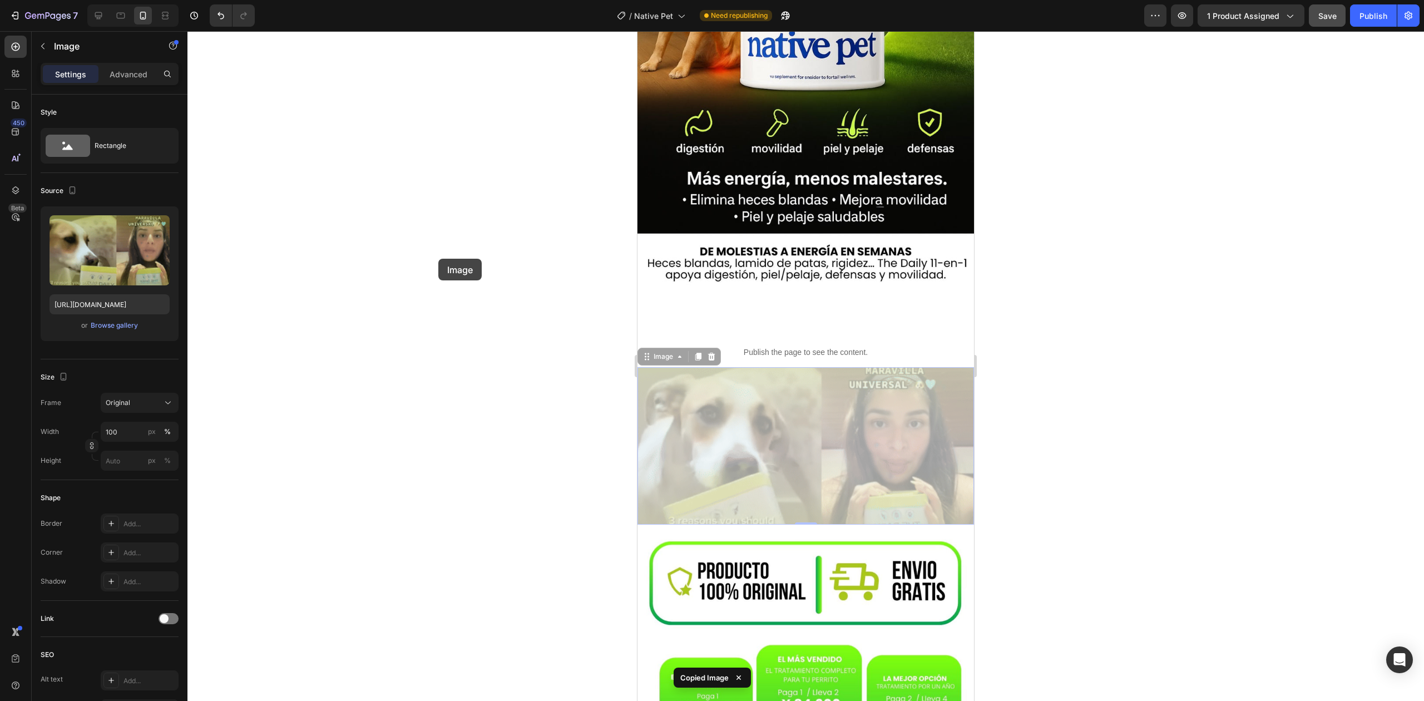
drag, startPoint x: 817, startPoint y: 443, endPoint x: 283, endPoint y: 103, distance: 633.2
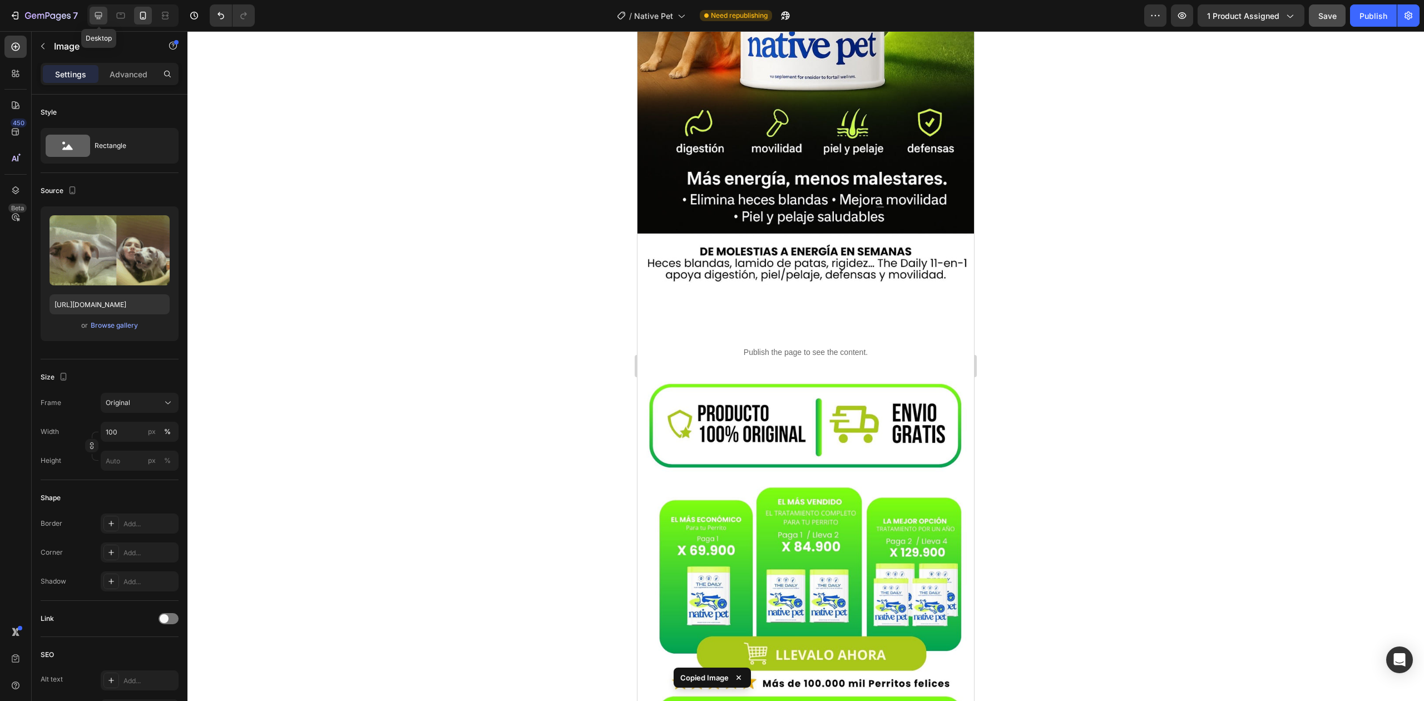
click at [96, 7] on div at bounding box center [99, 16] width 18 height 18
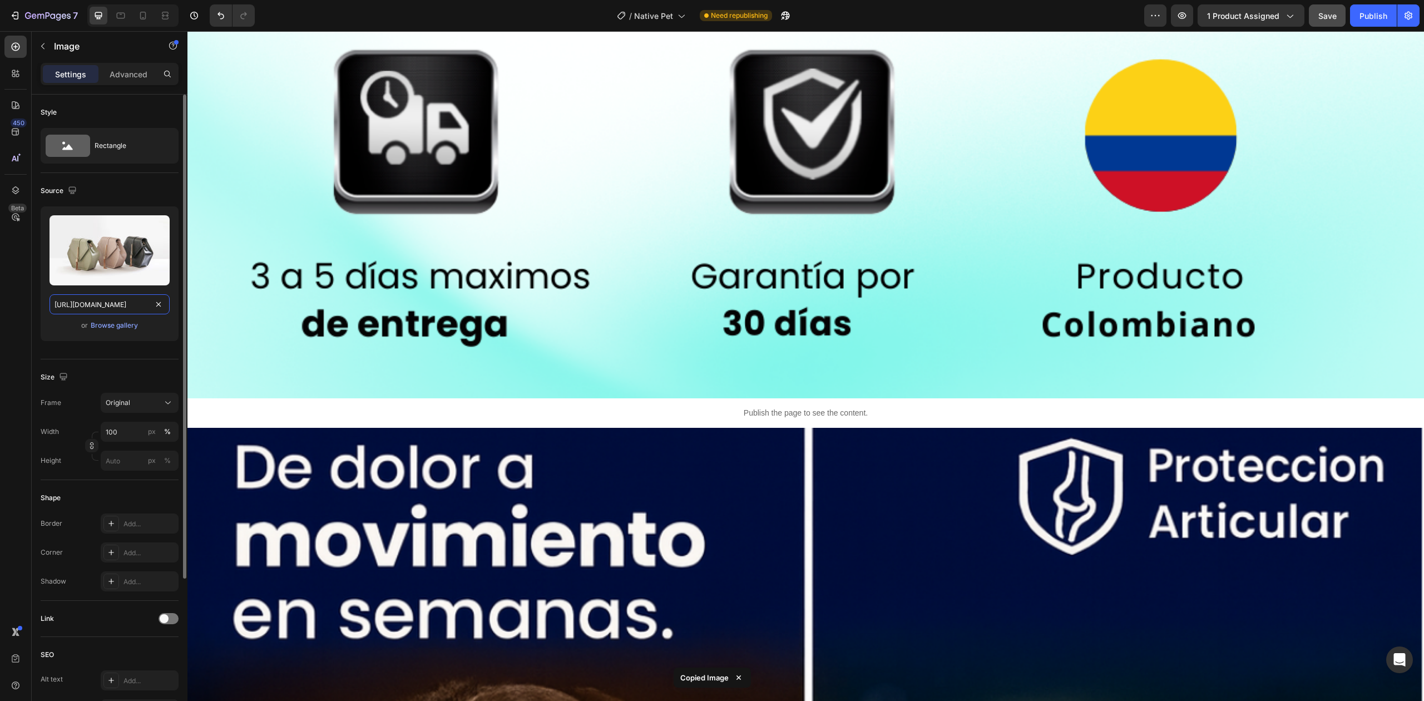
click at [116, 312] on input "[URL][DOMAIN_NAME]" at bounding box center [110, 304] width 120 height 20
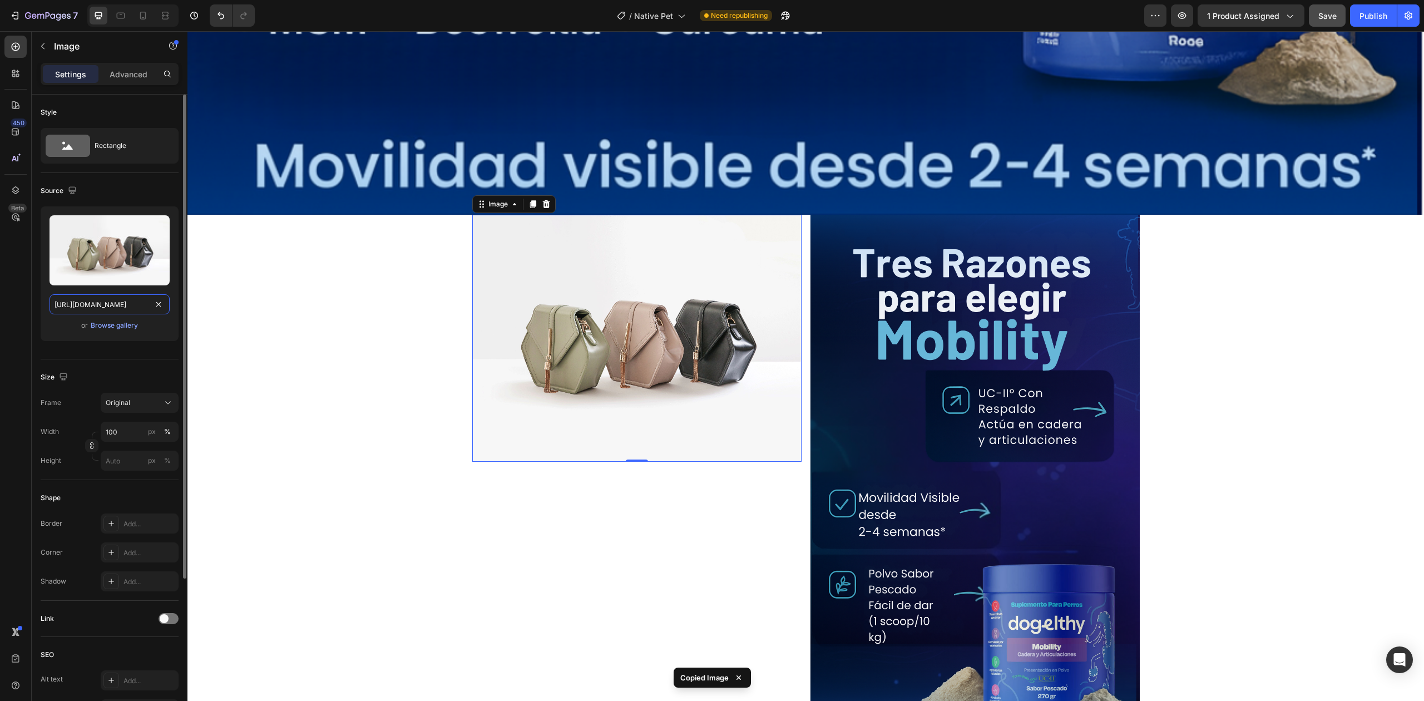
paste input "Copy element from Gempages!"
type input "Copy element from Gempages!"
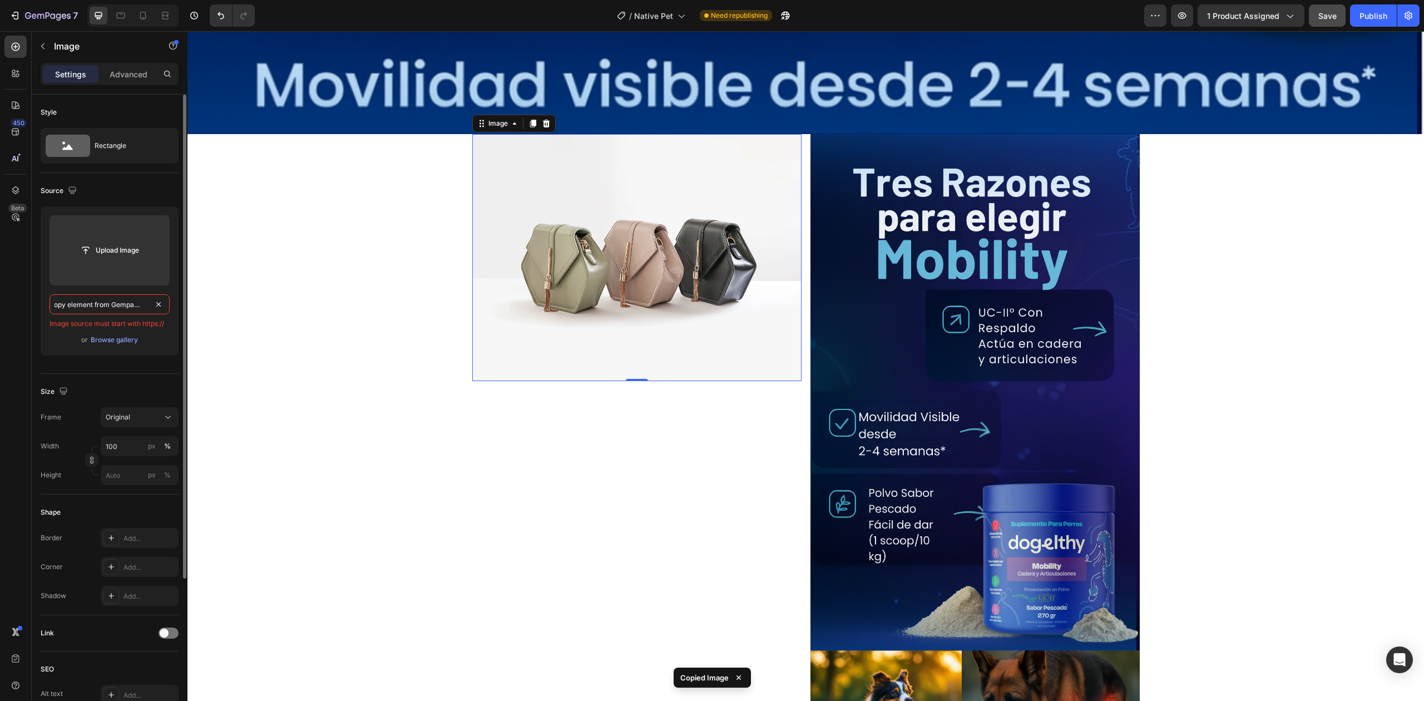
scroll to position [5941, 0]
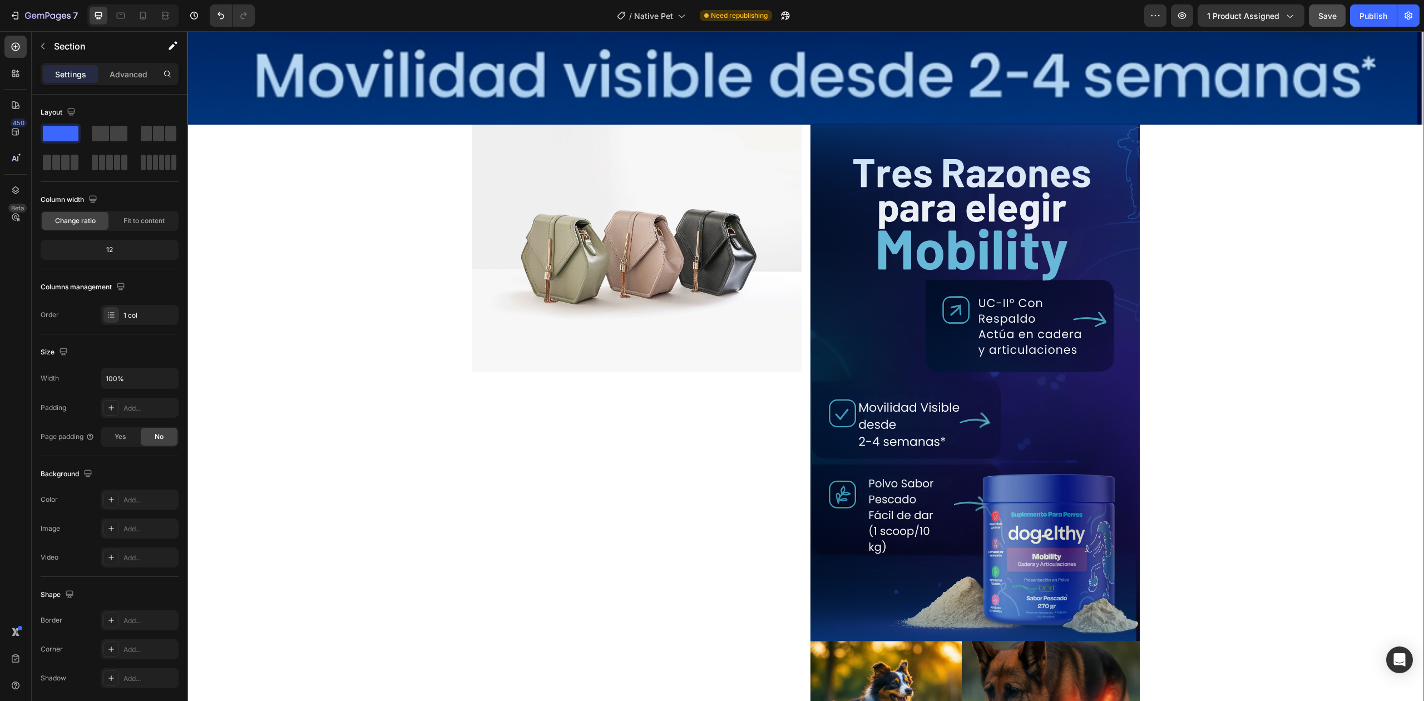
click at [417, 334] on div "Image Publish the page to see the content. Custom Code Image Publish the page t…" at bounding box center [806, 82] width 1237 height 11939
click at [623, 187] on img at bounding box center [636, 248] width 329 height 247
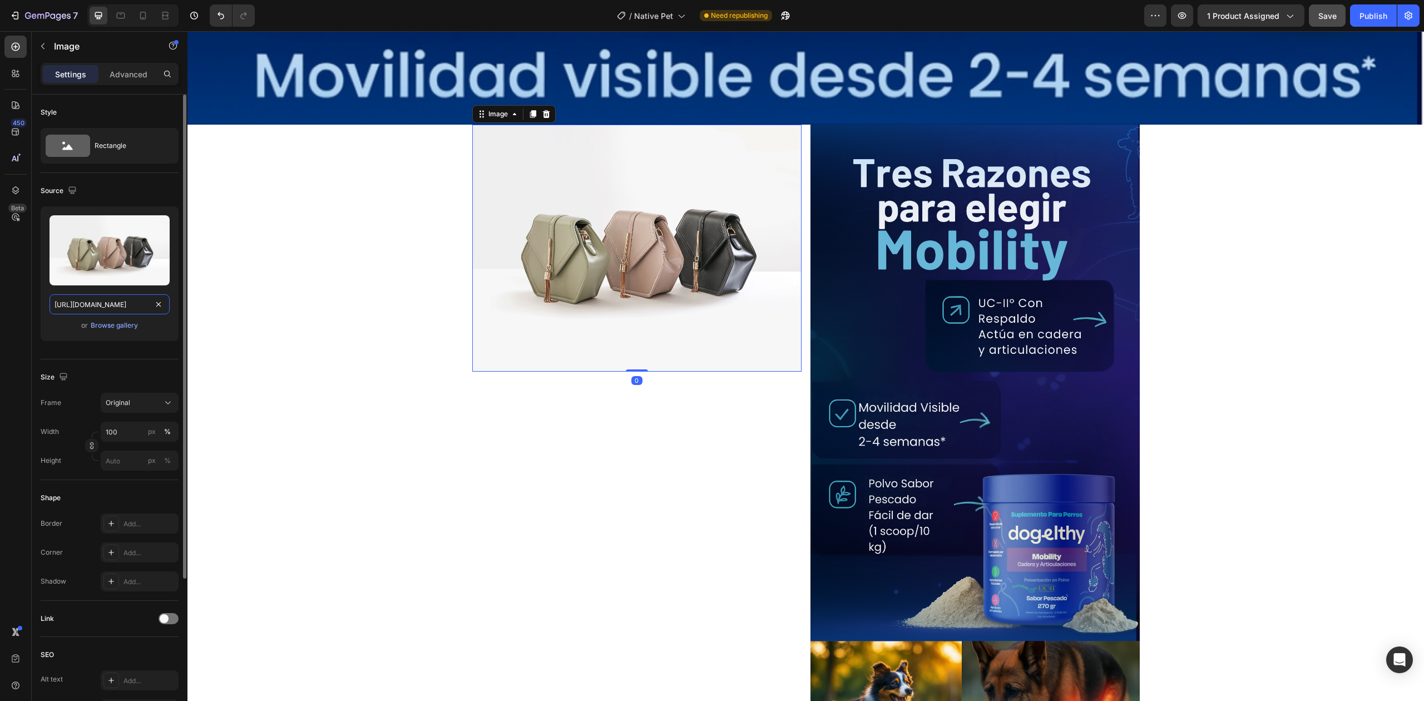
click at [110, 308] on input "[URL][DOMAIN_NAME]" at bounding box center [110, 304] width 120 height 20
paste input "Copy element from Gempages!"
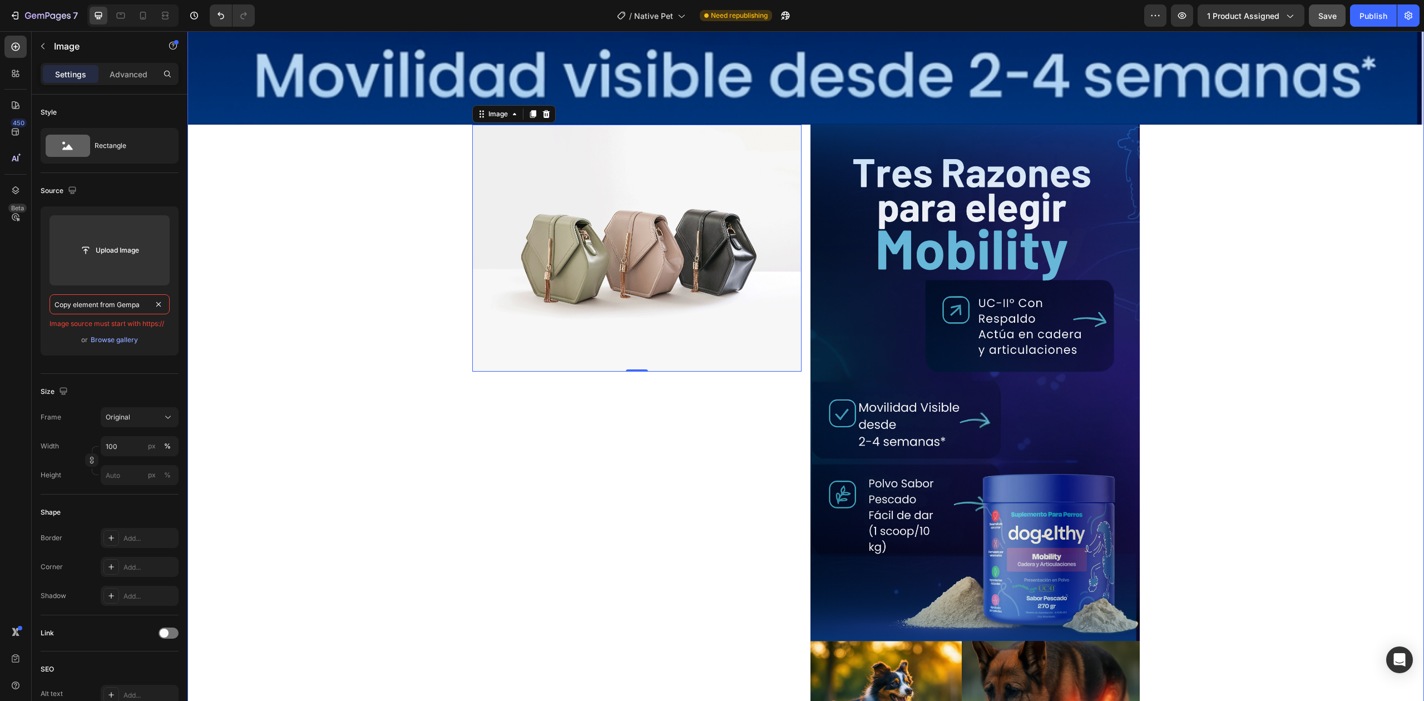
scroll to position [0, 0]
type input "C"
click at [138, 12] on icon at bounding box center [142, 15] width 11 height 11
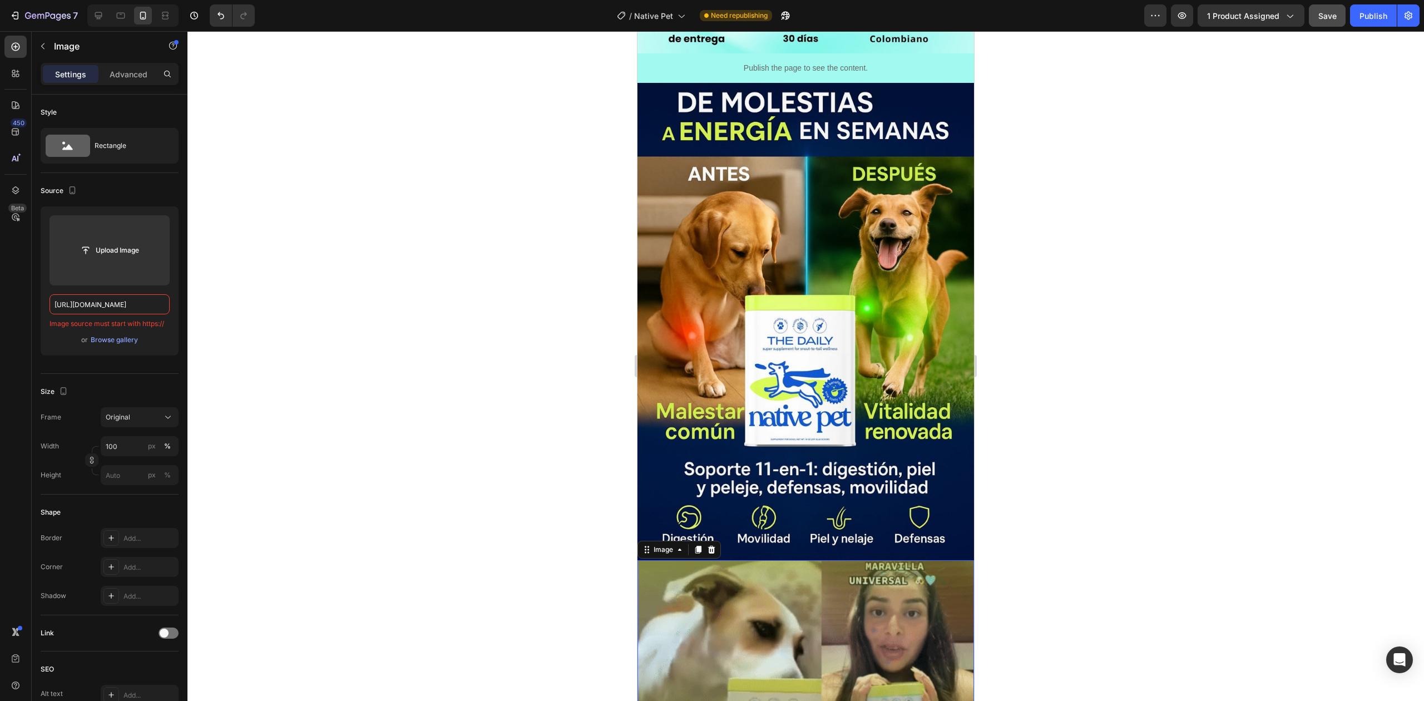
scroll to position [1158, 0]
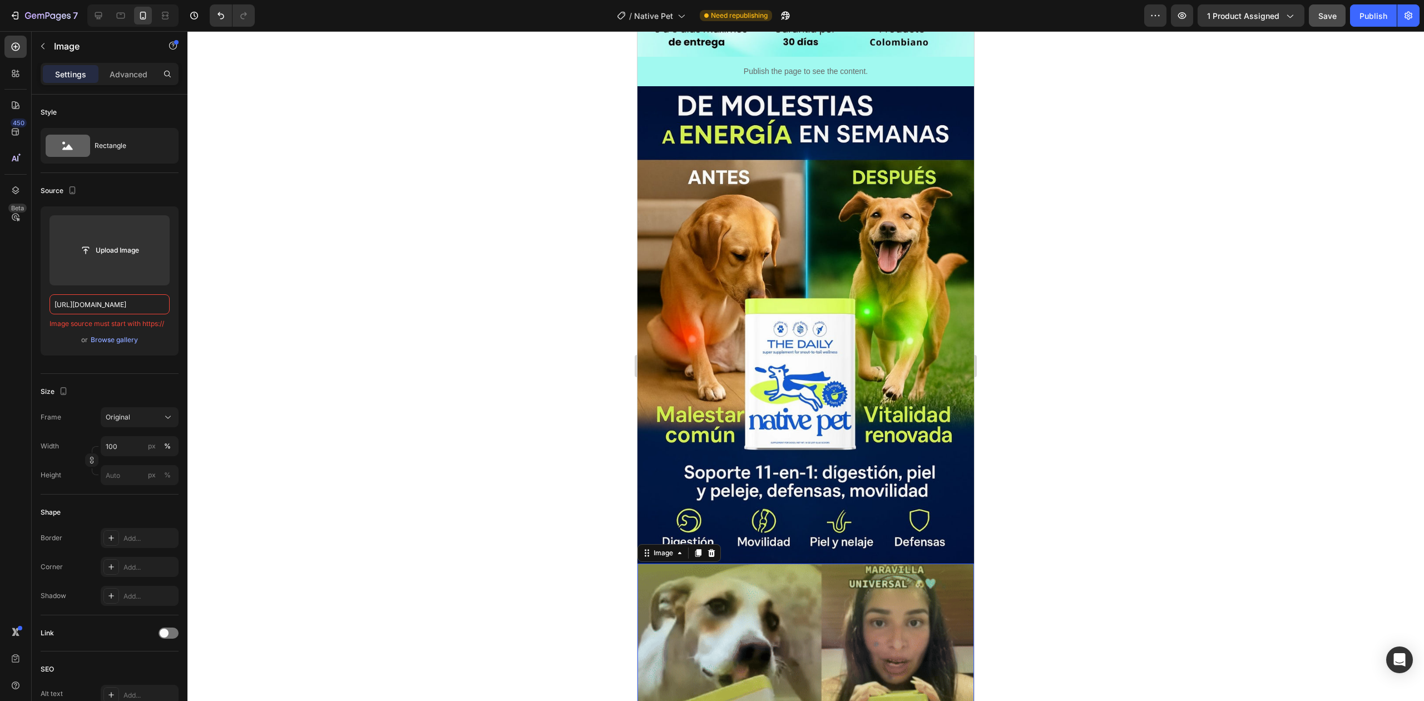
click at [786, 581] on img at bounding box center [806, 645] width 337 height 162
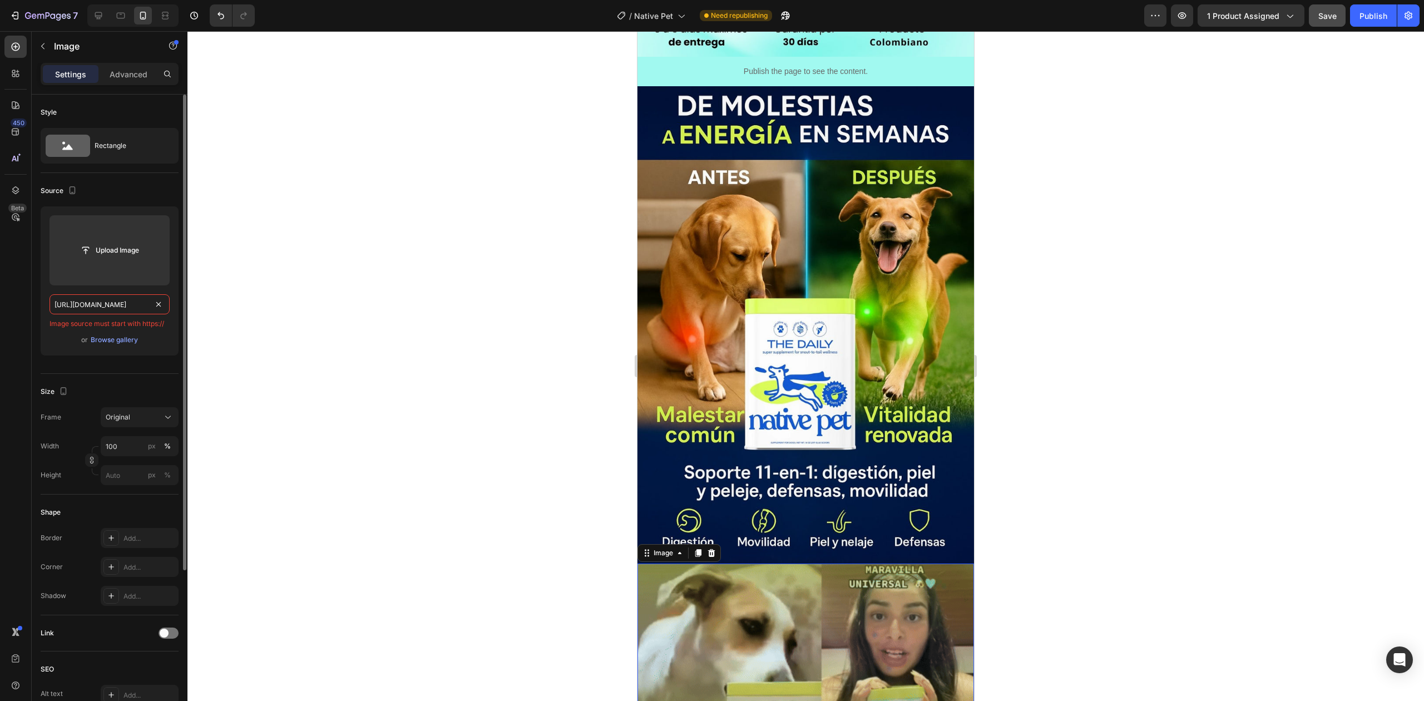
click at [120, 300] on input "[URL][DOMAIN_NAME]" at bounding box center [110, 304] width 120 height 20
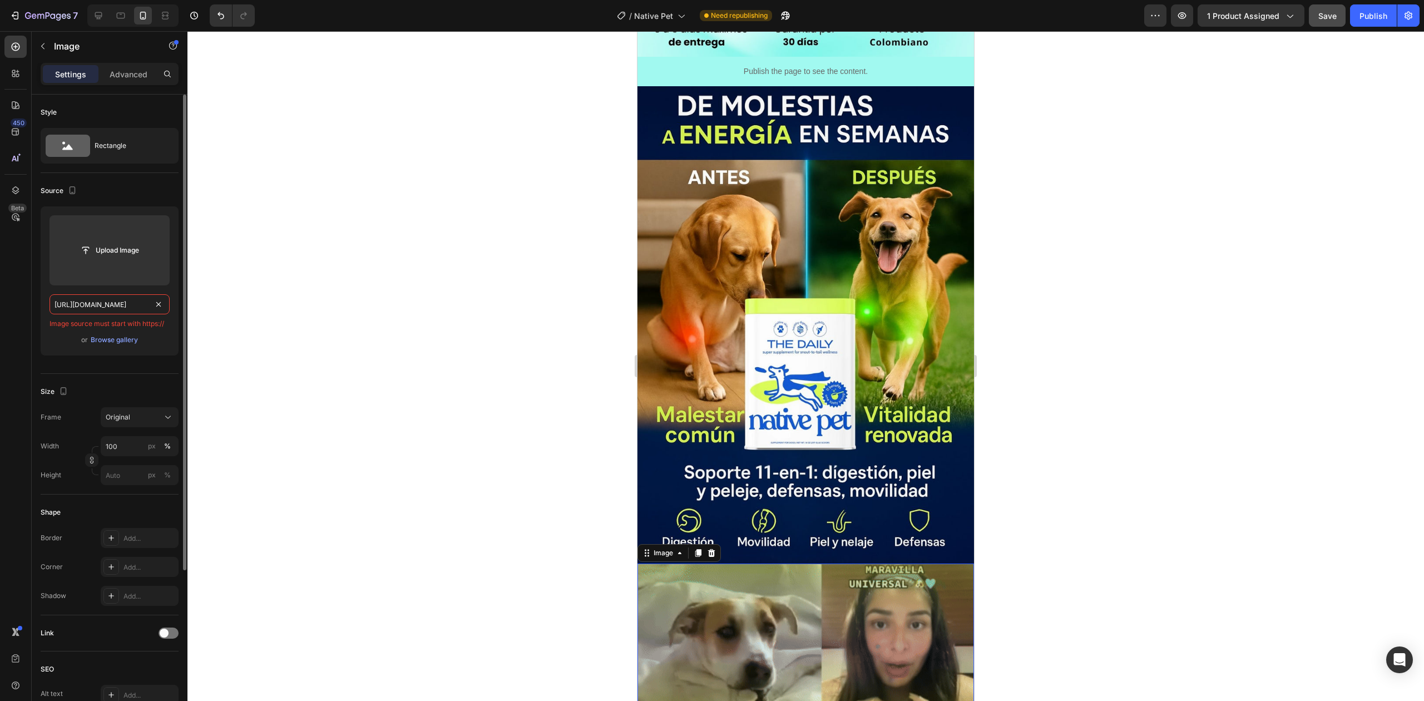
click at [120, 300] on input "[URL][DOMAIN_NAME]" at bounding box center [110, 304] width 120 height 20
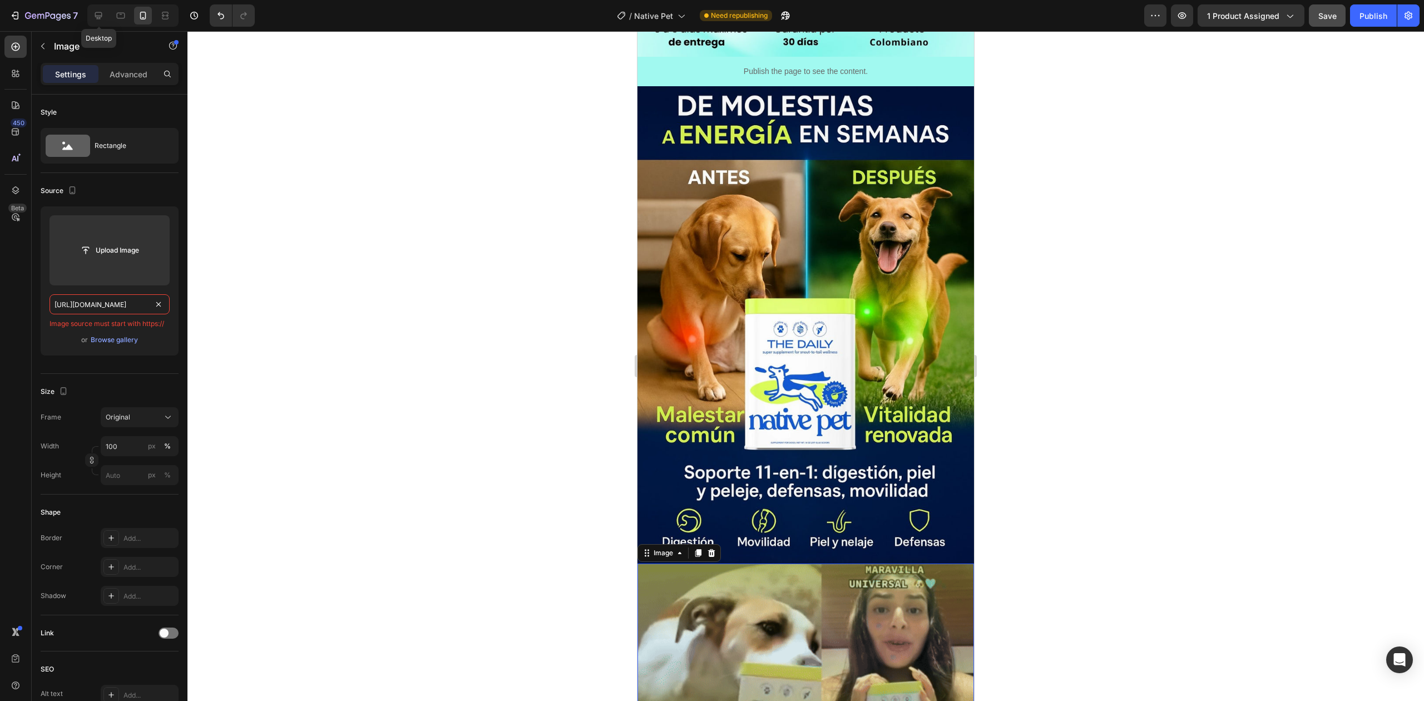
click at [112, 7] on div at bounding box center [121, 16] width 18 height 18
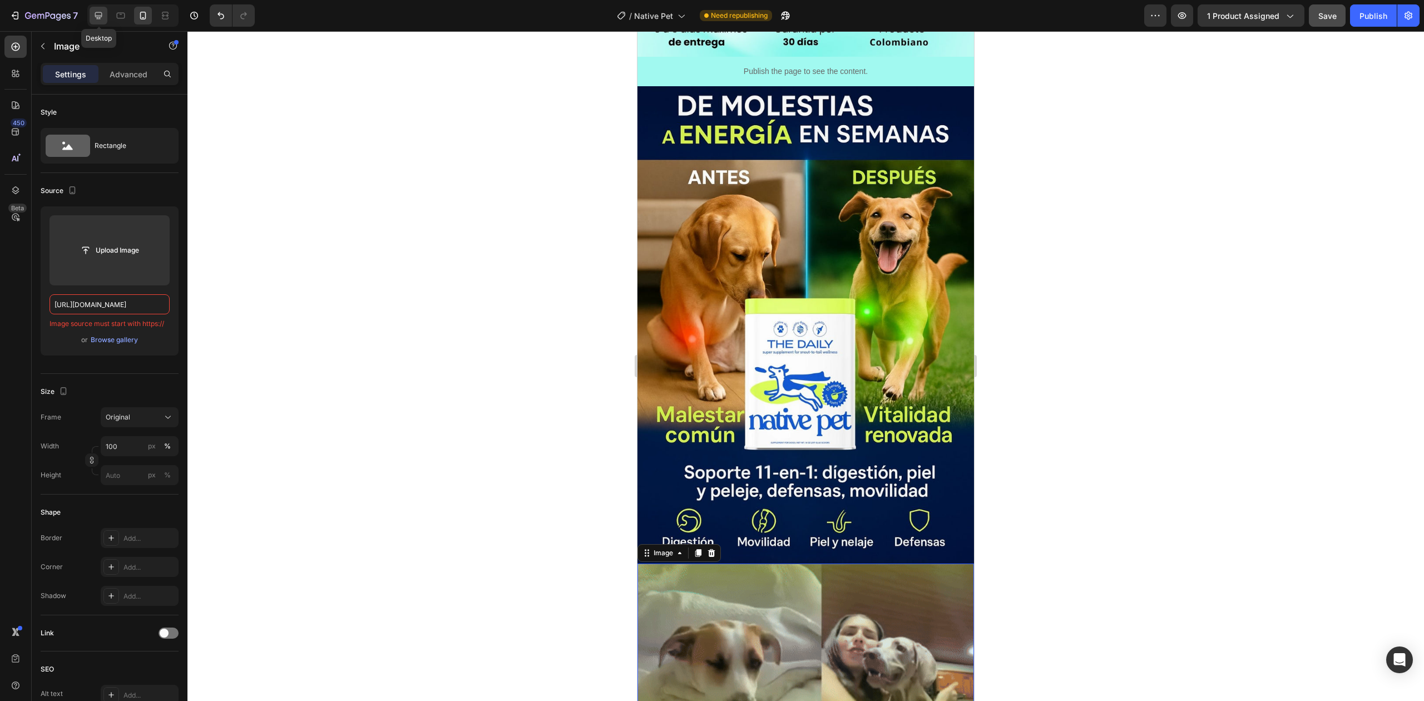
click at [93, 9] on div at bounding box center [99, 16] width 18 height 18
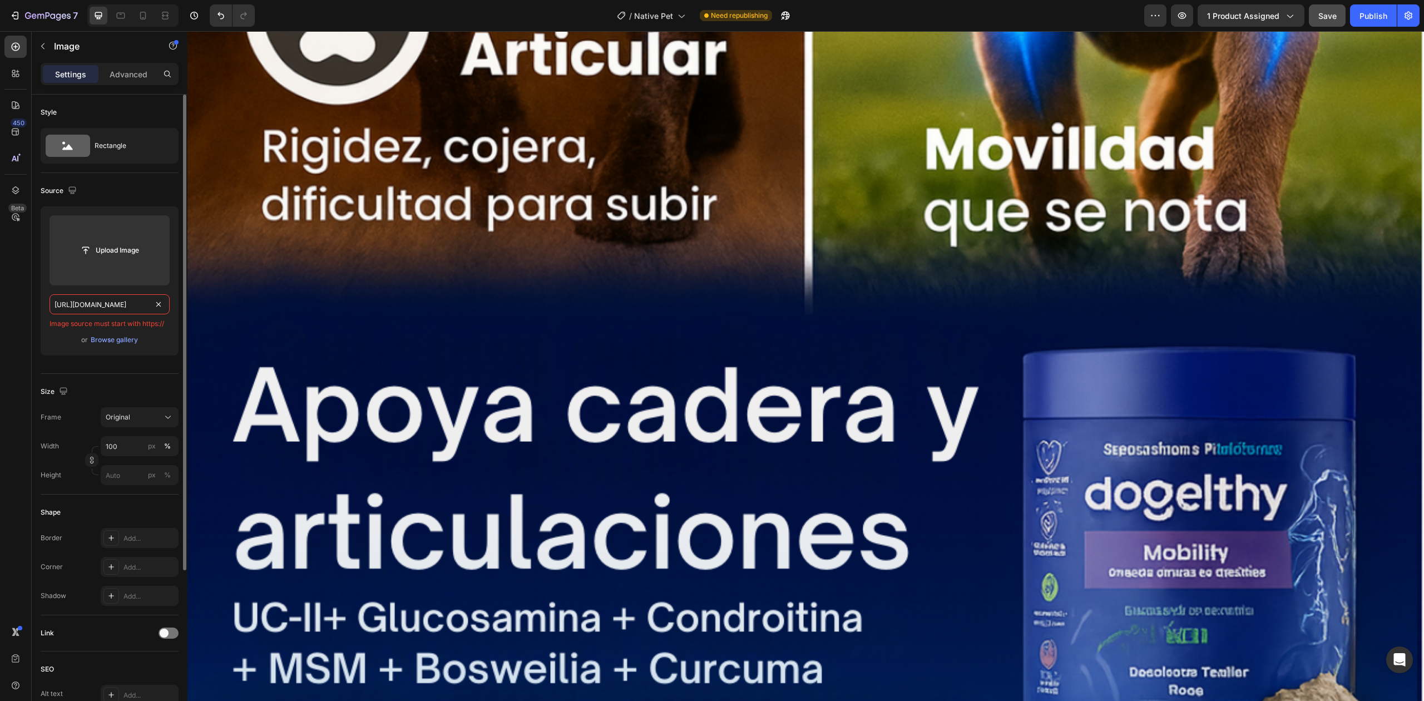
click at [101, 306] on input "[URL][DOMAIN_NAME]" at bounding box center [110, 304] width 120 height 20
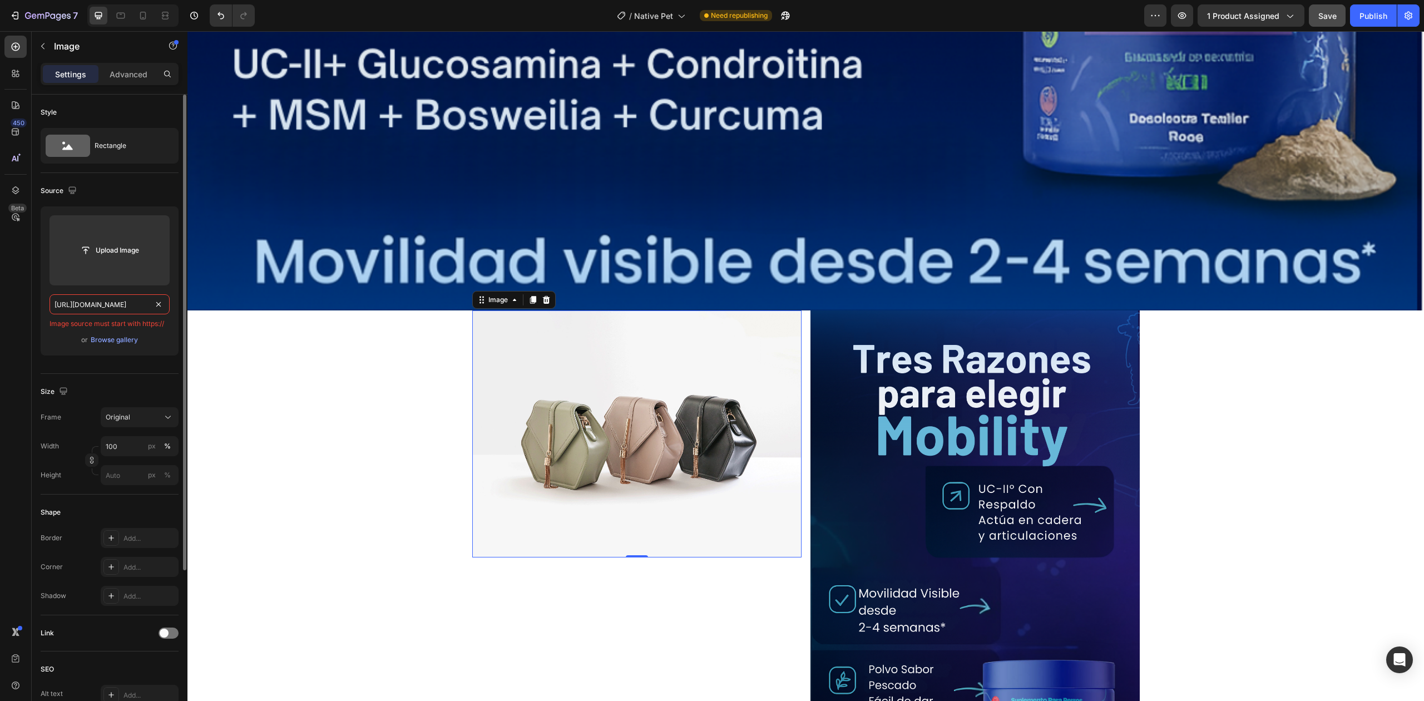
click at [101, 306] on input "[URL][DOMAIN_NAME]" at bounding box center [110, 304] width 120 height 20
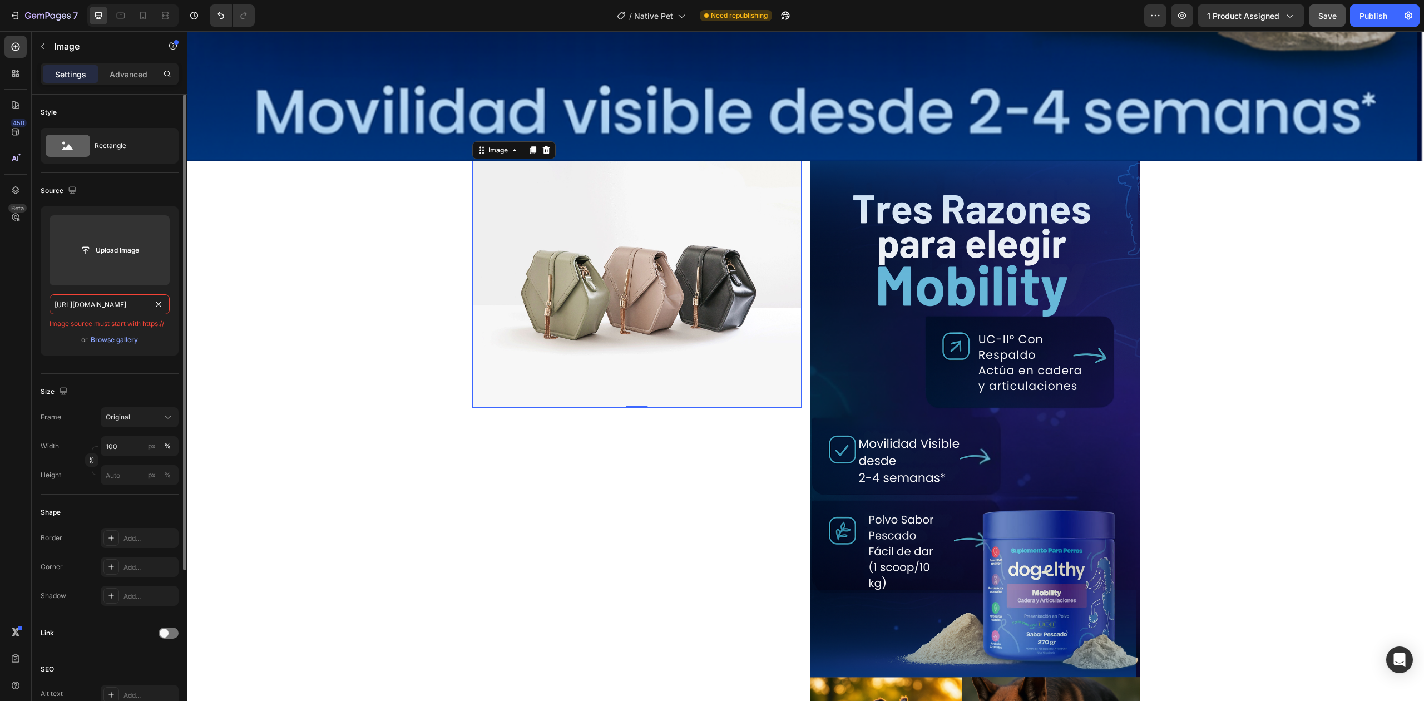
scroll to position [5941, 0]
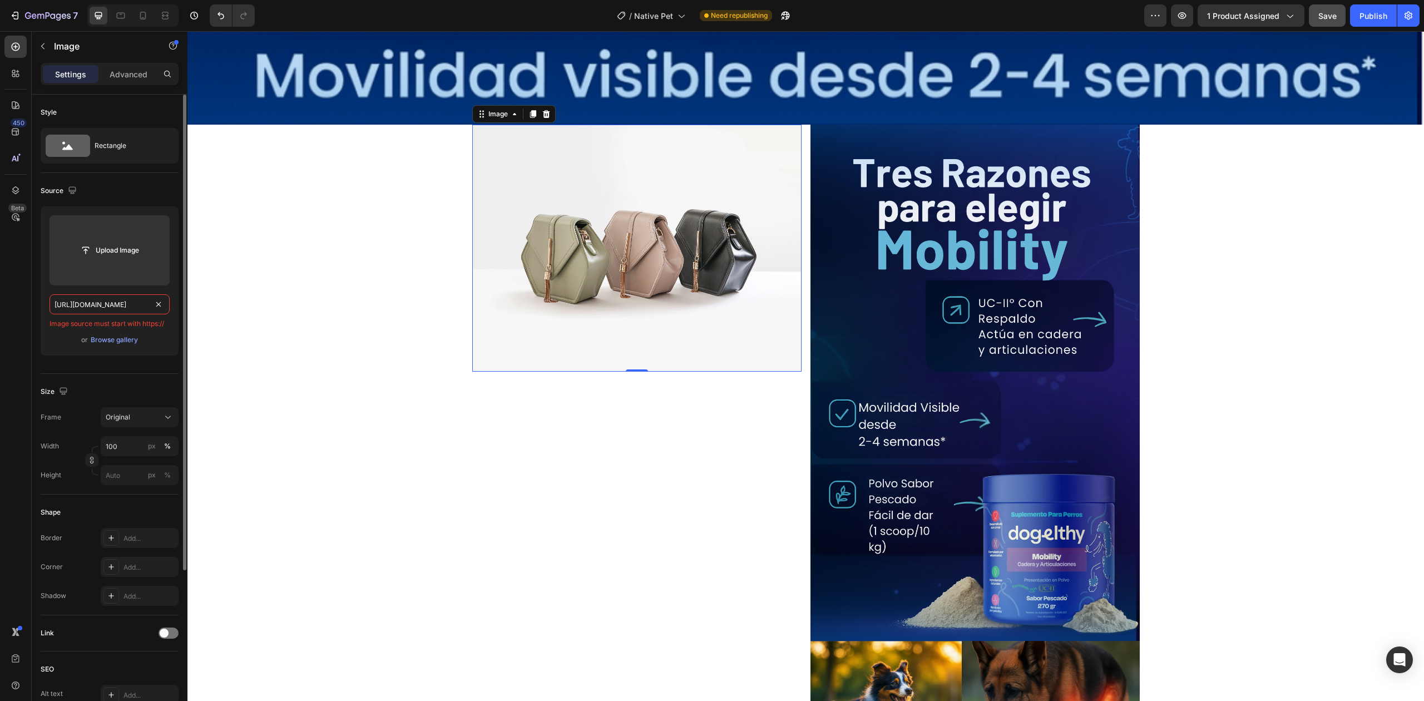
paste input "0702/0140/9701/files/4-ezgif.com-video-to-gif-converter_1.gif?v=1756331057"
type input "[URL][DOMAIN_NAME]"
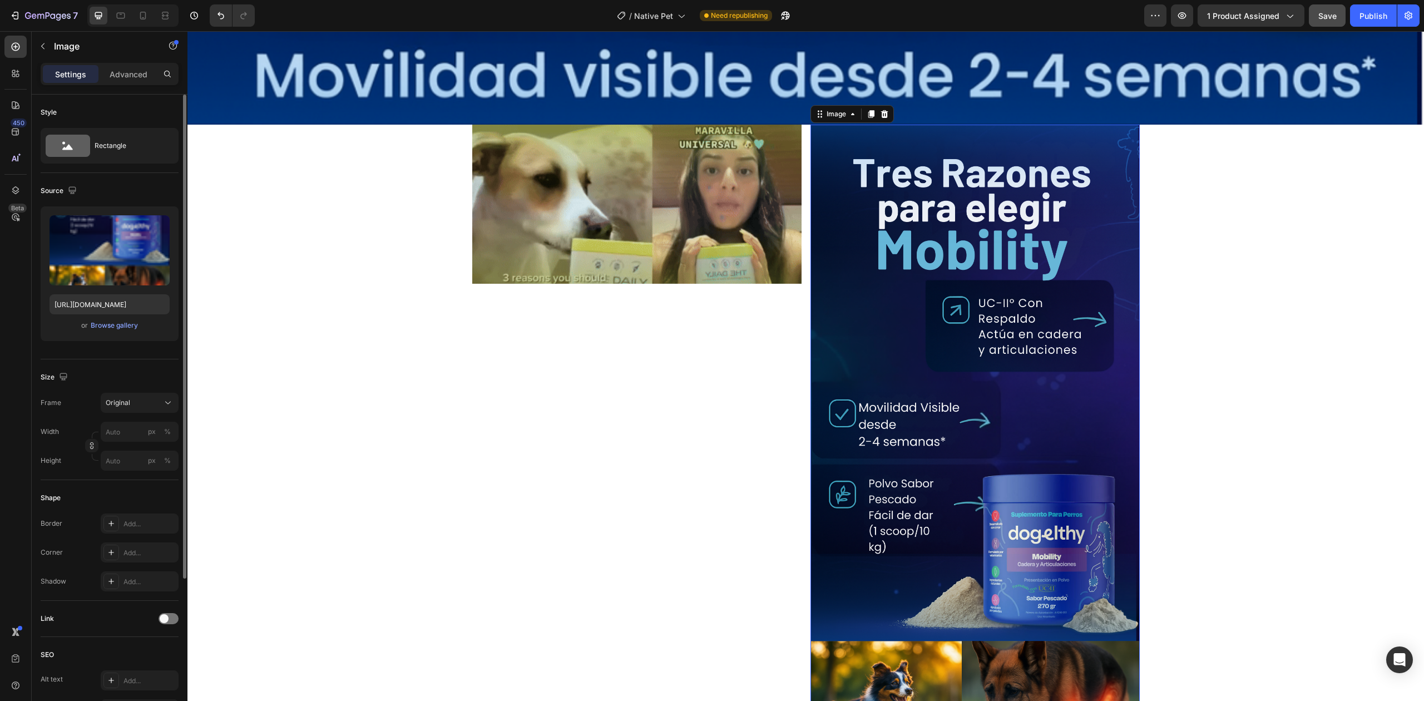
click at [884, 220] on img at bounding box center [975, 600] width 329 height 950
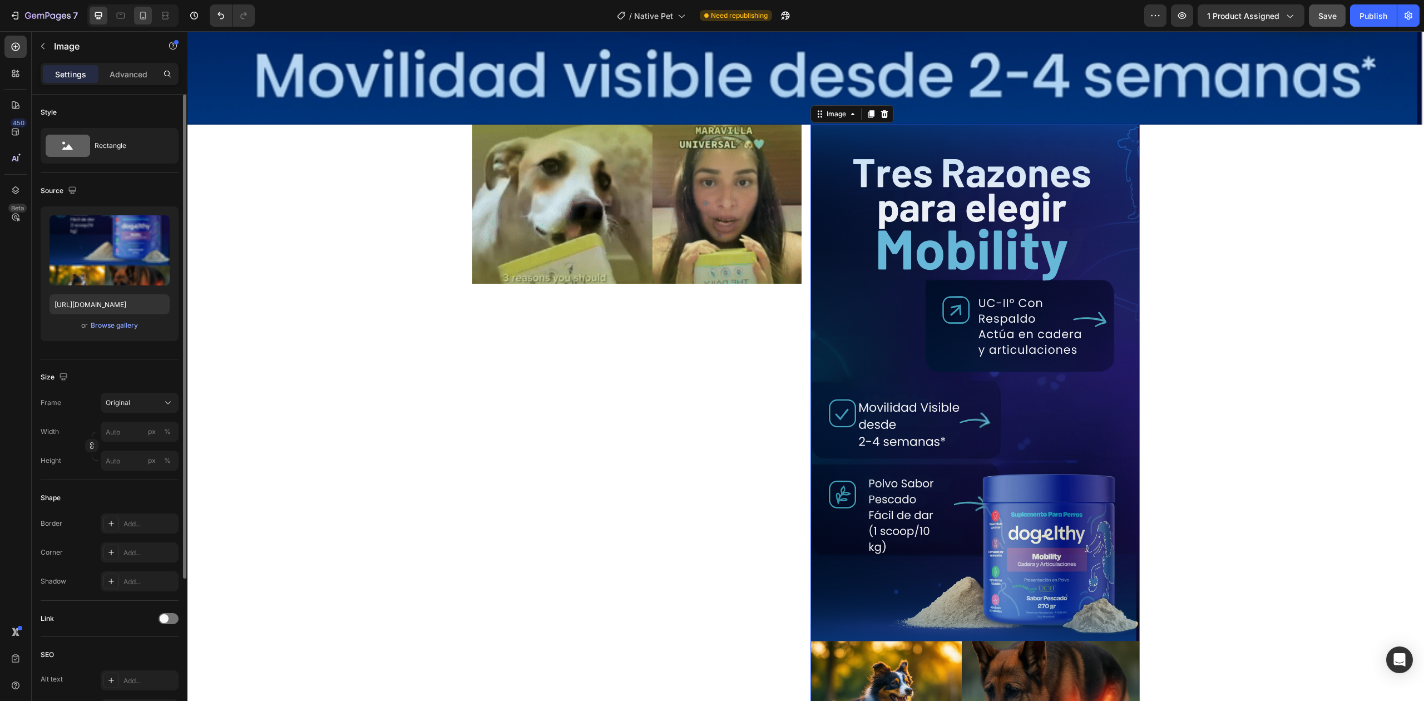
click at [136, 22] on div at bounding box center [143, 16] width 18 height 18
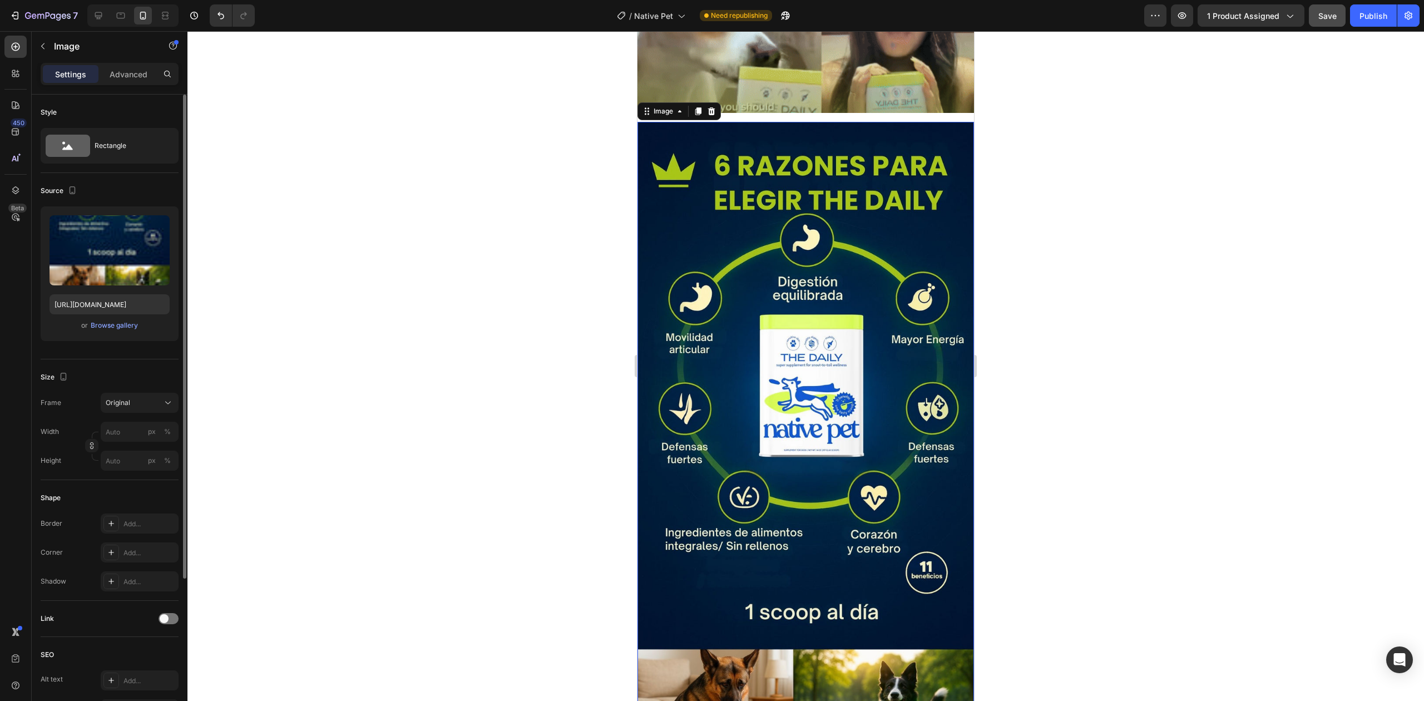
scroll to position [1765, 0]
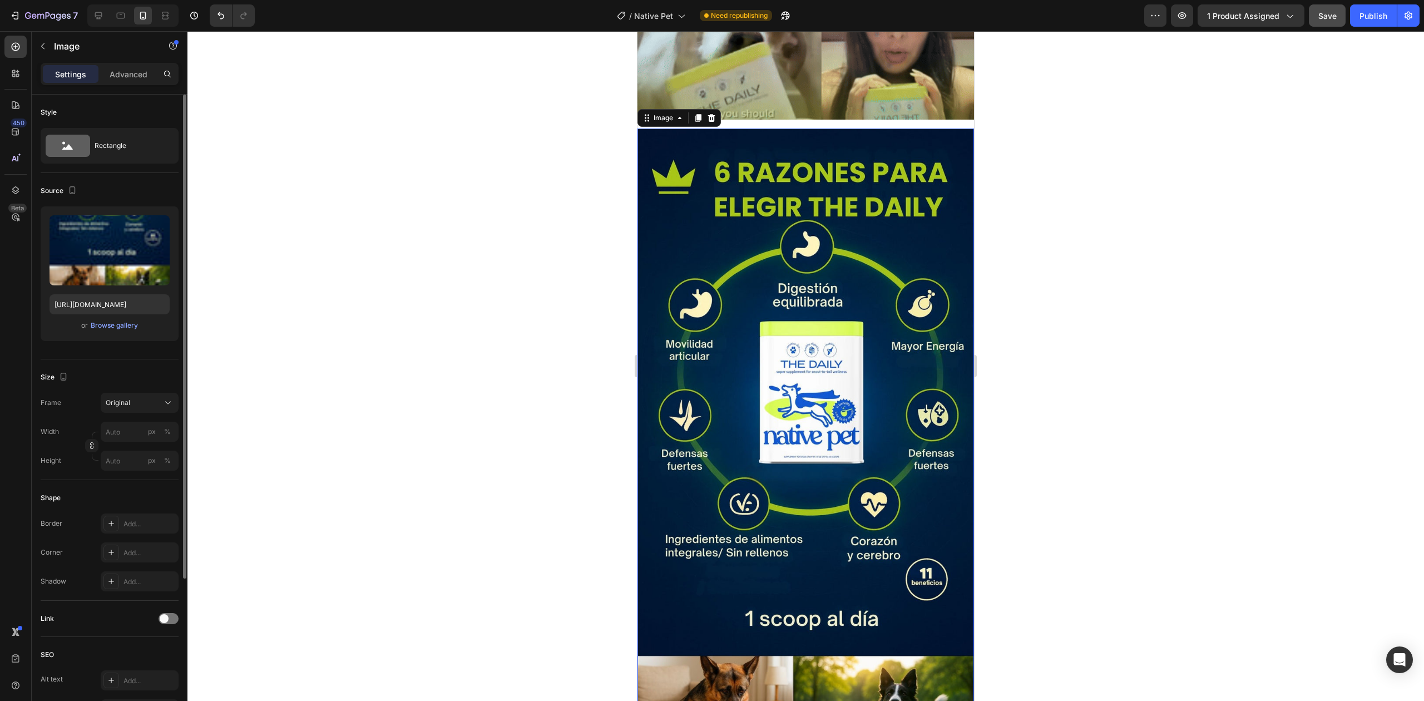
click at [739, 381] on img at bounding box center [806, 614] width 337 height 971
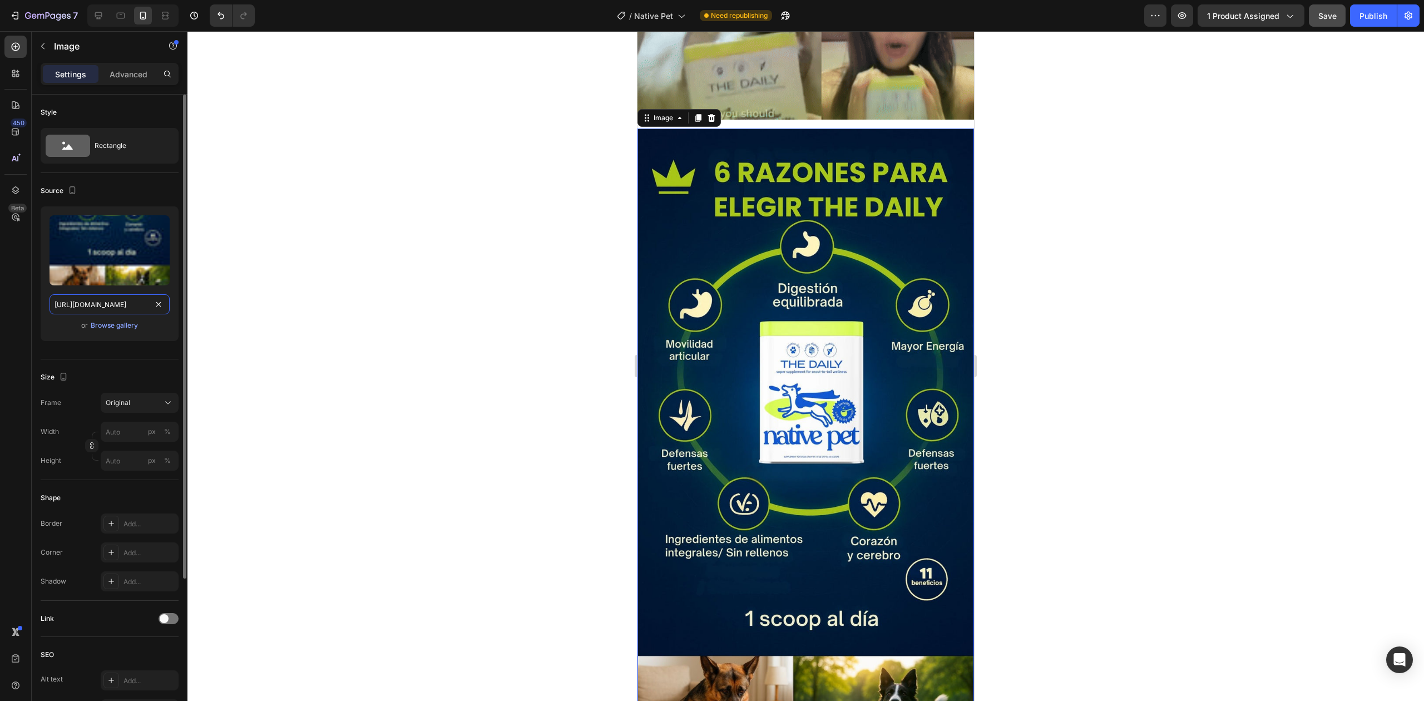
click at [112, 305] on input "[URL][DOMAIN_NAME]" at bounding box center [110, 304] width 120 height 20
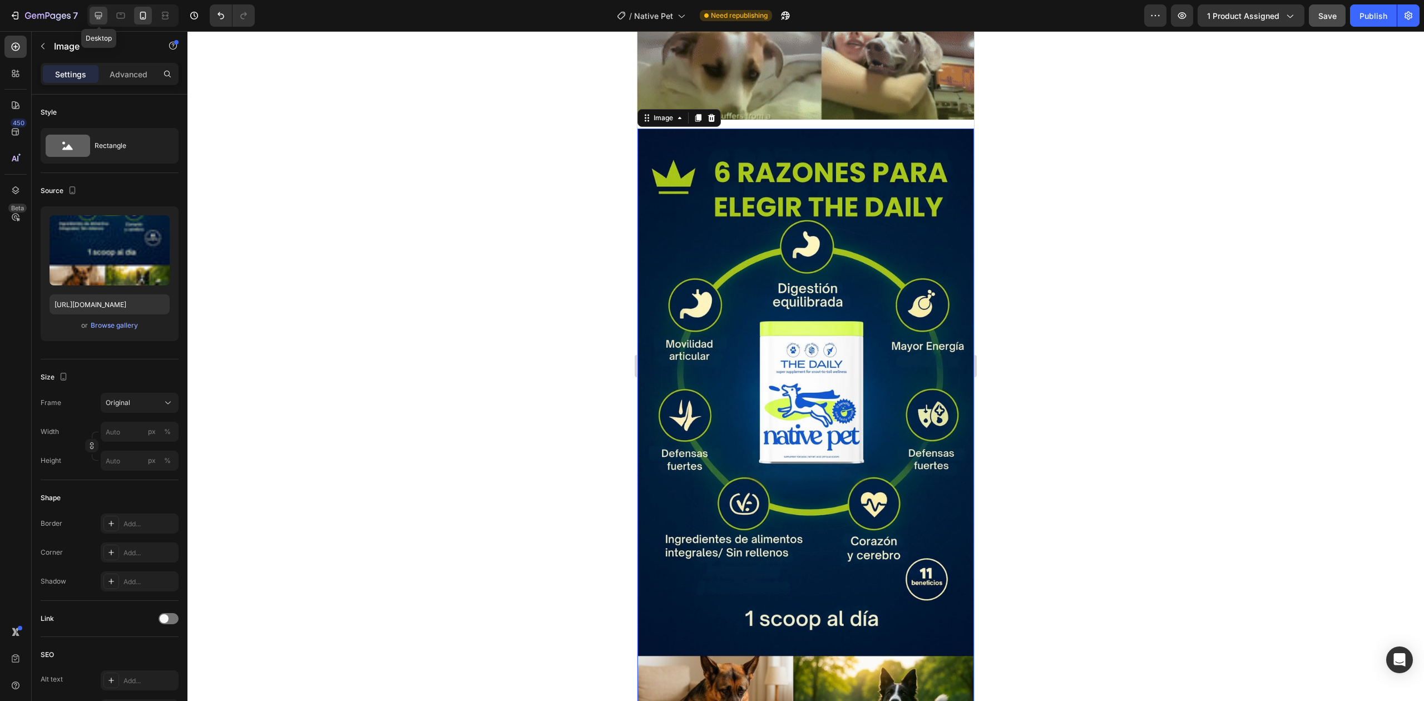
click at [107, 18] on div at bounding box center [99, 16] width 18 height 18
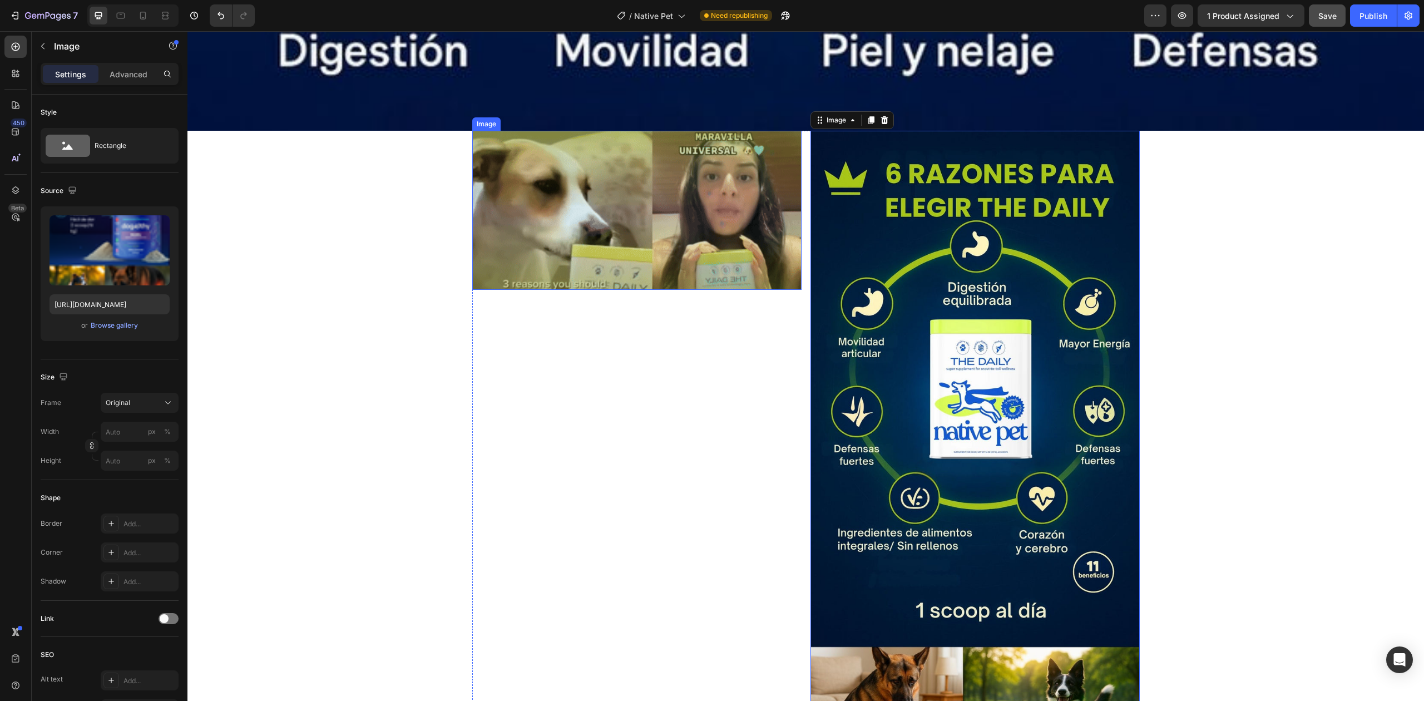
scroll to position [5941, 0]
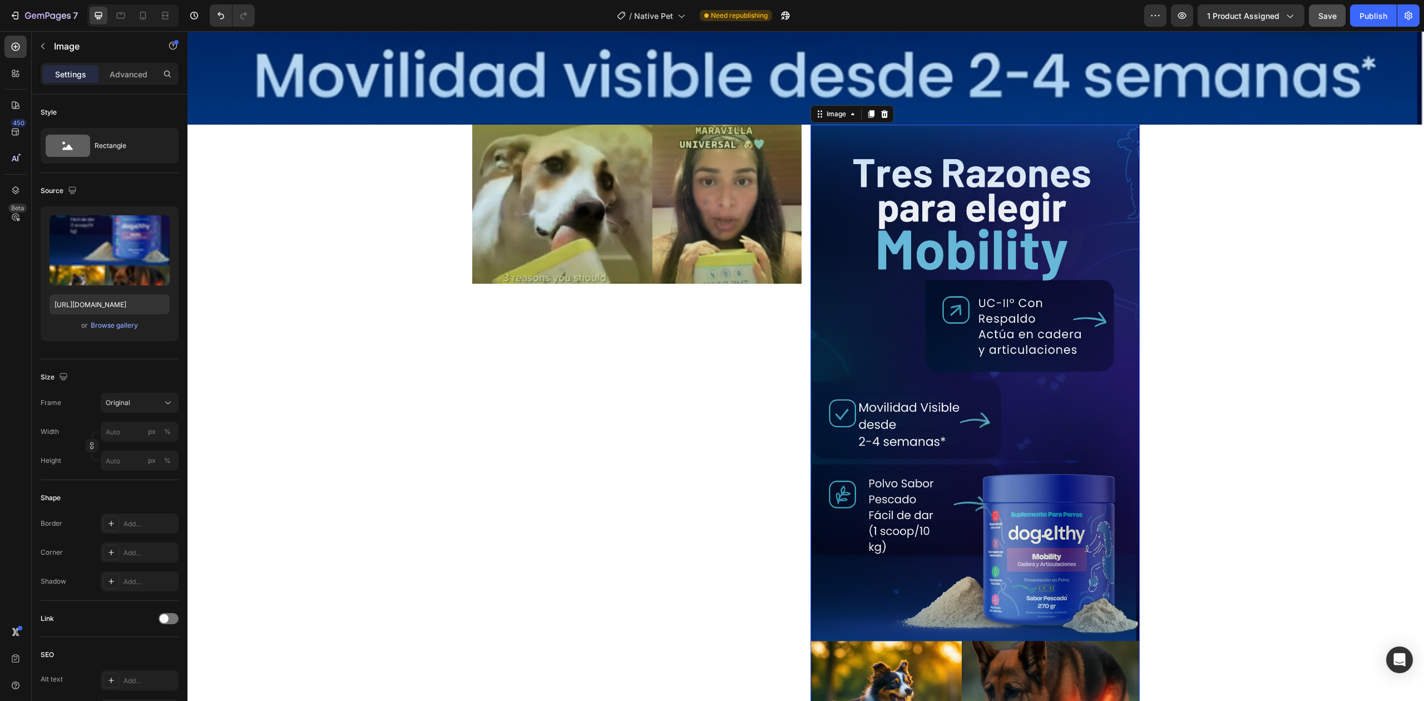
click at [890, 251] on img at bounding box center [975, 600] width 329 height 950
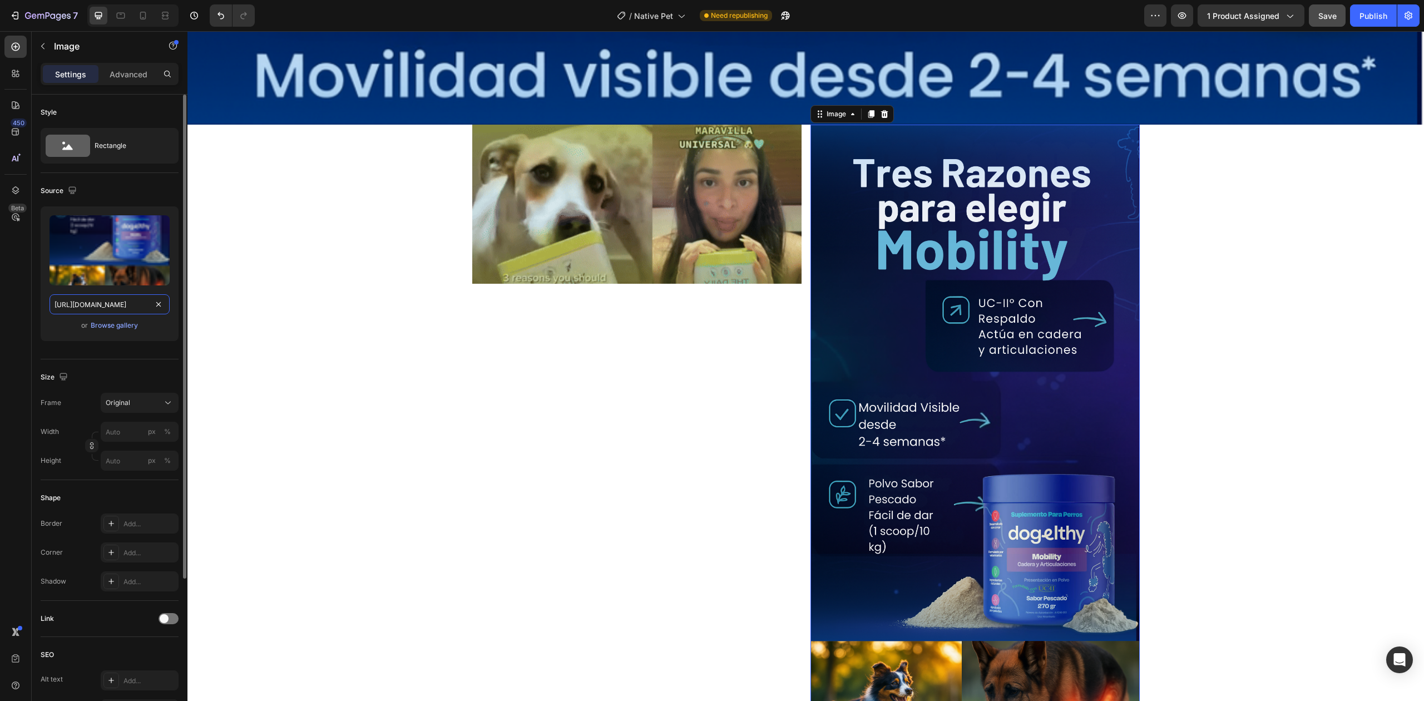
click at [101, 300] on input "[URL][DOMAIN_NAME]" at bounding box center [110, 304] width 120 height 20
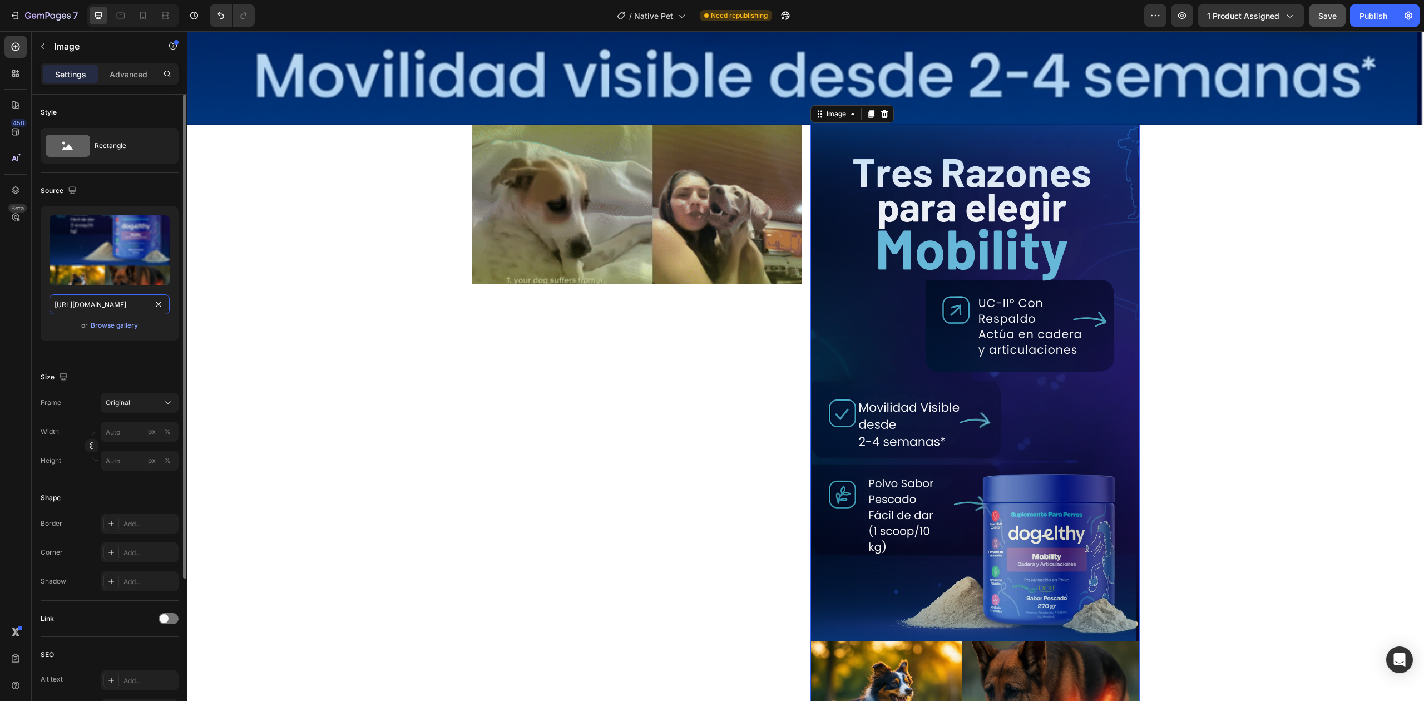
paste input "_f56711b3-3079-486b-9ac3-551d1f9f7c55.jpg?v=175633044"
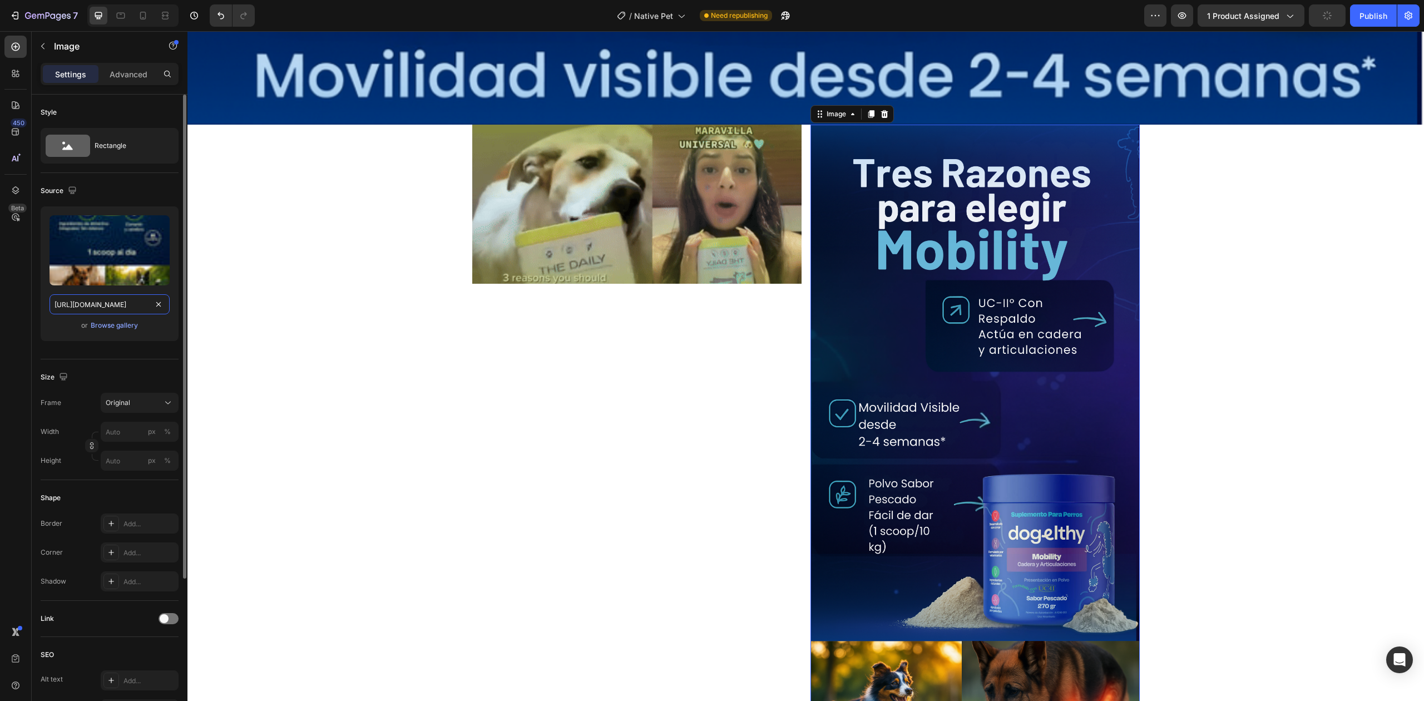
scroll to position [0, 279]
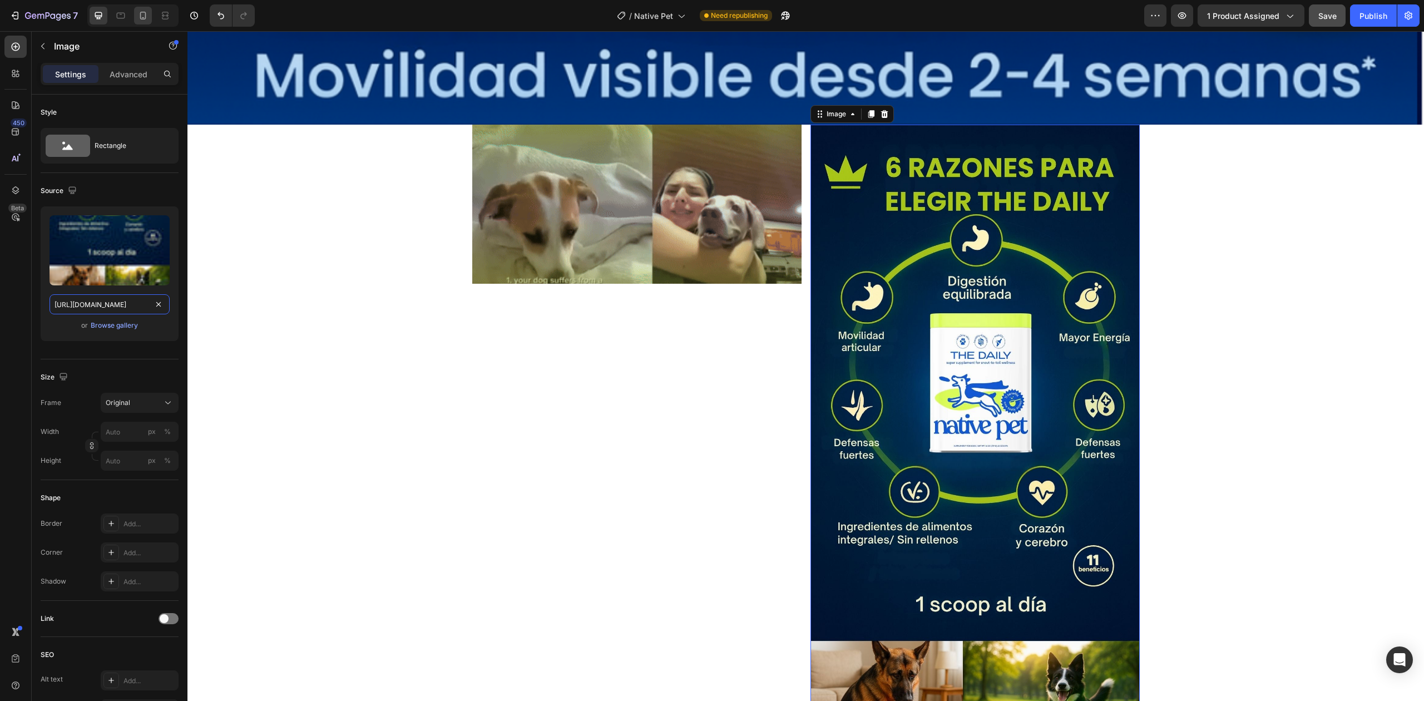
type input "[URL][DOMAIN_NAME]"
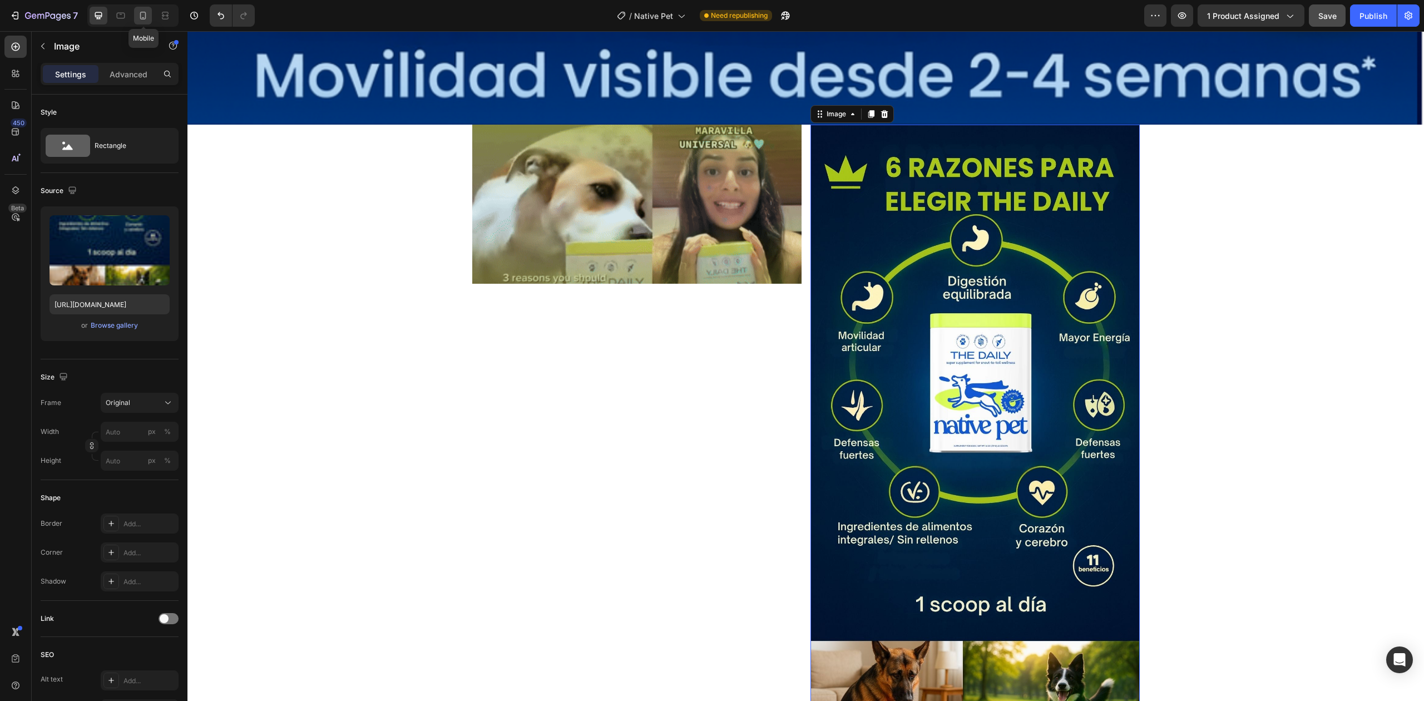
scroll to position [0, 0]
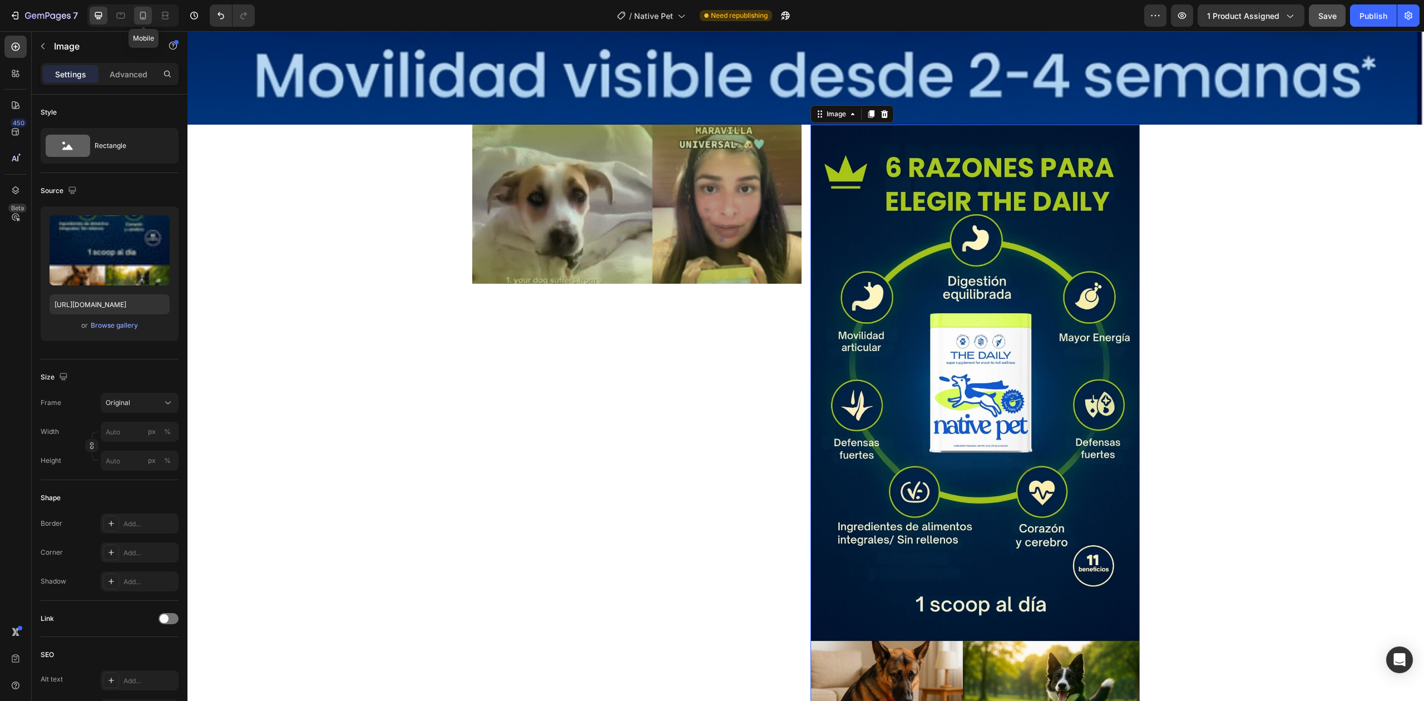
click at [150, 16] on div at bounding box center [143, 16] width 18 height 18
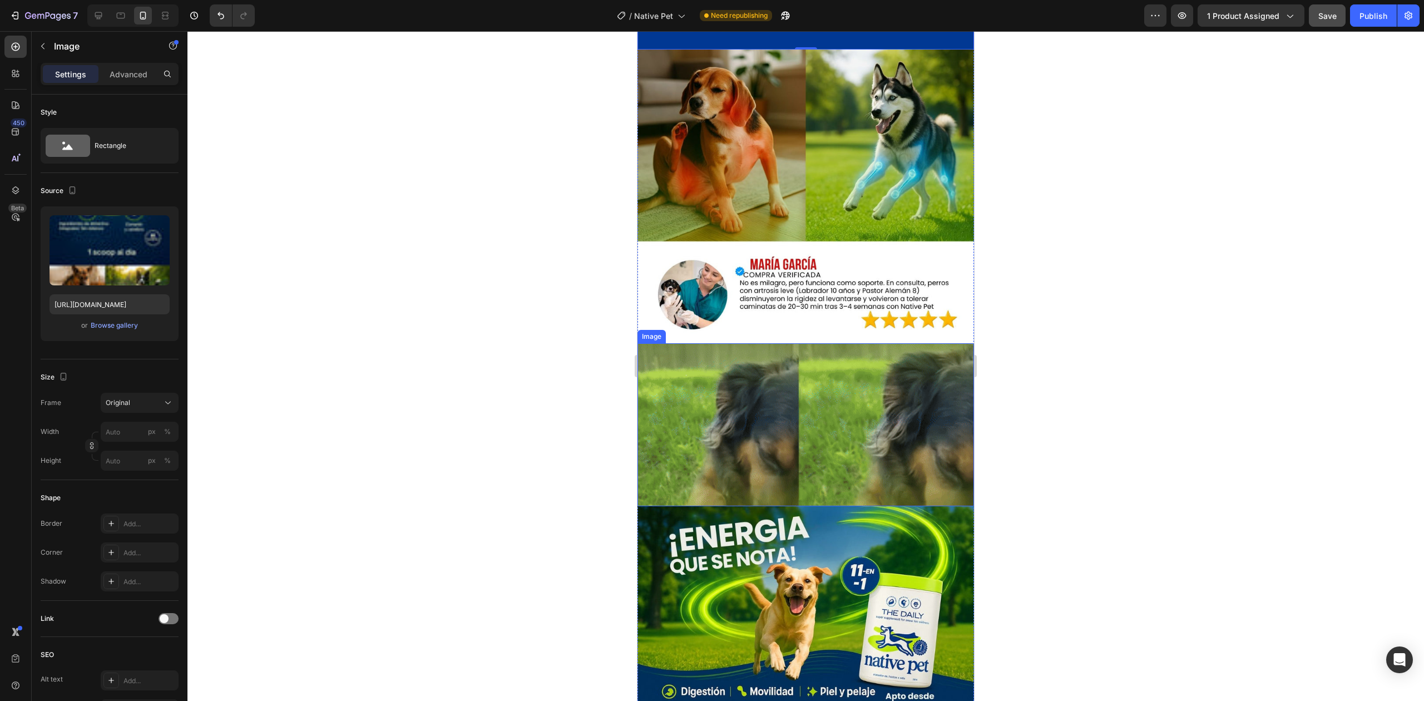
scroll to position [2816, 0]
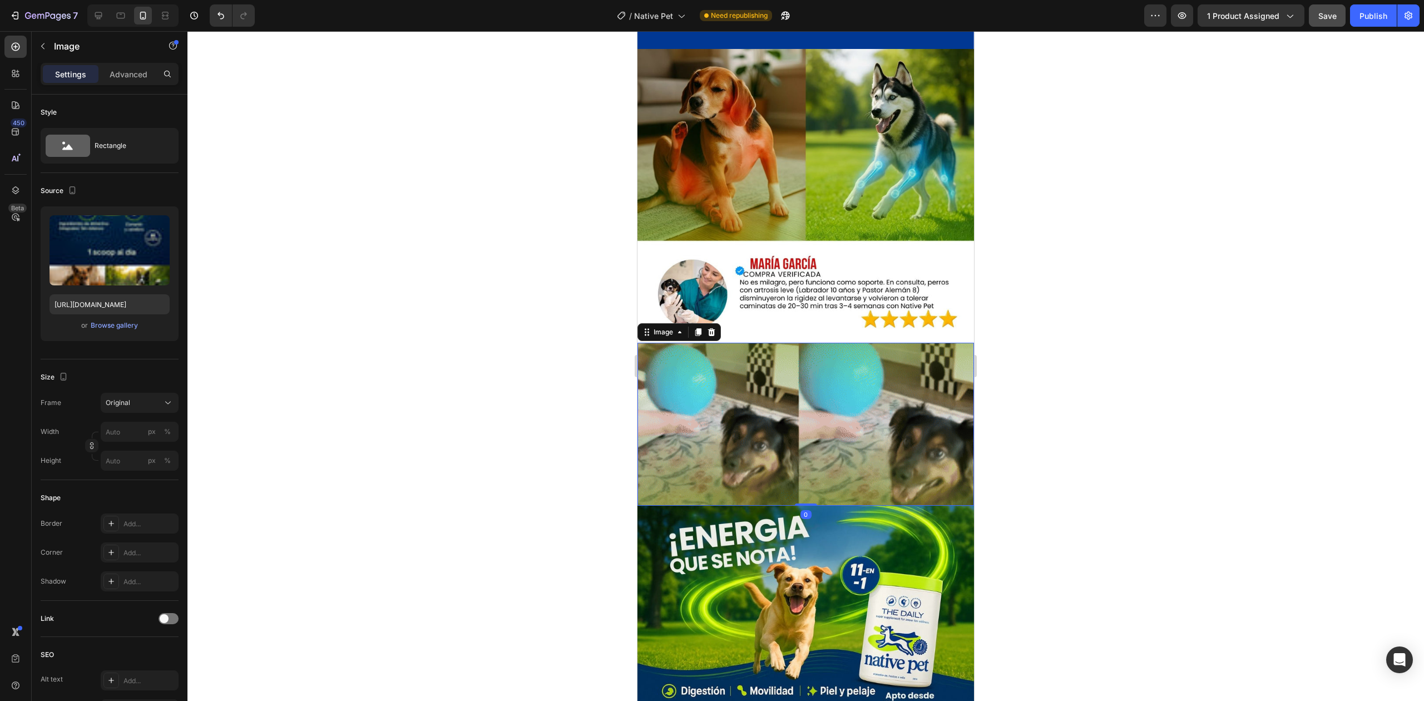
click at [882, 343] on img at bounding box center [806, 424] width 337 height 162
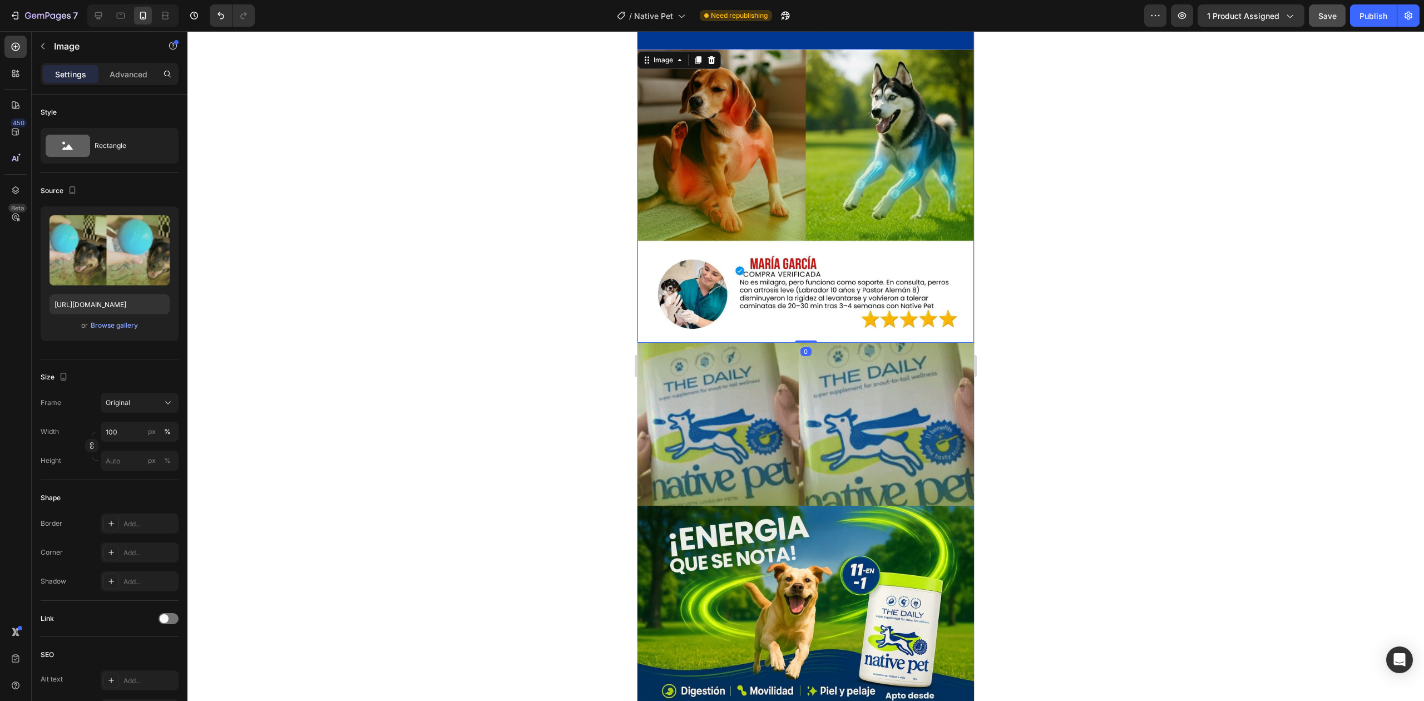
click at [839, 198] on img at bounding box center [806, 196] width 337 height 294
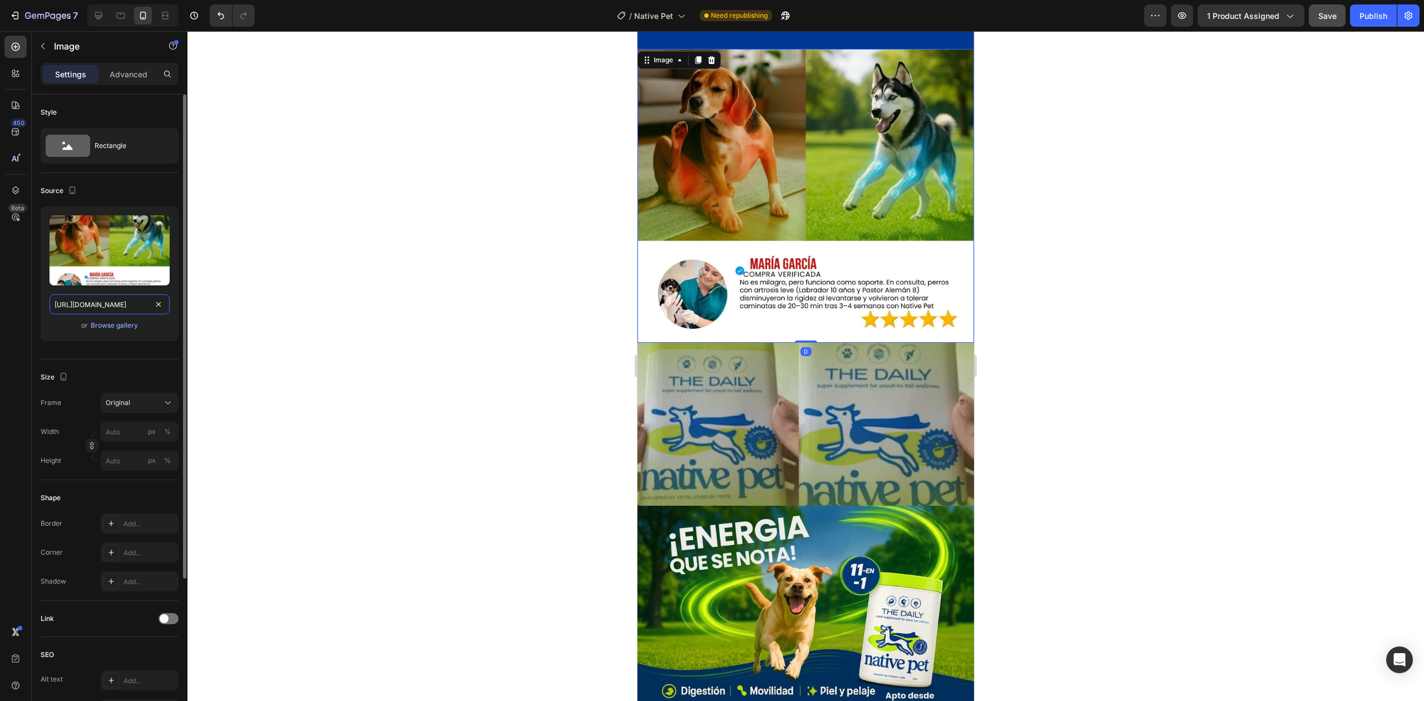
click at [118, 307] on input "[URL][DOMAIN_NAME]" at bounding box center [110, 304] width 120 height 20
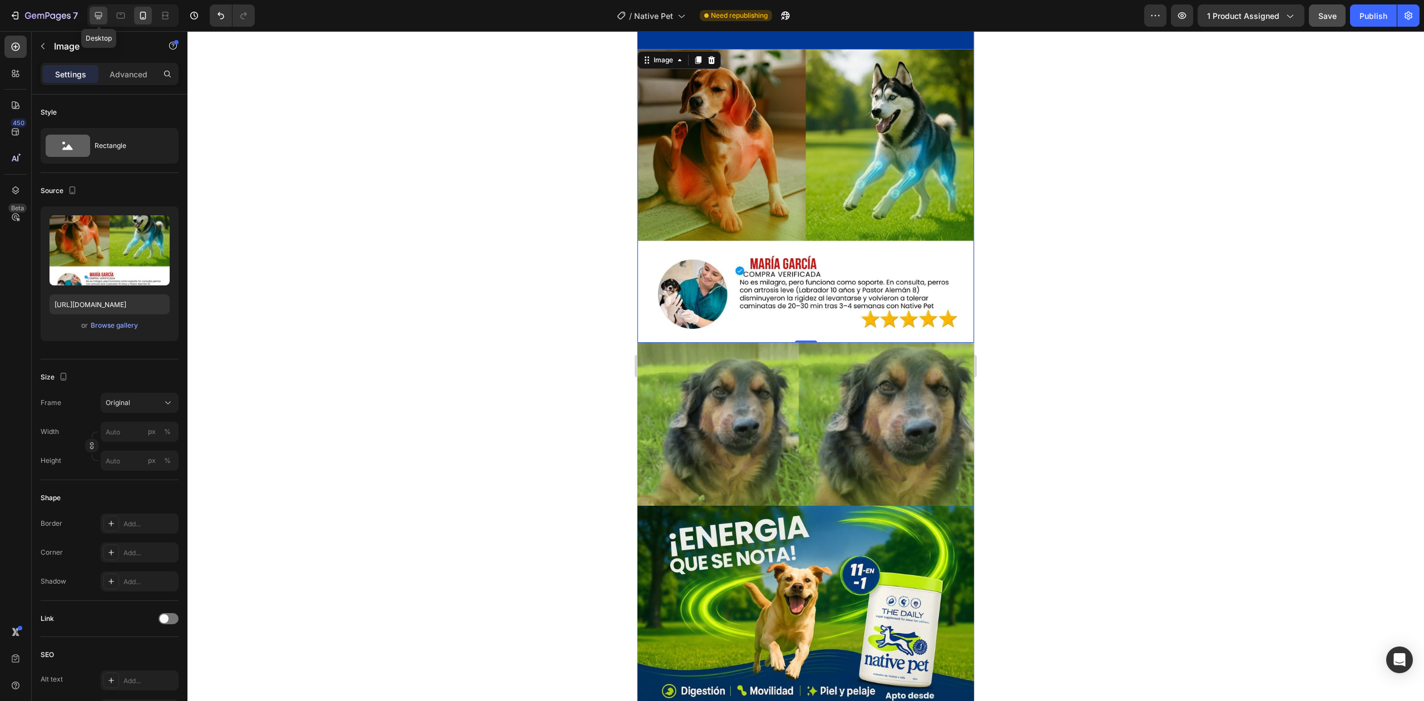
drag, startPoint x: 97, startPoint y: 9, endPoint x: 43, endPoint y: 18, distance: 54.2
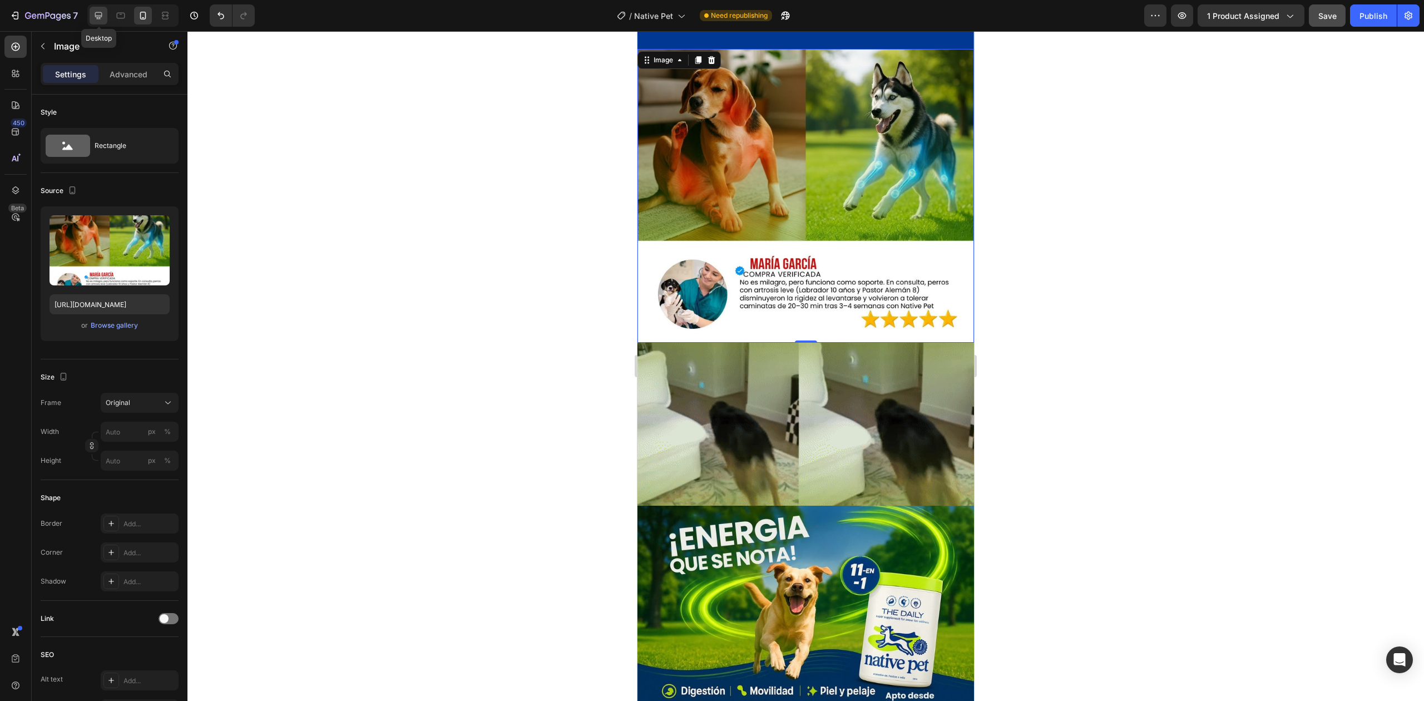
click at [97, 10] on icon at bounding box center [98, 15] width 11 height 11
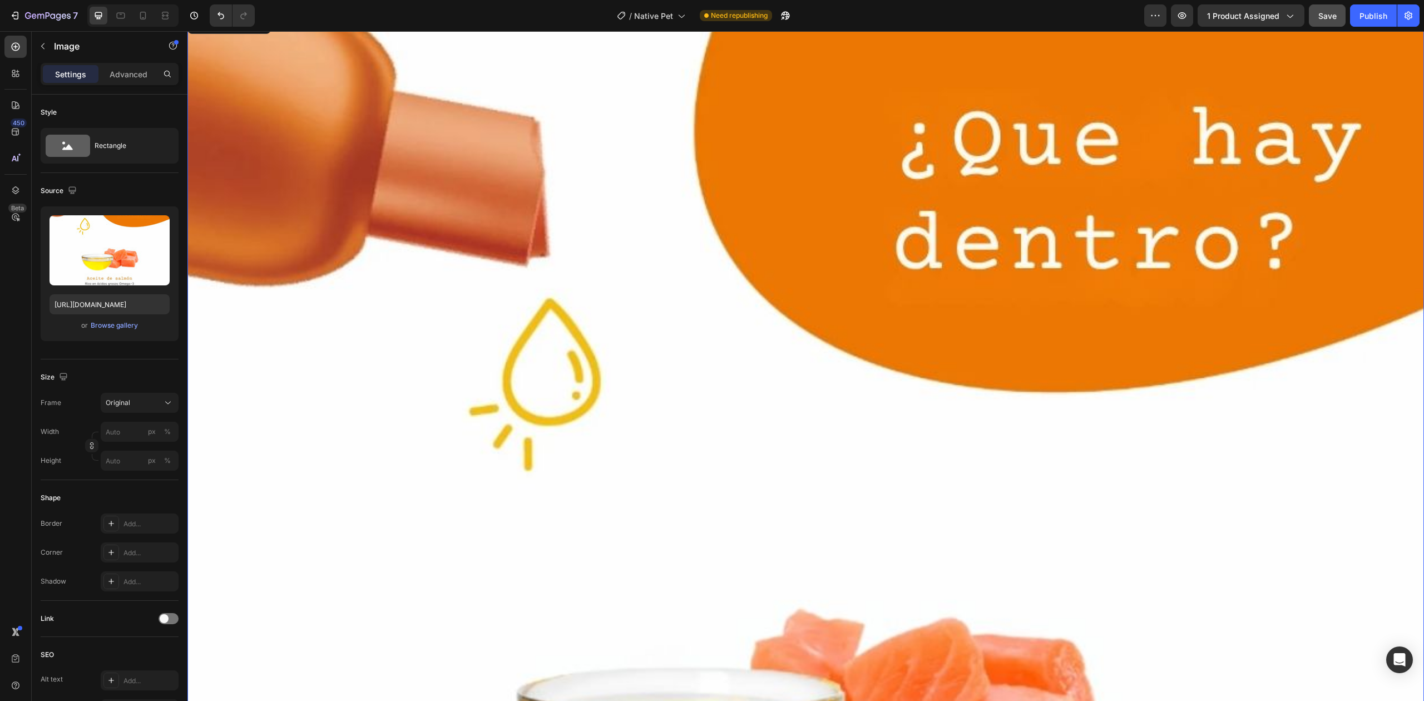
scroll to position [6892, 0]
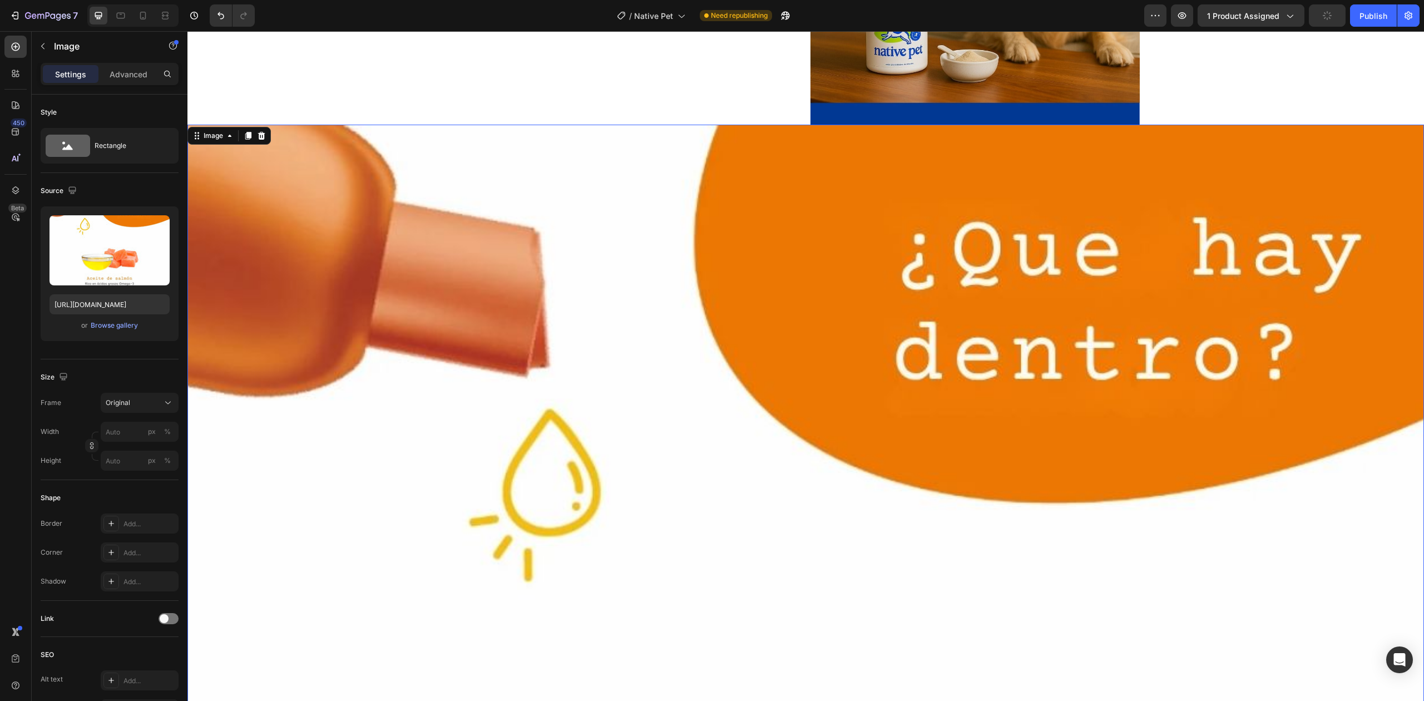
click at [101, 294] on div "Upload Image [URL][DOMAIN_NAME] or Browse gallery" at bounding box center [110, 273] width 138 height 135
click at [103, 300] on input "[URL][DOMAIN_NAME]" at bounding box center [110, 304] width 120 height 20
paste input "6.jpg?v=1756330441"
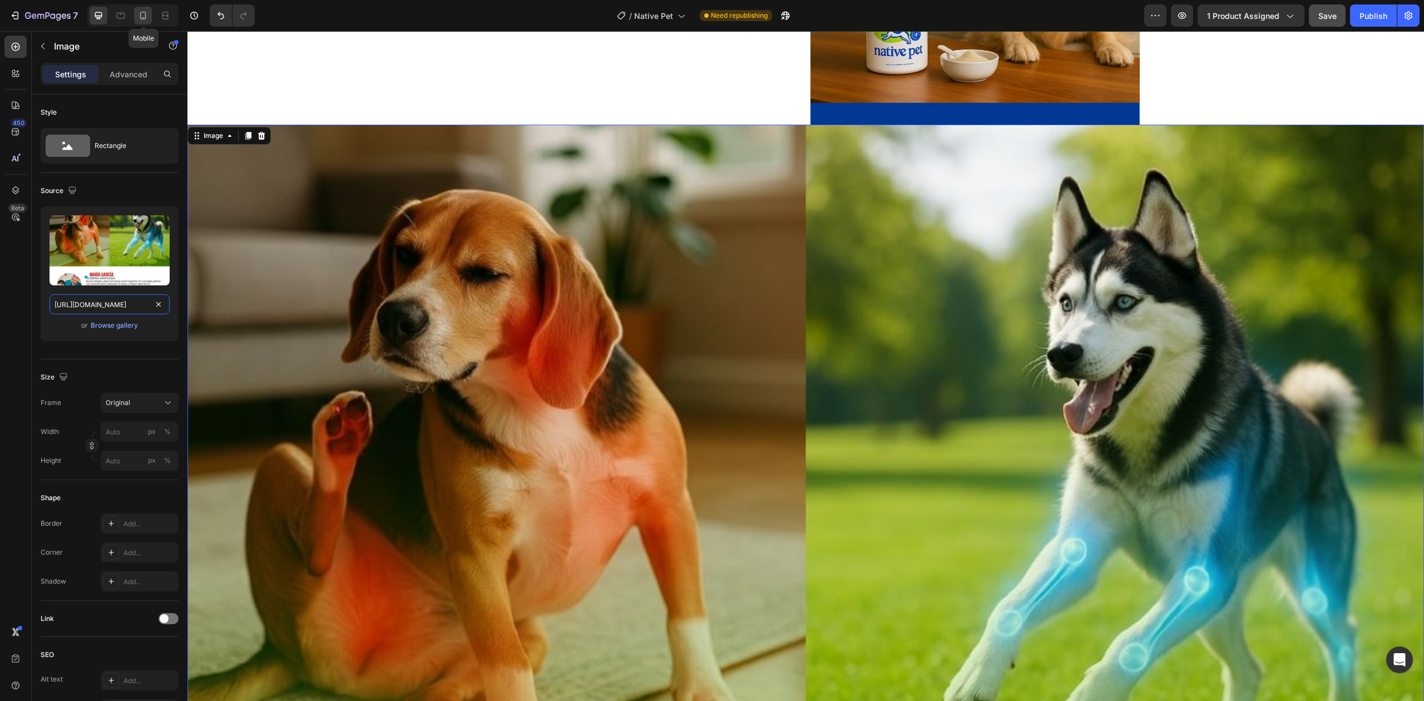
type input "[URL][DOMAIN_NAME]"
click at [150, 19] on div at bounding box center [143, 16] width 18 height 18
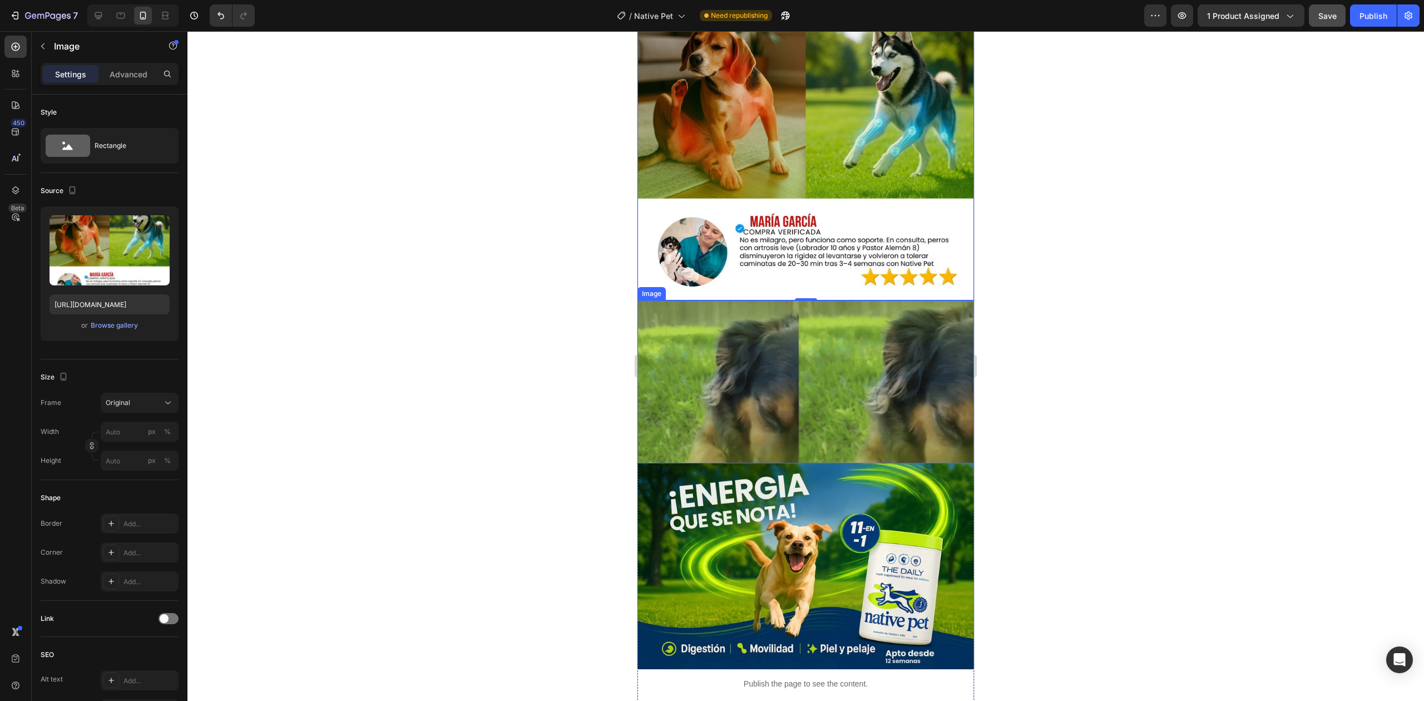
scroll to position [2859, 0]
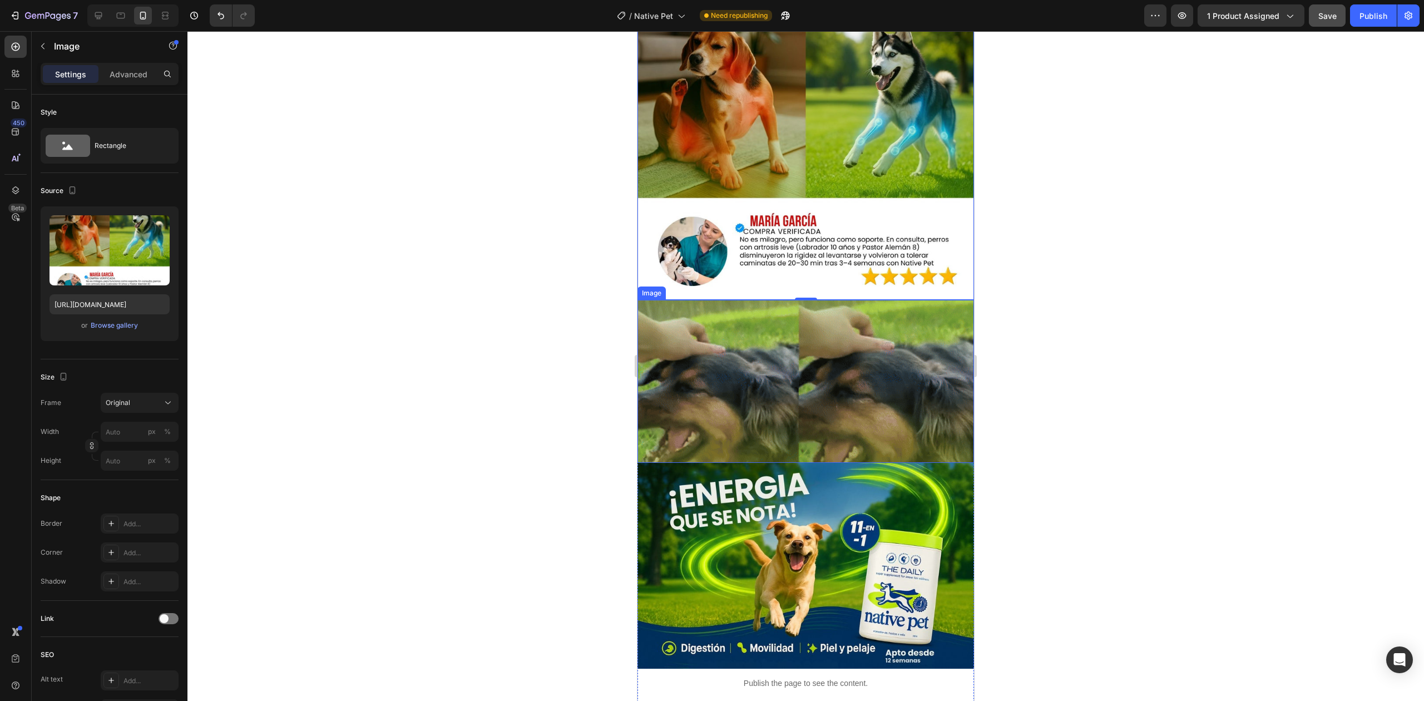
click at [762, 320] on img at bounding box center [806, 381] width 337 height 162
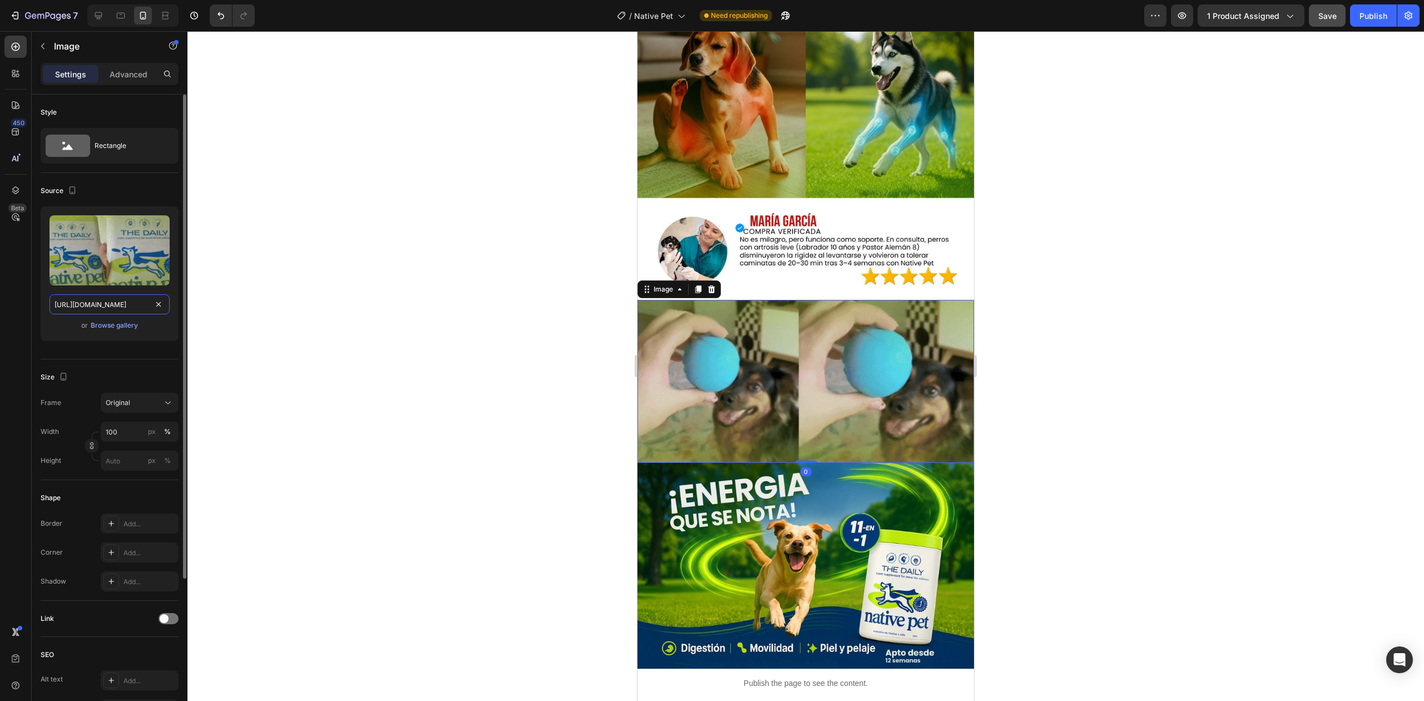
click at [130, 305] on input "[URL][DOMAIN_NAME]" at bounding box center [110, 304] width 120 height 20
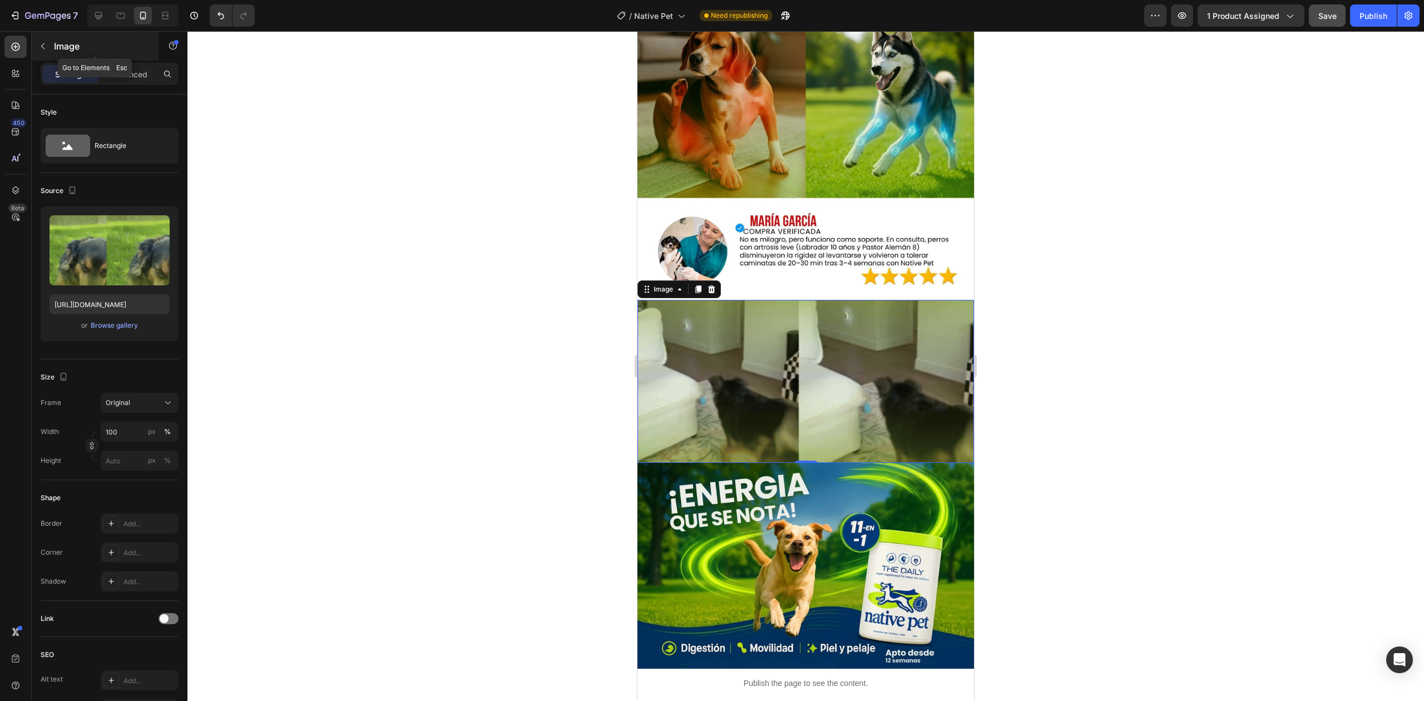
click at [46, 47] on icon "button" at bounding box center [42, 46] width 9 height 9
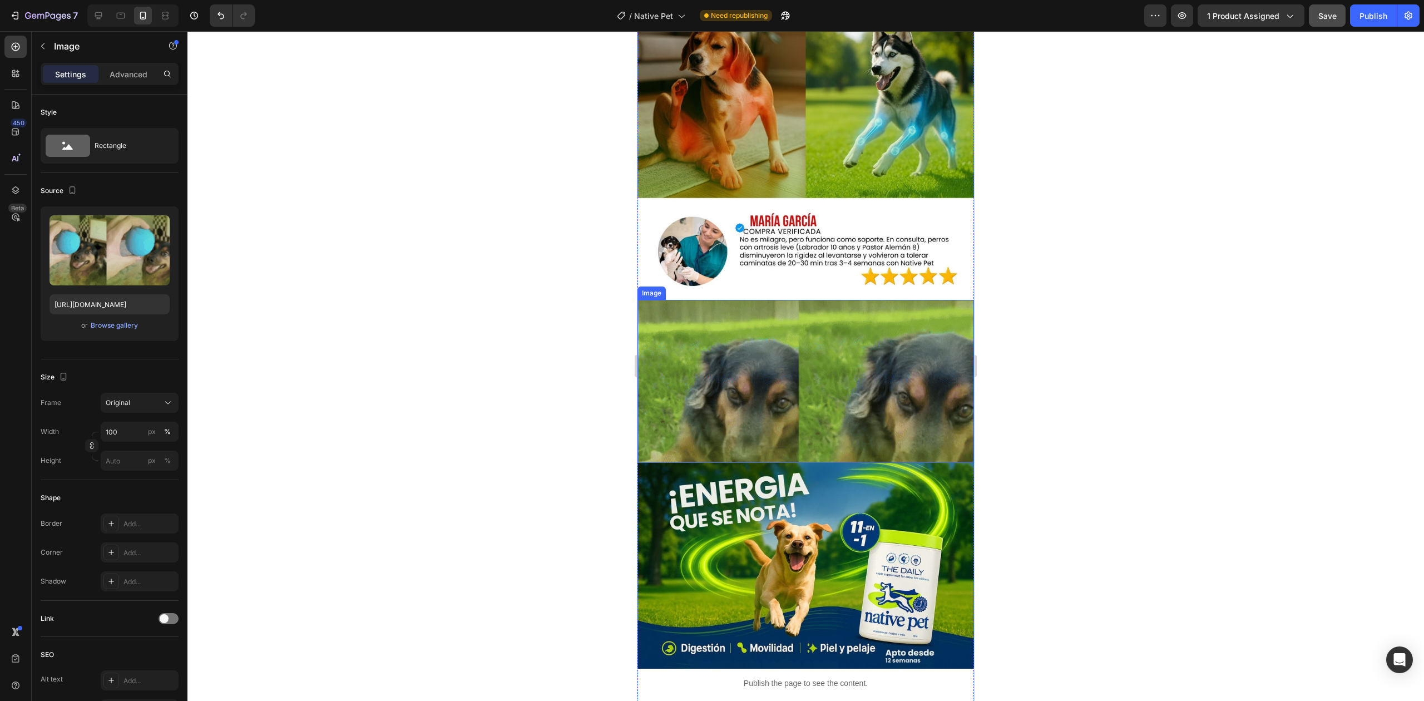
click at [786, 325] on img at bounding box center [806, 381] width 337 height 162
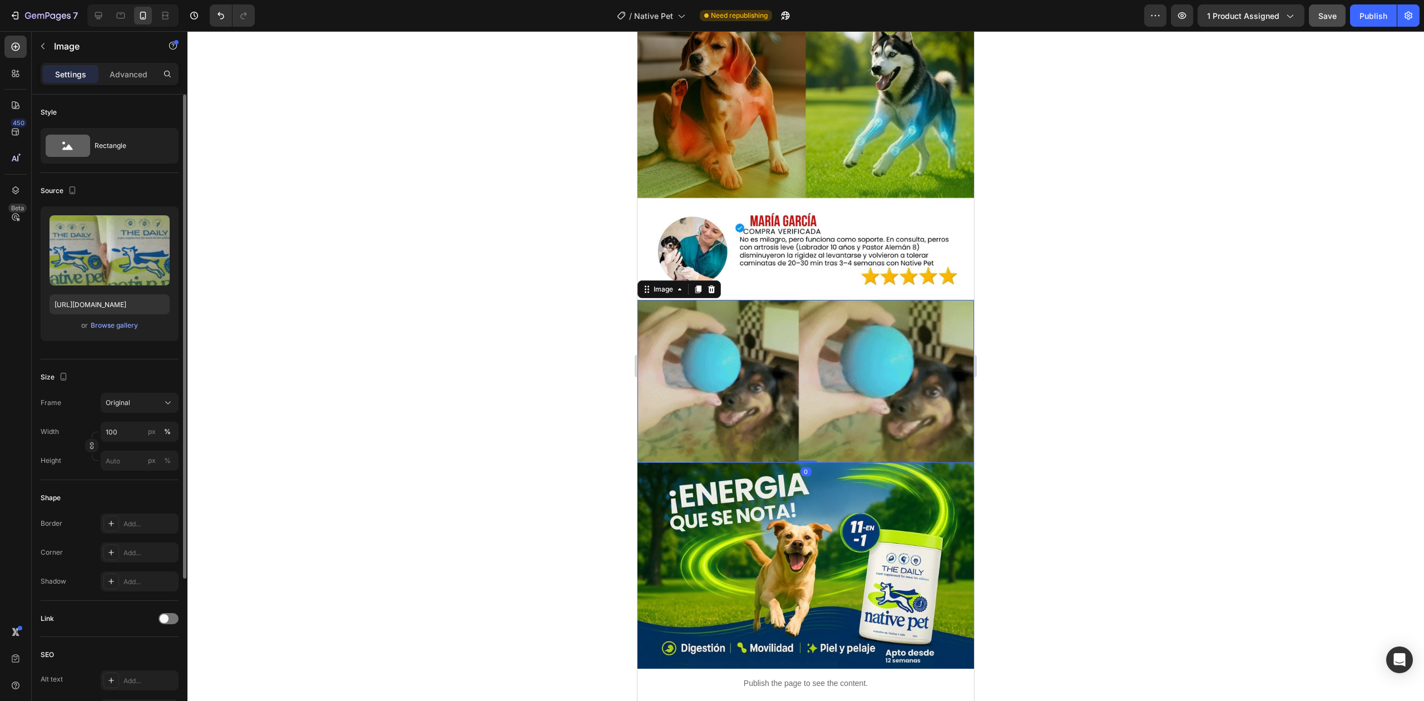
click at [112, 294] on div "Upload Image [URL][DOMAIN_NAME] or Browse gallery" at bounding box center [110, 273] width 138 height 135
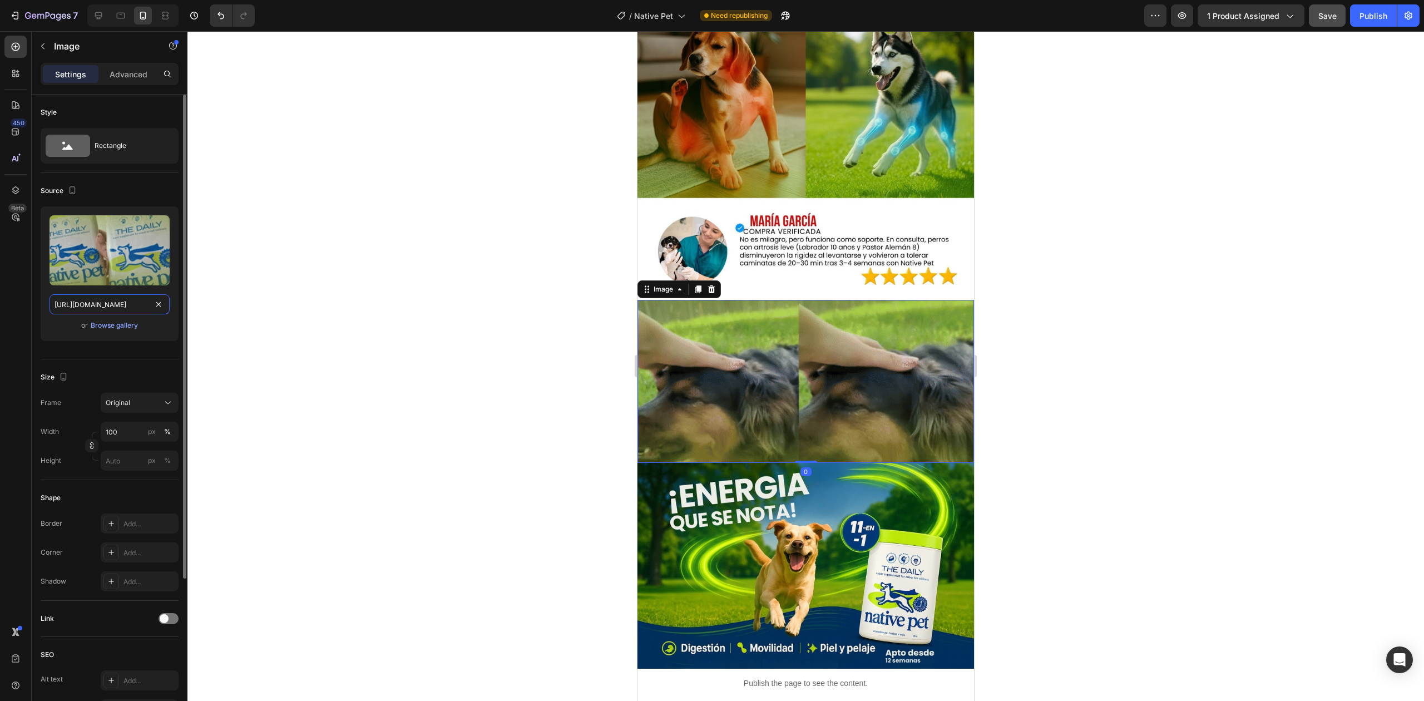
click at [116, 301] on input "[URL][DOMAIN_NAME]" at bounding box center [110, 304] width 120 height 20
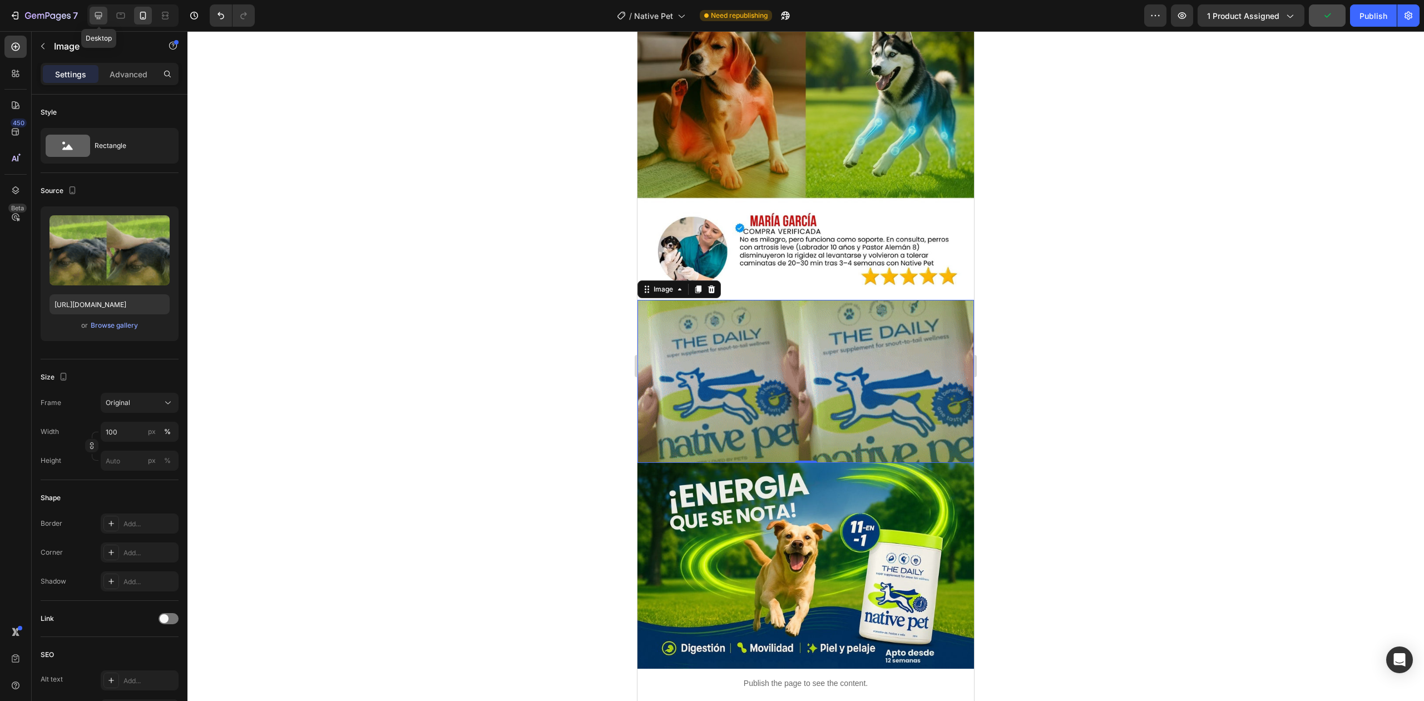
click at [103, 17] on icon at bounding box center [98, 15] width 11 height 11
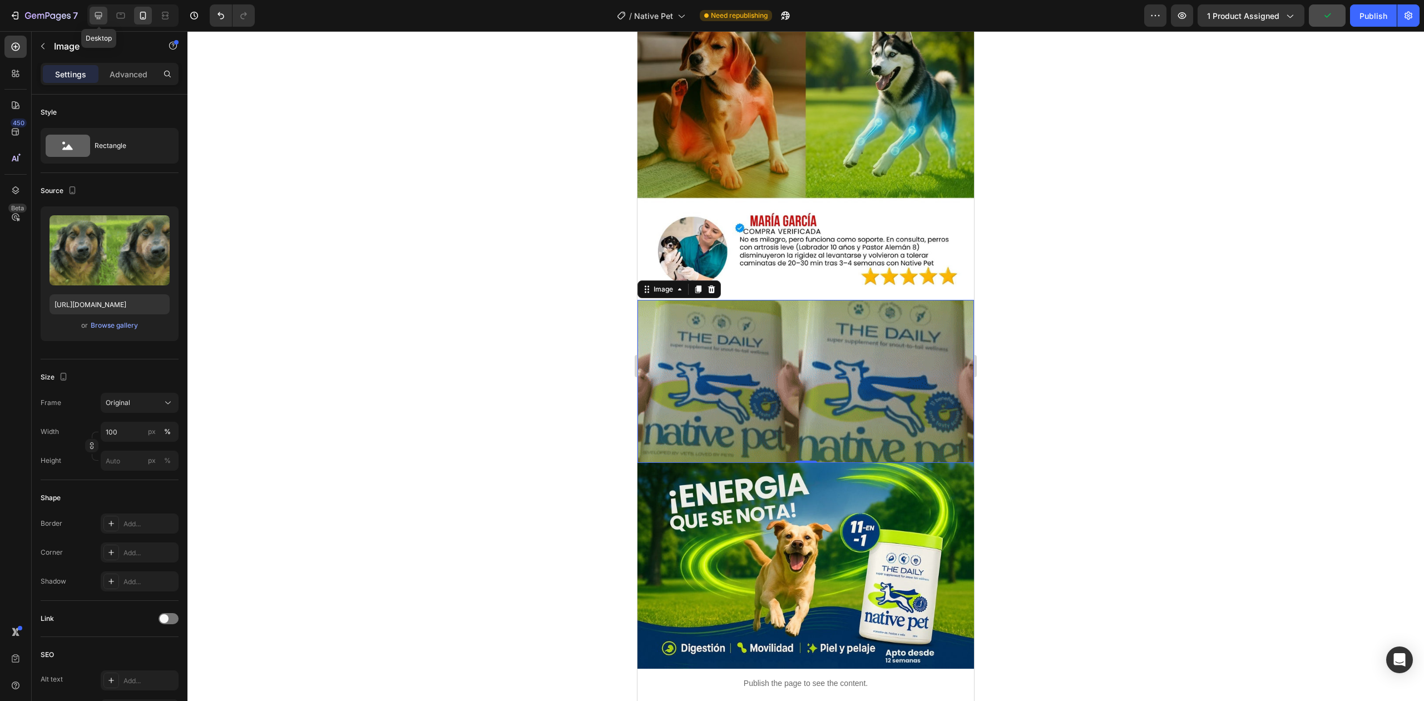
type input "[URL][DOMAIN_NAME]"
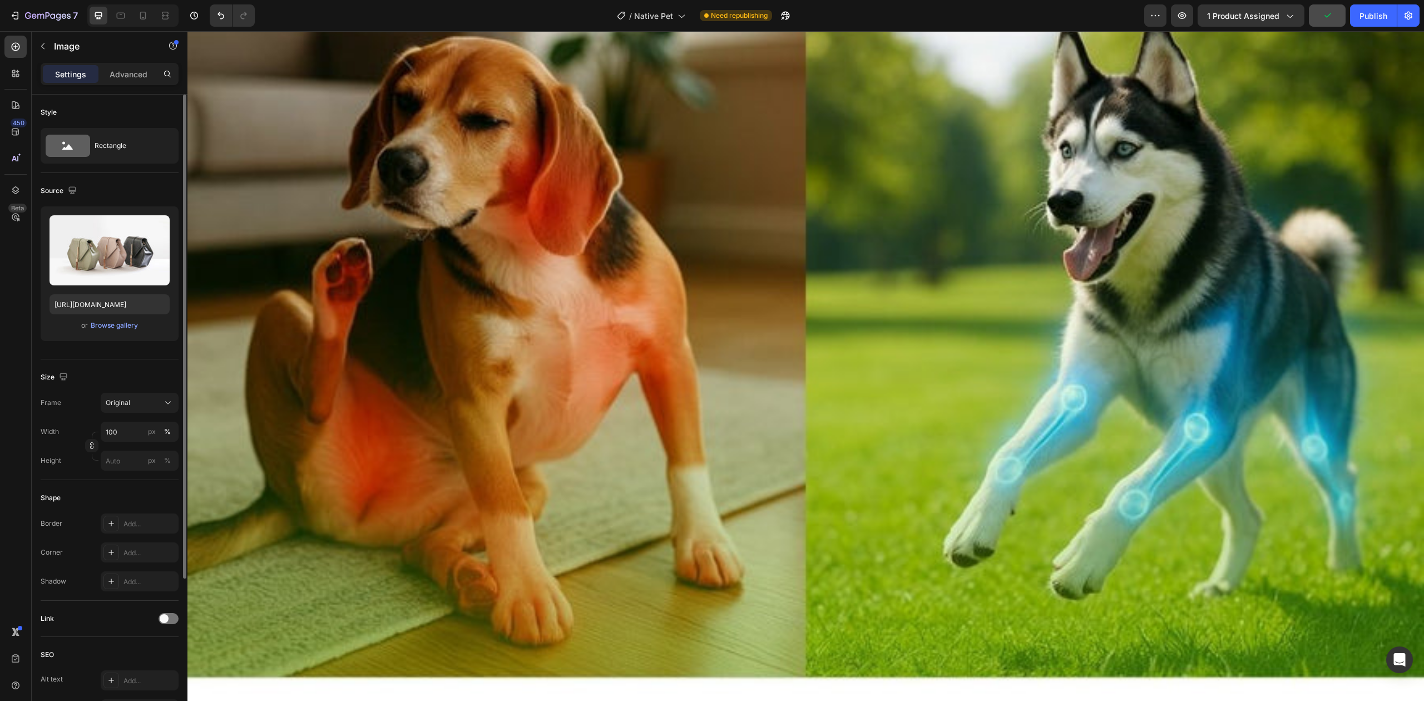
scroll to position [7007, 0]
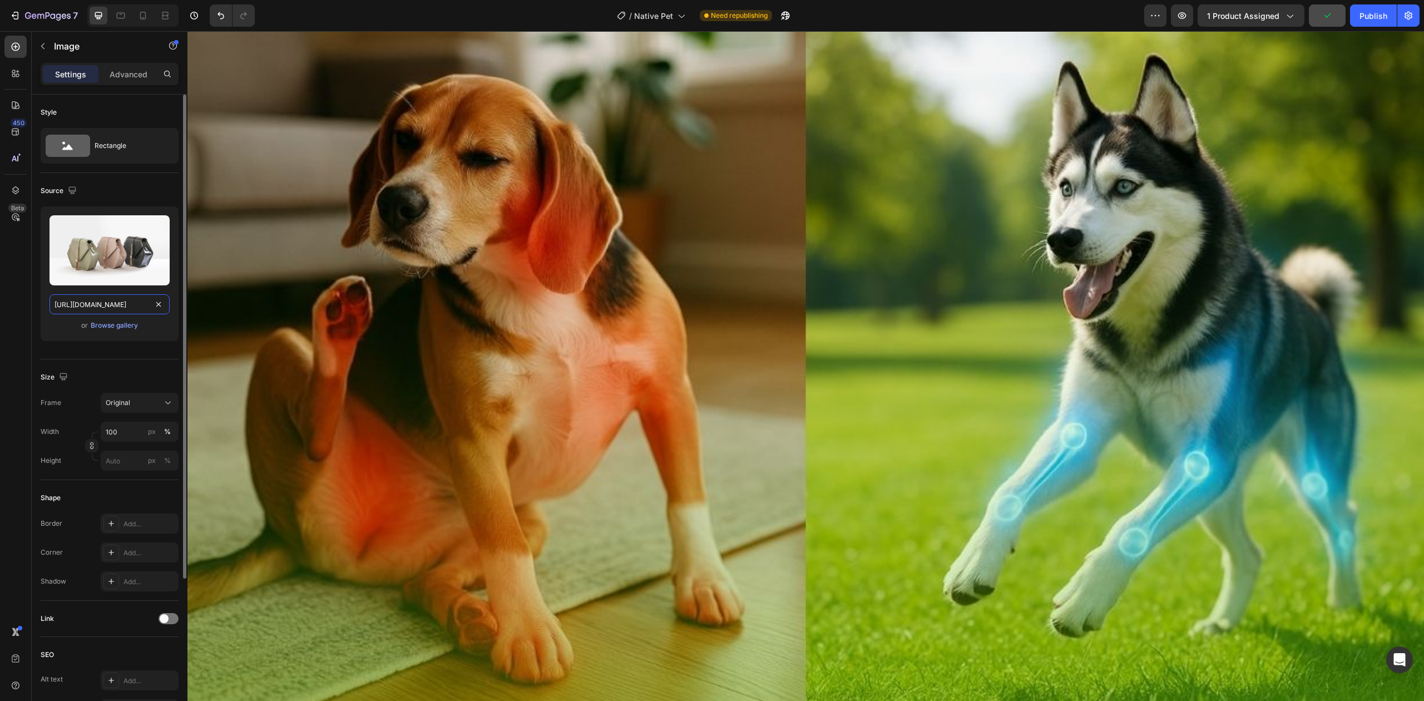
click at [141, 302] on input "[URL][DOMAIN_NAME]" at bounding box center [110, 304] width 120 height 20
click at [682, 260] on img at bounding box center [806, 549] width 1237 height 1081
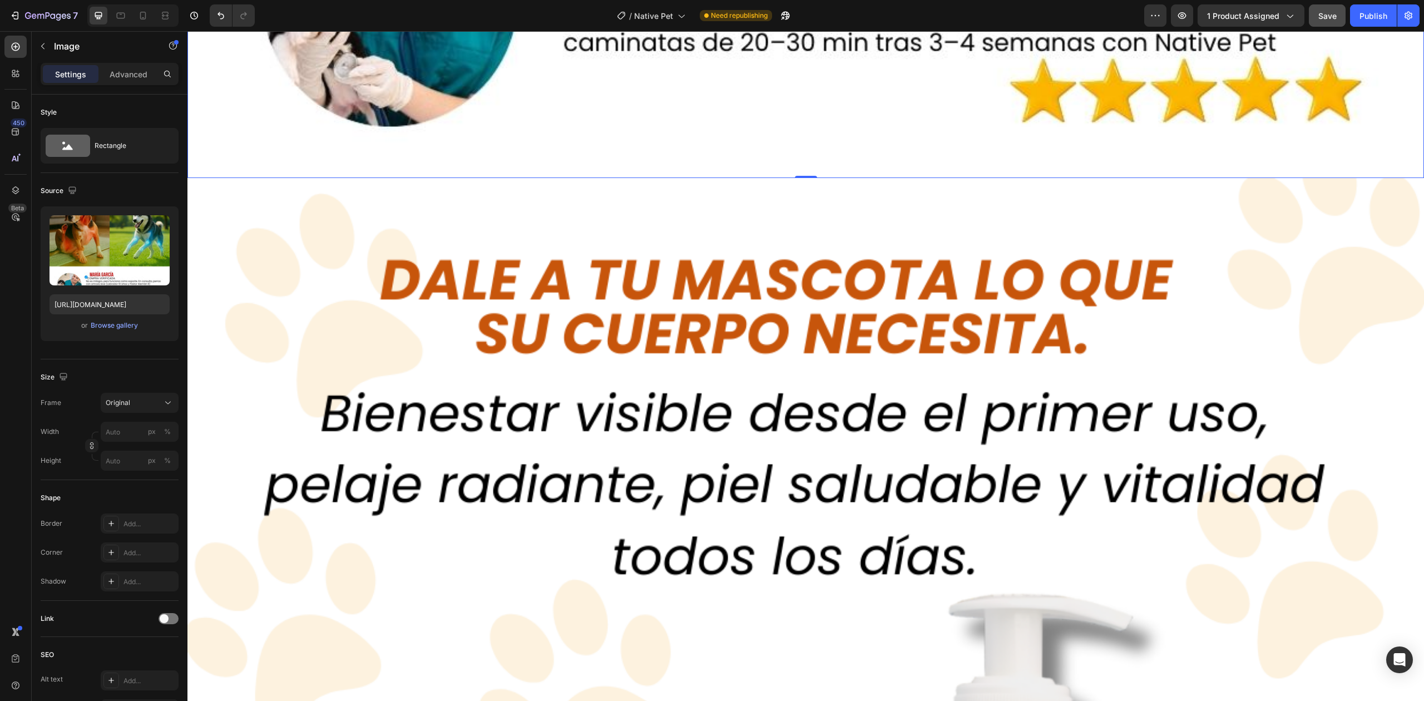
scroll to position [7920, 0]
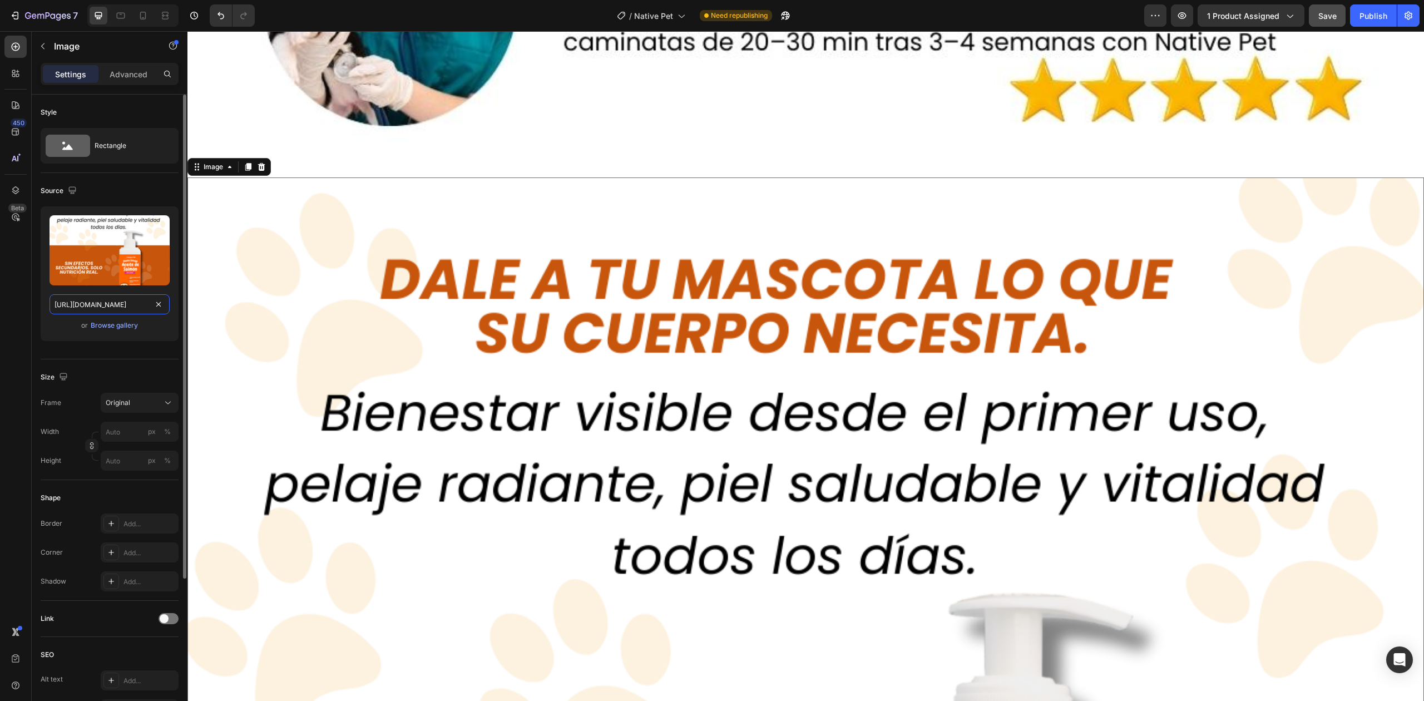
click at [137, 307] on input "[URL][DOMAIN_NAME]" at bounding box center [110, 304] width 120 height 20
paste input "7-ezgif.com-video-to-gif-converter.gif?v=1756331057"
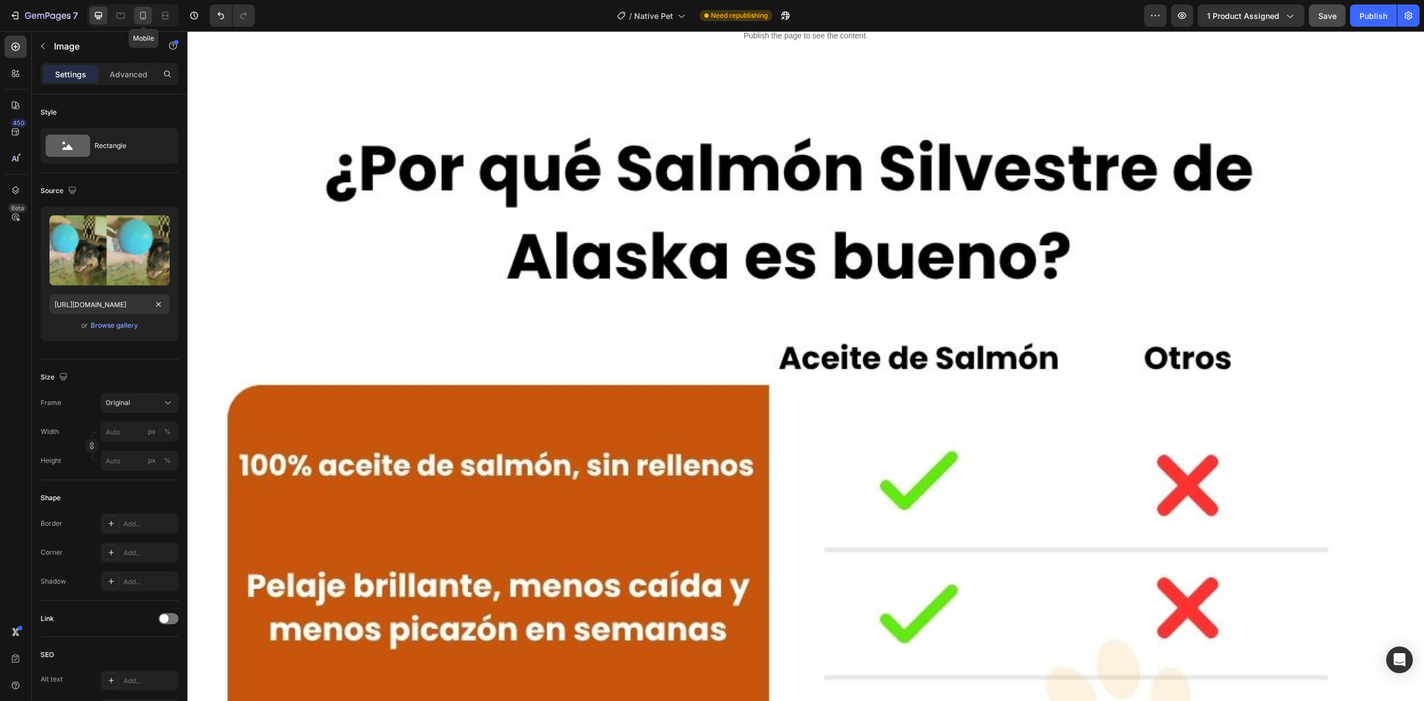
scroll to position [0, 0]
click at [139, 17] on icon at bounding box center [142, 15] width 11 height 11
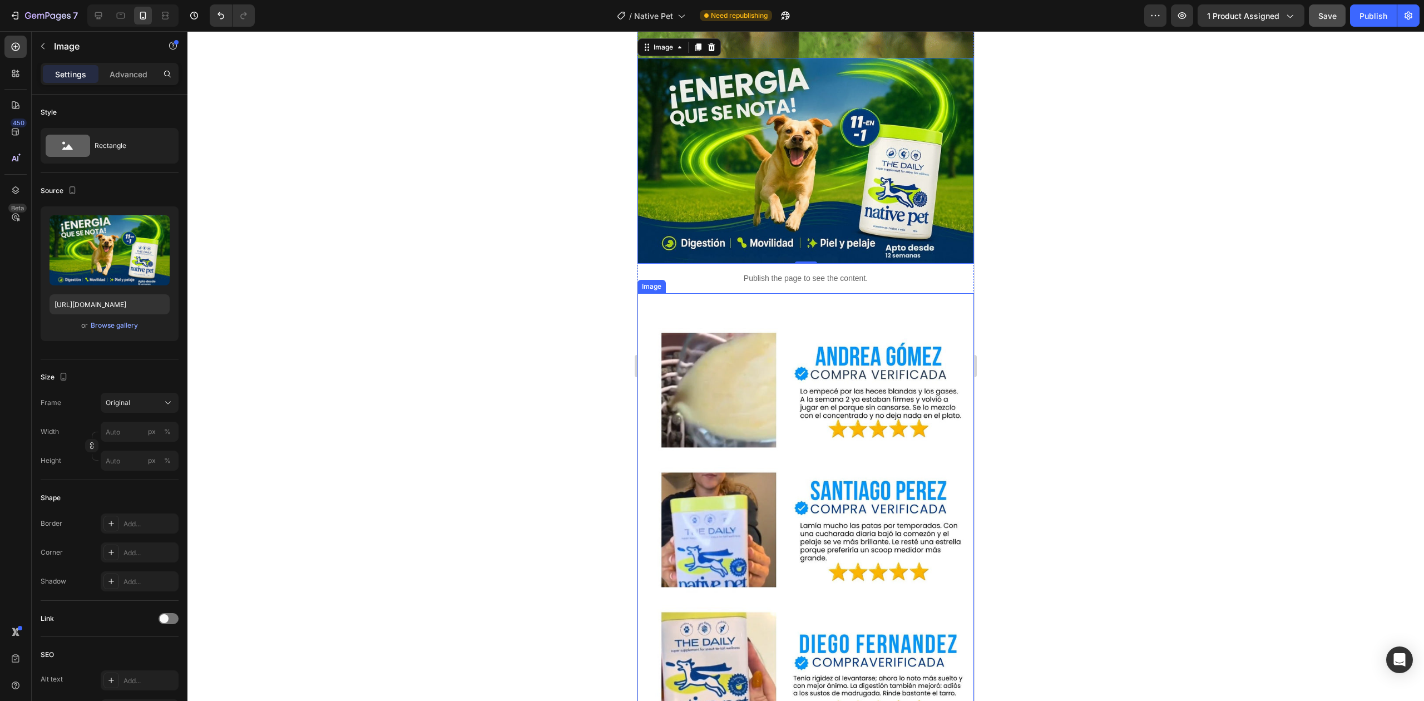
scroll to position [3272, 0]
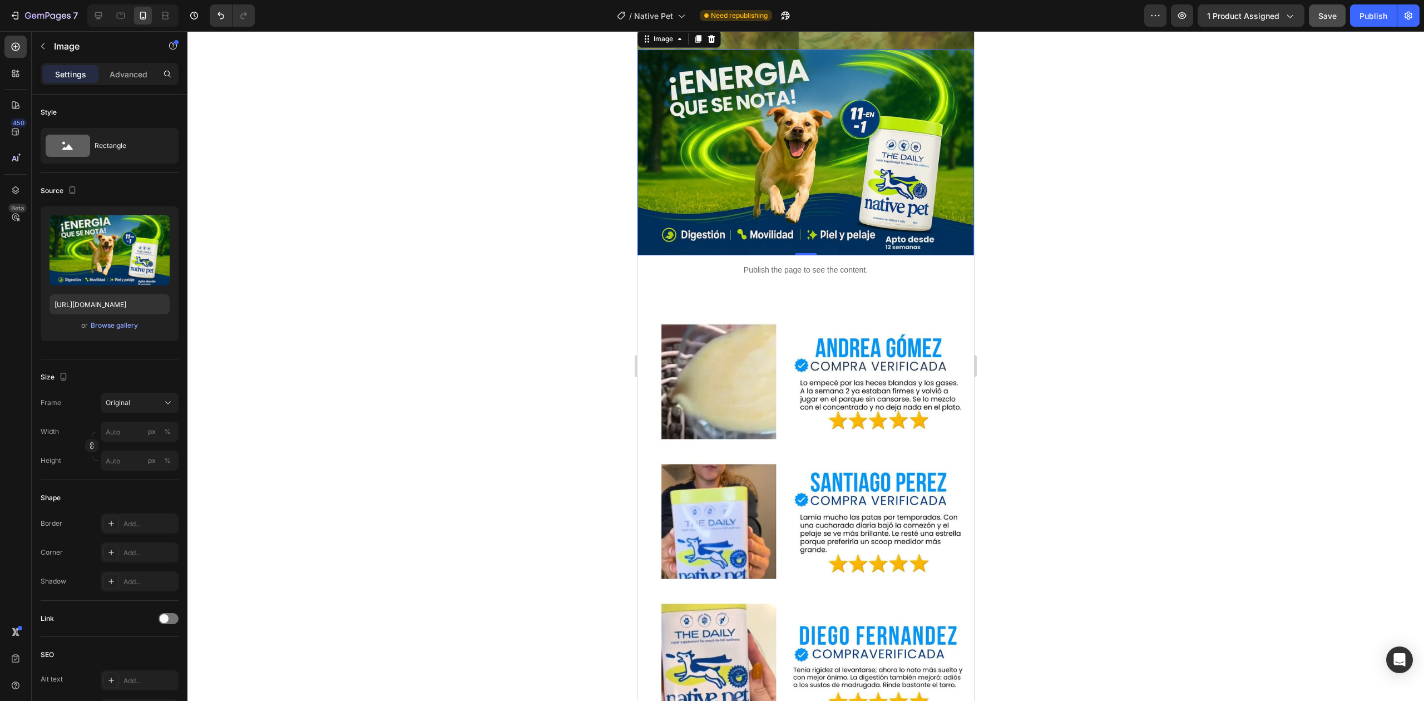
click at [733, 92] on img at bounding box center [806, 153] width 337 height 206
click at [132, 299] on input "[URL][DOMAIN_NAME]" at bounding box center [110, 304] width 120 height 20
click at [99, 21] on div at bounding box center [99, 16] width 18 height 18
type input "[URL][DOMAIN_NAME]"
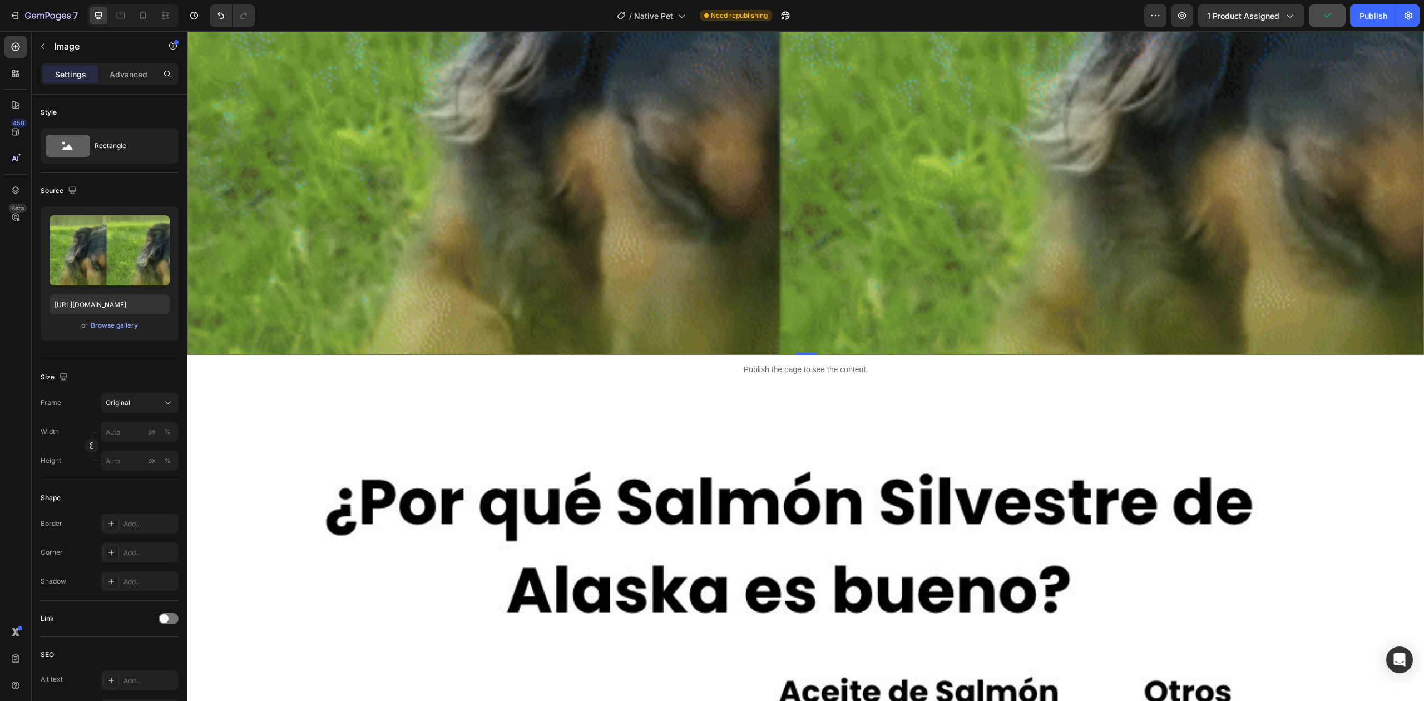
scroll to position [8342, 0]
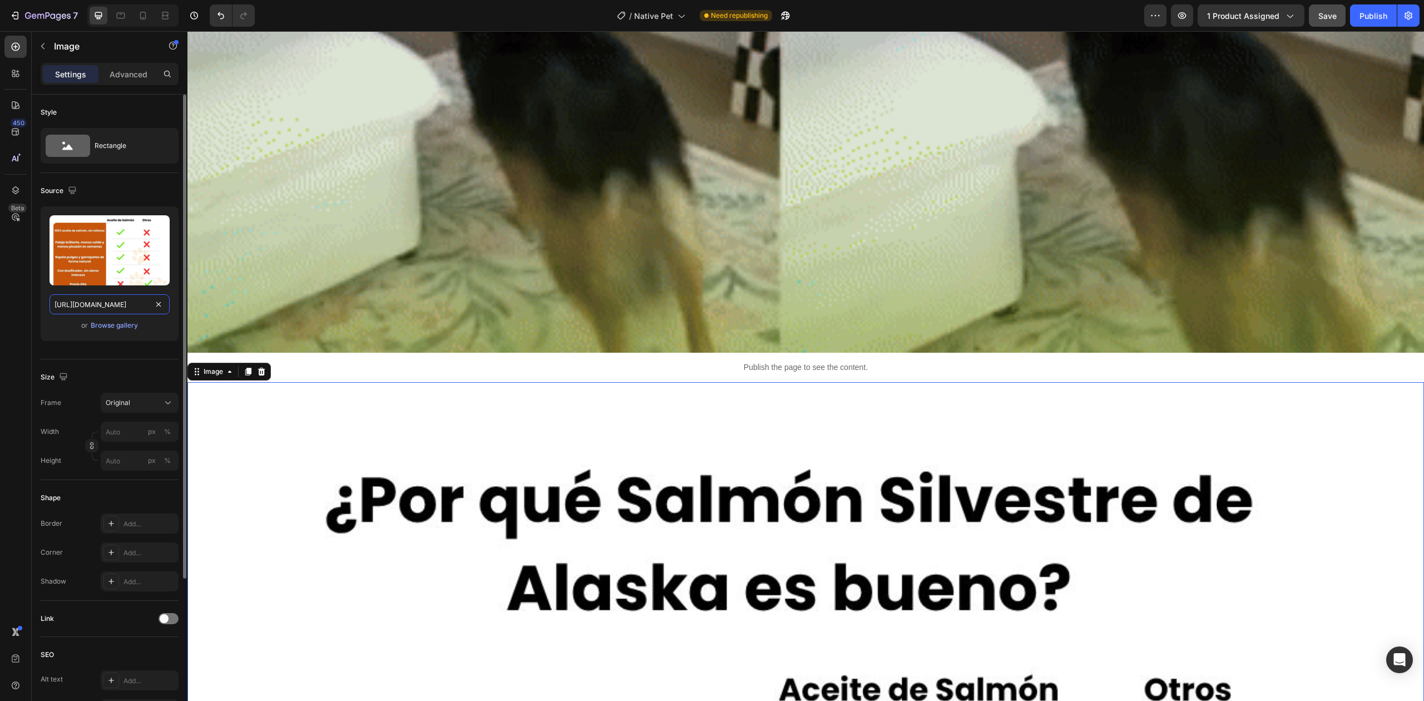
click at [106, 297] on input "[URL][DOMAIN_NAME]" at bounding box center [110, 304] width 120 height 20
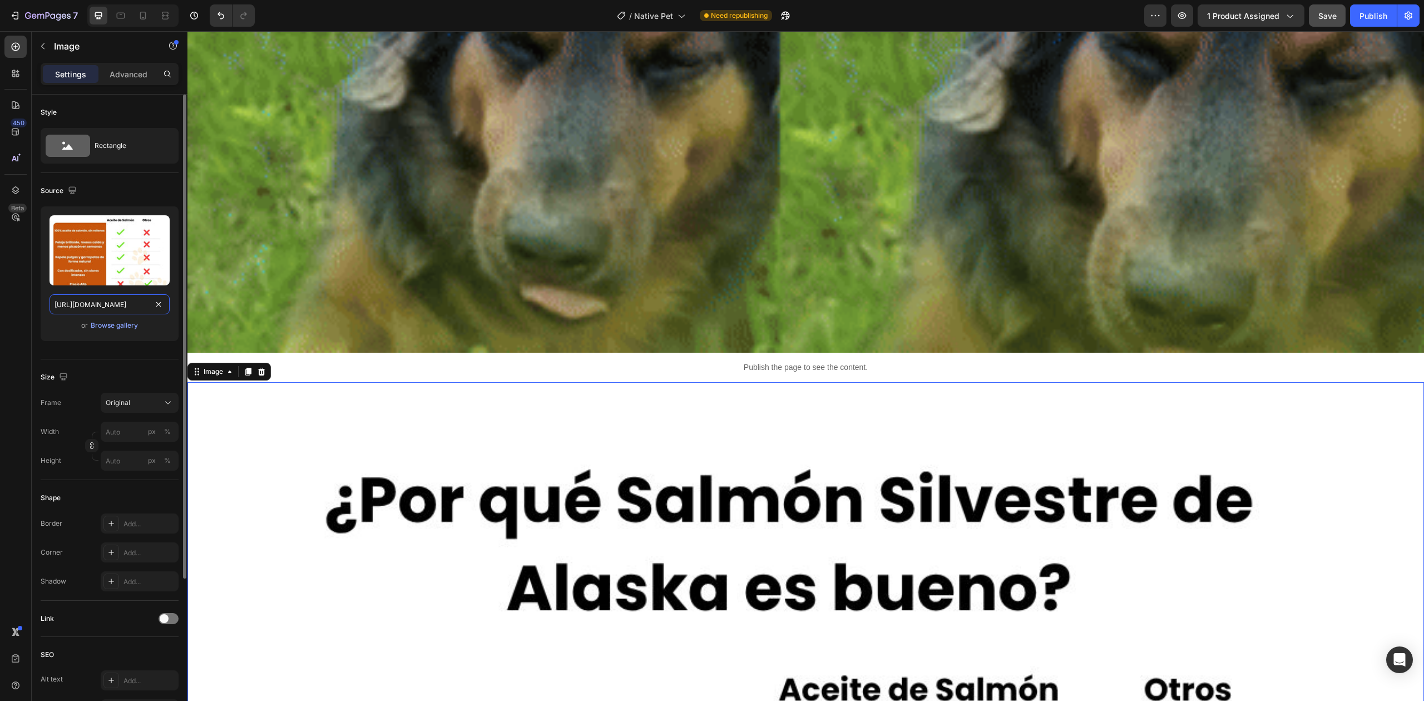
paste input "8_d628d830-71d0-4ba0-baca-75ba13de6303.jpg?v=1756330440"
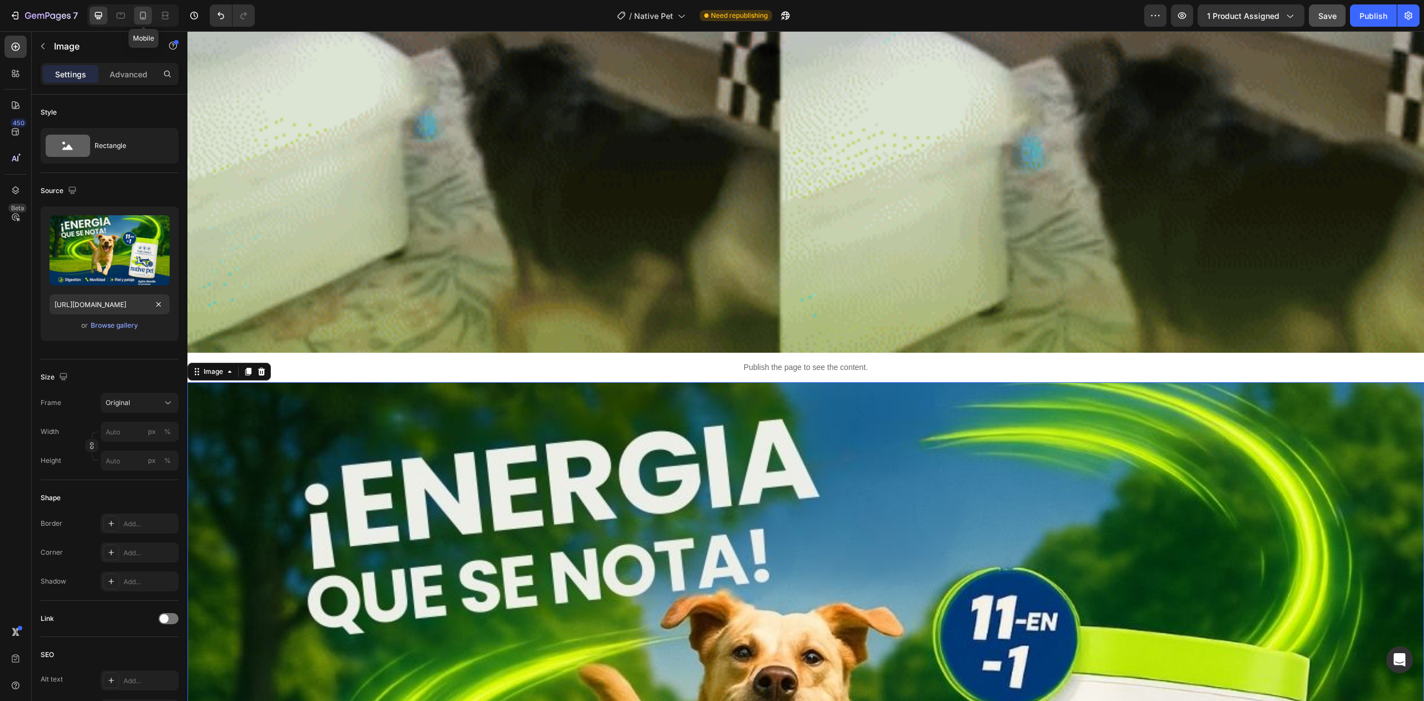
scroll to position [0, 0]
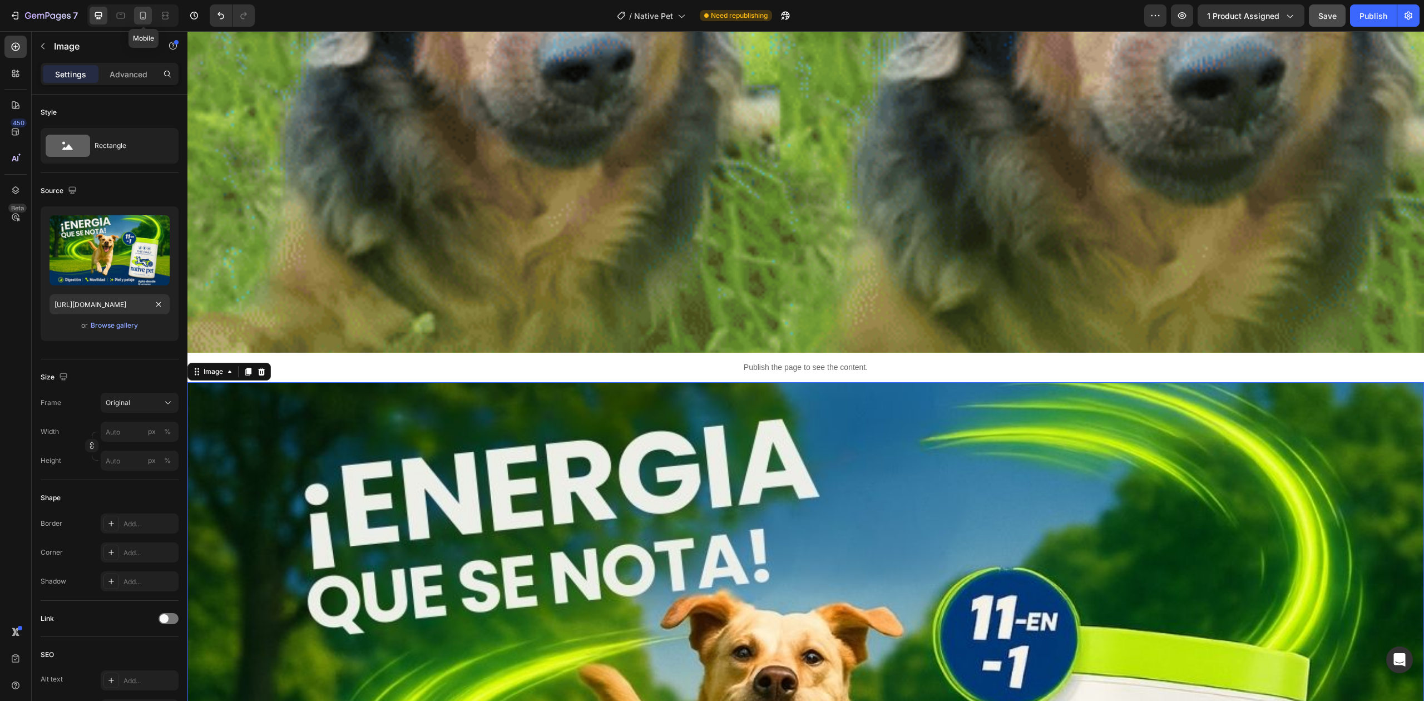
click at [145, 14] on icon at bounding box center [142, 15] width 11 height 11
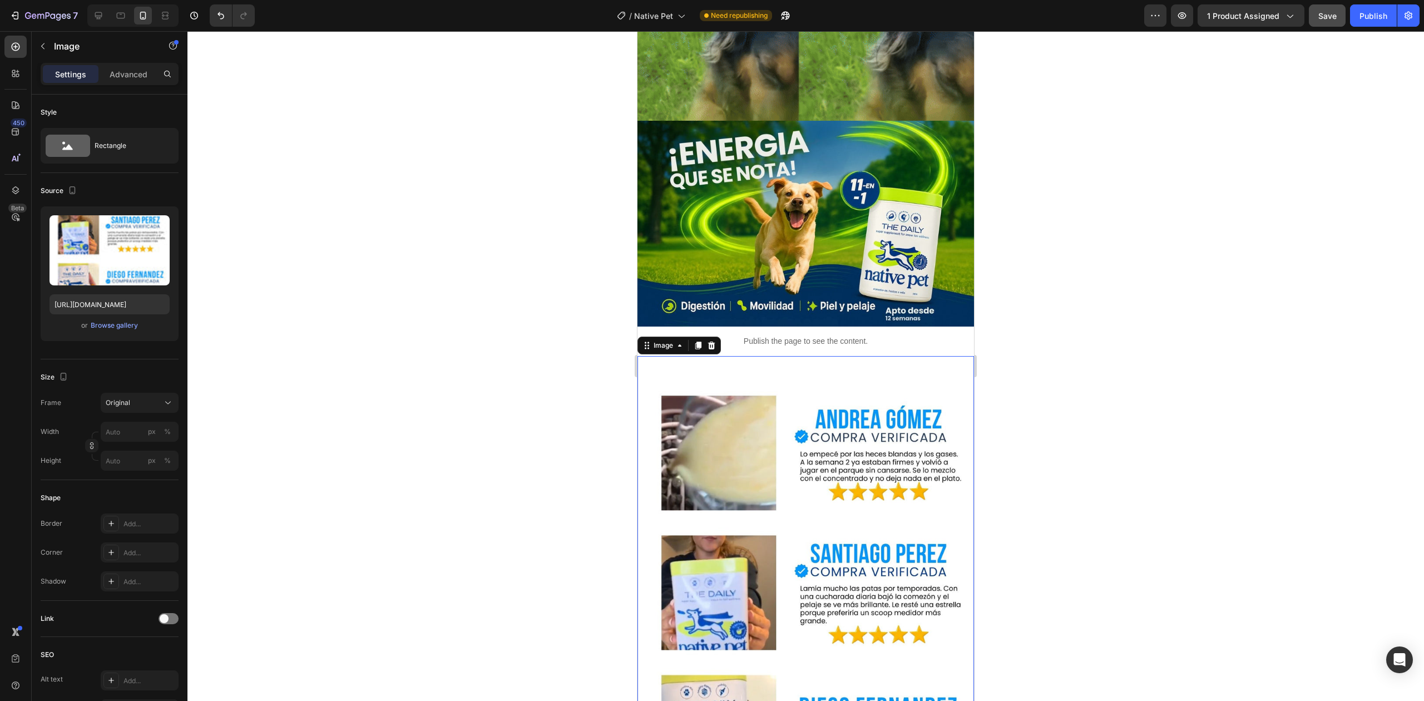
scroll to position [3204, 0]
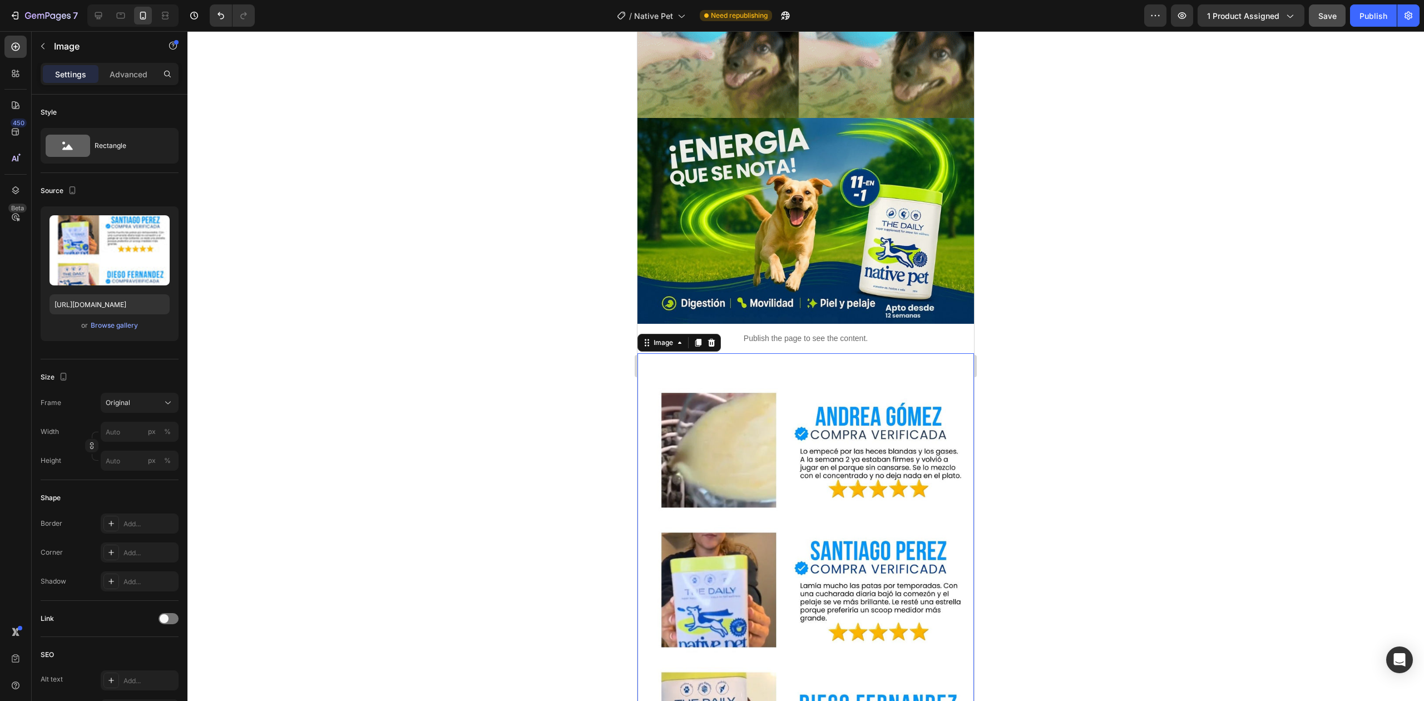
click at [813, 432] on img at bounding box center [806, 636] width 337 height 566
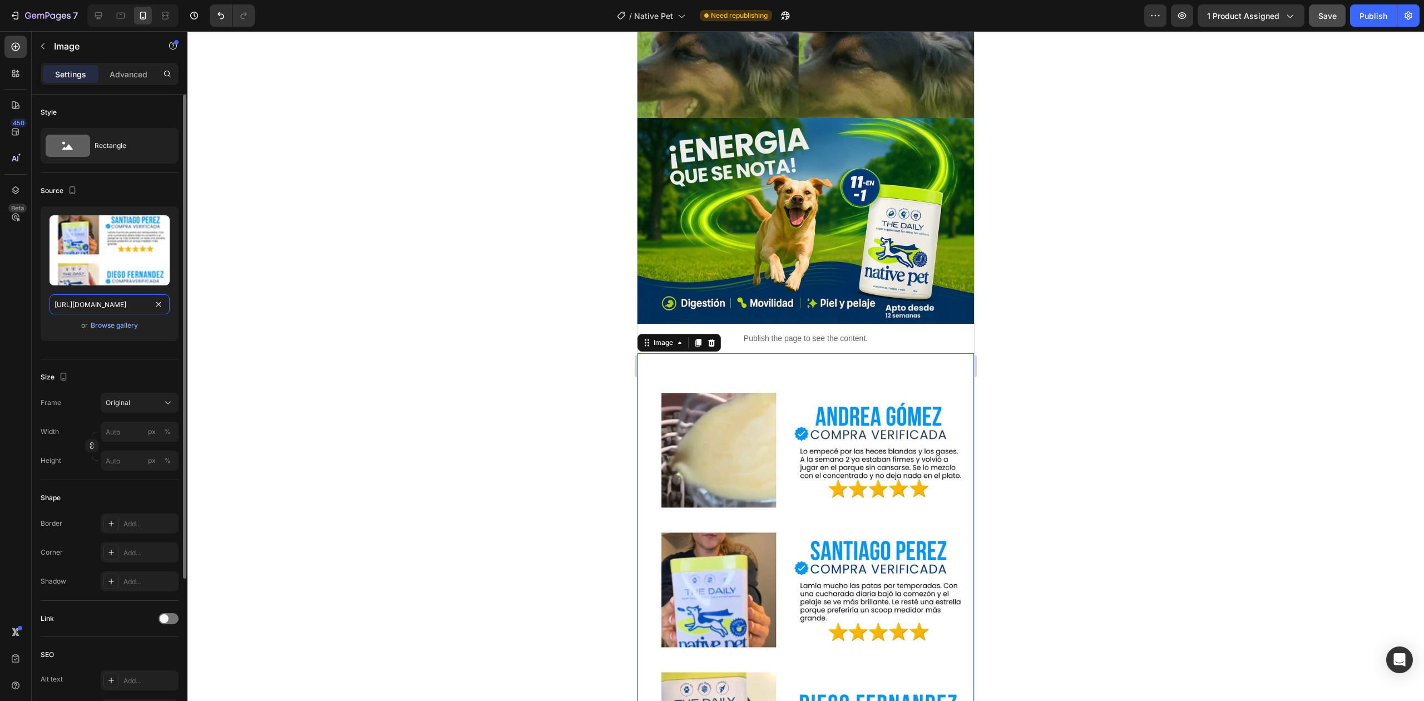
click at [132, 295] on input "[URL][DOMAIN_NAME]" at bounding box center [110, 304] width 120 height 20
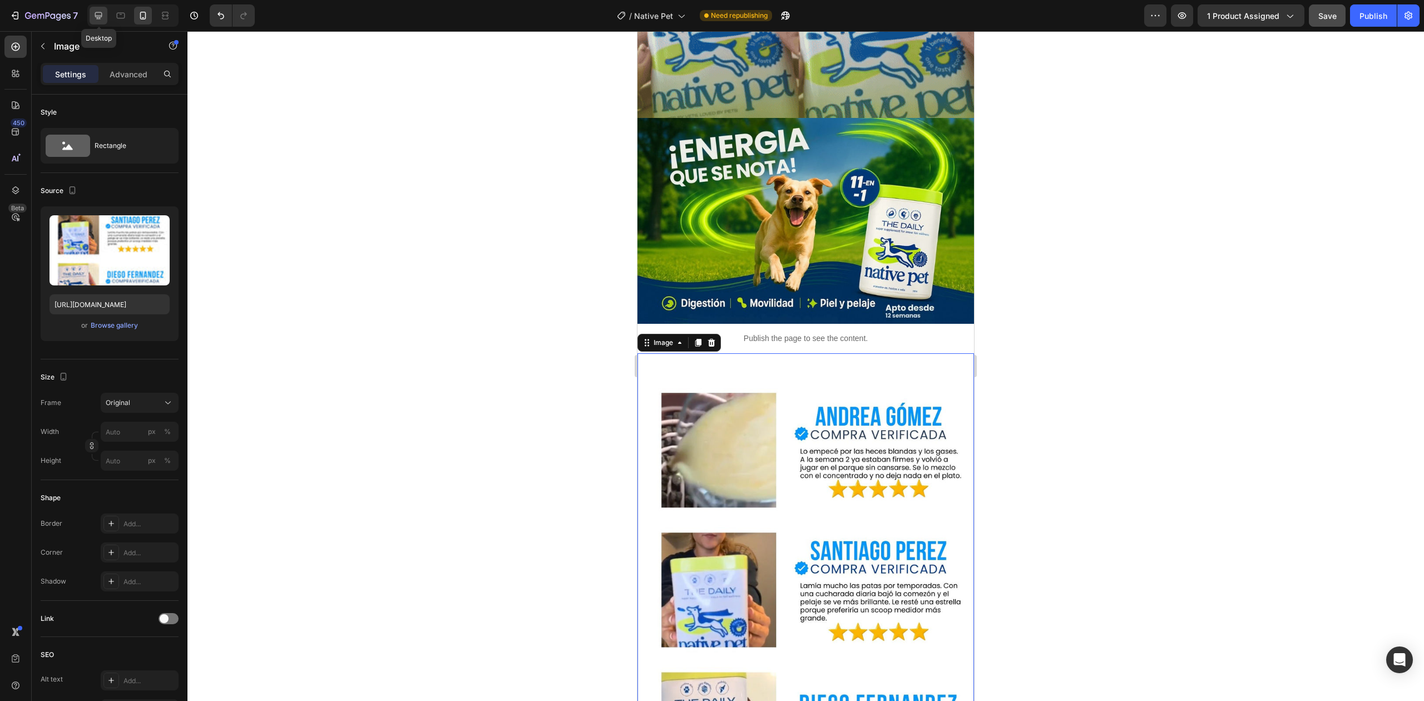
click at [98, 13] on icon at bounding box center [98, 15] width 11 height 11
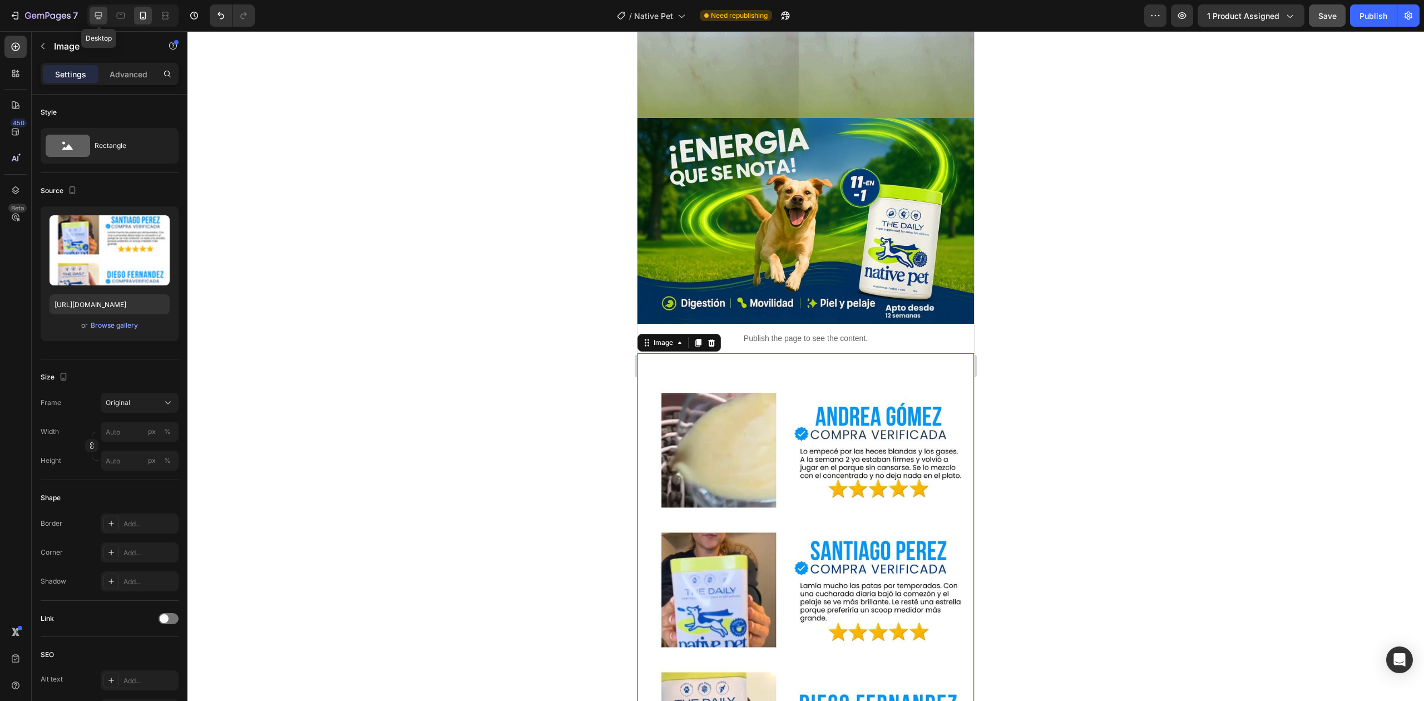
type input "[URL][DOMAIN_NAME]"
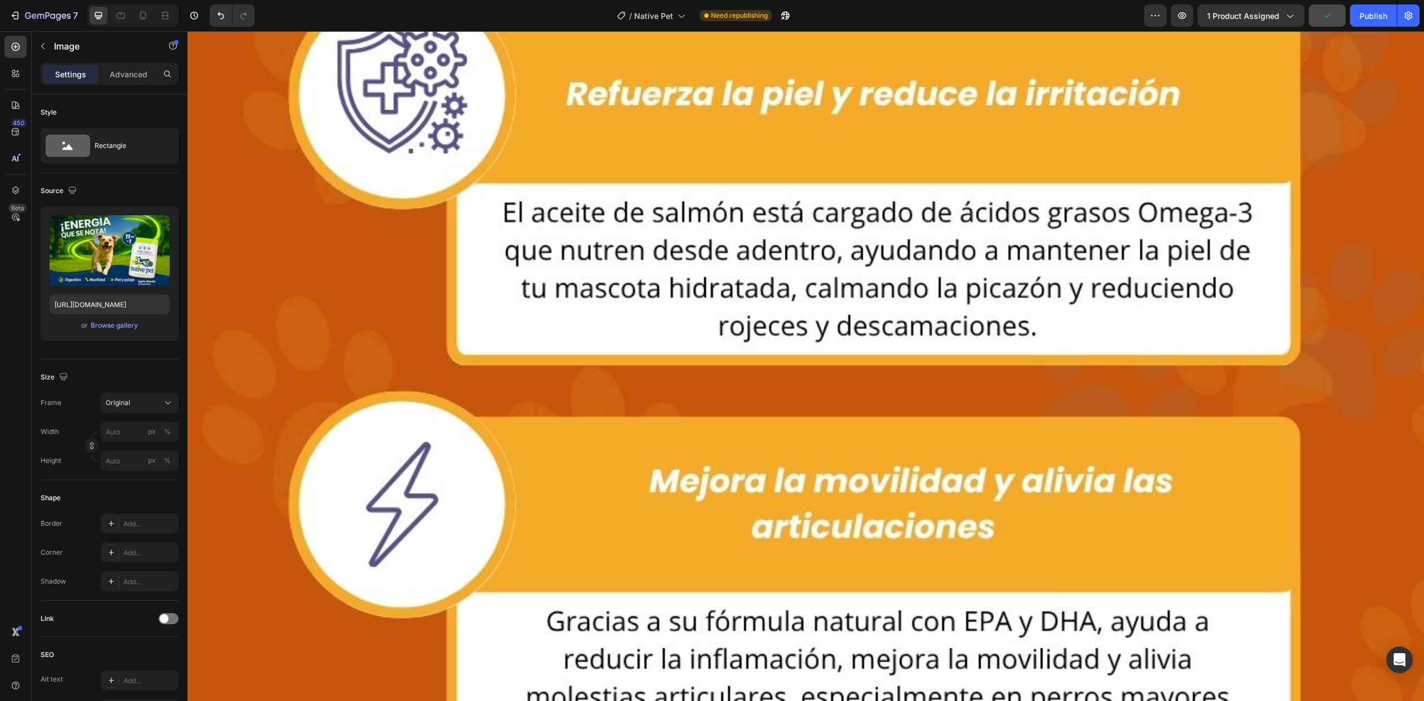
scroll to position [9524, 0]
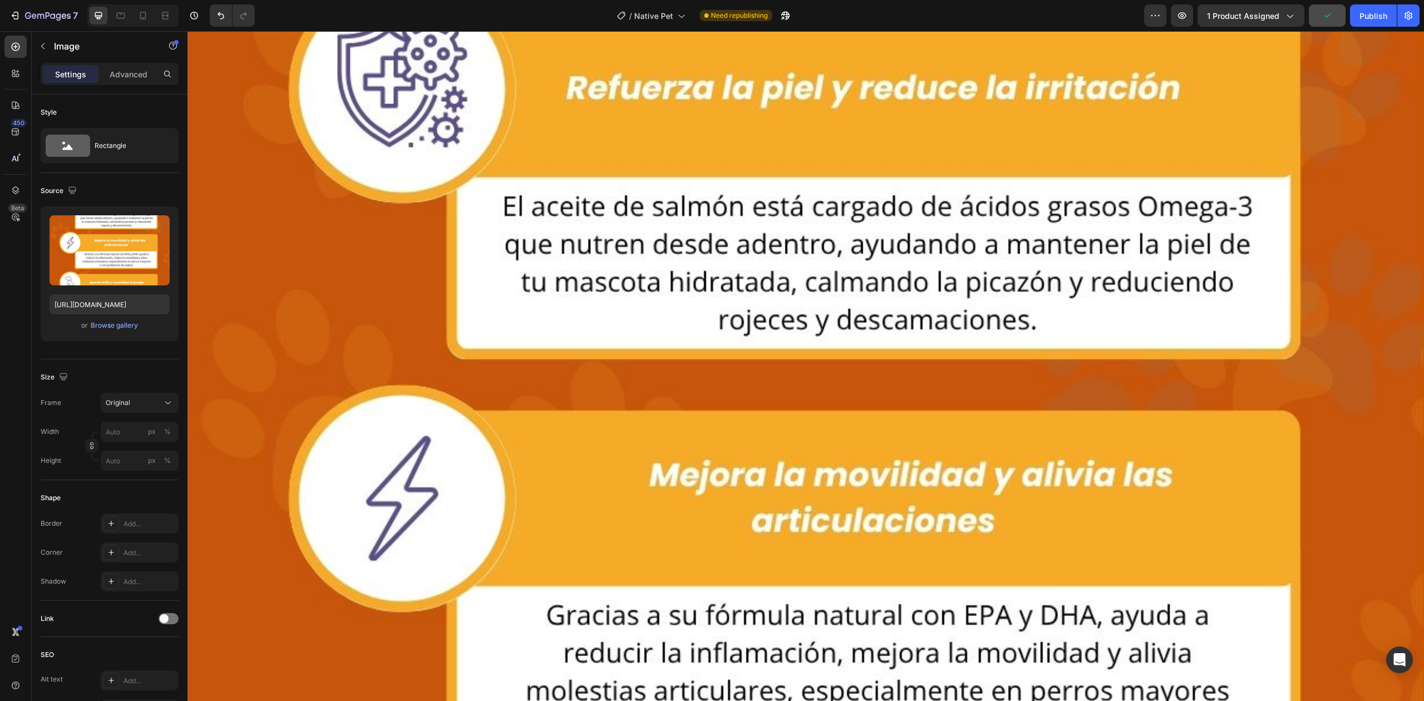
click at [620, 342] on img at bounding box center [806, 576] width 1237 height 1237
paste input "10.jpg?v=1756330441"
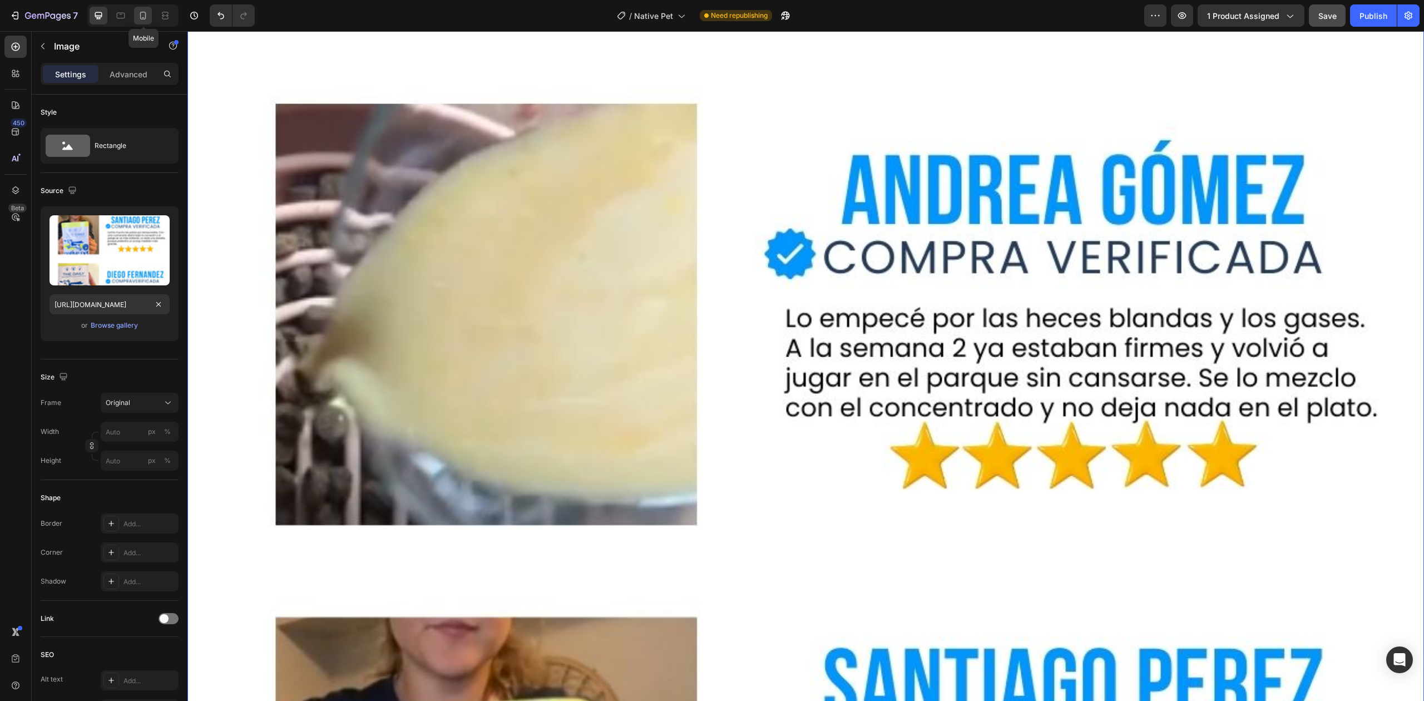
scroll to position [0, 0]
click at [145, 20] on icon at bounding box center [142, 15] width 11 height 11
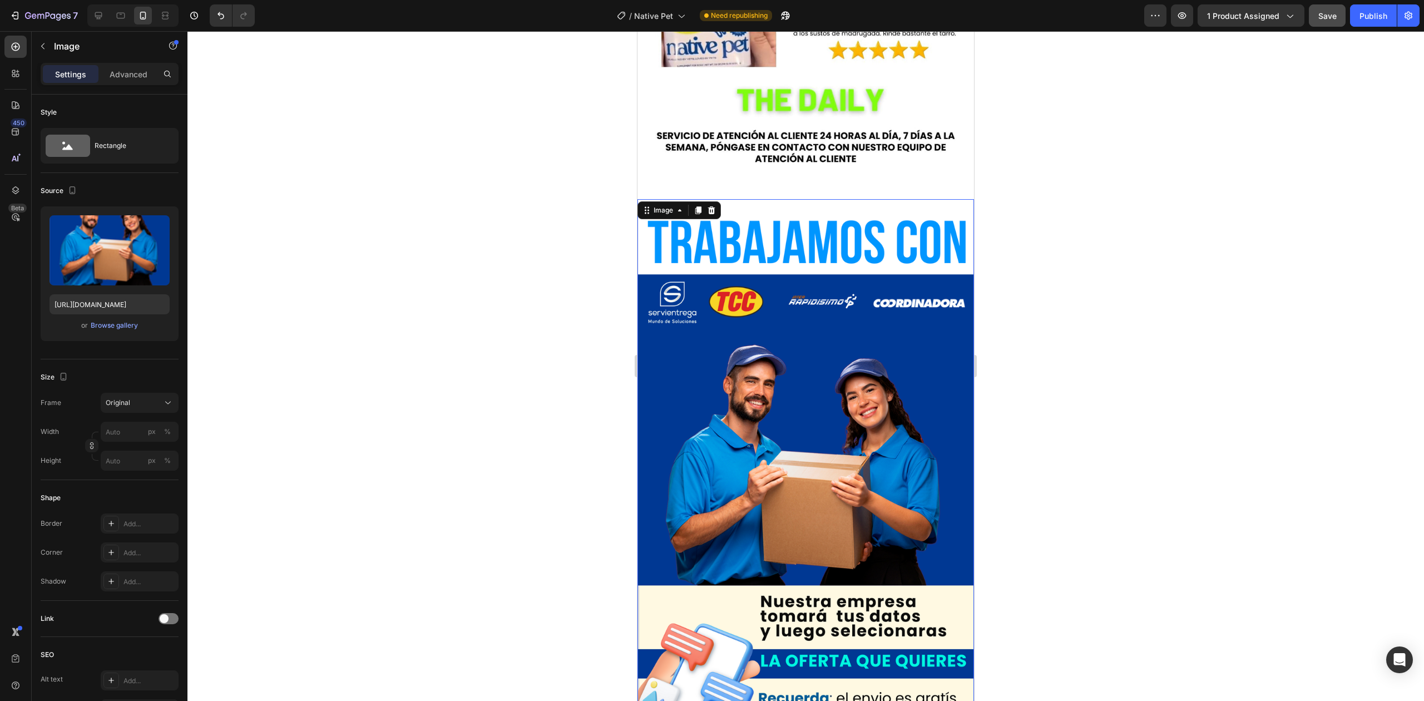
scroll to position [4002, 0]
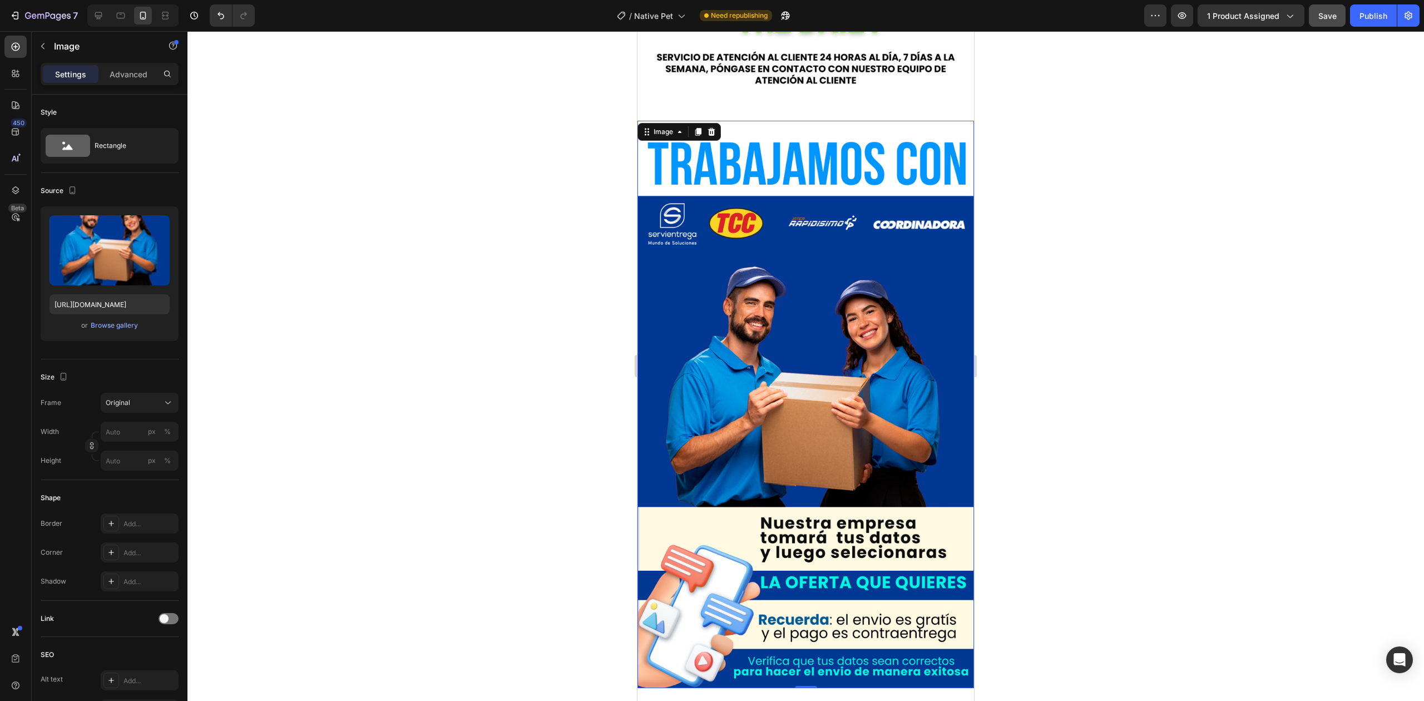
click at [796, 341] on img at bounding box center [806, 405] width 337 height 568
click at [93, 310] on input "[URL][DOMAIN_NAME]" at bounding box center [110, 304] width 120 height 20
click at [97, 23] on div at bounding box center [99, 16] width 18 height 18
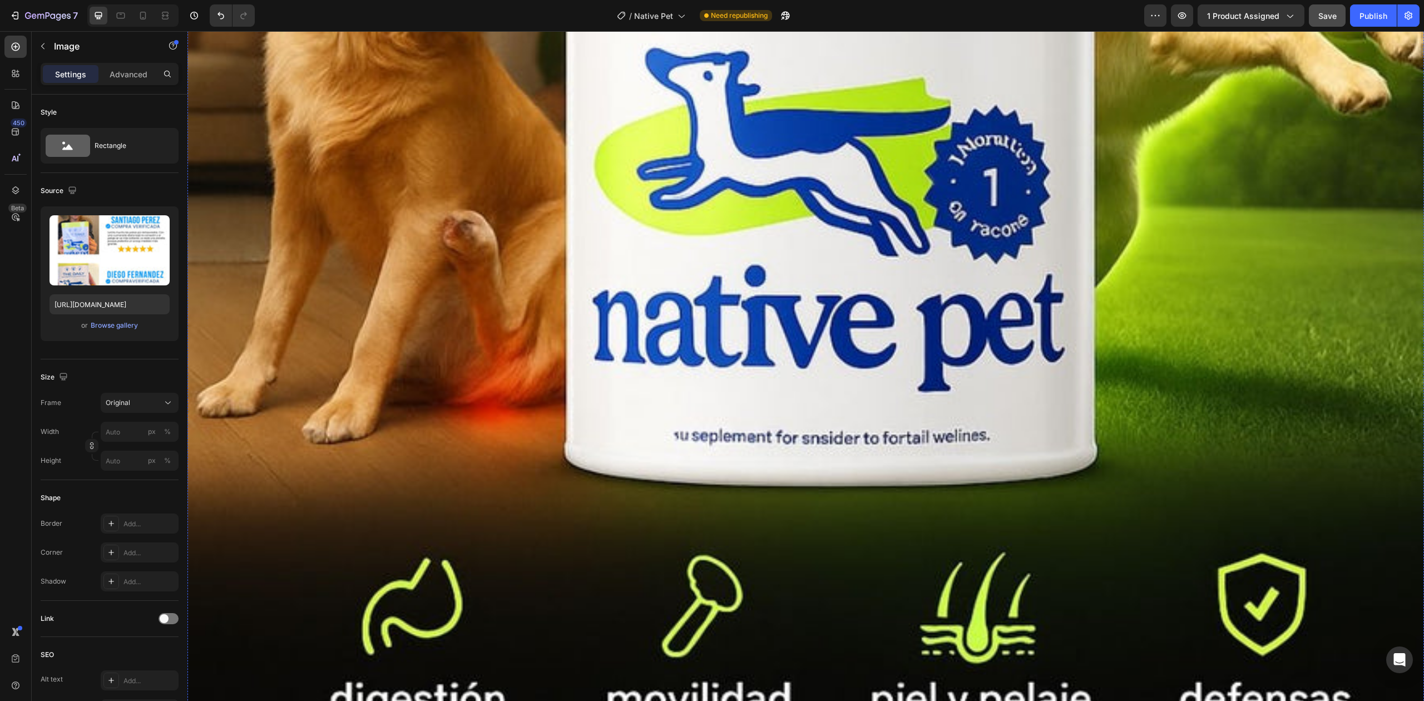
scroll to position [978, 0]
click at [156, 24] on div at bounding box center [132, 15] width 91 height 22
click at [150, 21] on div at bounding box center [143, 16] width 18 height 18
type input "[URL][DOMAIN_NAME]"
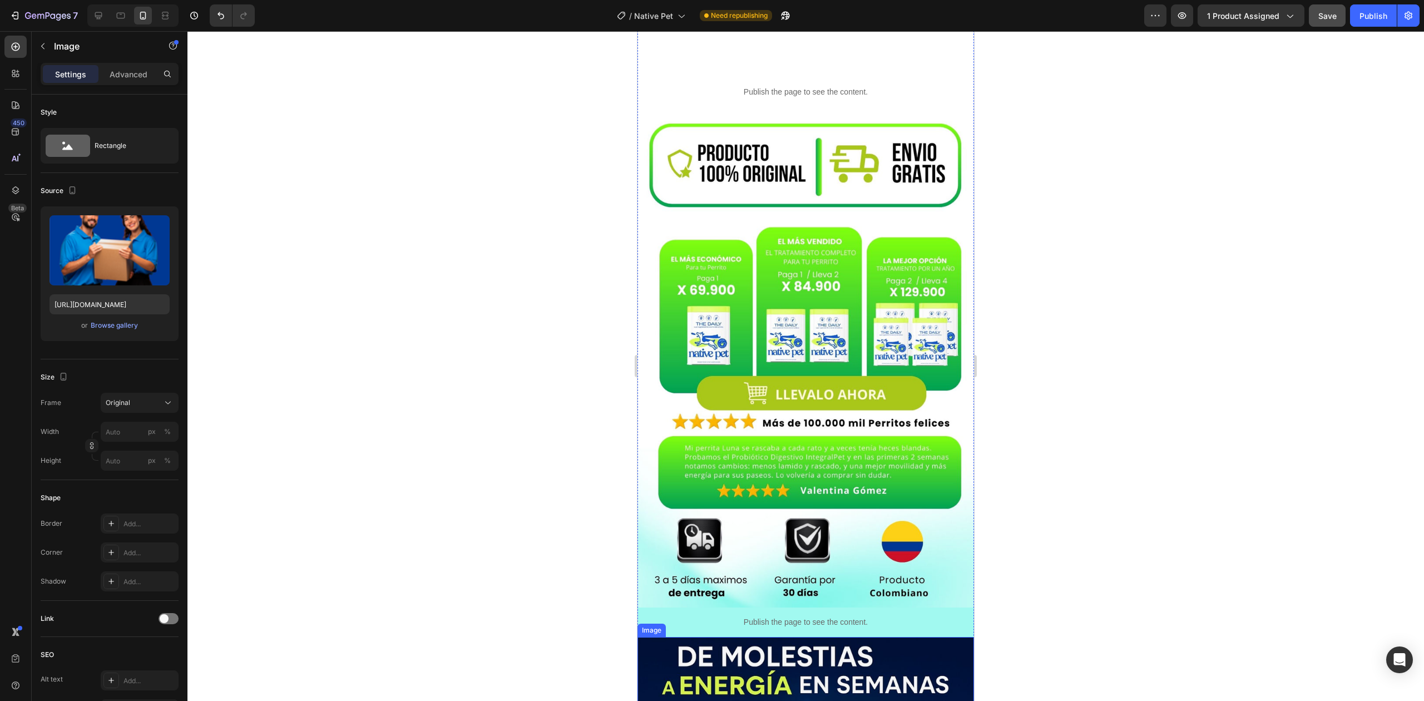
scroll to position [610, 0]
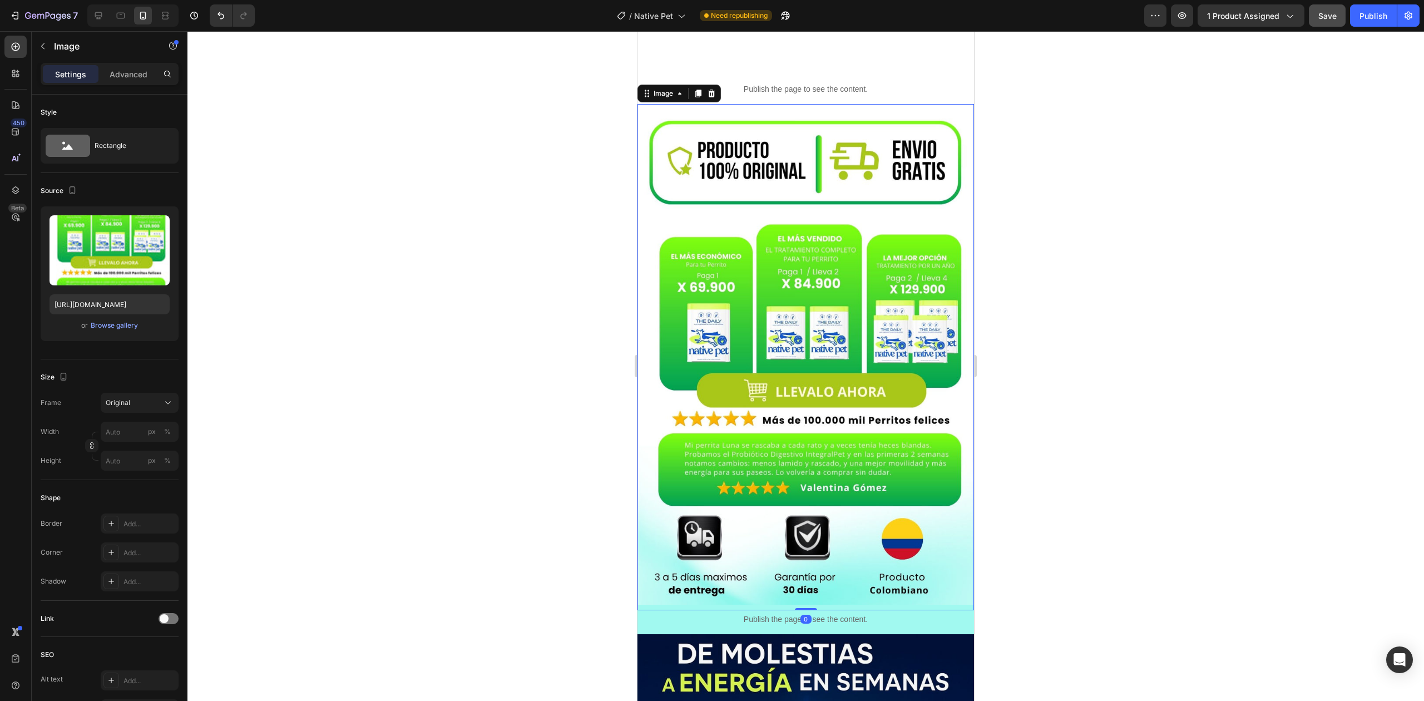
click at [880, 193] on img at bounding box center [806, 357] width 337 height 507
click at [110, 300] on input "[URL][DOMAIN_NAME]" at bounding box center [110, 304] width 120 height 20
click at [98, 13] on icon at bounding box center [98, 15] width 11 height 11
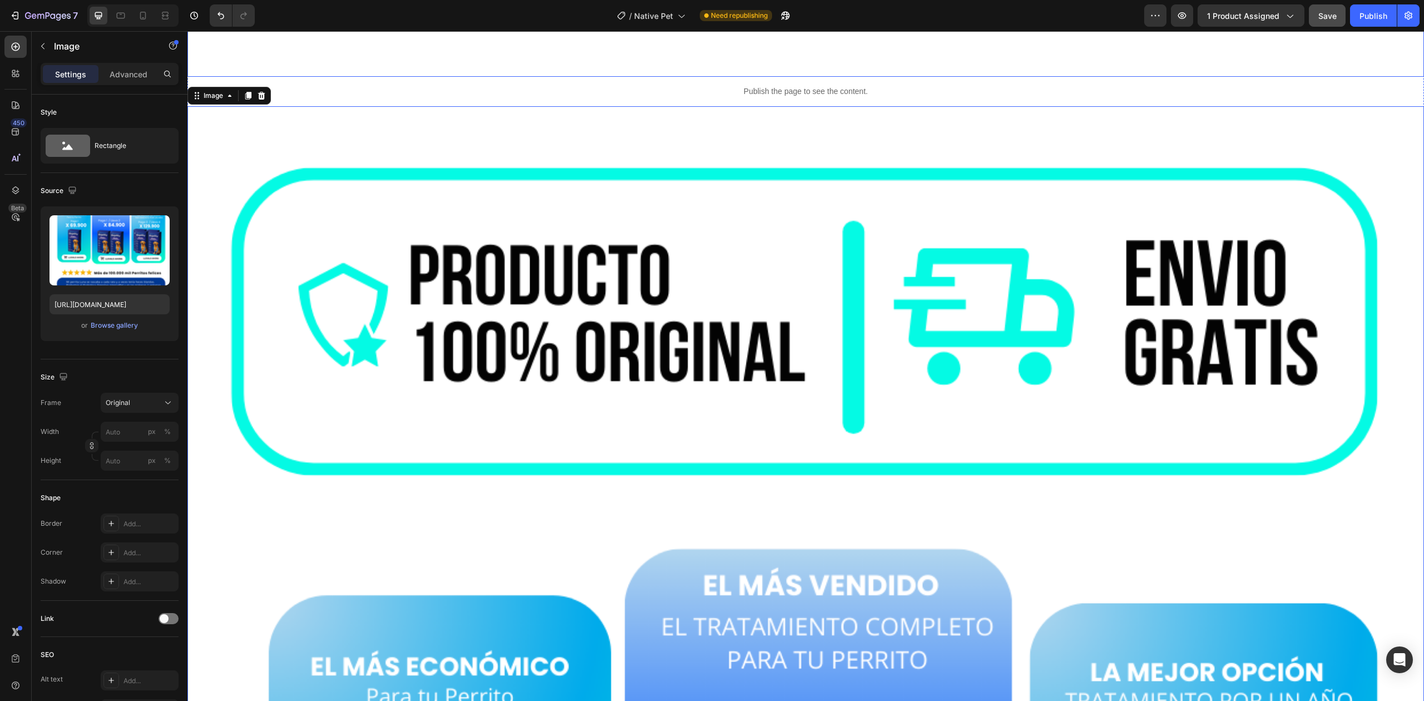
scroll to position [2331, 0]
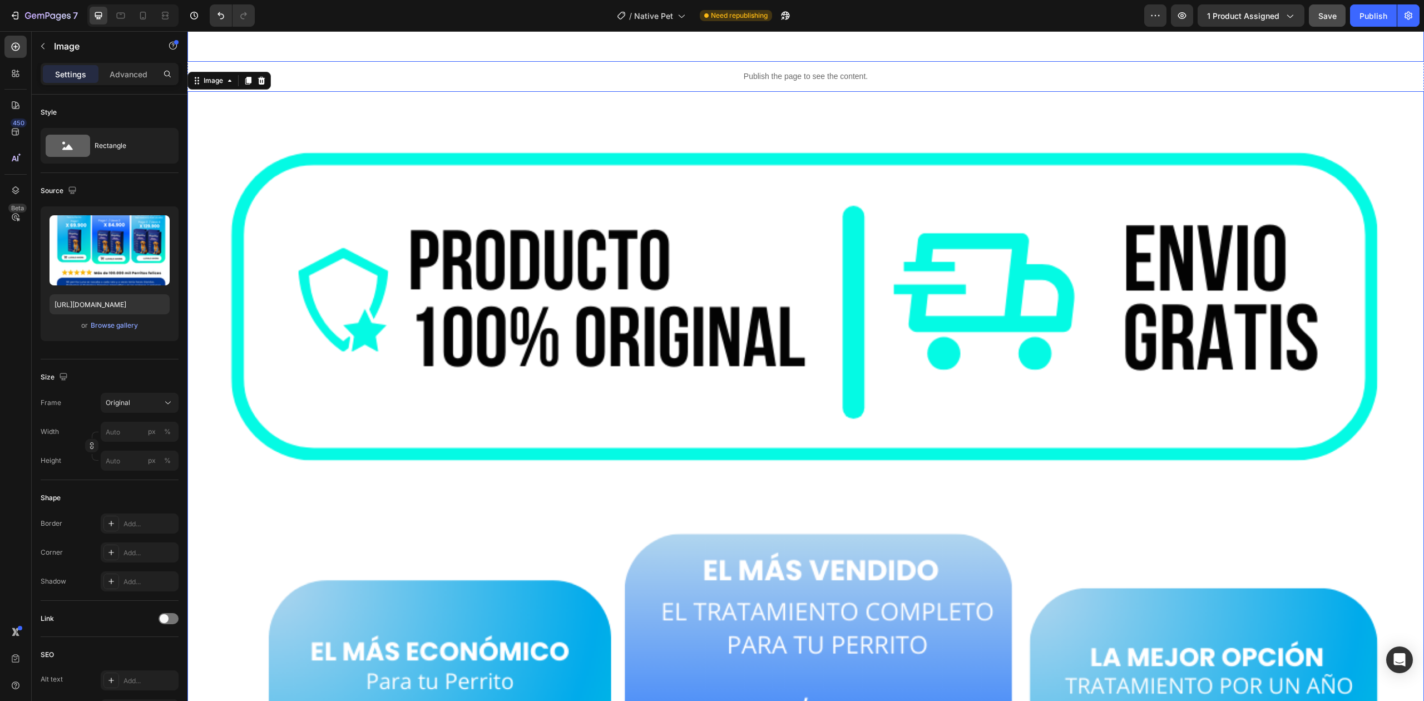
click at [123, 308] on input "[URL][DOMAIN_NAME]" at bounding box center [110, 304] width 120 height 20
paste input "fee93654-8ed1-4473-a238-19139f299f8a.jpg?v=1756330441"
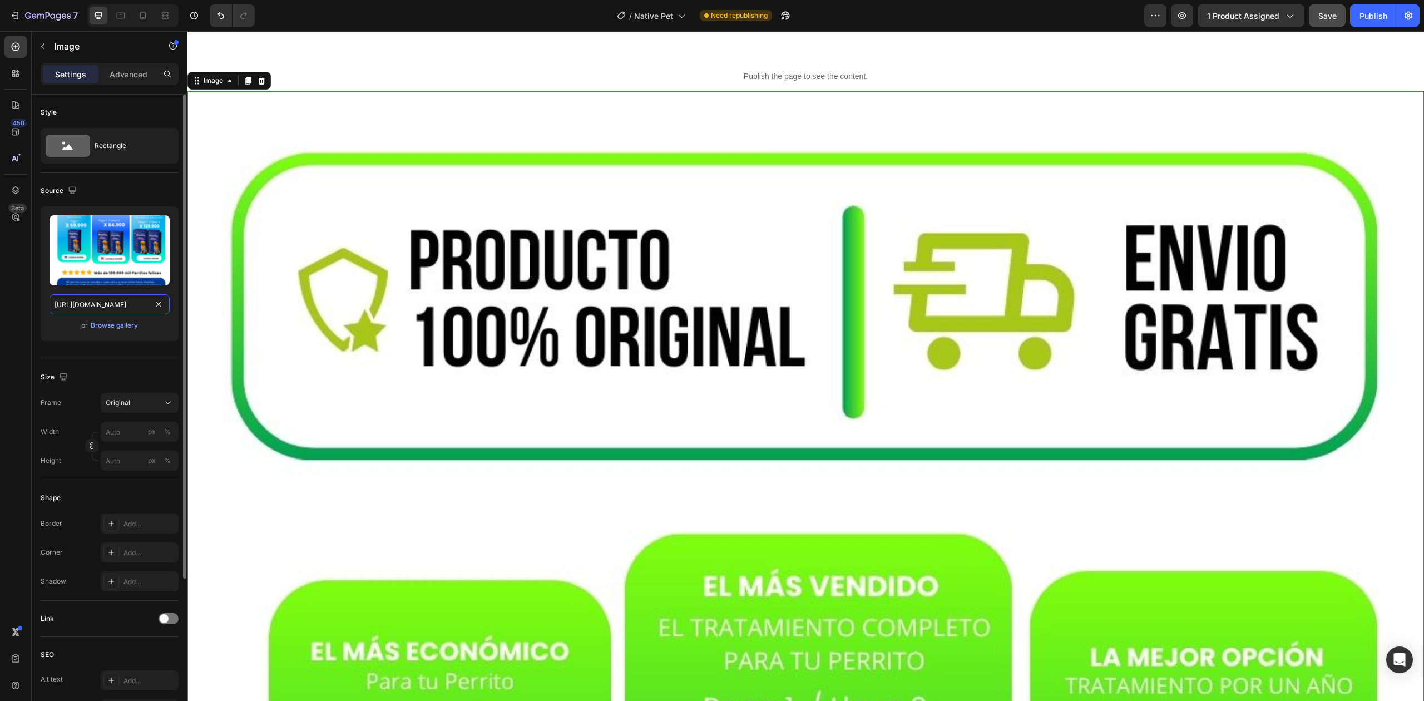
scroll to position [0, 283]
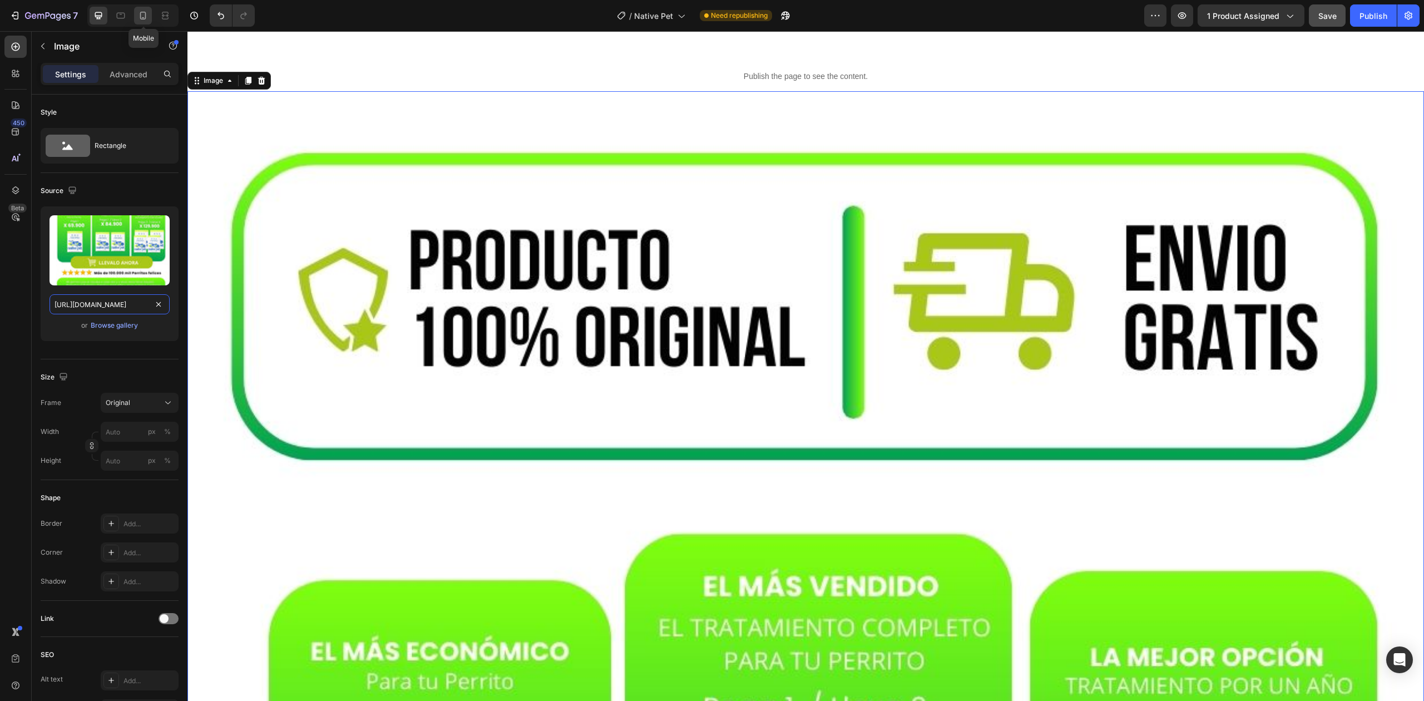
type input "[URL][DOMAIN_NAME]"
click at [141, 8] on div at bounding box center [143, 16] width 18 height 18
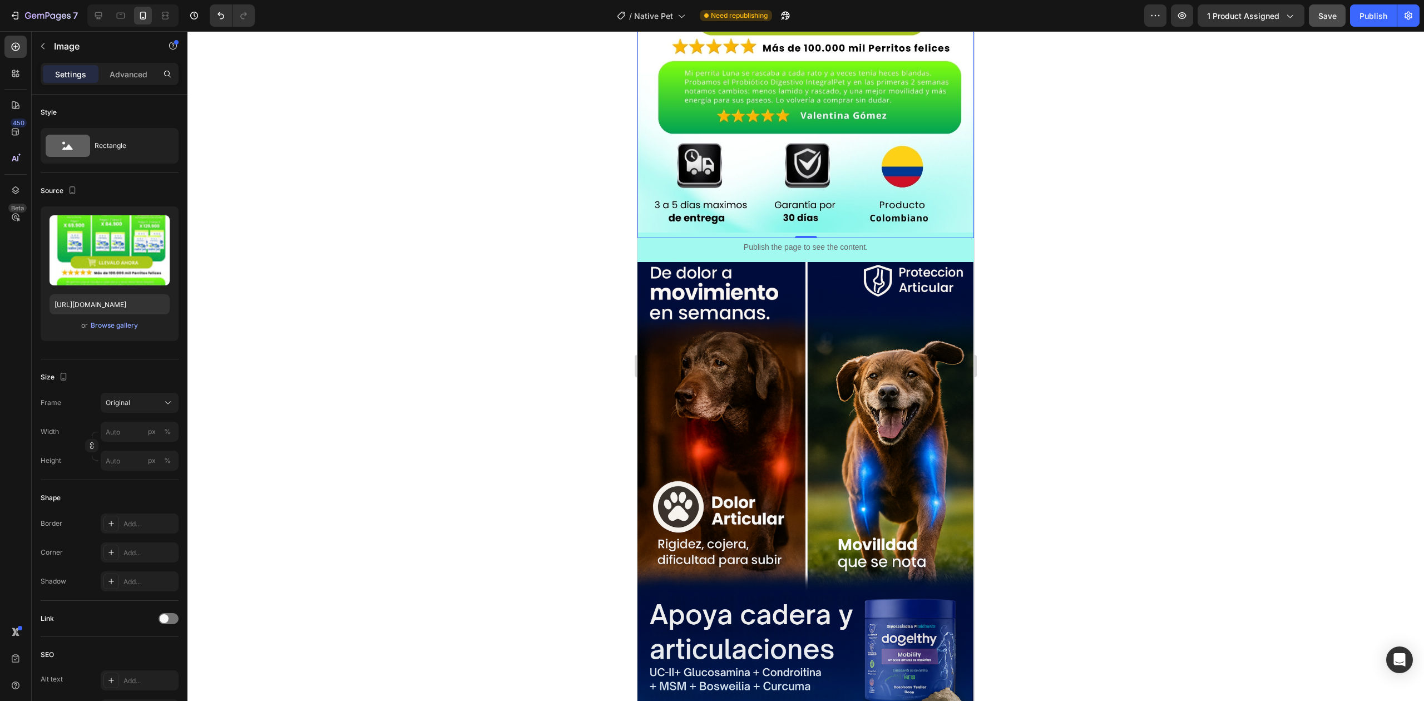
scroll to position [984, 0]
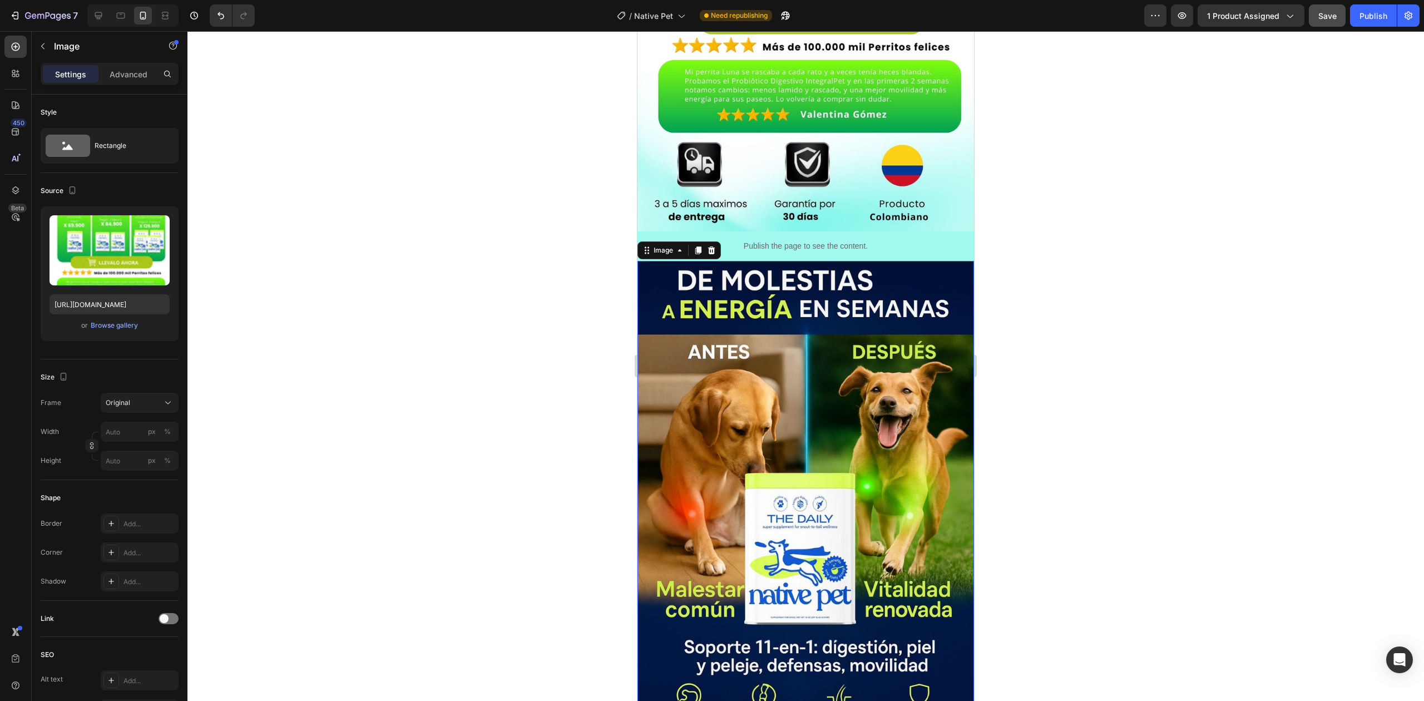
click at [815, 408] on img at bounding box center [806, 499] width 337 height 477
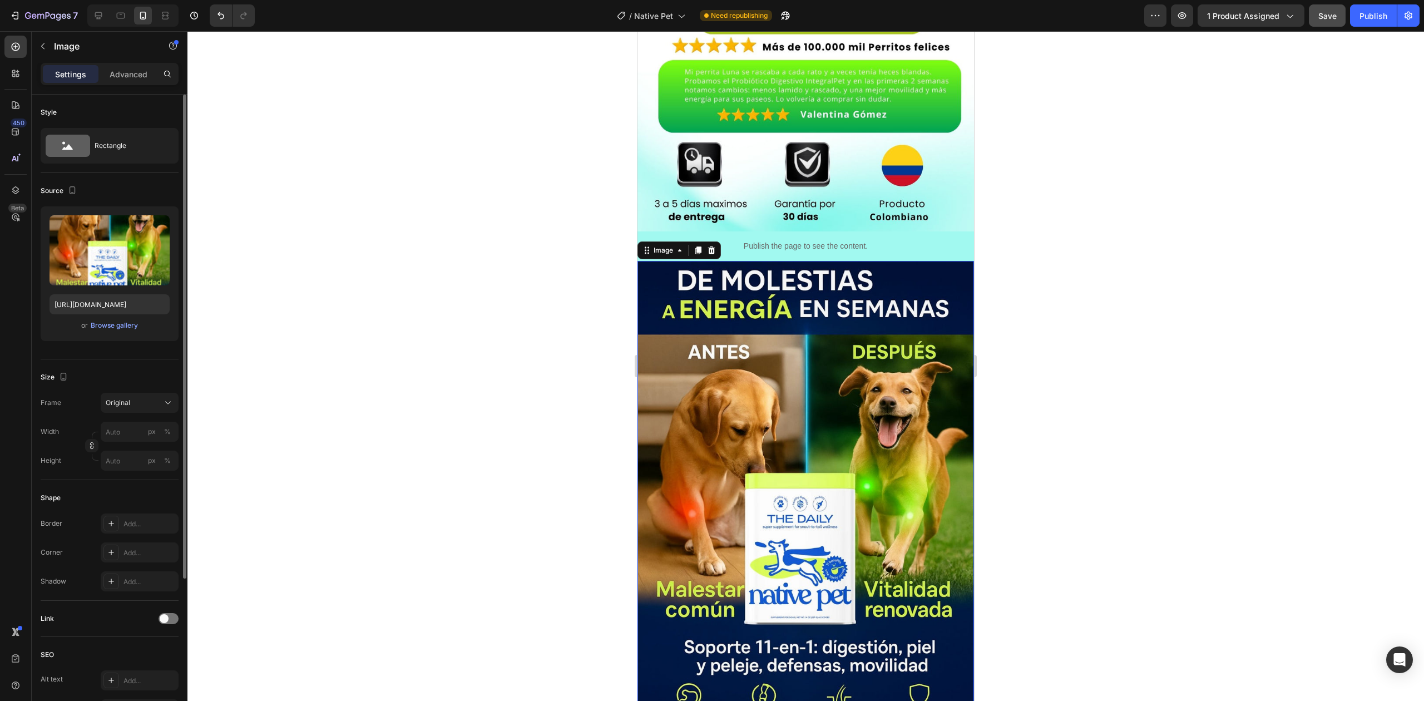
click at [99, 292] on div "Upload Image [URL][DOMAIN_NAME] or Browse gallery" at bounding box center [110, 273] width 138 height 135
click at [105, 300] on input "[URL][DOMAIN_NAME]" at bounding box center [110, 304] width 120 height 20
click at [98, 13] on icon at bounding box center [98, 15] width 11 height 11
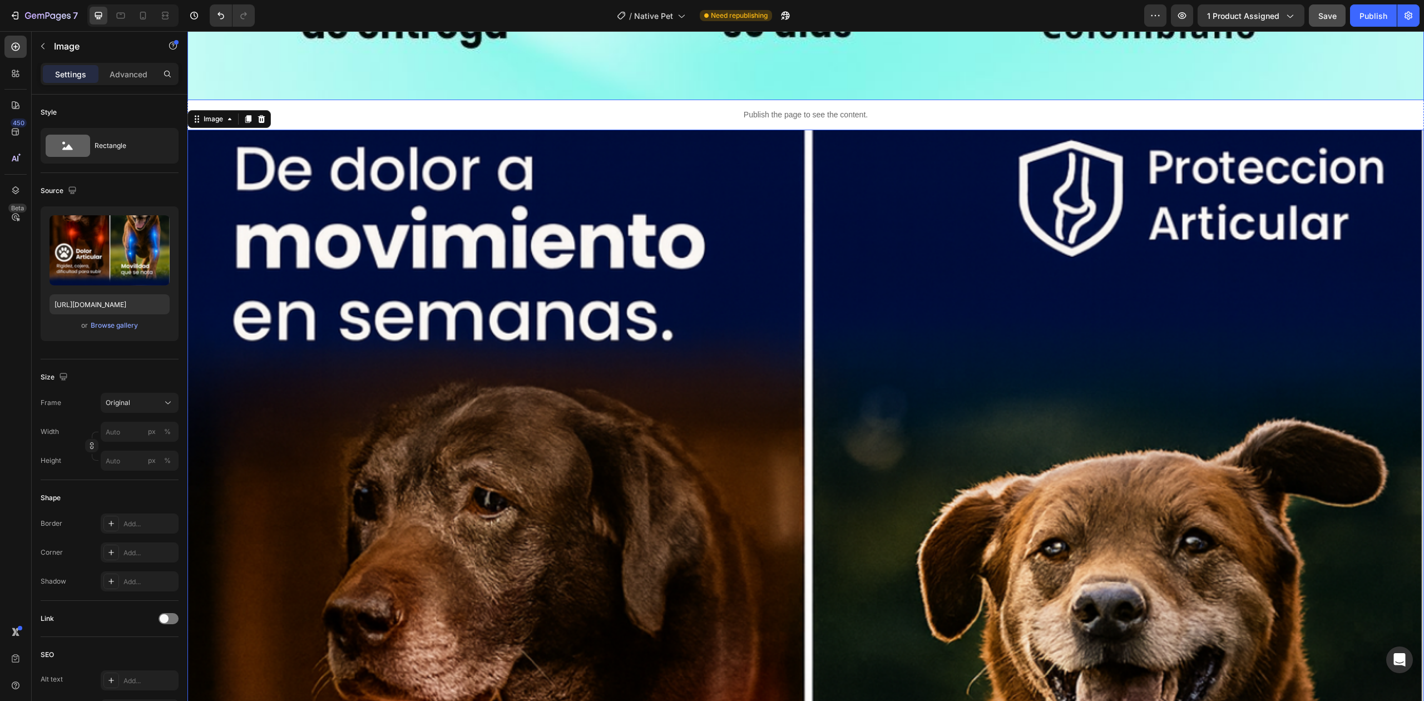
scroll to position [4204, 0]
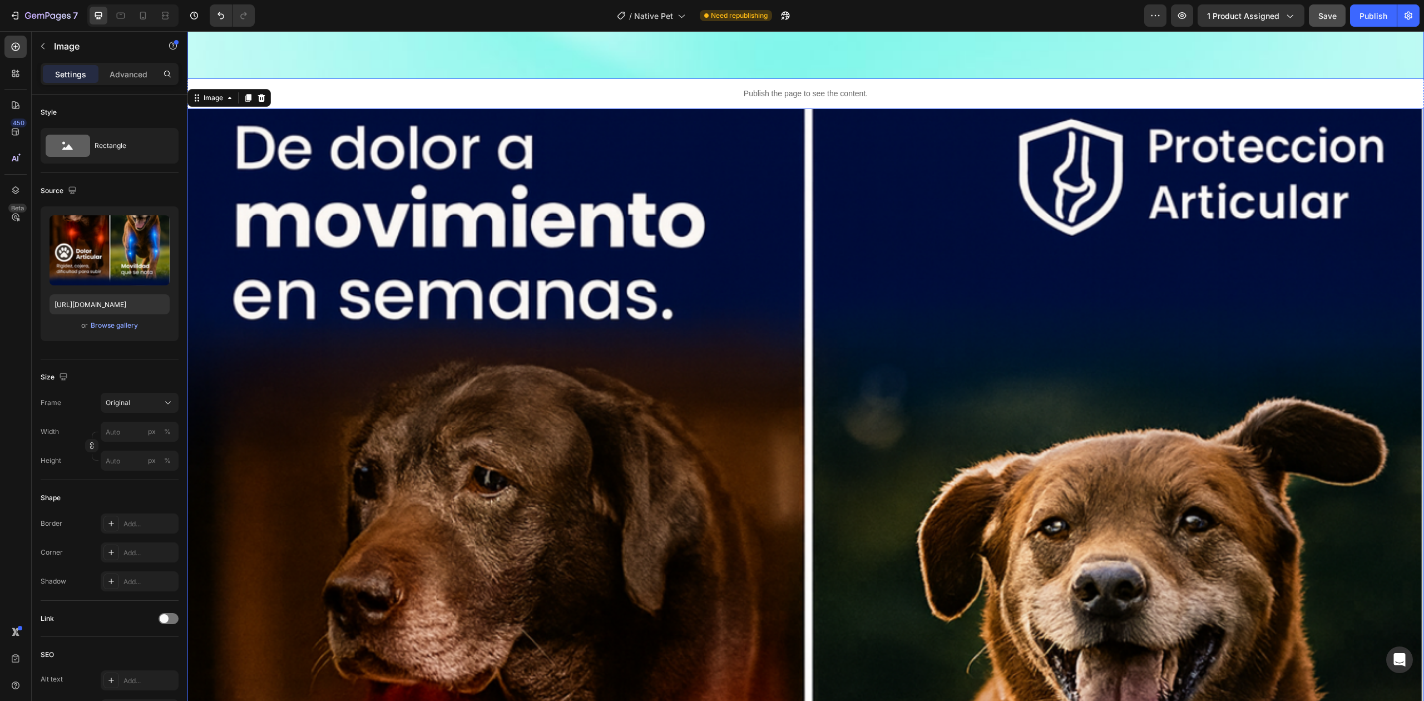
click at [127, 319] on div "or Browse gallery" at bounding box center [110, 325] width 120 height 13
click at [125, 310] on input "[URL][DOMAIN_NAME]" at bounding box center [110, 304] width 120 height 20
paste input "_e08b08eb-7e48-463f-995f-68abed69ec0c.jpg?v=175633044"
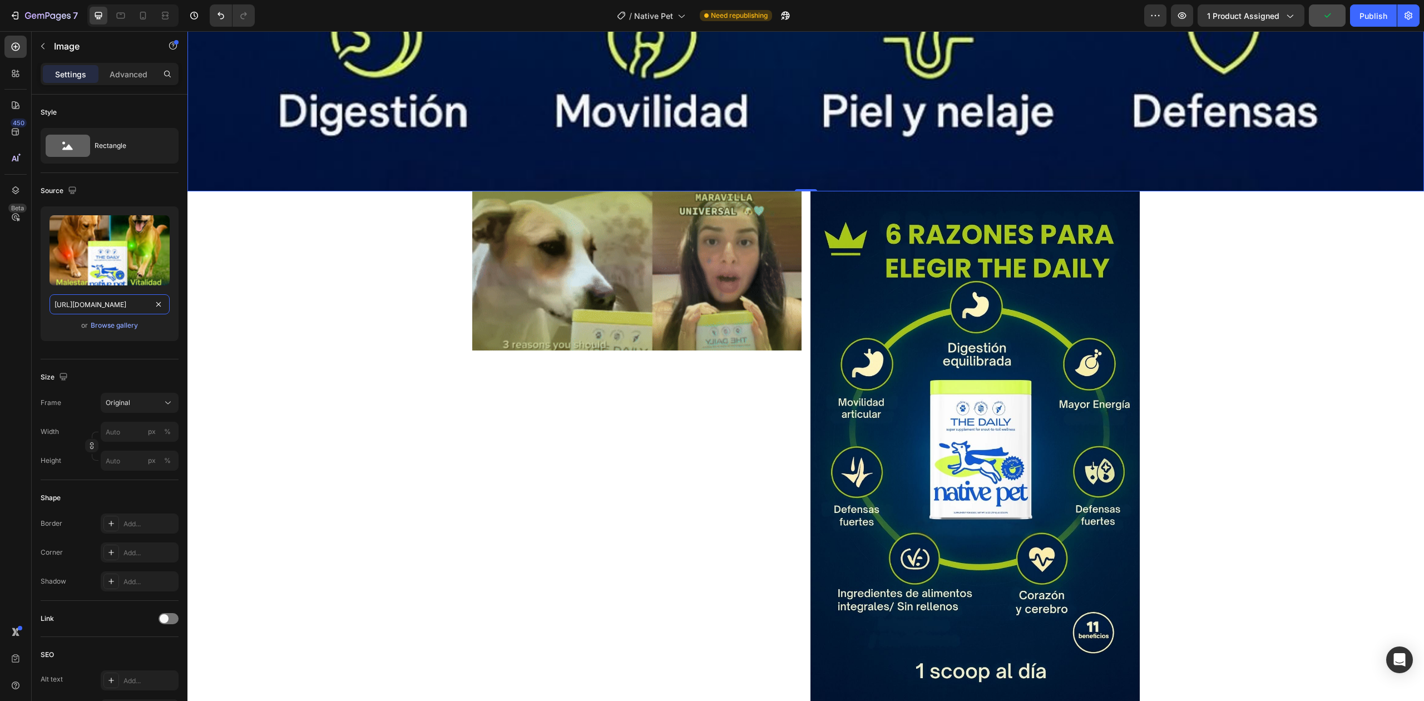
scroll to position [5876, 0]
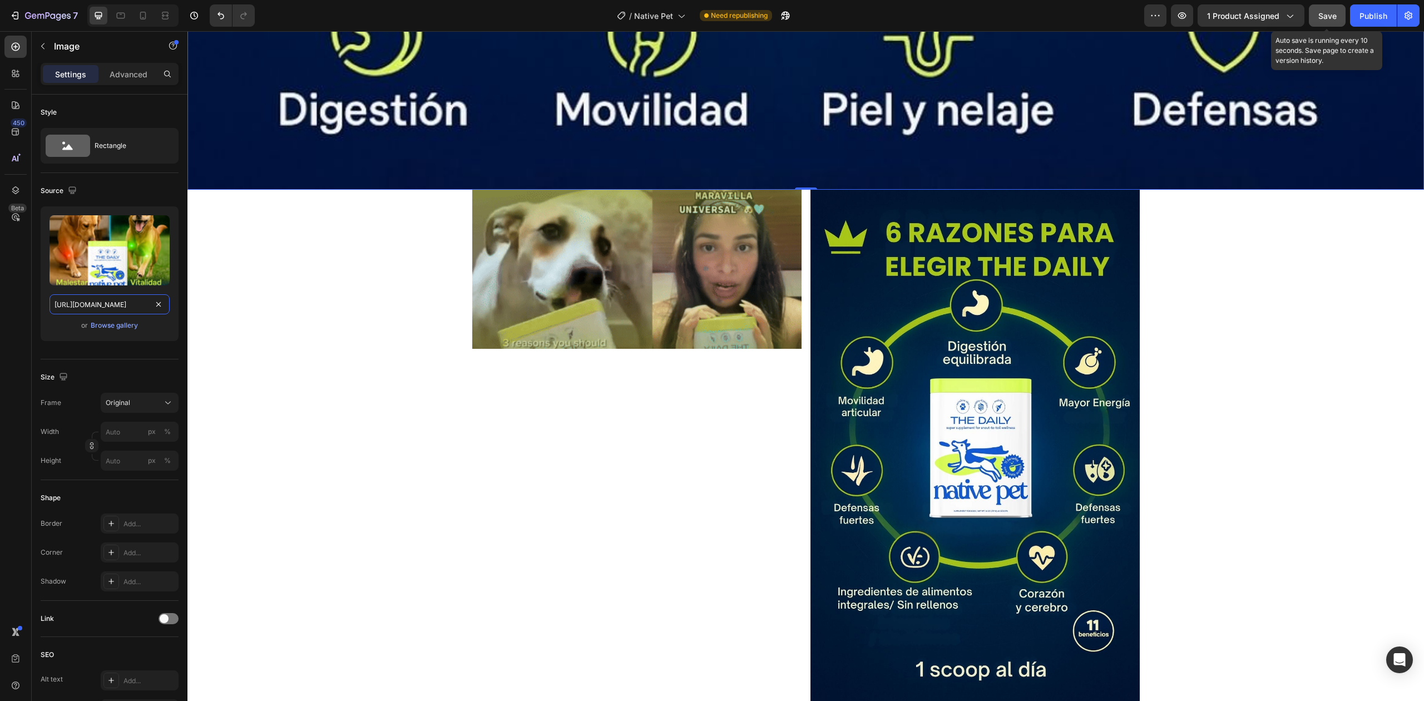
type input "[URL][DOMAIN_NAME]"
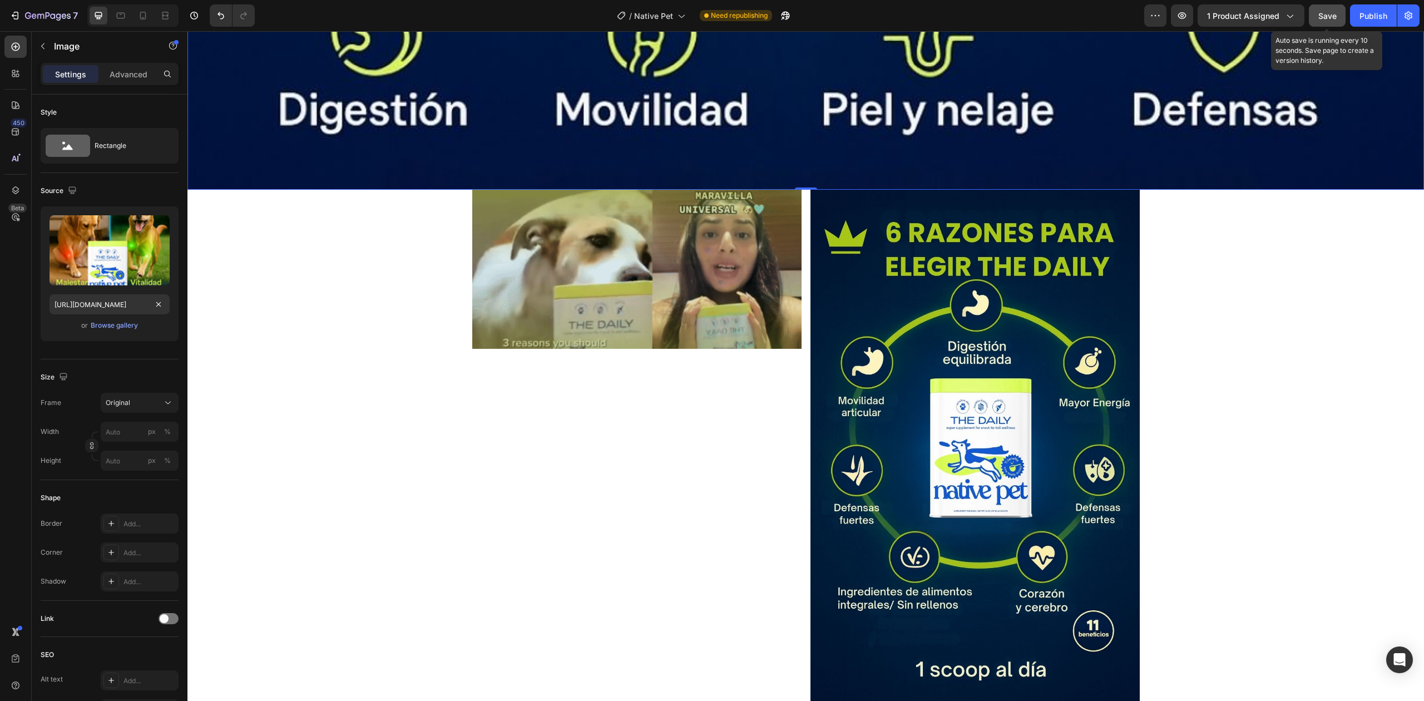
scroll to position [0, 0]
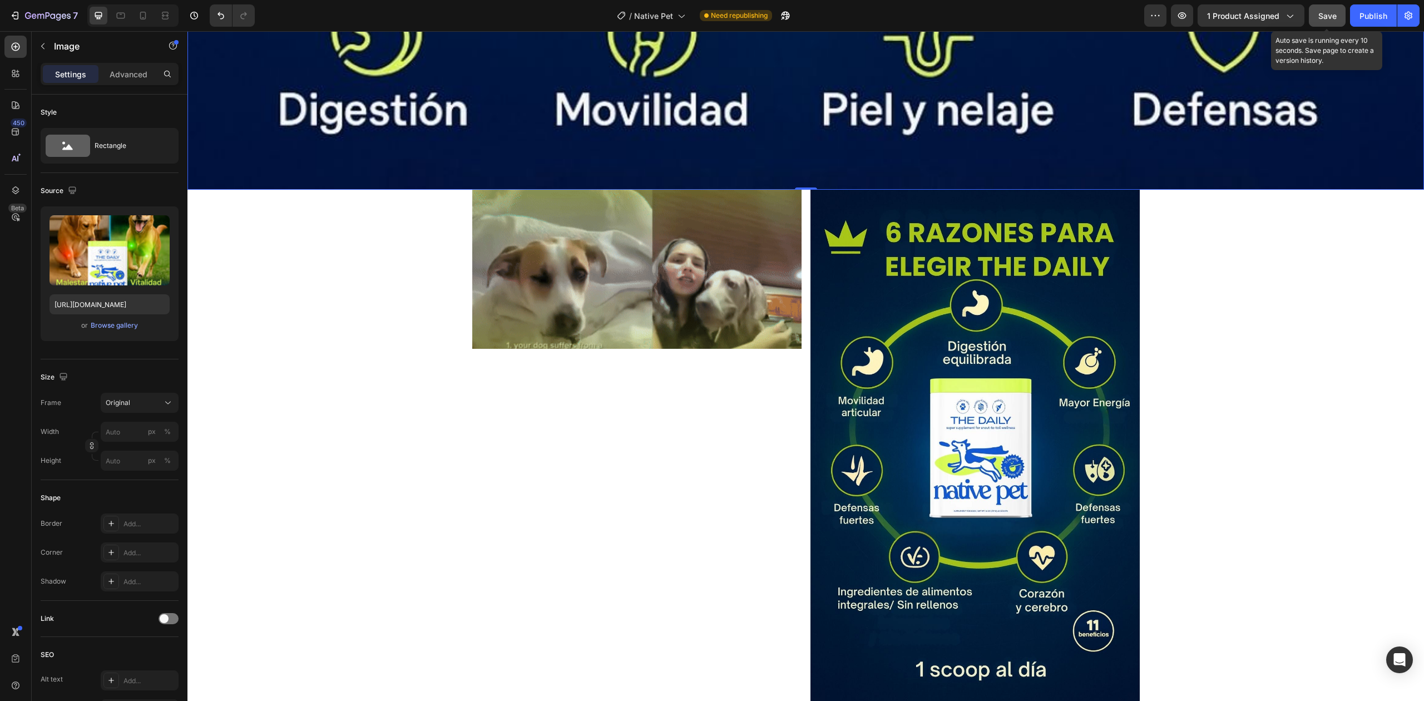
click at [1336, 9] on button "Save" at bounding box center [1327, 15] width 37 height 22
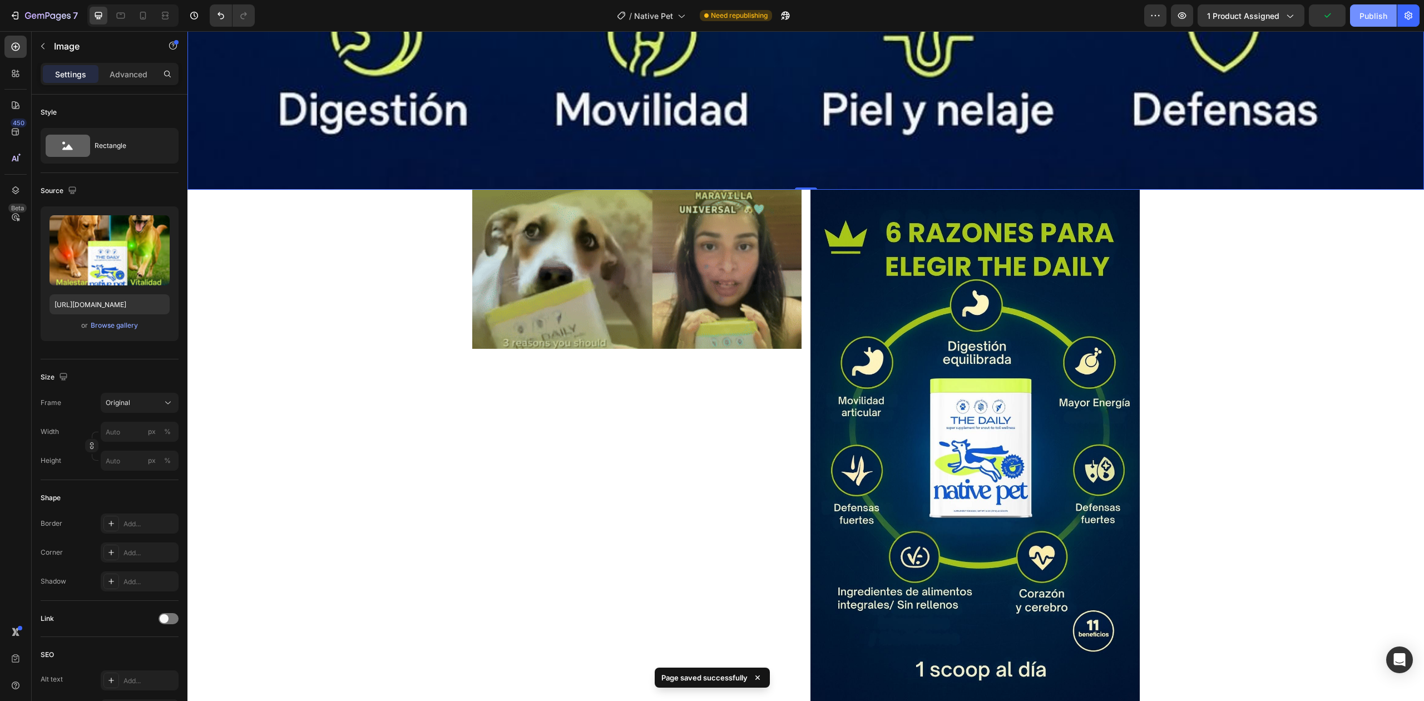
click at [1394, 16] on button "Publish" at bounding box center [1373, 15] width 47 height 22
